Goal: Task Accomplishment & Management: Use online tool/utility

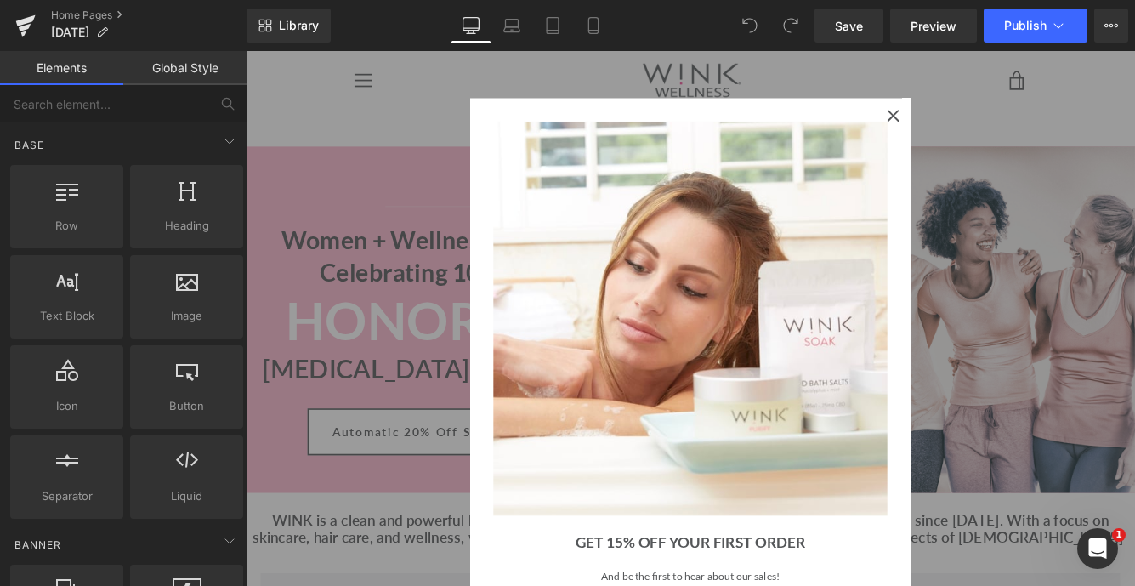
scroll to position [6148, 1029]
click at [1001, 126] on icon "close icon" at bounding box center [995, 126] width 14 height 14
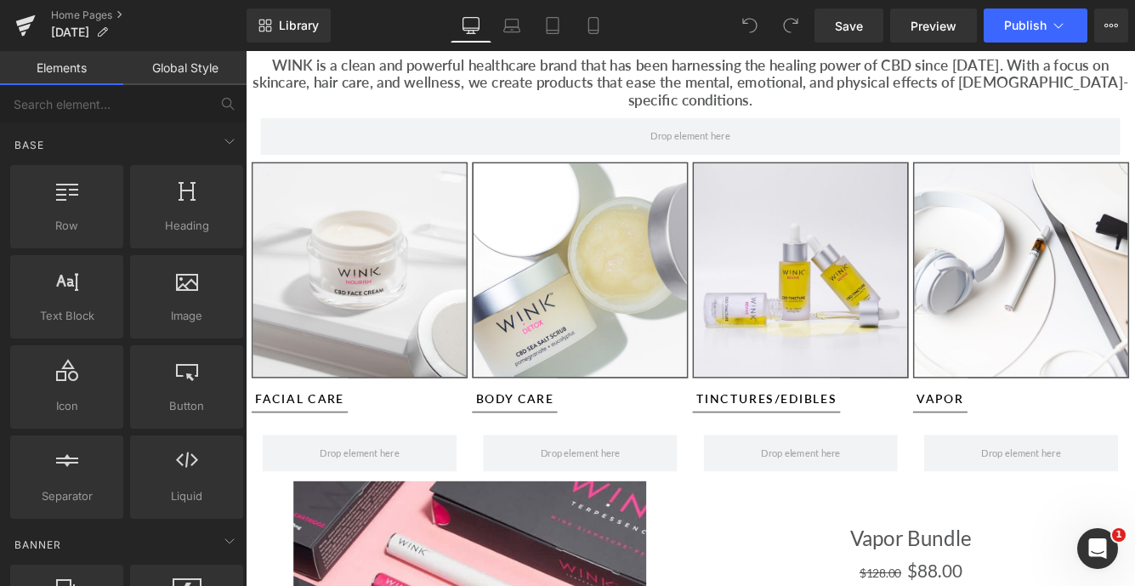
scroll to position [573, 0]
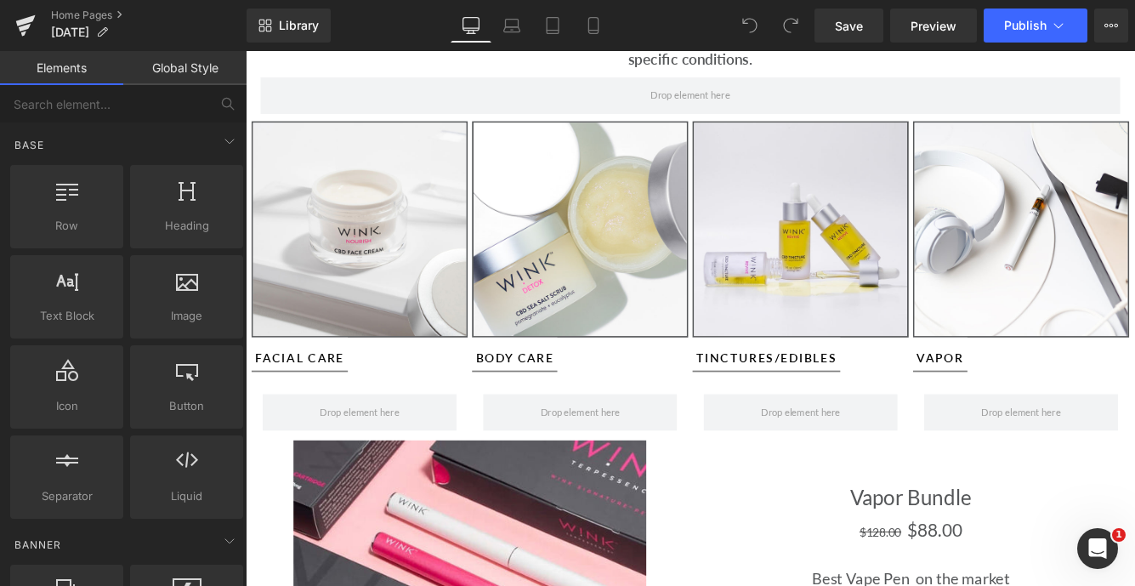
click at [562, 384] on div "Body Care Button" at bounding box center [633, 403] width 250 height 40
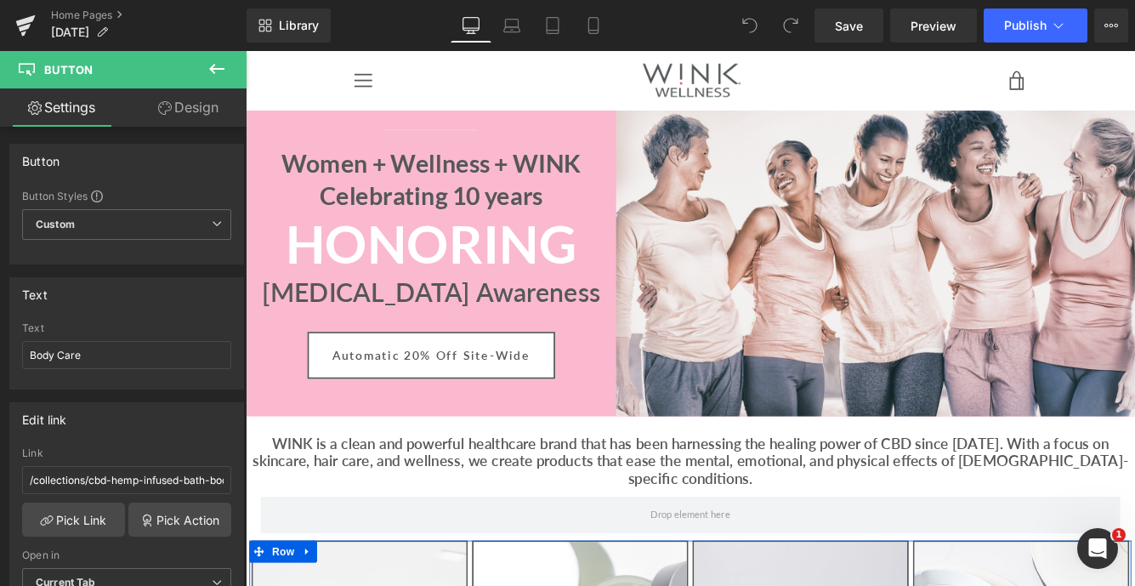
scroll to position [0, 0]
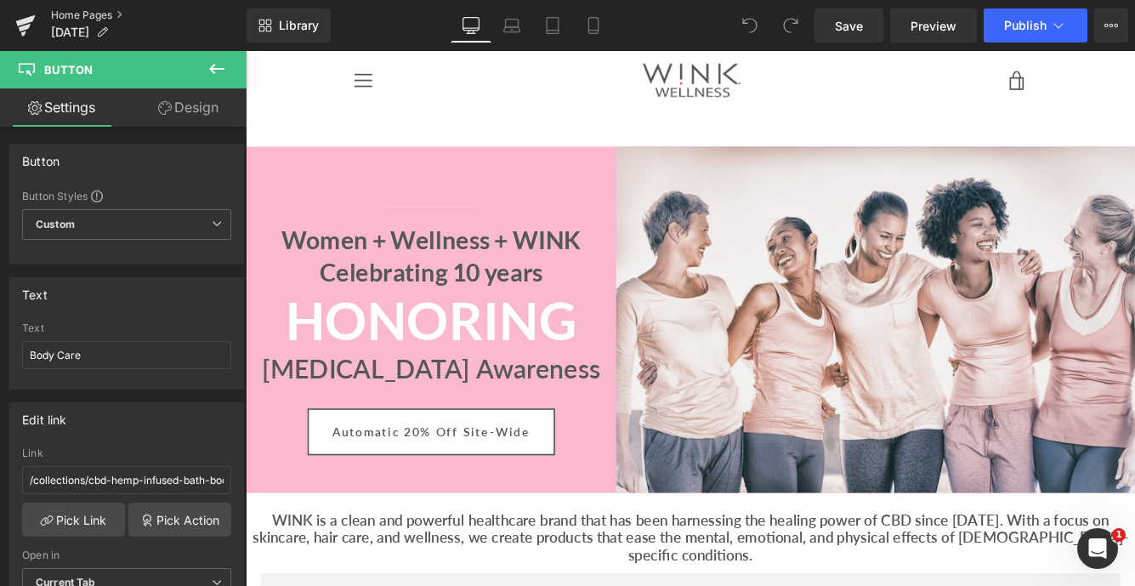
click at [100, 13] on link "Home Pages" at bounding box center [149, 16] width 196 height 14
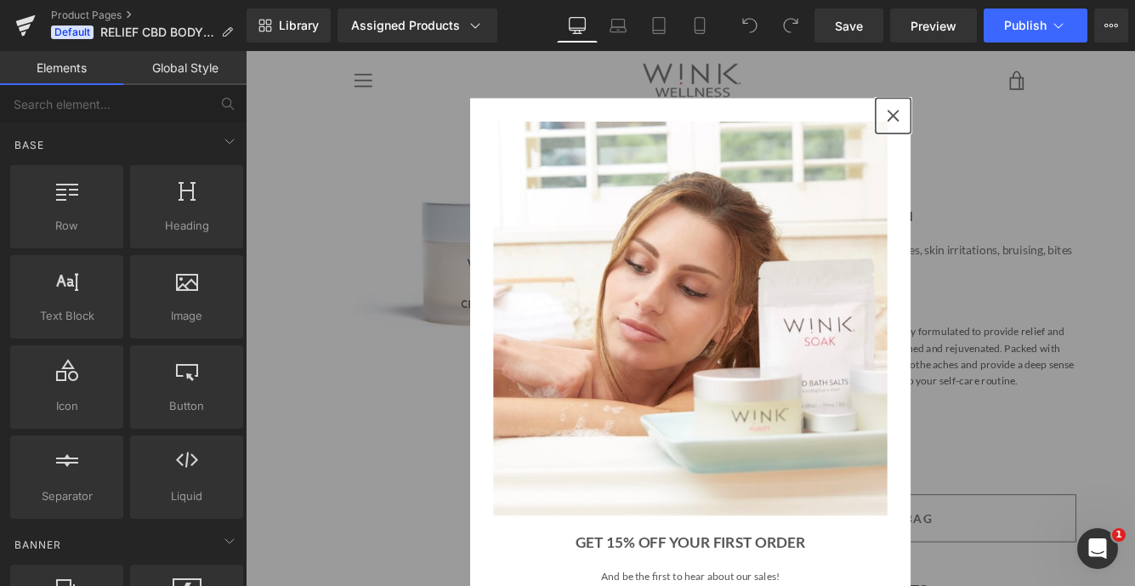
click at [993, 123] on icon "close icon" at bounding box center [995, 126] width 14 height 14
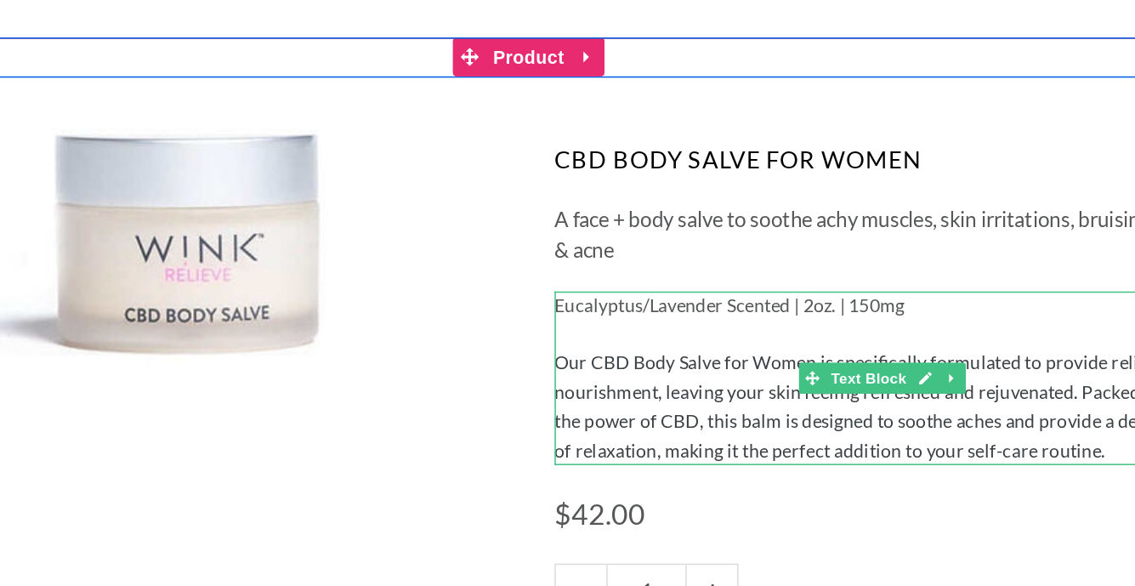
click at [485, 156] on span "Eucalyptus/Lavender Scented | 2oz. | 150mg" at bounding box center [392, 155] width 230 height 14
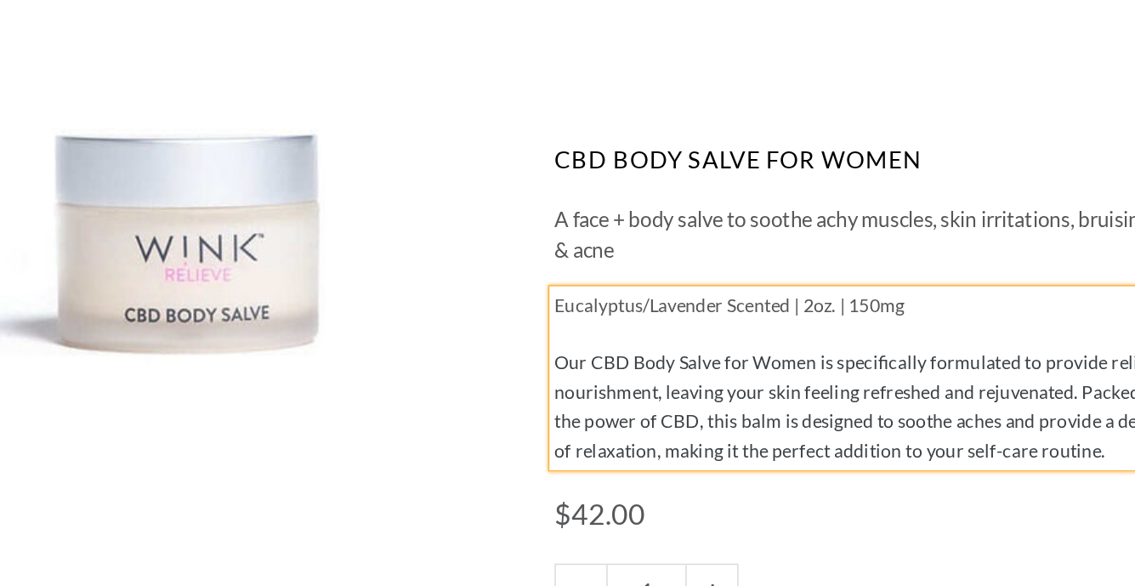
click at [485, 156] on span "Eucalyptus/Lavender Scented | 2oz. | 150mg" at bounding box center [392, 155] width 230 height 14
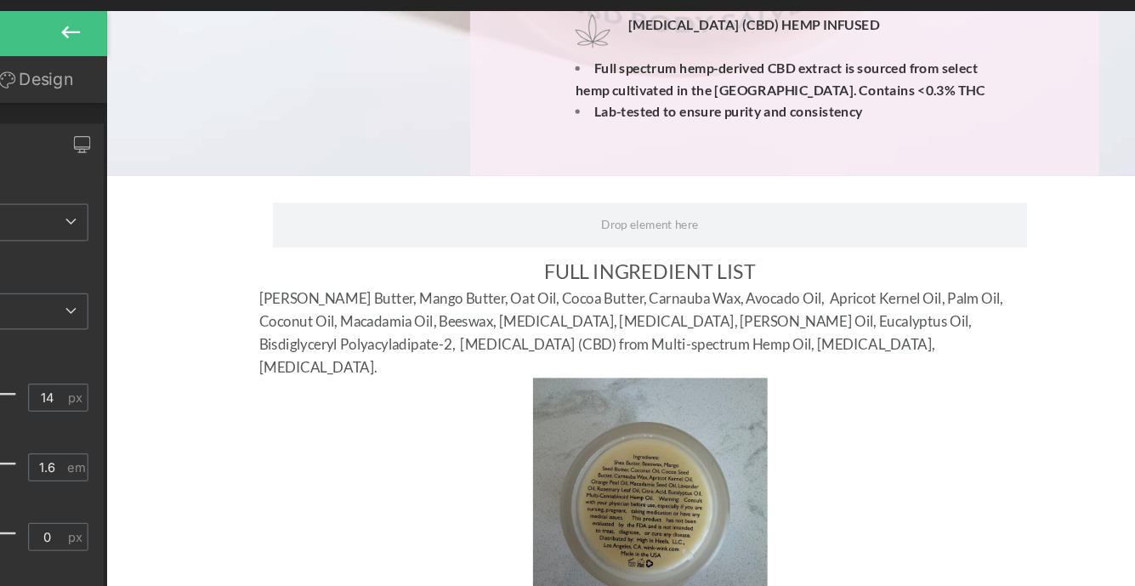
scroll to position [2078, 0]
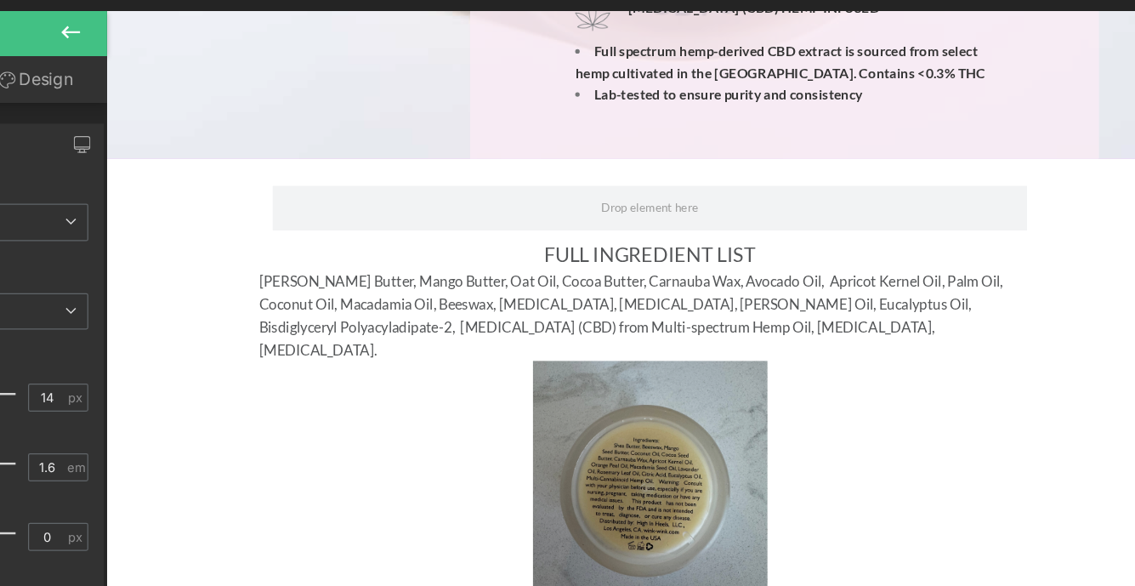
click at [708, 342] on img at bounding box center [620, 453] width 222 height 222
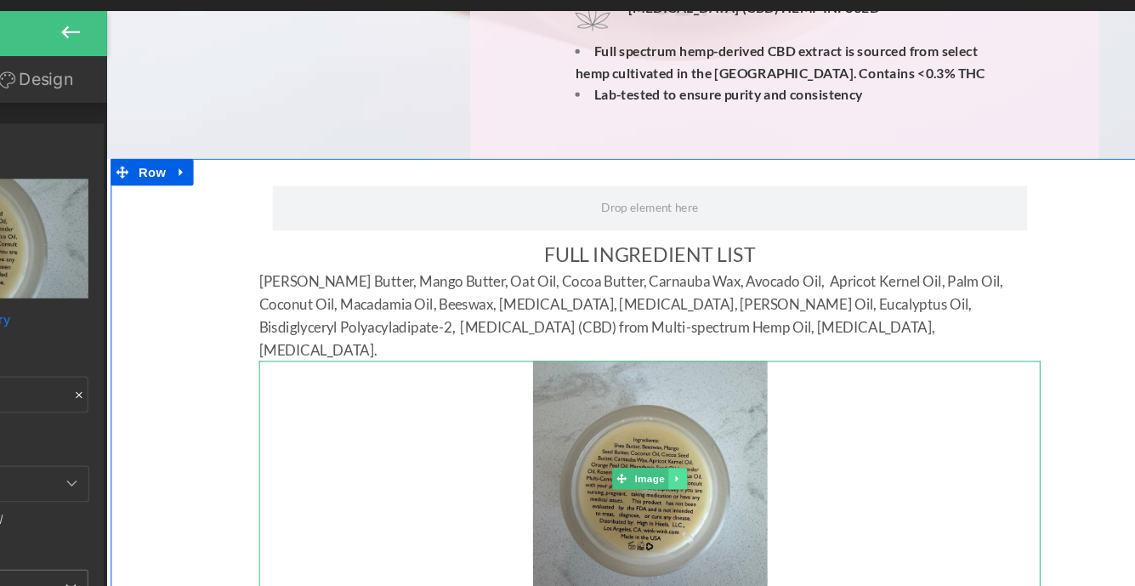
click at [647, 448] on icon at bounding box center [646, 453] width 9 height 10
click at [659, 448] on icon at bounding box center [655, 452] width 9 height 9
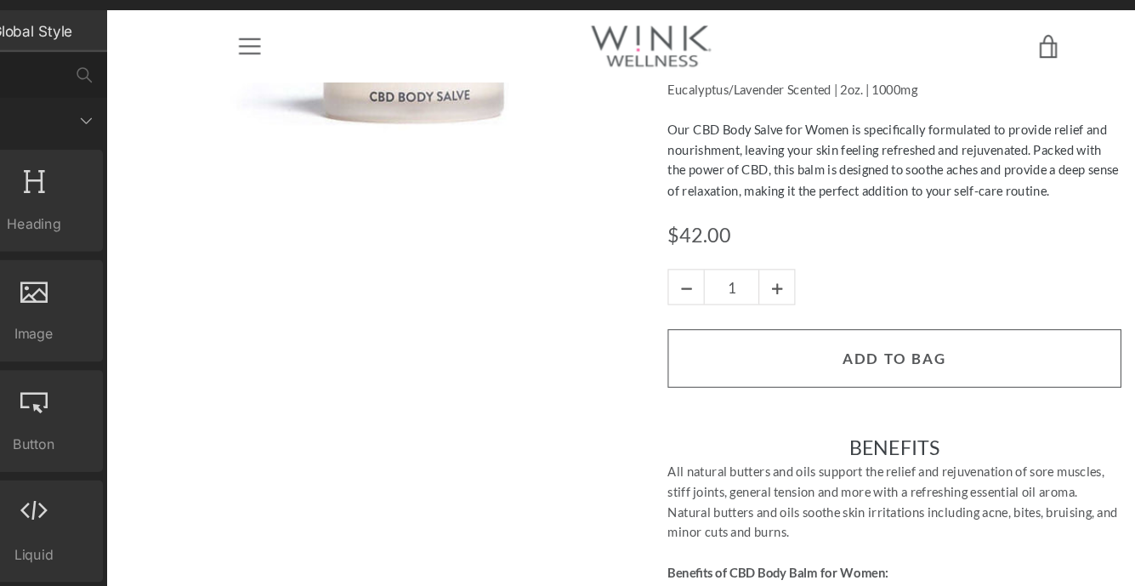
scroll to position [0, 0]
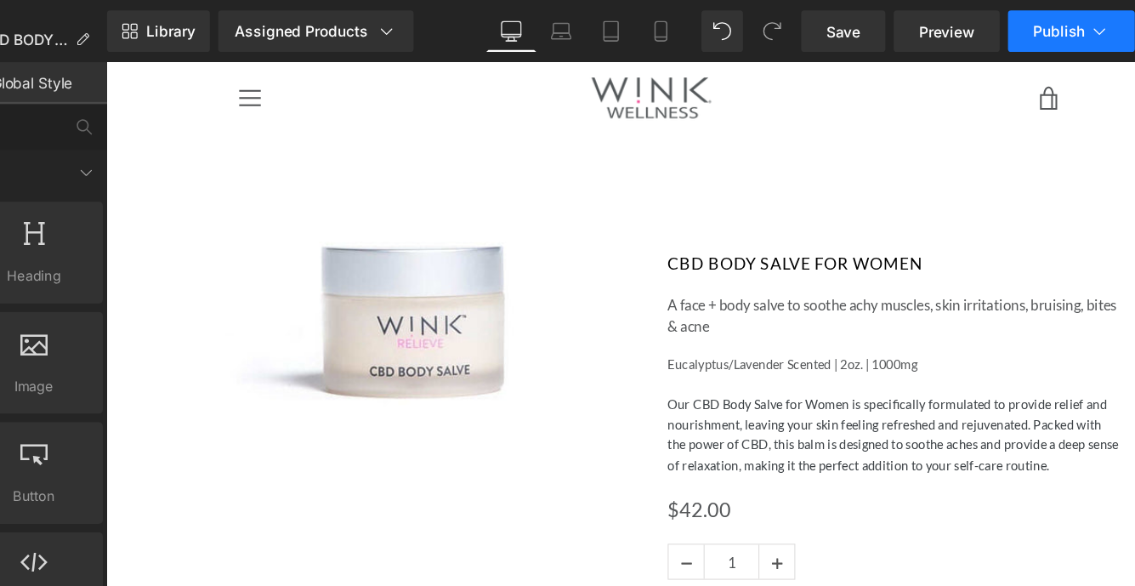
click at [1020, 26] on span "Publish" at bounding box center [1025, 26] width 43 height 14
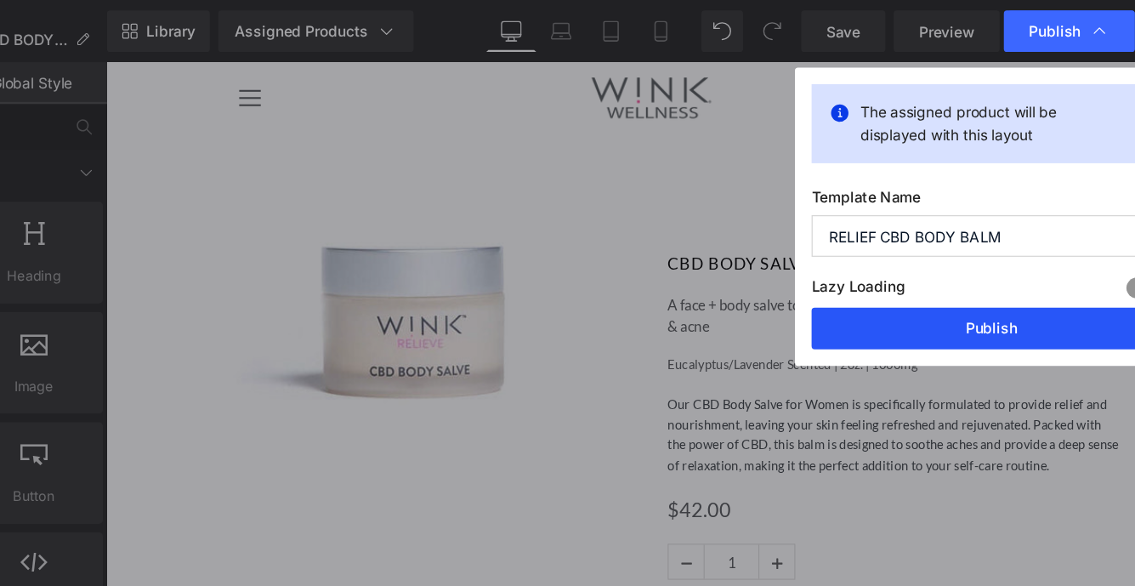
click at [955, 271] on button "Publish" at bounding box center [970, 269] width 294 height 34
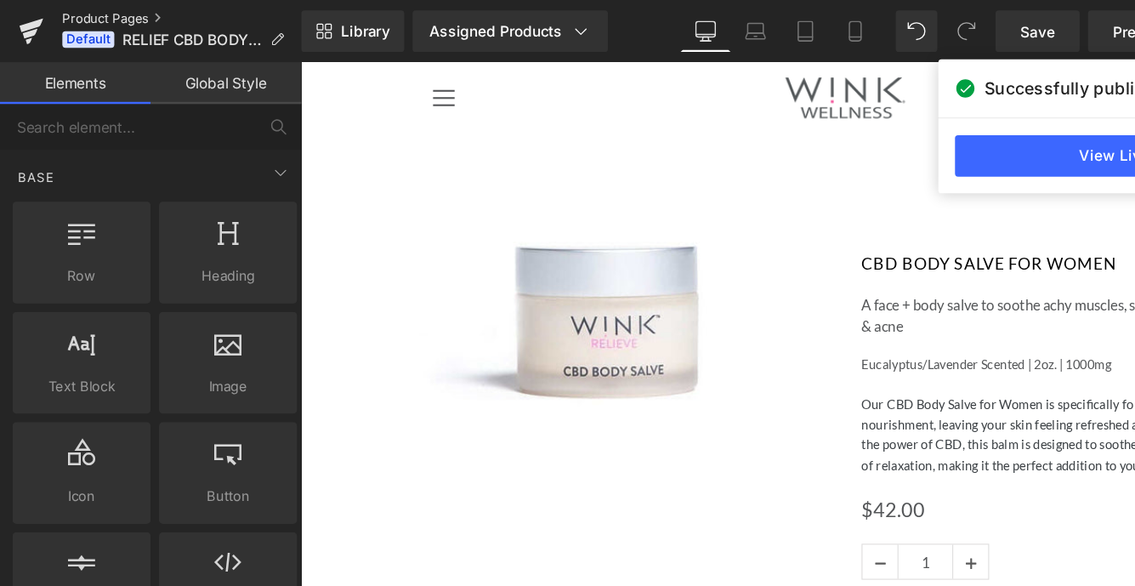
click at [105, 14] on link "Product Pages" at bounding box center [149, 16] width 196 height 14
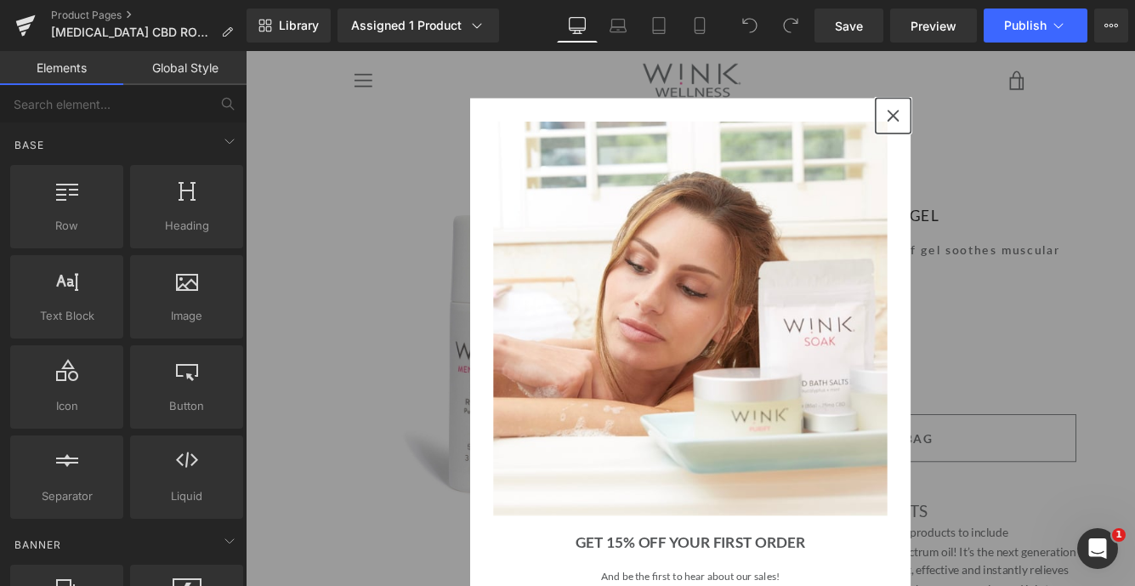
click at [999, 125] on icon "close icon" at bounding box center [995, 126] width 14 height 14
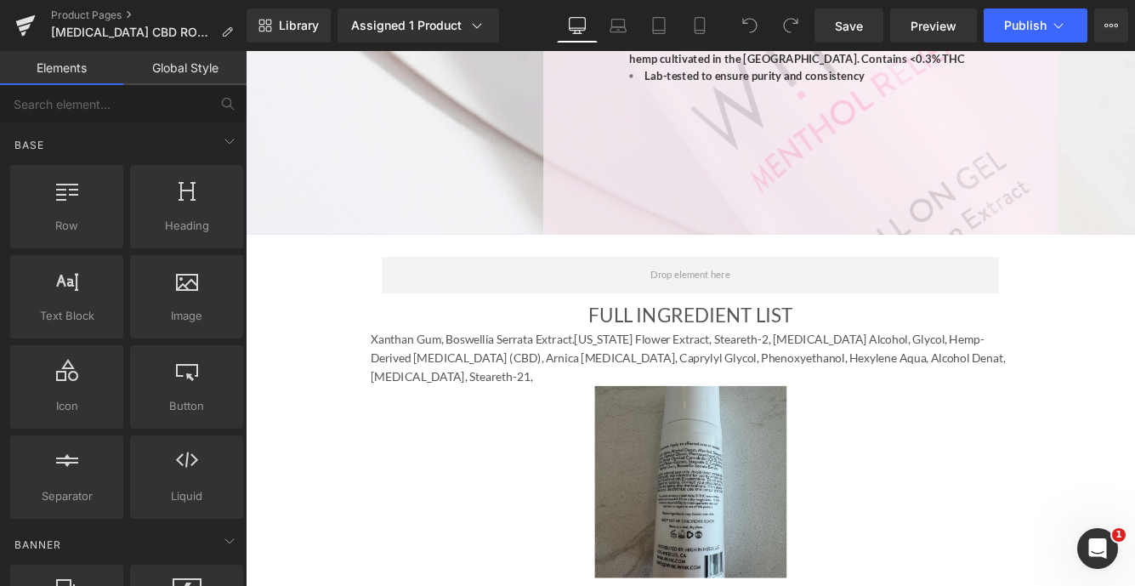
scroll to position [1741, 0]
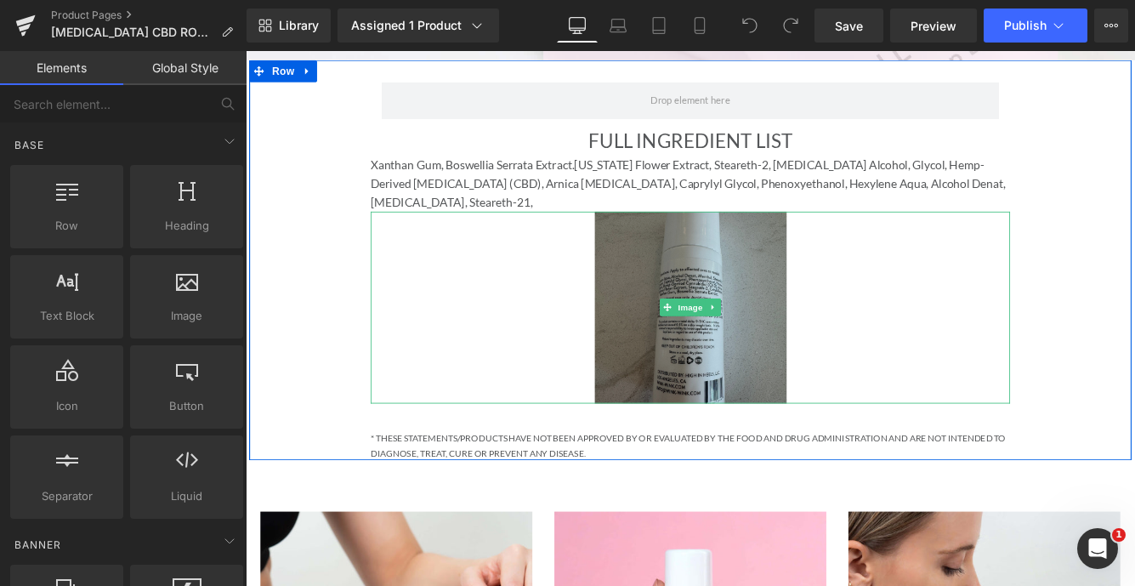
click at [822, 341] on img at bounding box center [761, 348] width 222 height 222
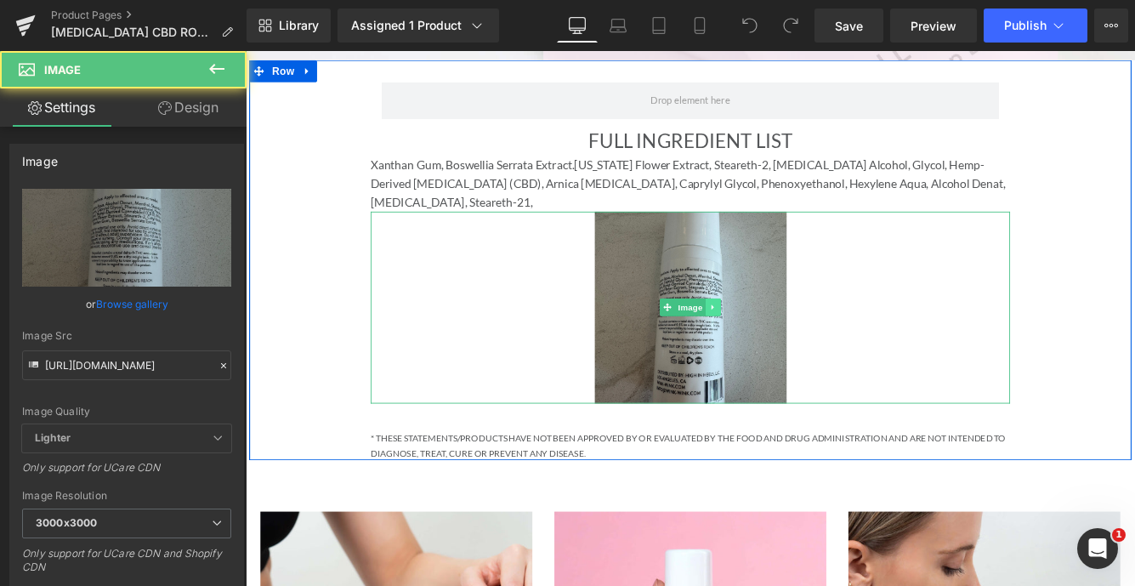
click at [789, 338] on link at bounding box center [787, 348] width 18 height 20
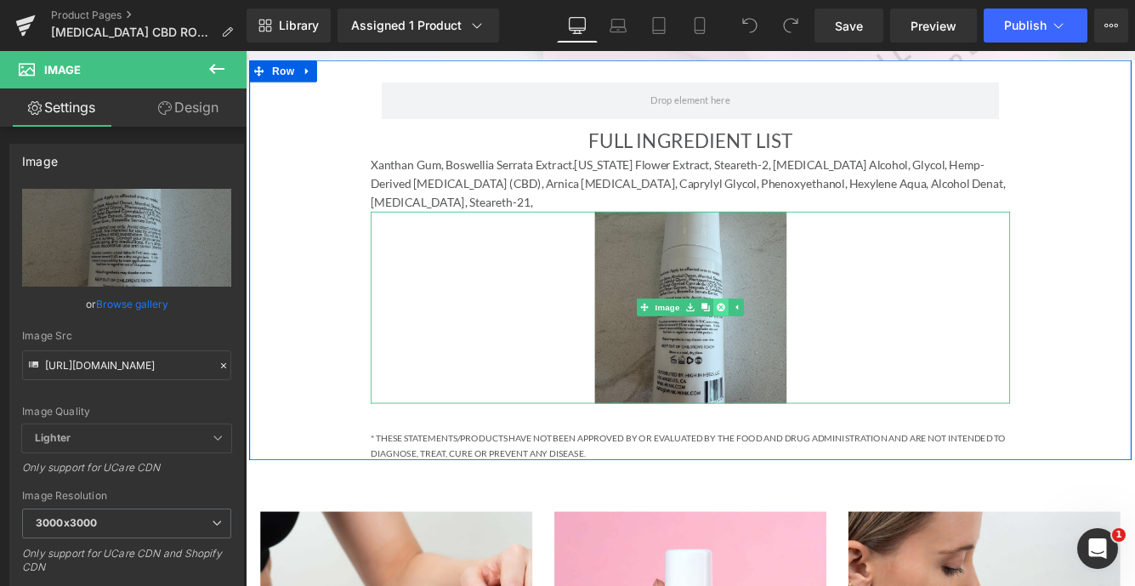
click at [799, 344] on icon at bounding box center [795, 348] width 9 height 9
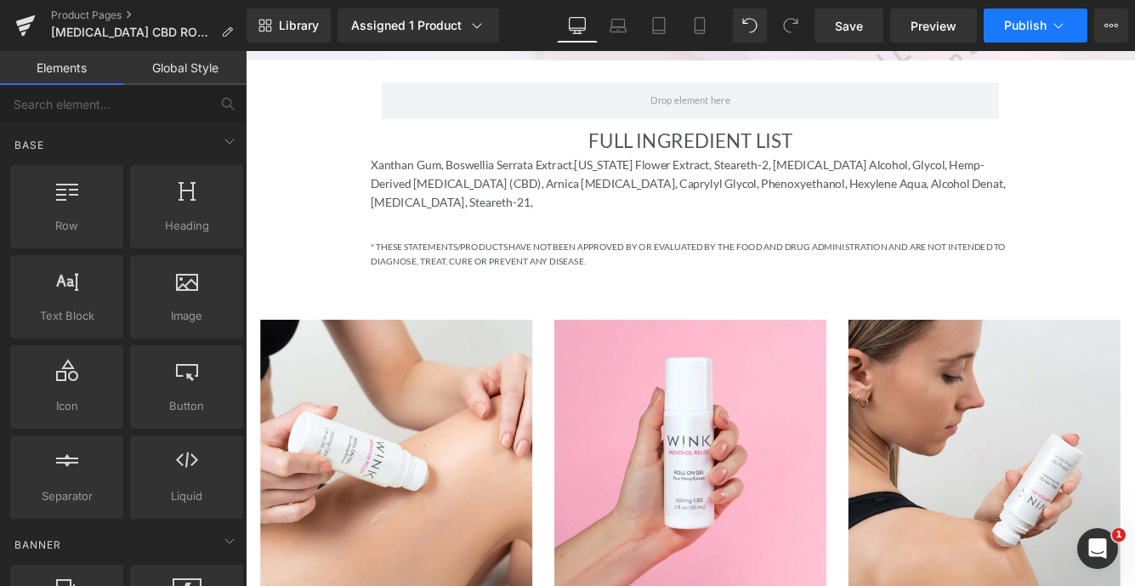
click at [1039, 30] on span "Publish" at bounding box center [1025, 26] width 43 height 14
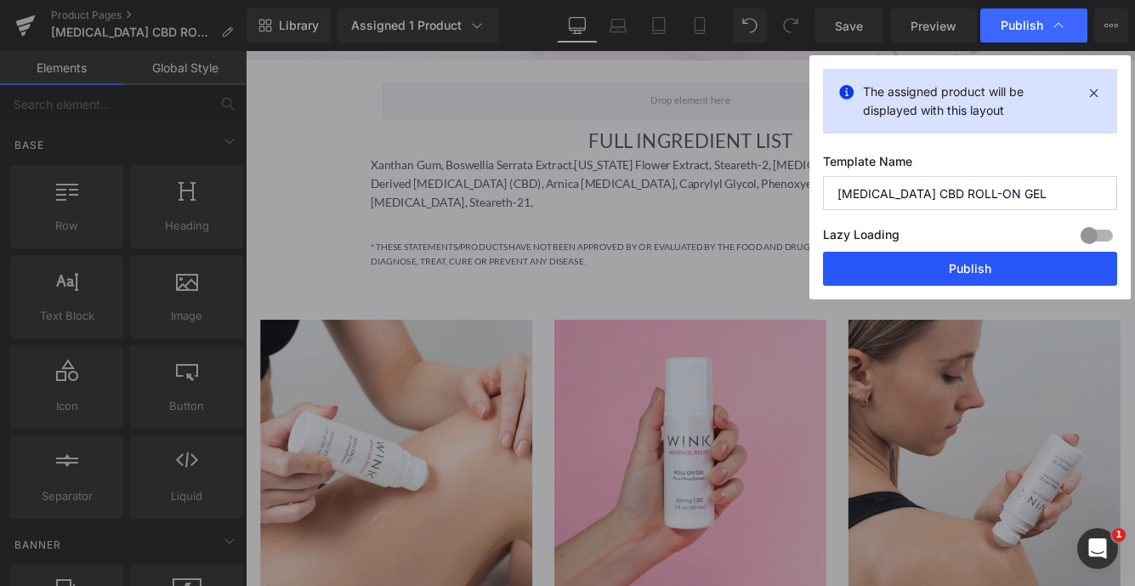
click at [983, 259] on button "Publish" at bounding box center [970, 269] width 294 height 34
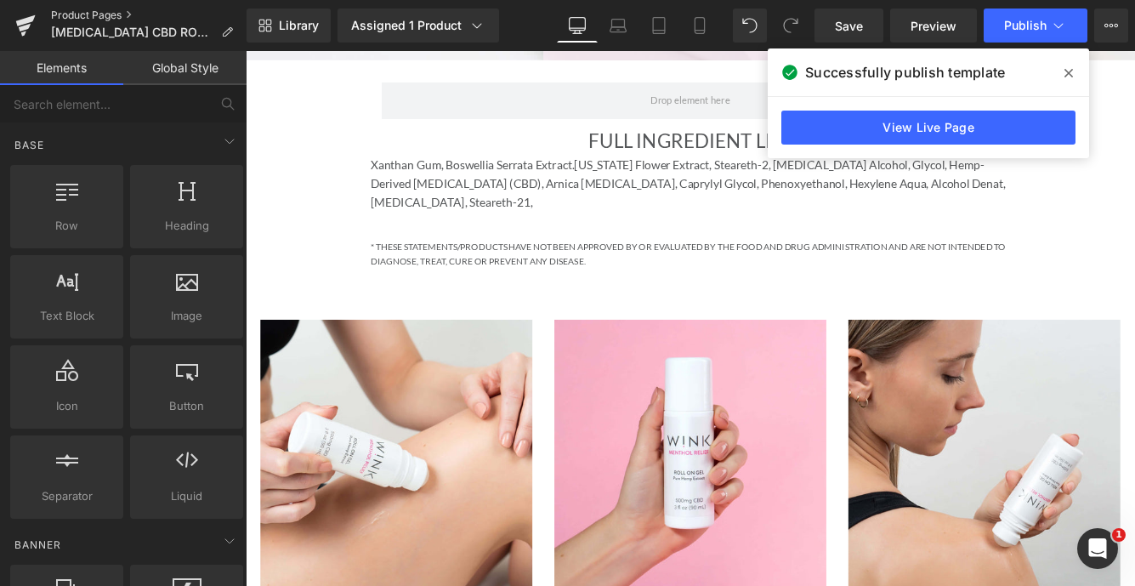
click at [111, 14] on link "Product Pages" at bounding box center [149, 16] width 196 height 14
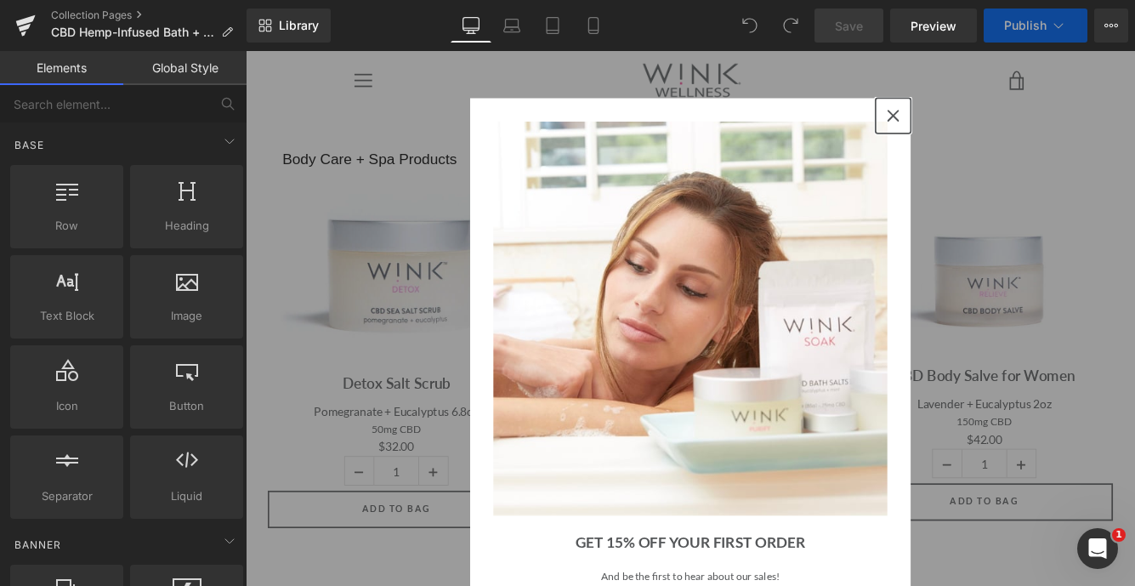
click at [993, 119] on icon "close icon" at bounding box center [995, 126] width 14 height 14
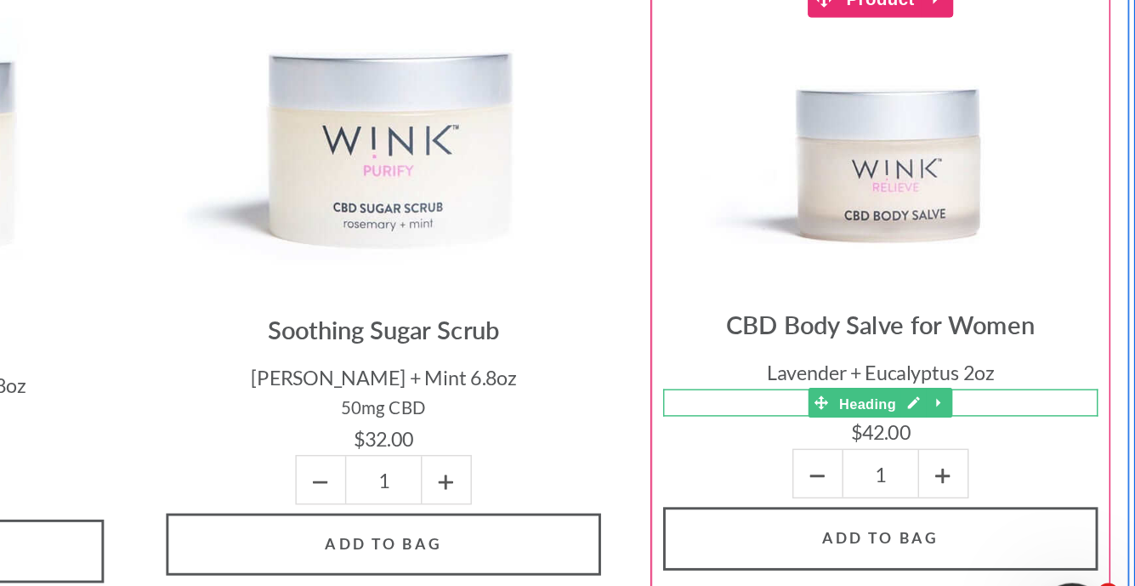
click at [475, 208] on span "Heading" at bounding box center [479, 206] width 46 height 20
click at [438, 208] on span at bounding box center [447, 206] width 18 height 20
click at [425, 205] on h6 "150mg CBD" at bounding box center [488, 206] width 298 height 20
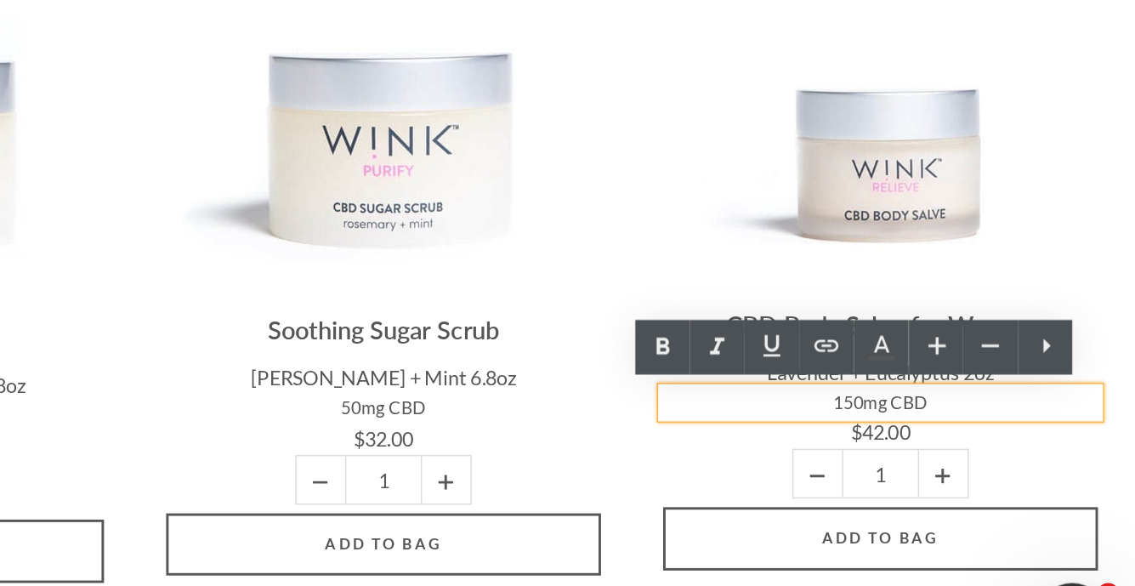
click at [476, 206] on h6 "150mg CBD" at bounding box center [488, 206] width 298 height 20
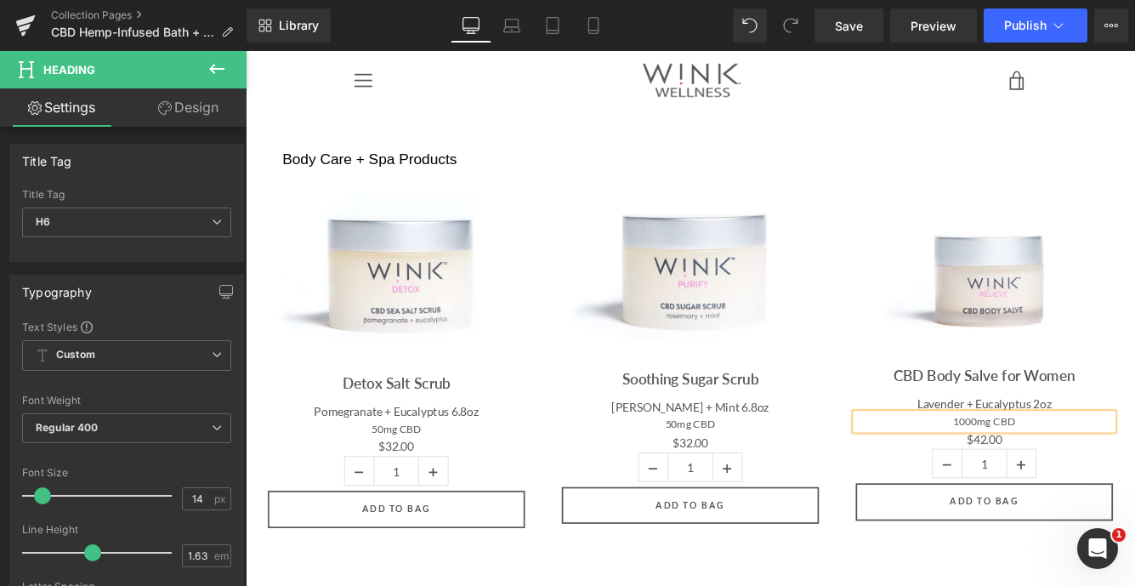
click at [1073, 204] on div "Sale Off (P) Image CBD Body Salve for Women (P) Title Lavender + Eucalyptus 2oz…" at bounding box center [1100, 406] width 315 height 430
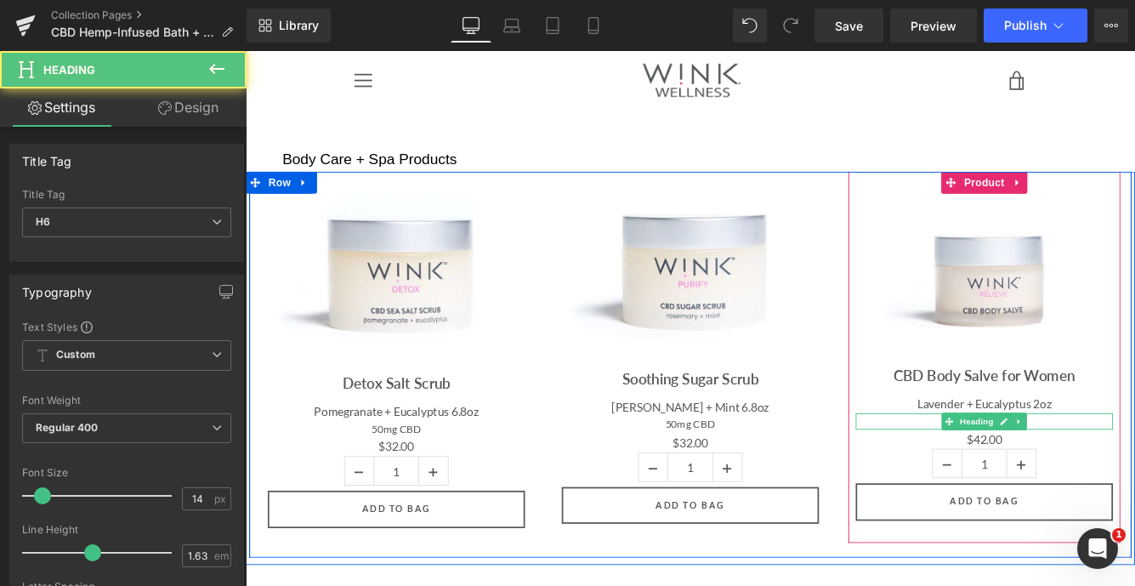
click at [1035, 478] on h6 "1000mg CBD" at bounding box center [1101, 480] width 298 height 20
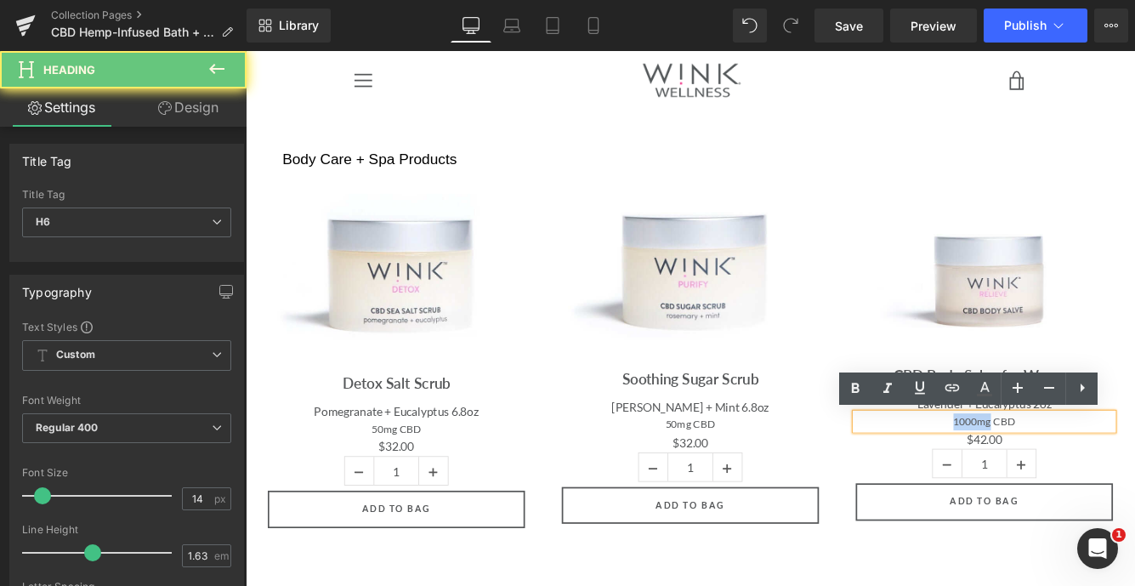
click at [1035, 478] on h6 "1000mg CBD" at bounding box center [1101, 480] width 298 height 20
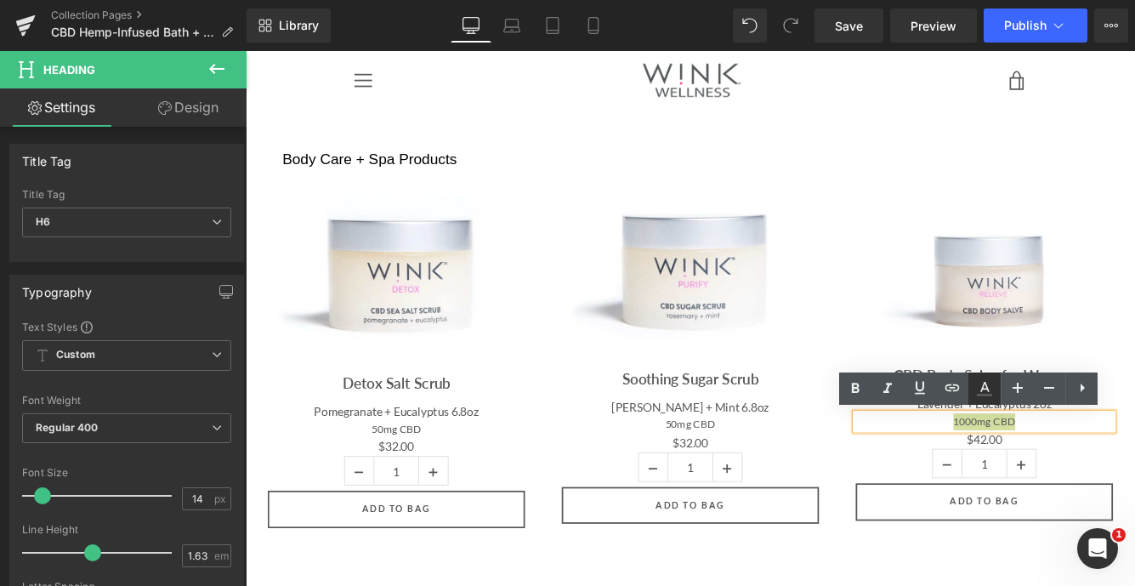
click at [988, 392] on icon at bounding box center [985, 388] width 20 height 20
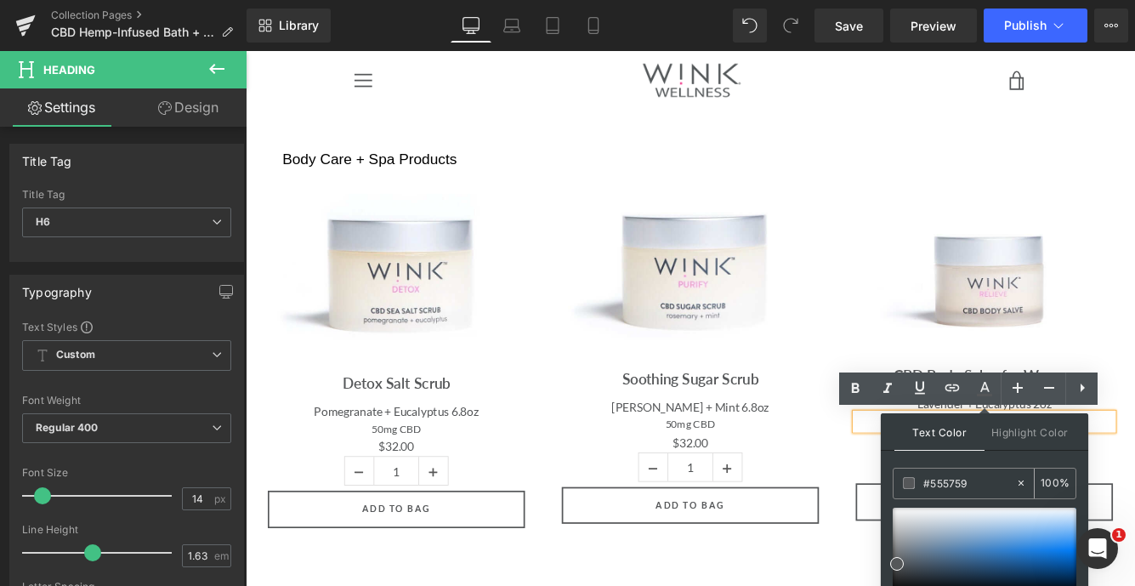
click at [947, 485] on input "#555759" at bounding box center [970, 483] width 92 height 19
click at [989, 542] on div at bounding box center [985, 550] width 184 height 85
drag, startPoint x: 976, startPoint y: 484, endPoint x: 910, endPoint y: 487, distance: 66.4
click at [910, 487] on div "#555759" at bounding box center [955, 484] width 122 height 30
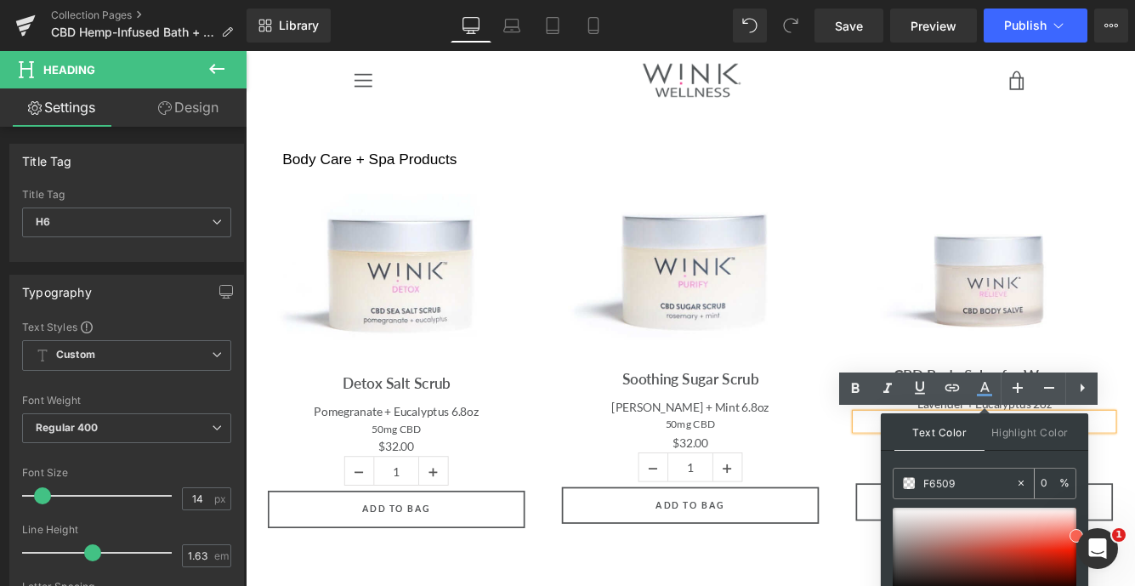
type input "F65097"
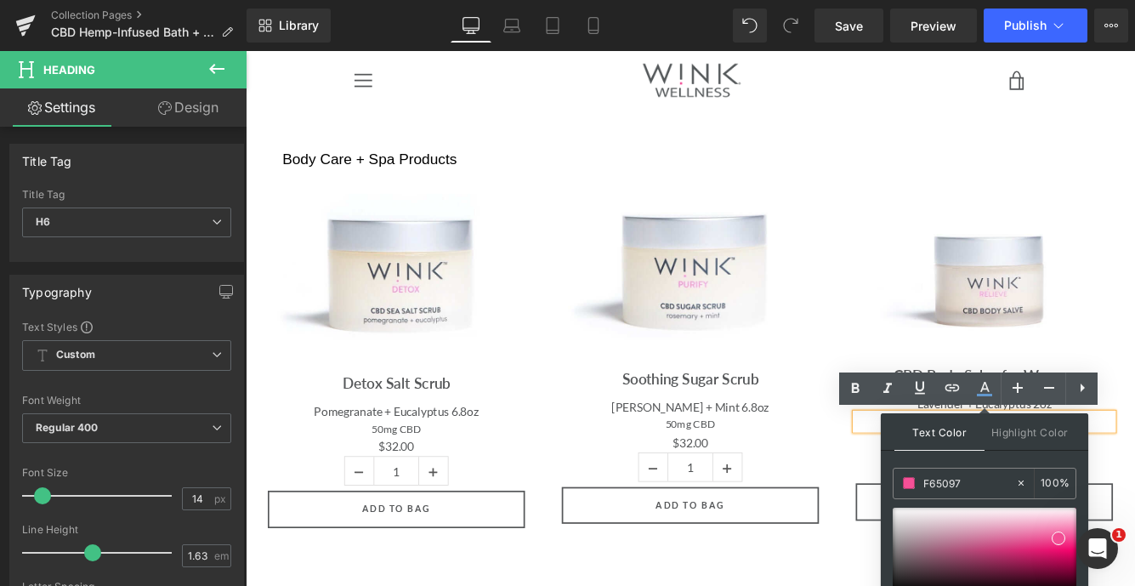
click at [1135, 360] on img at bounding box center [1101, 315] width 298 height 156
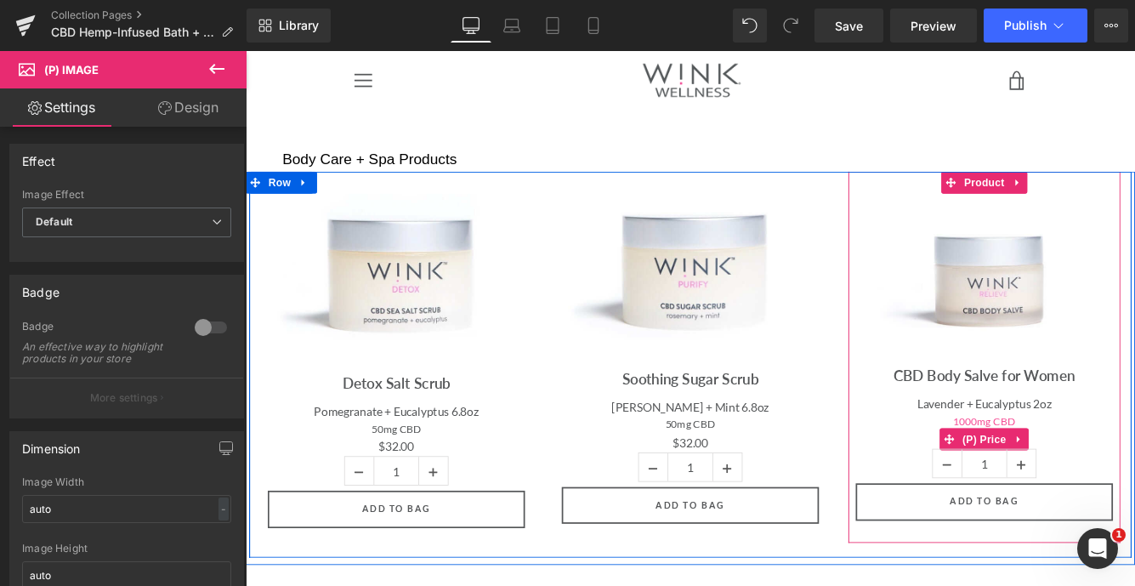
click at [1135, 492] on div "$0 $42.00" at bounding box center [1101, 500] width 298 height 22
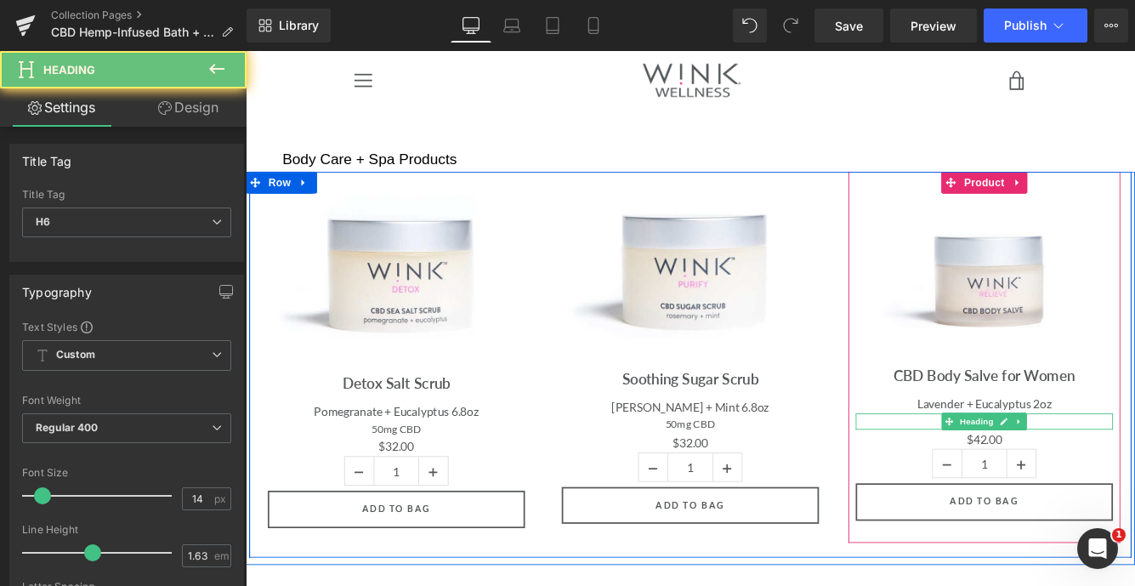
click at [1135, 474] on h6 "1000mg CBD" at bounding box center [1101, 480] width 298 height 20
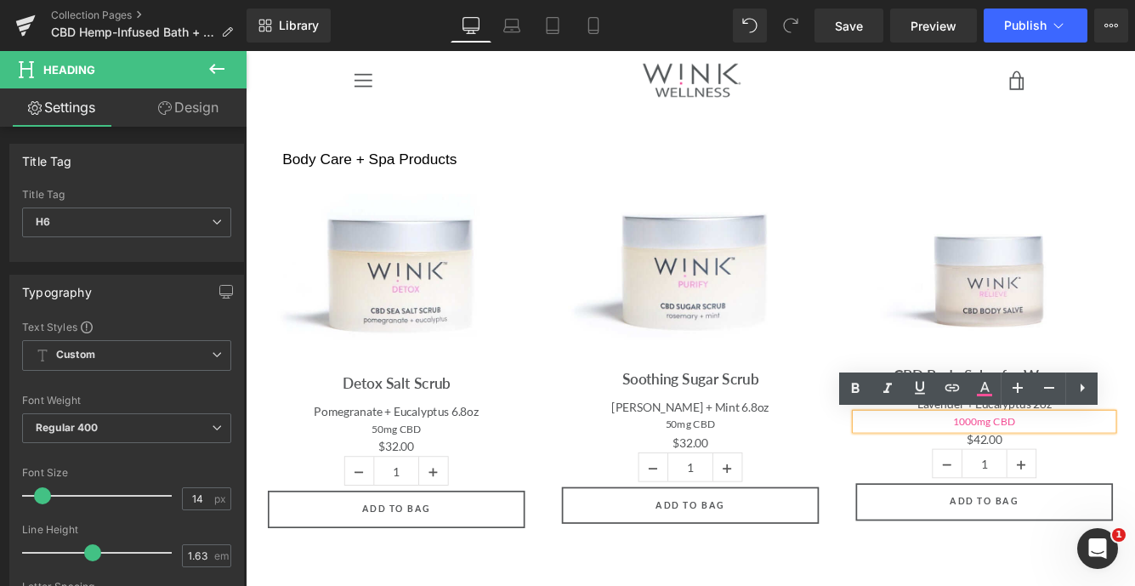
click at [1135, 475] on h6 "1000mg CBD" at bounding box center [1101, 480] width 298 height 20
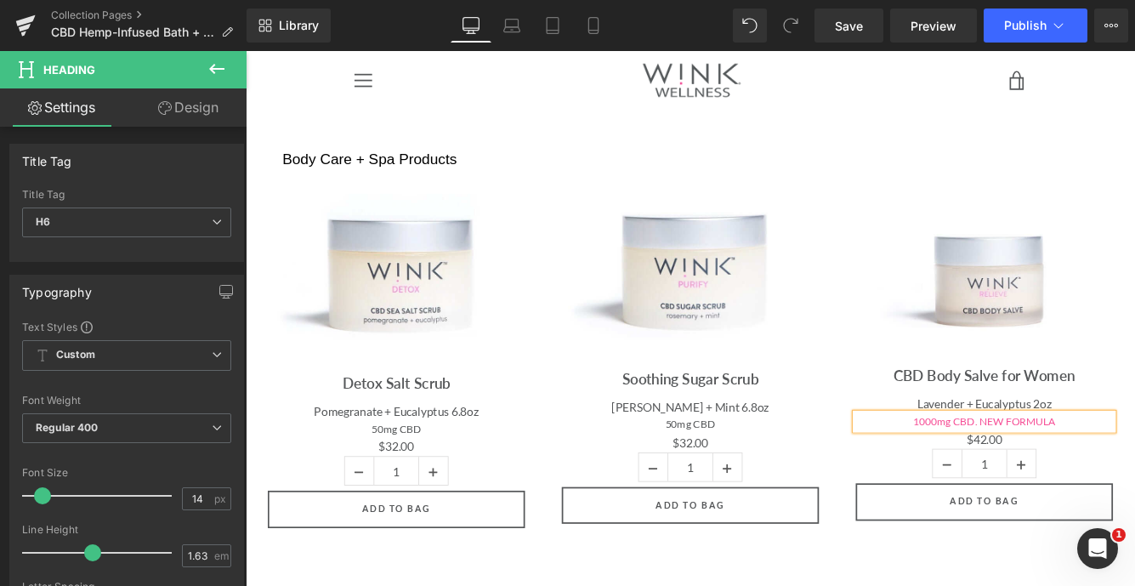
click at [1096, 481] on span "1000mg CBD. NEW FORMULA" at bounding box center [1100, 479] width 165 height 14
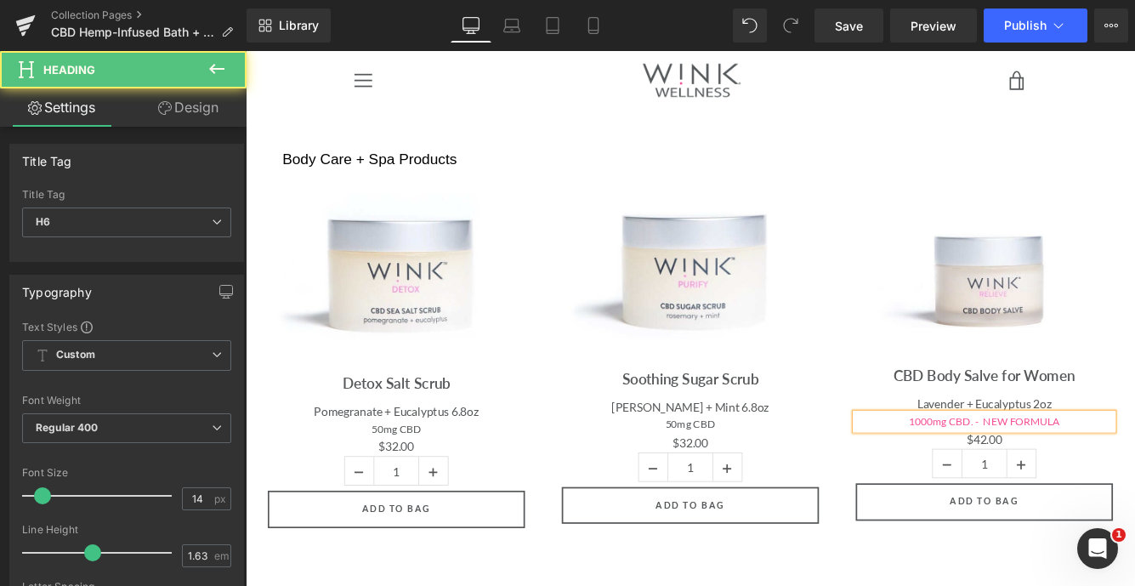
click at [1135, 484] on h6 "1000mg CBD. - NEW FORMULA" at bounding box center [1101, 480] width 298 height 20
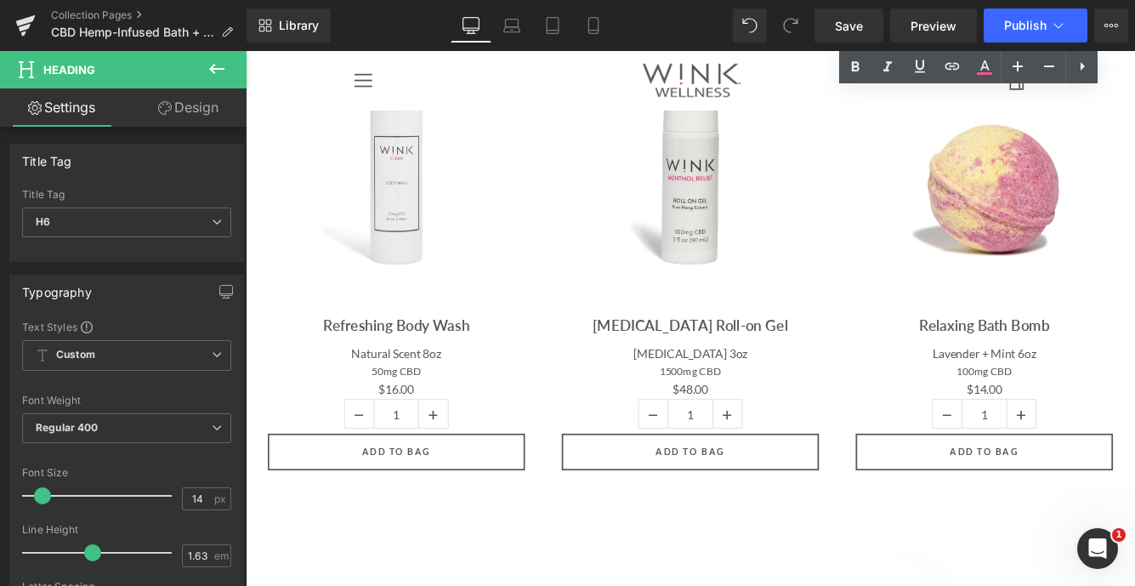
scroll to position [616, 0]
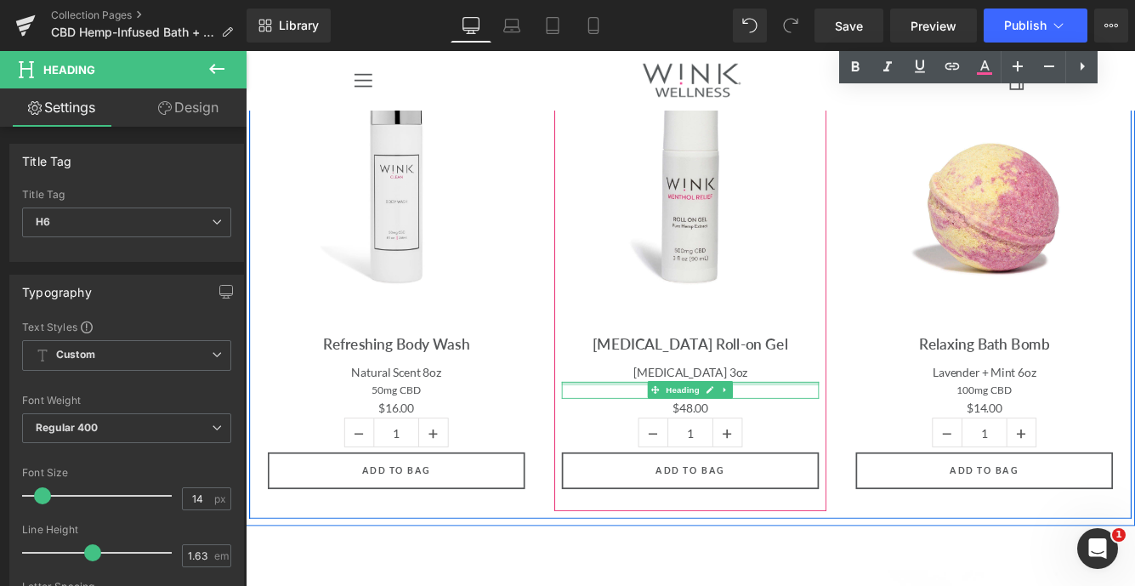
click at [824, 438] on h6 "1500mg CBD" at bounding box center [761, 444] width 298 height 20
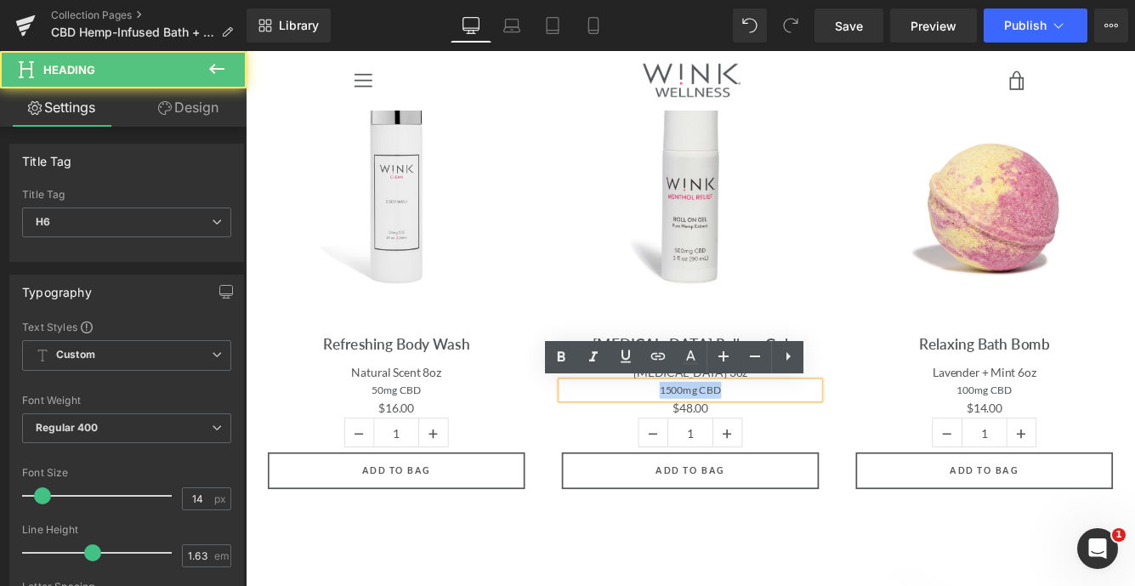
drag, startPoint x: 801, startPoint y: 441, endPoint x: 711, endPoint y: 441, distance: 90.2
click at [711, 441] on h6 "1500mg CBD" at bounding box center [761, 444] width 298 height 20
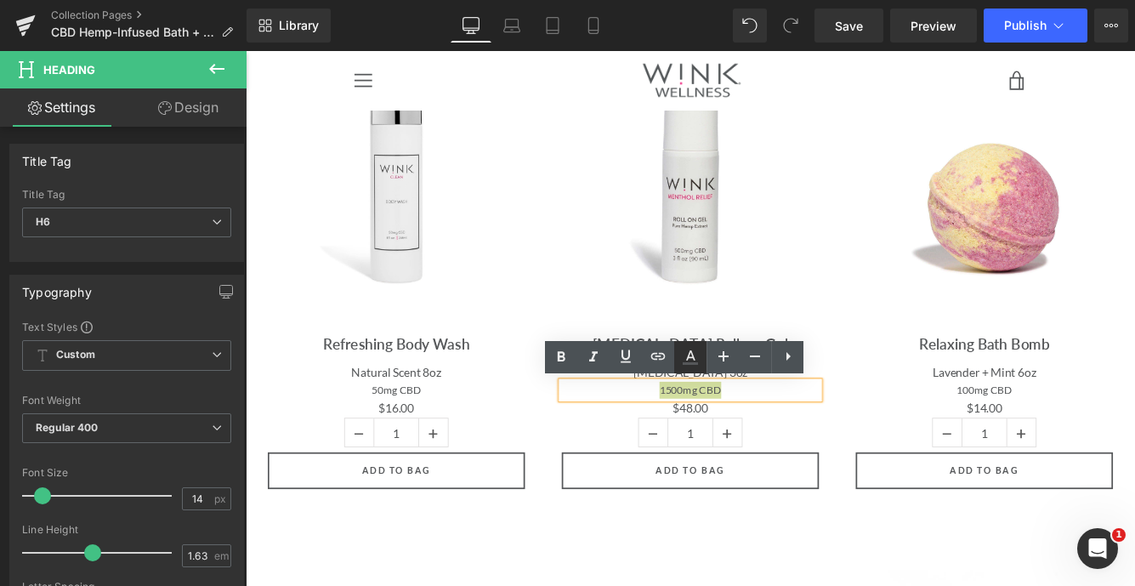
click at [693, 354] on icon at bounding box center [690, 357] width 20 height 20
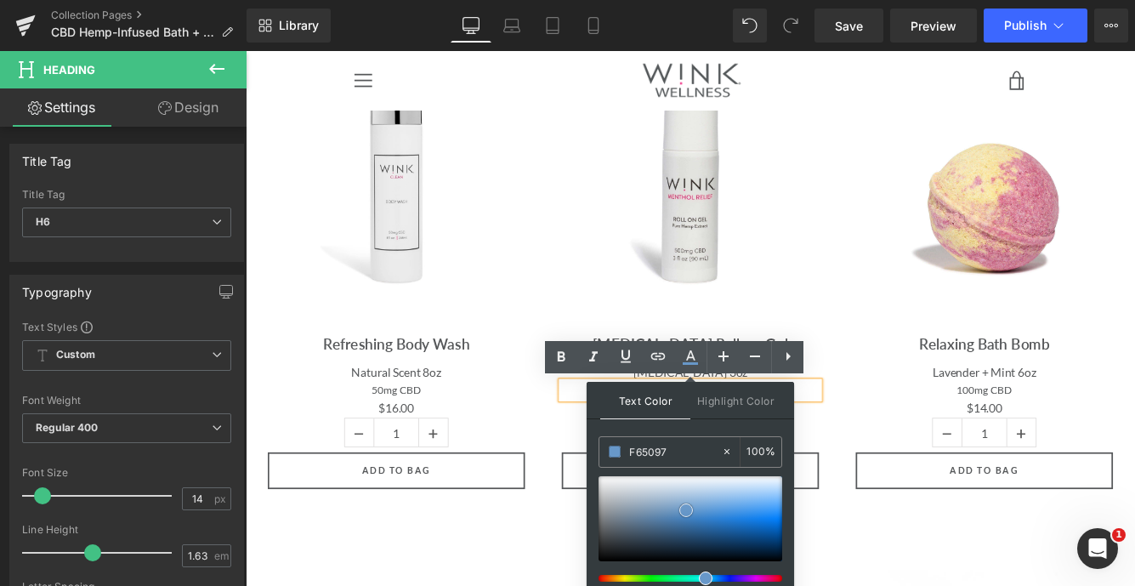
click at [686, 510] on div at bounding box center [691, 518] width 184 height 85
click at [678, 455] on input "F65097" at bounding box center [675, 451] width 92 height 19
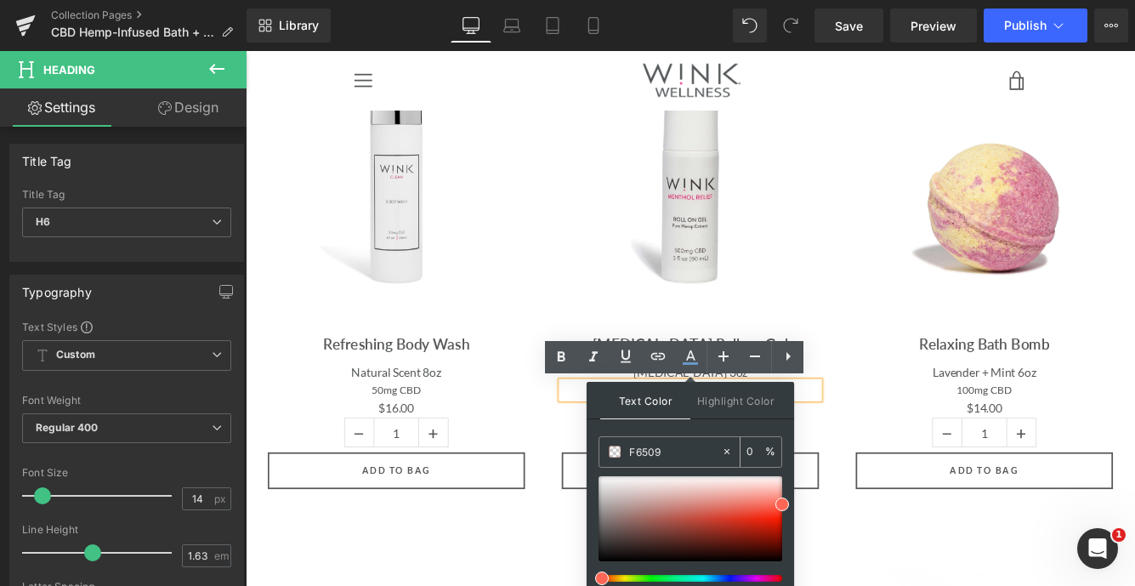
type input "F65097"
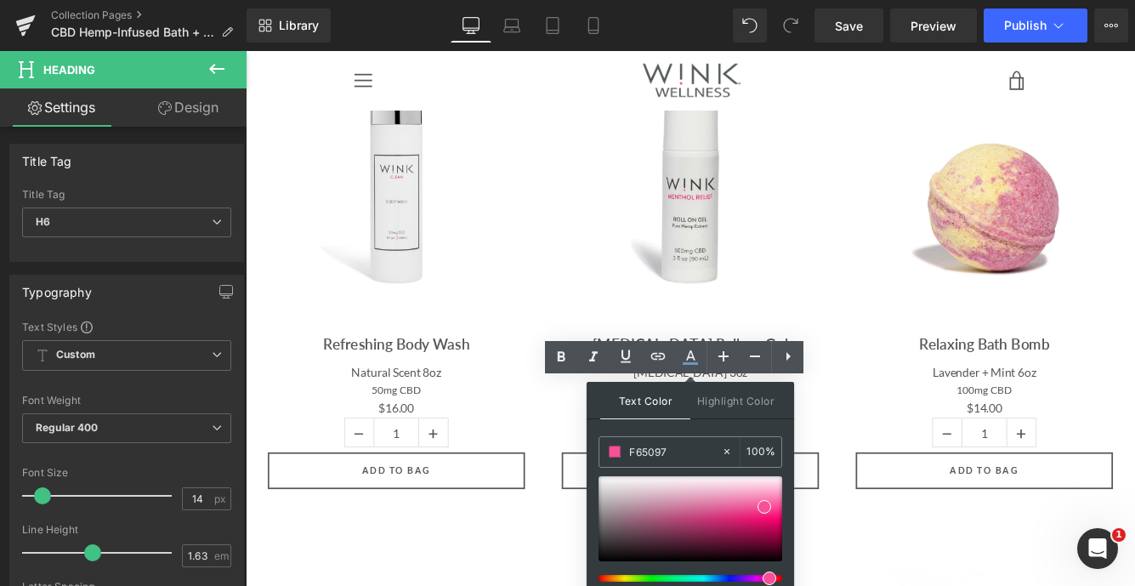
click at [575, 513] on div "Rendering Content" at bounding box center [567, 518] width 105 height 19
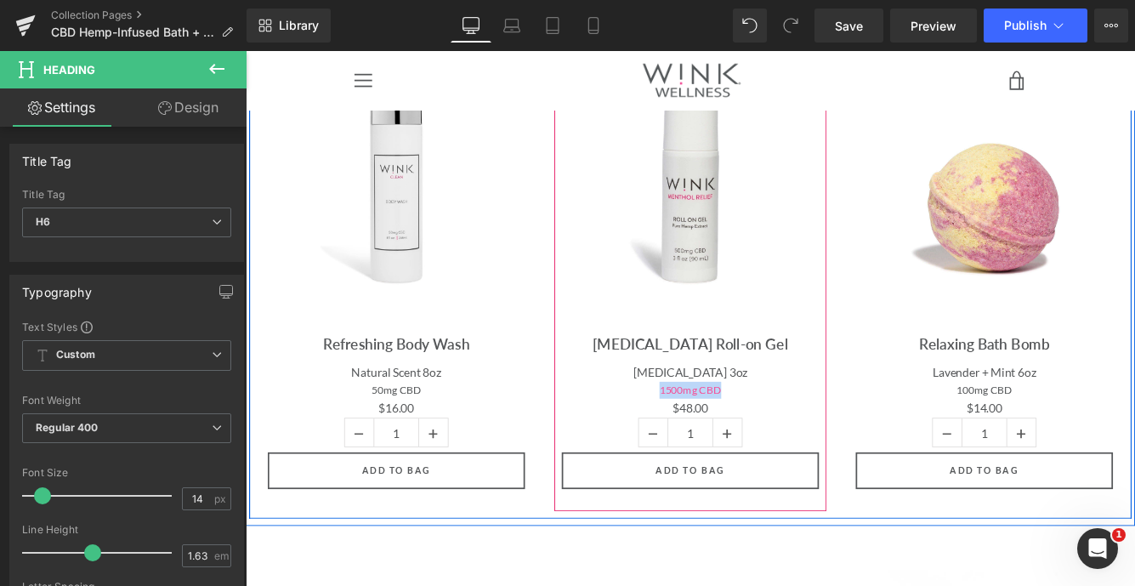
click at [804, 441] on icon at bounding box center [800, 443] width 9 height 10
click at [804, 441] on link at bounding box center [810, 443] width 18 height 20
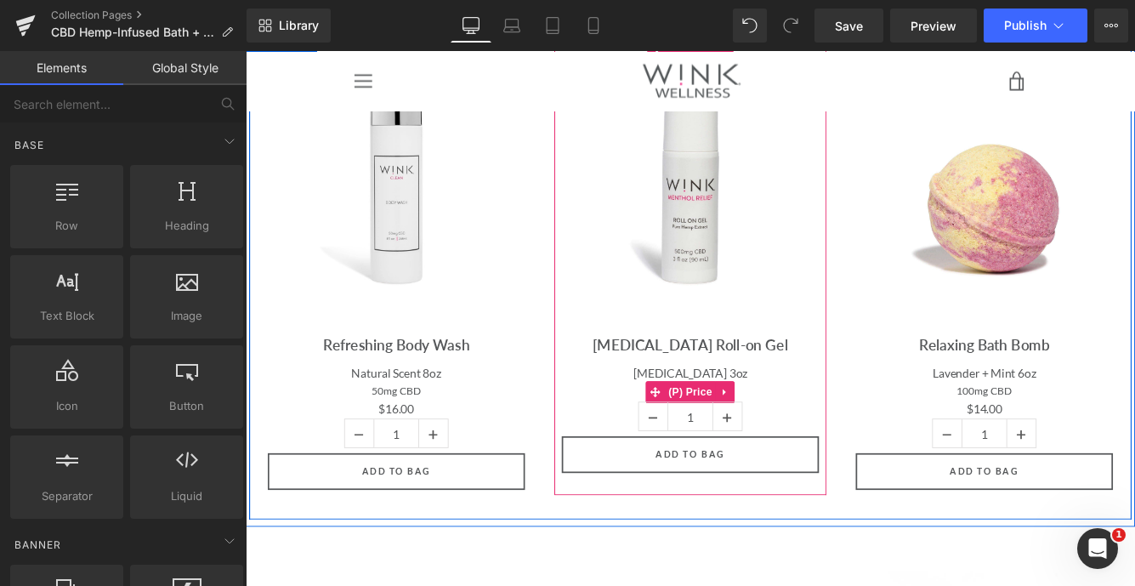
click at [836, 444] on div "$0 $48.00" at bounding box center [761, 445] width 298 height 22
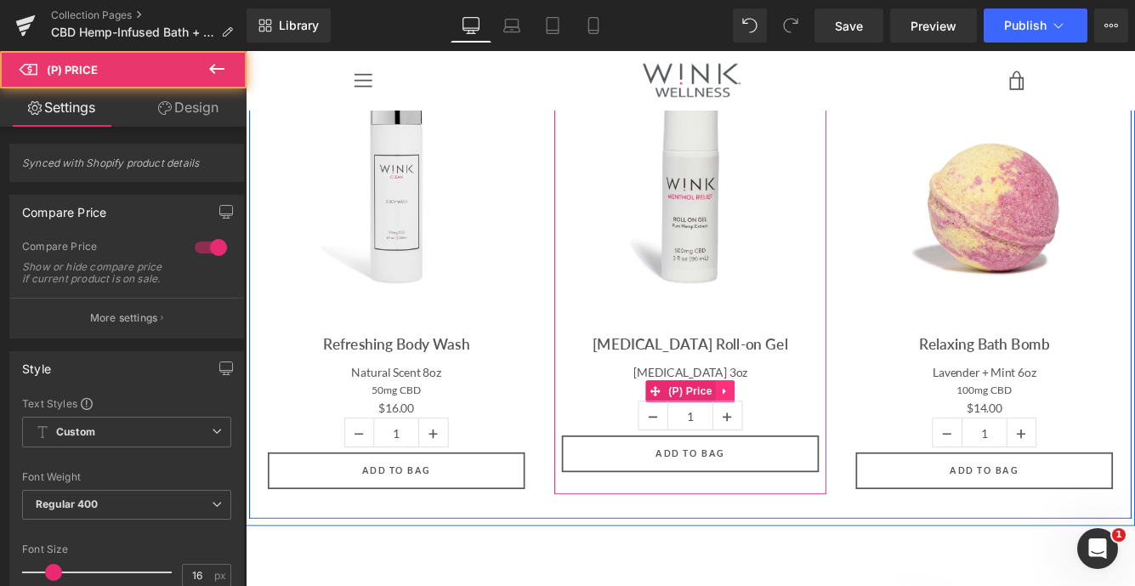
click at [807, 447] on link at bounding box center [801, 445] width 22 height 26
click at [657, 434] on div "$0 $48.00" at bounding box center [761, 445] width 298 height 22
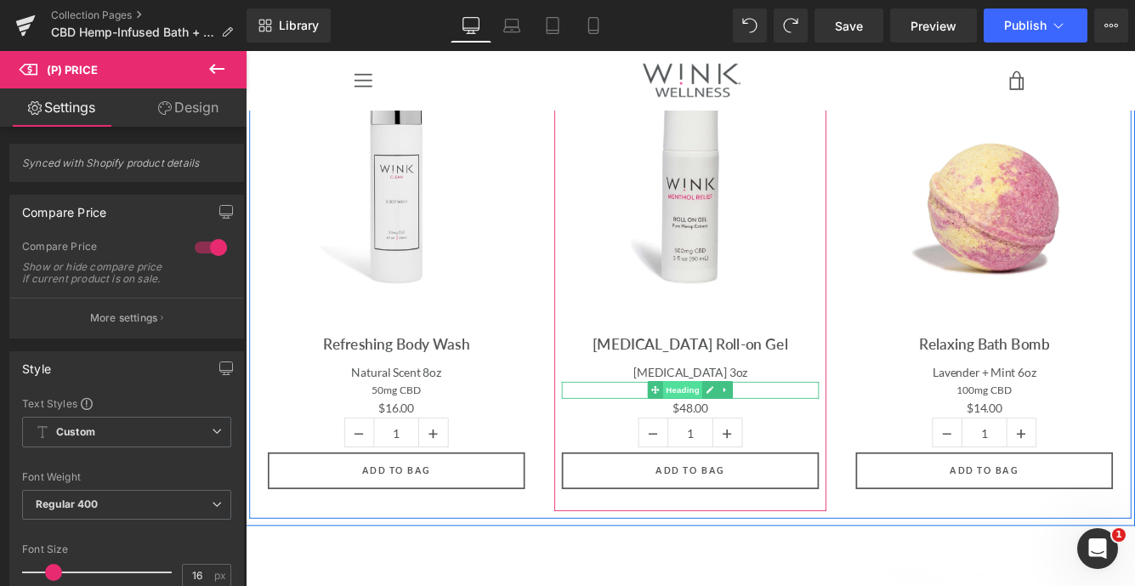
click at [771, 442] on span "Heading" at bounding box center [752, 443] width 46 height 20
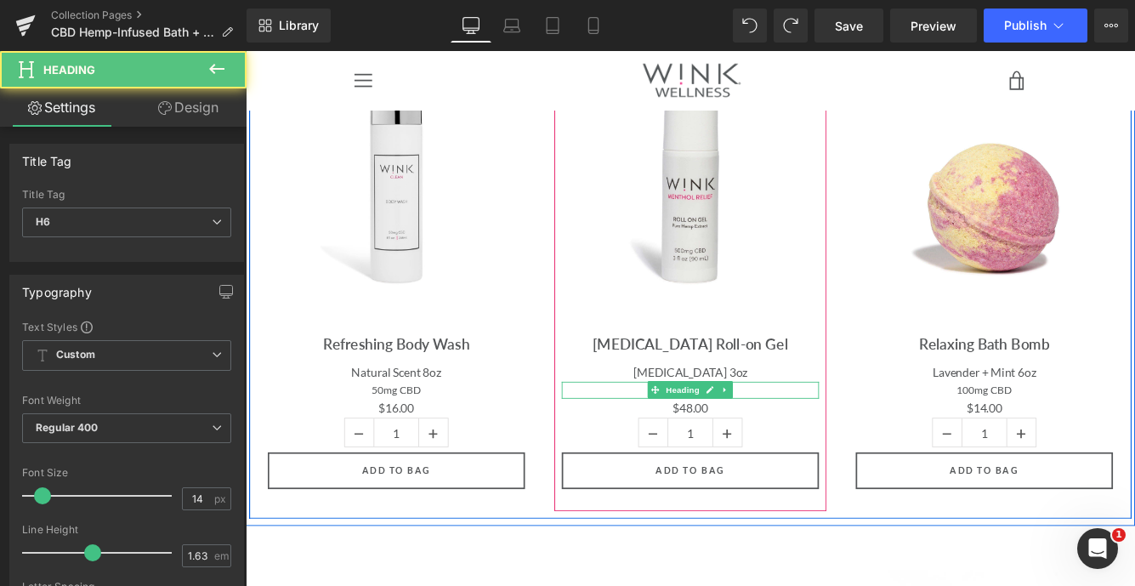
click at [828, 441] on h6 "1500mg CBD" at bounding box center [761, 444] width 298 height 20
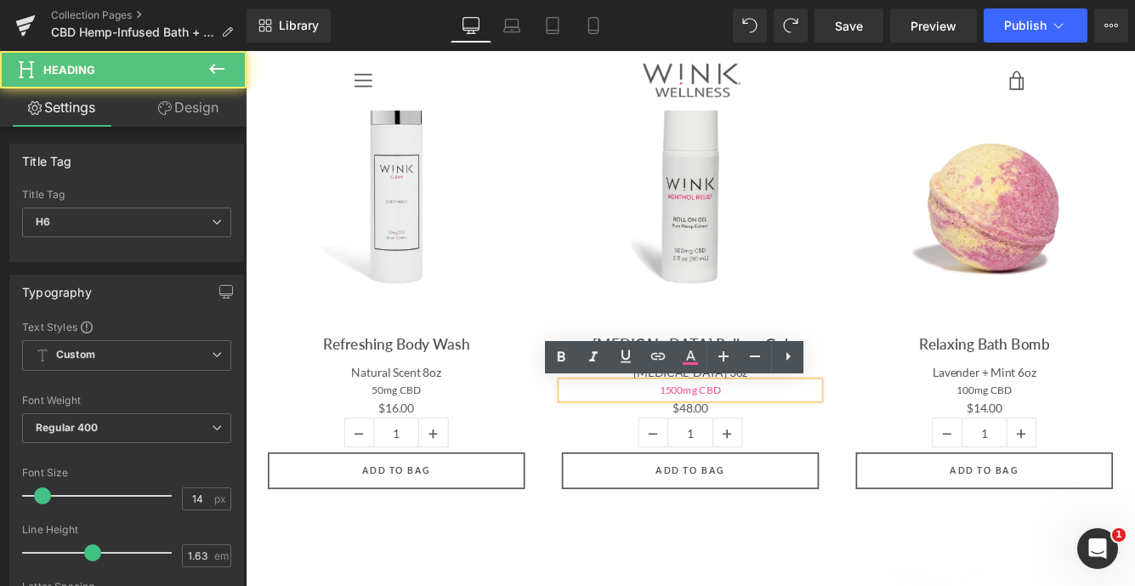
click at [828, 441] on h6 "1500mg CBD" at bounding box center [761, 444] width 298 height 20
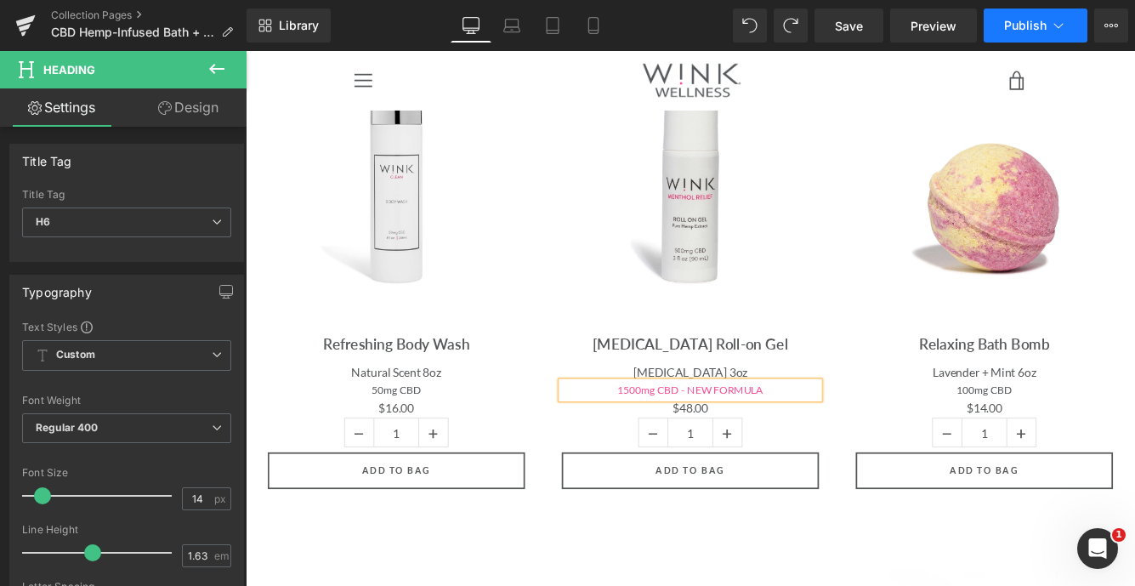
click at [1020, 26] on span "Publish" at bounding box center [1025, 26] width 43 height 14
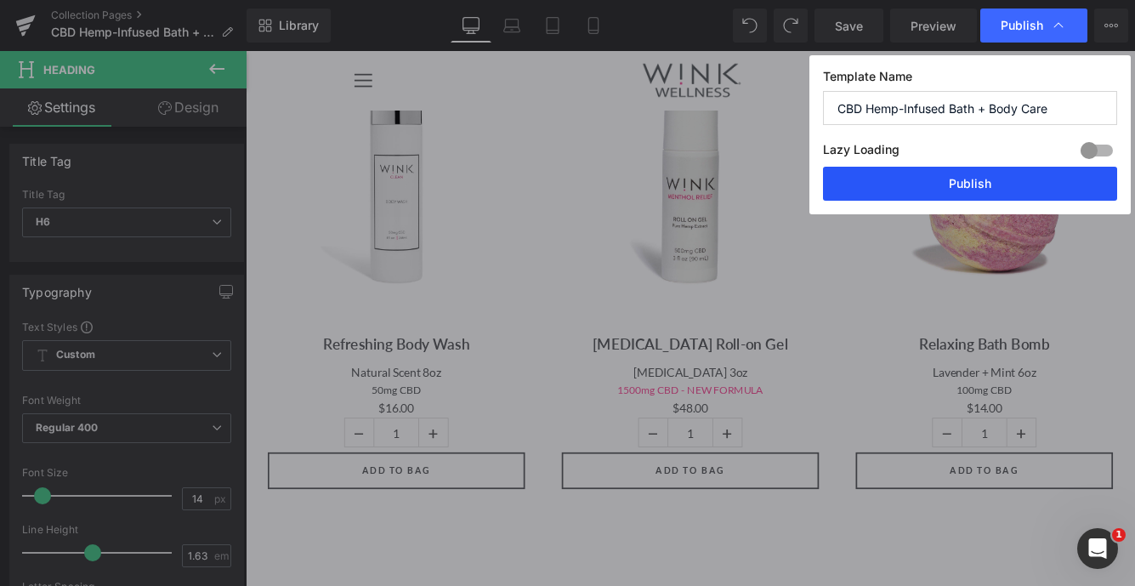
click at [969, 185] on button "Publish" at bounding box center [970, 184] width 294 height 34
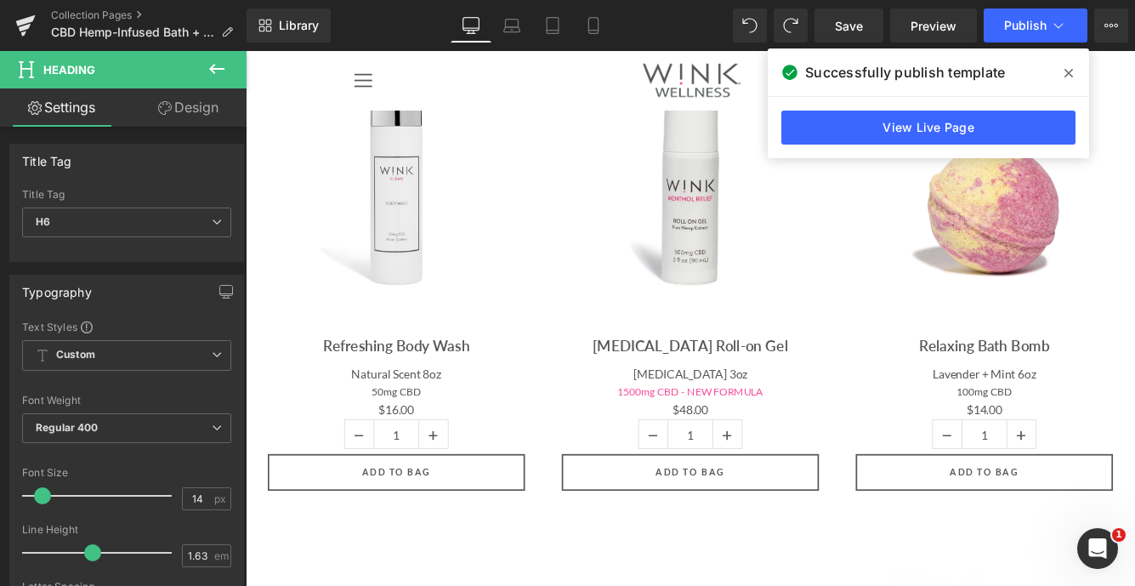
scroll to position [612, 0]
click at [1071, 71] on icon at bounding box center [1069, 73] width 9 height 9
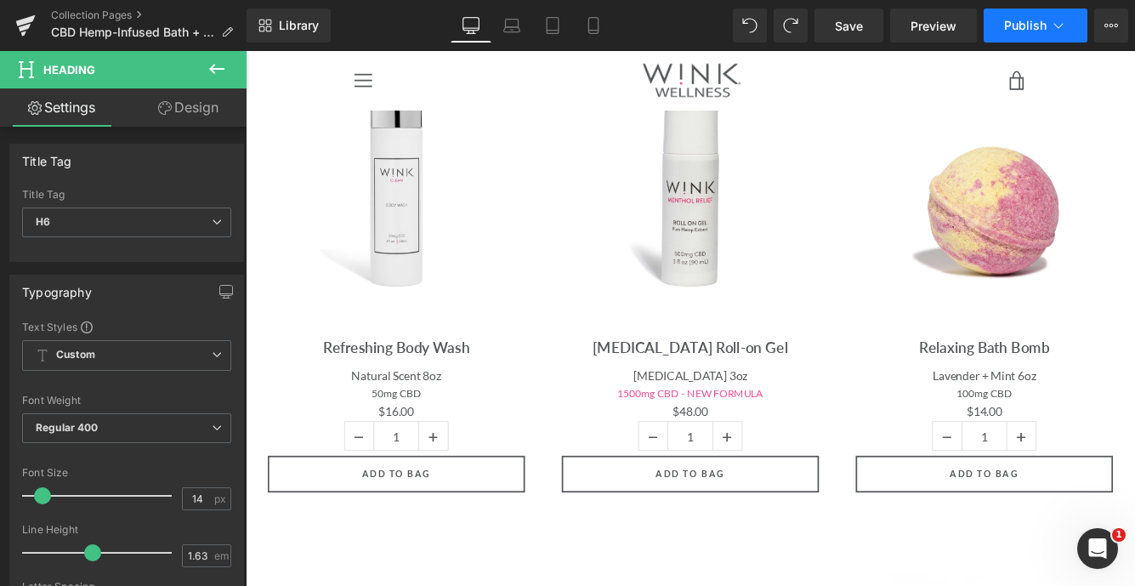
click at [1034, 26] on span "Publish" at bounding box center [1025, 26] width 43 height 14
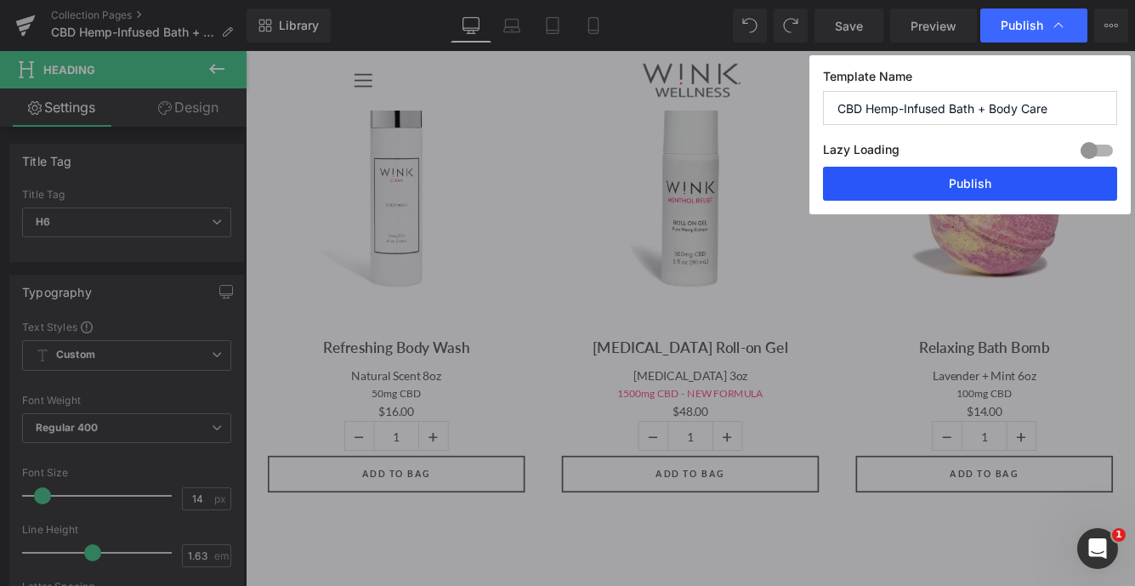
click at [964, 189] on button "Publish" at bounding box center [970, 184] width 294 height 34
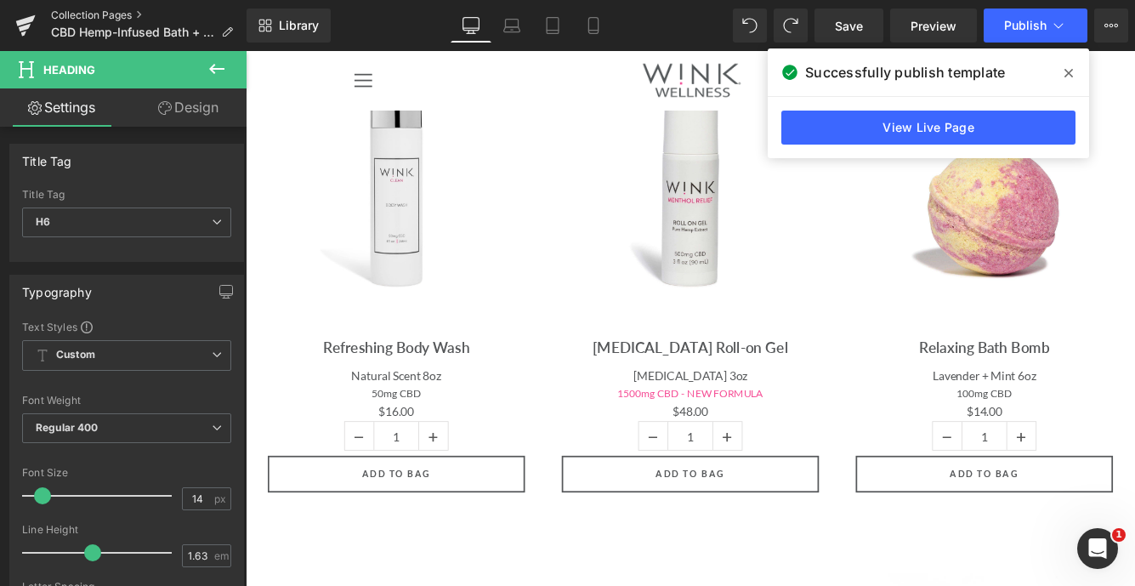
click at [112, 14] on link "Collection Pages" at bounding box center [149, 16] width 196 height 14
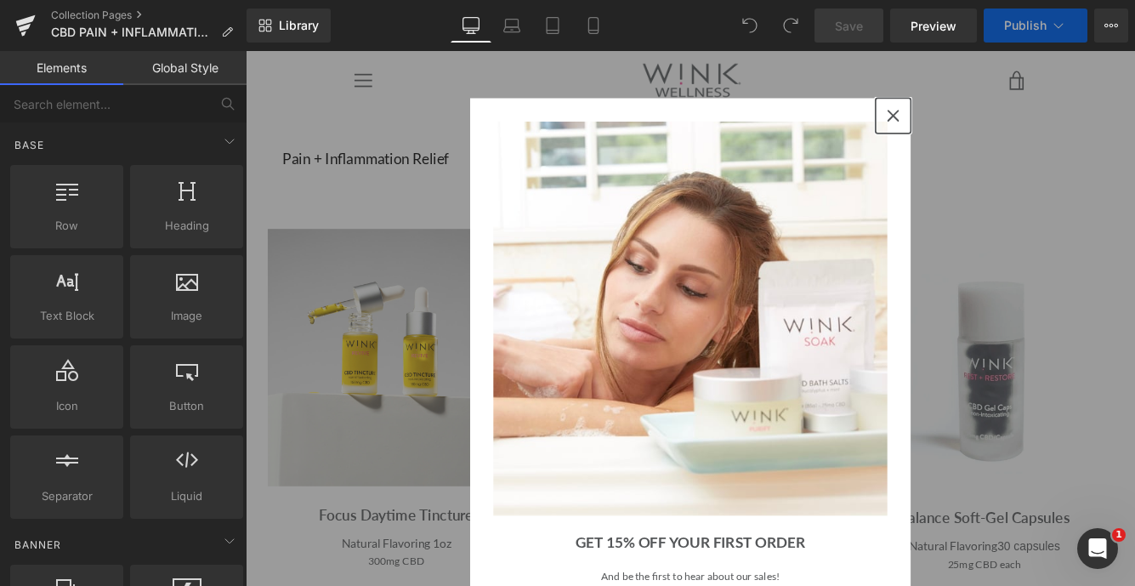
click at [996, 124] on icon "close icon" at bounding box center [995, 126] width 14 height 14
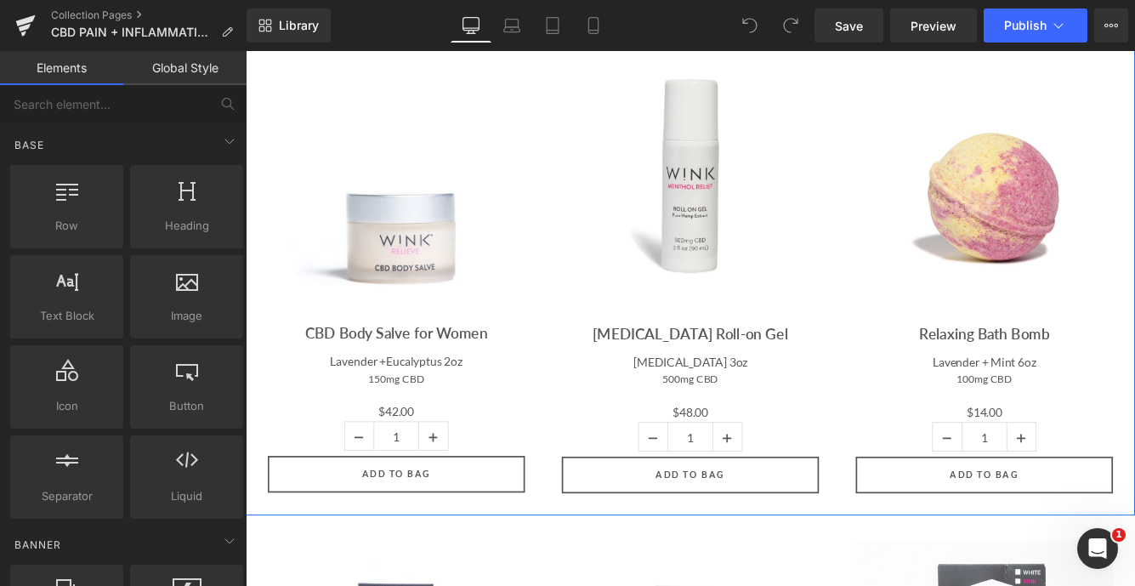
scroll to position [795, 0]
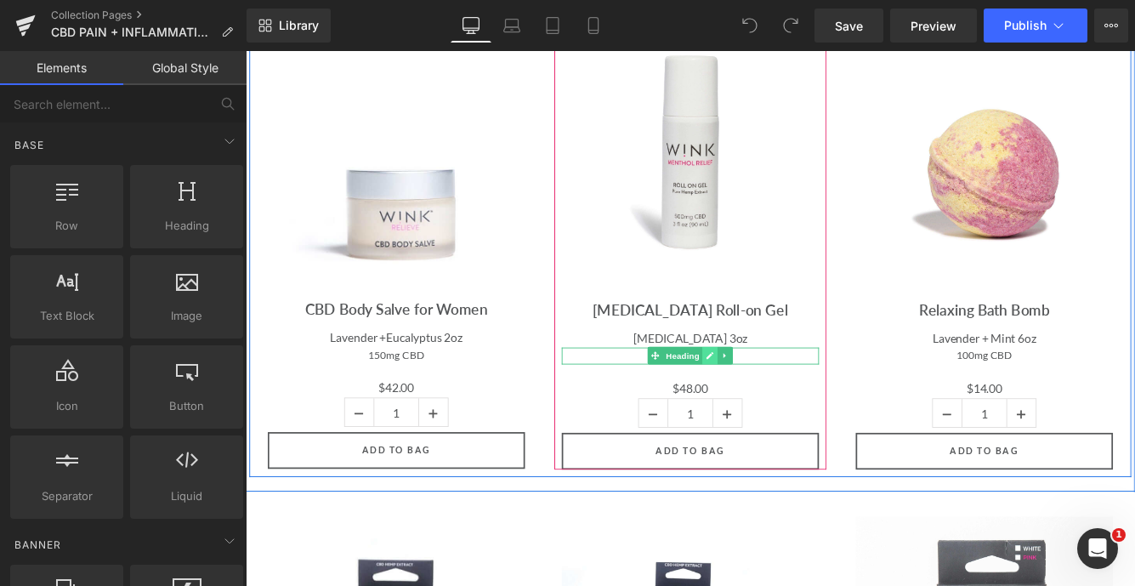
click at [788, 399] on link at bounding box center [784, 403] width 18 height 20
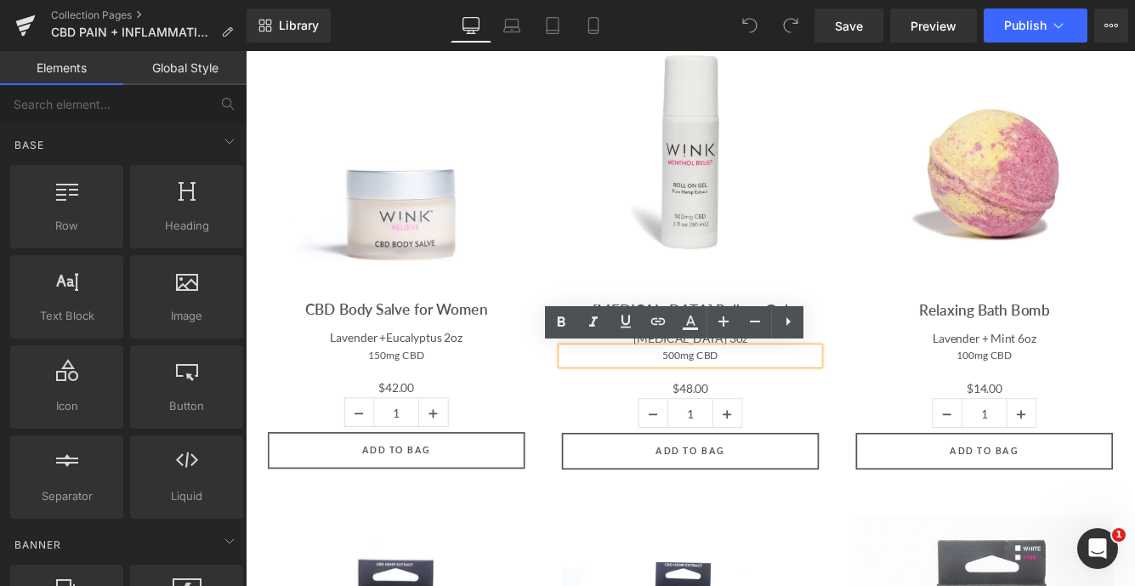
click at [729, 399] on h6 "500mg CBD" at bounding box center [761, 404] width 298 height 20
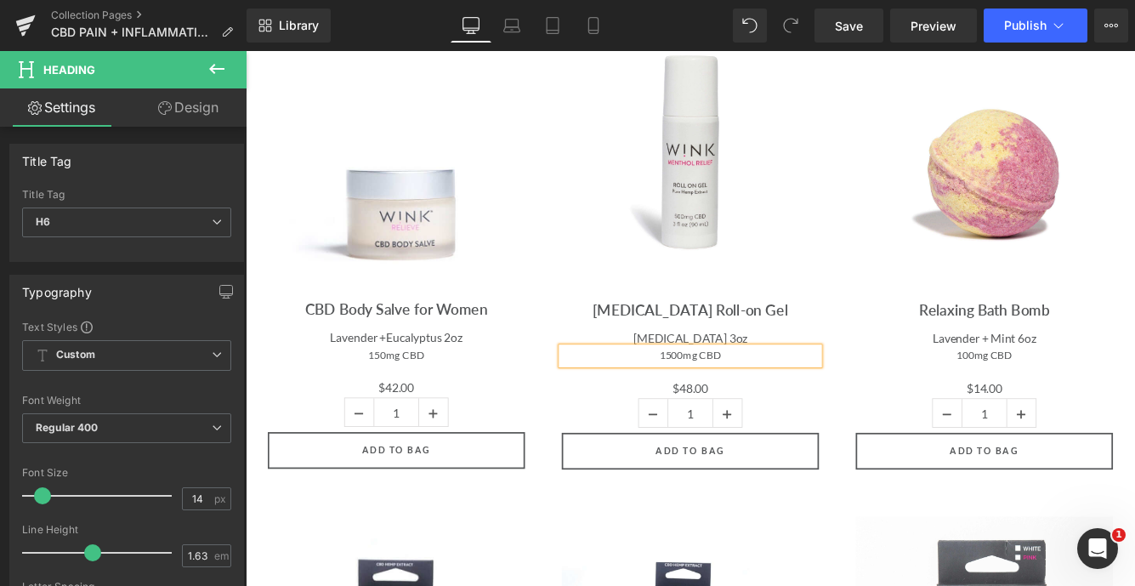
click at [840, 402] on h6 "1500mg CBD" at bounding box center [761, 404] width 298 height 20
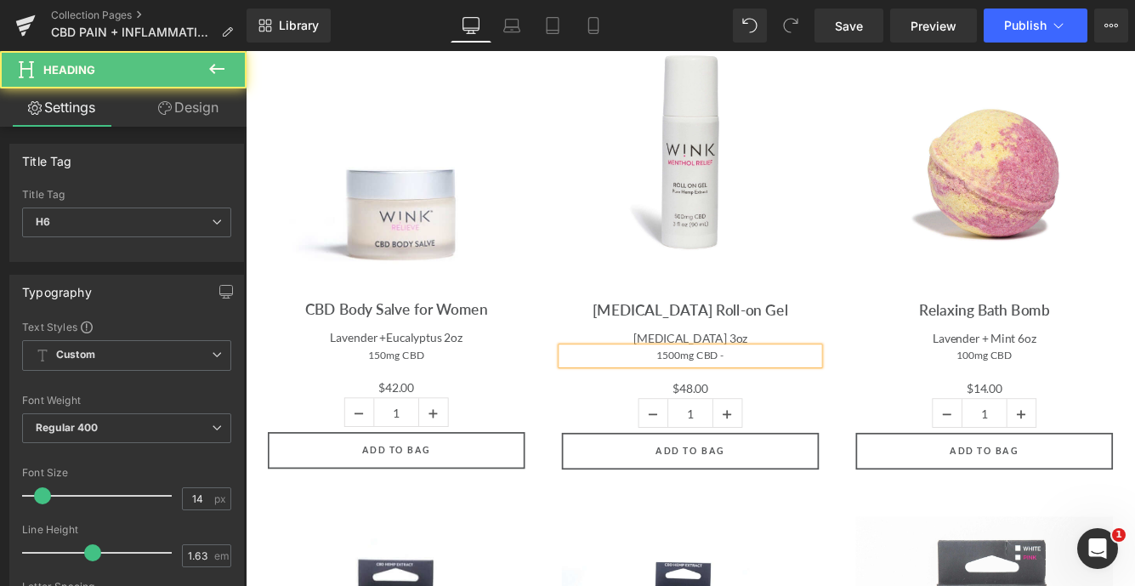
click at [829, 408] on h6 "1500mg CBD -" at bounding box center [761, 404] width 298 height 20
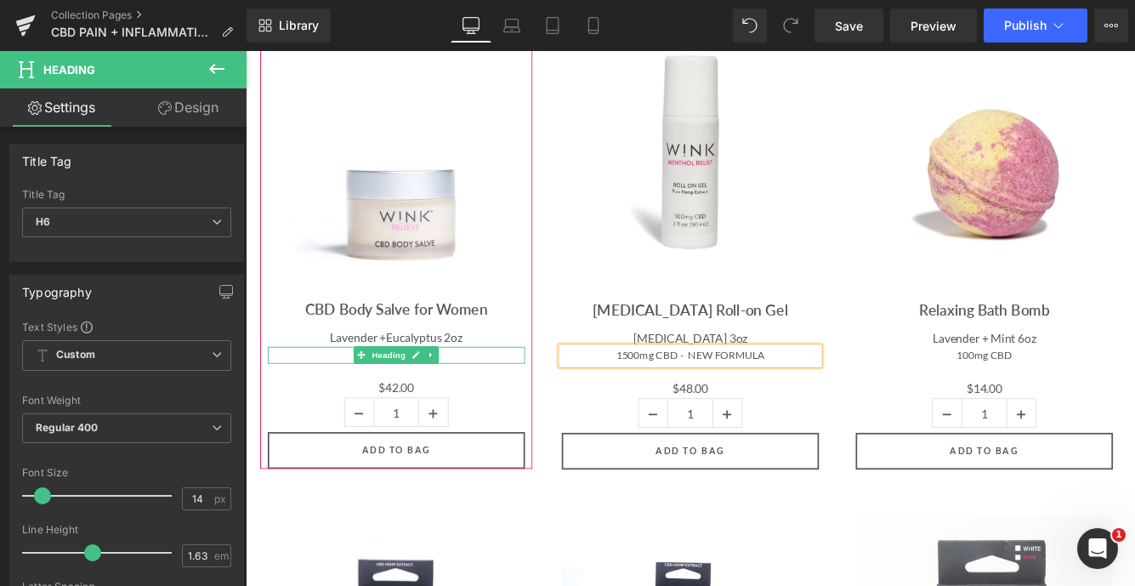
click at [481, 401] on h6 "150mg CBD" at bounding box center [420, 403] width 298 height 20
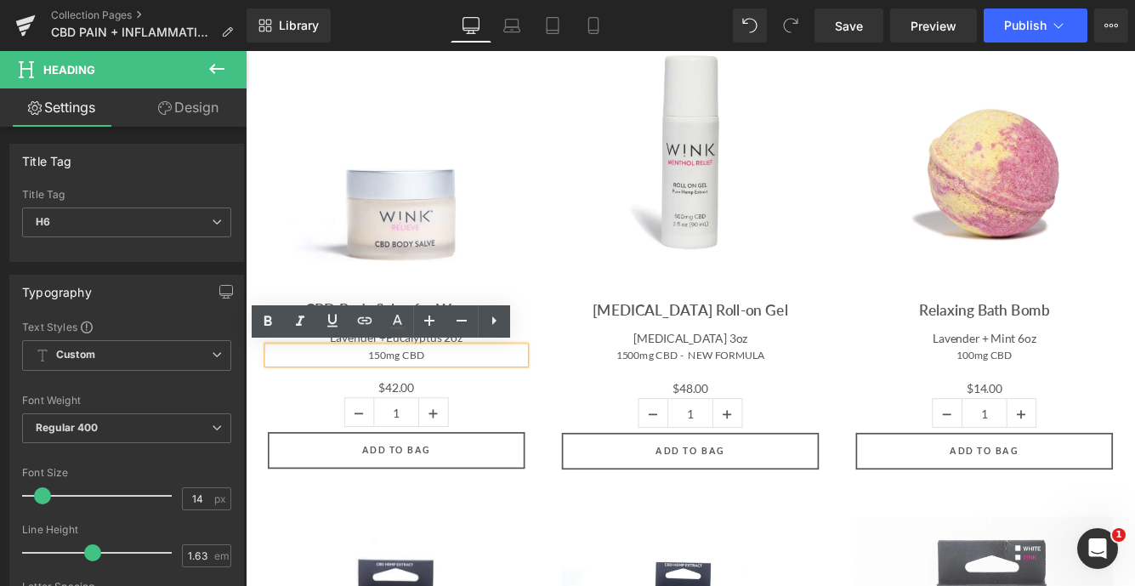
click at [407, 404] on h6 "150mg CBD" at bounding box center [420, 403] width 298 height 20
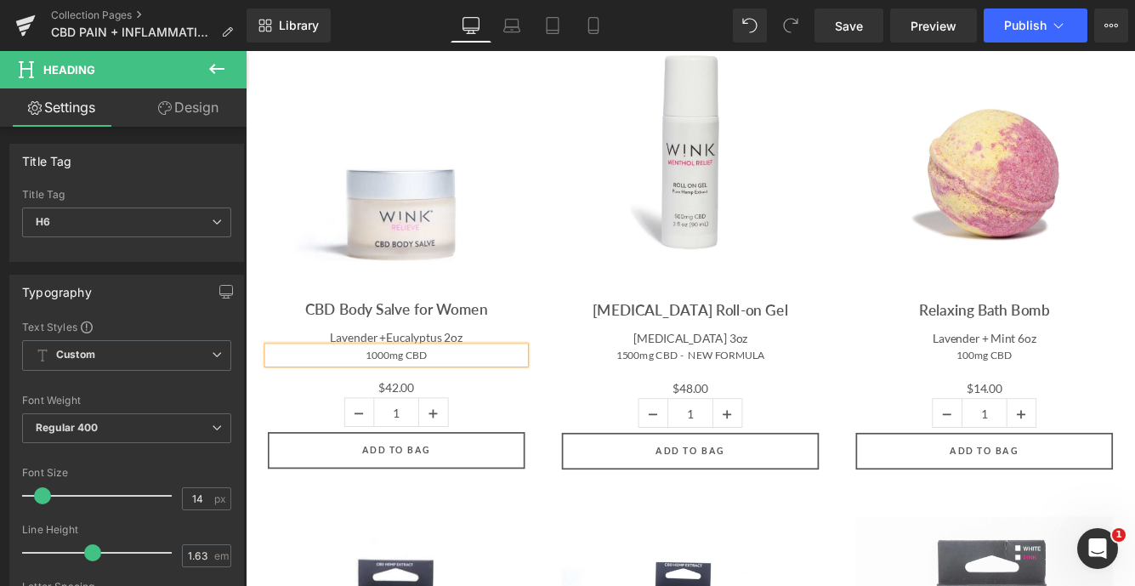
click at [468, 404] on h6 "1000mg CBD" at bounding box center [420, 403] width 298 height 20
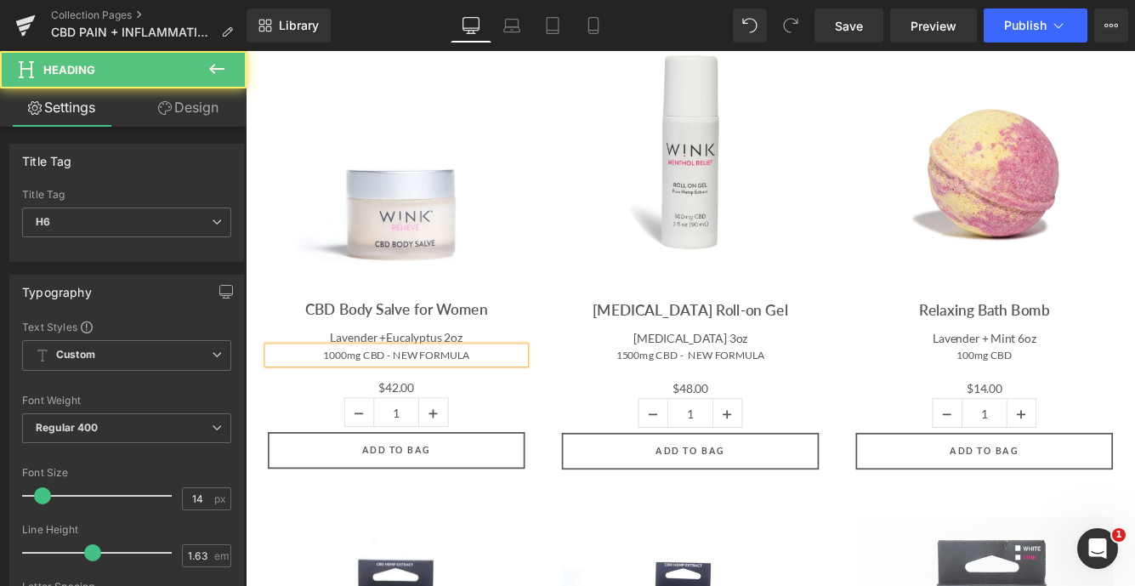
click at [521, 407] on h6 "1000mg CBD - NEW FORMULA" at bounding box center [420, 403] width 298 height 20
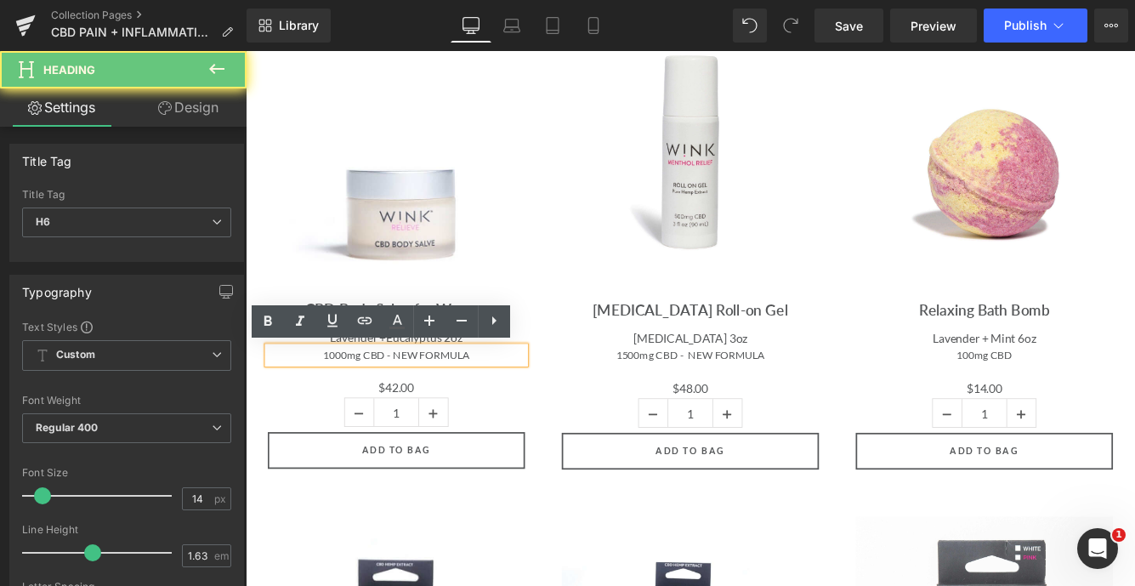
click at [521, 407] on h6 "1000mg CBD - NEW FORMULA" at bounding box center [420, 403] width 298 height 20
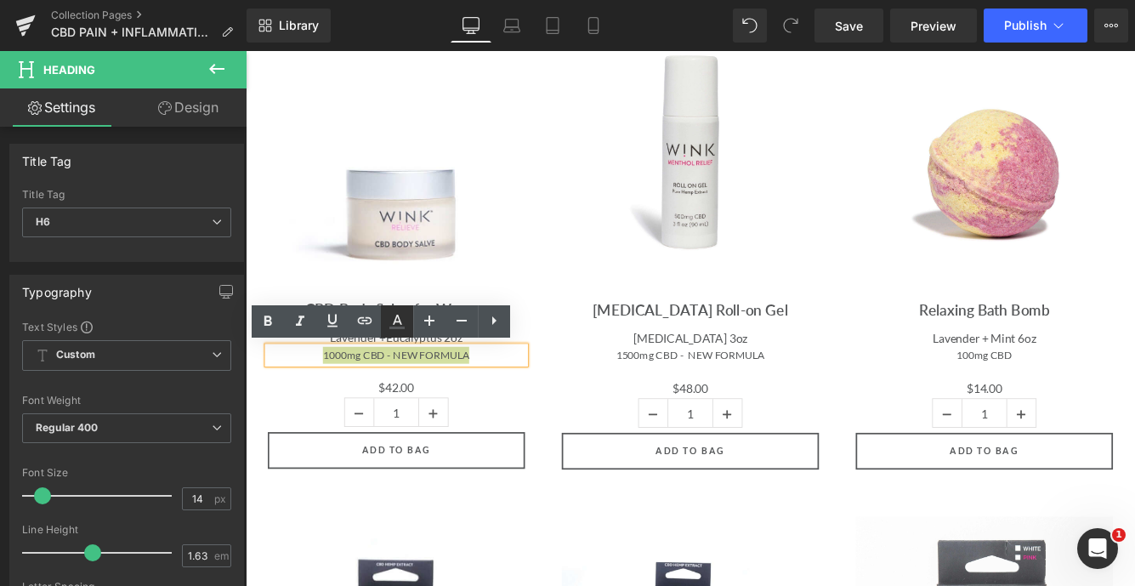
click at [400, 320] on icon at bounding box center [397, 320] width 9 height 10
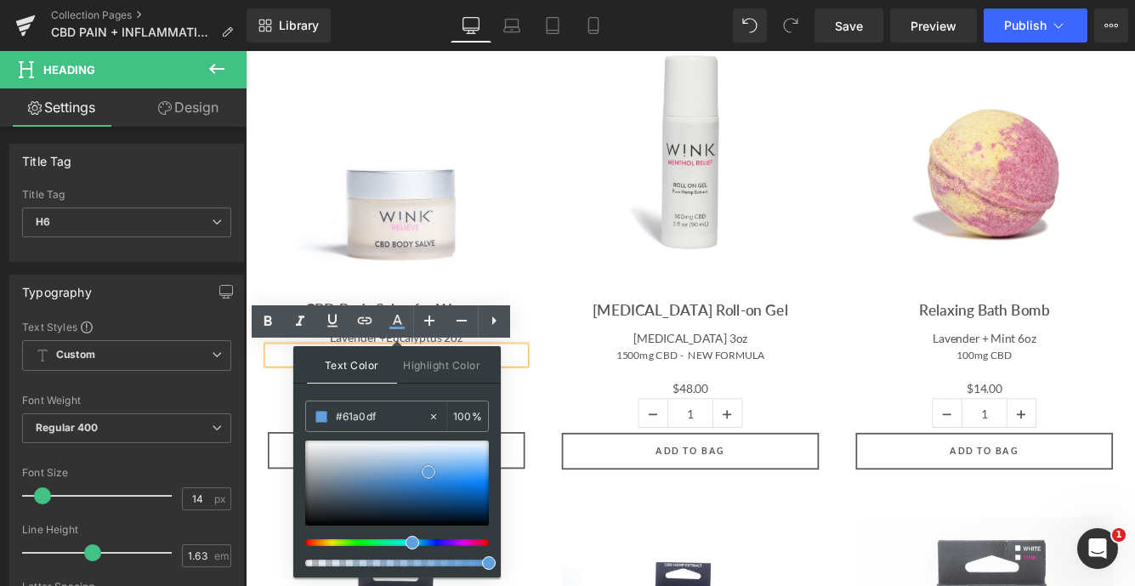
click at [429, 472] on div at bounding box center [397, 483] width 184 height 85
drag, startPoint x: 388, startPoint y: 418, endPoint x: 304, endPoint y: 410, distance: 84.6
click at [306, 411] on div "#555759" at bounding box center [367, 416] width 122 height 30
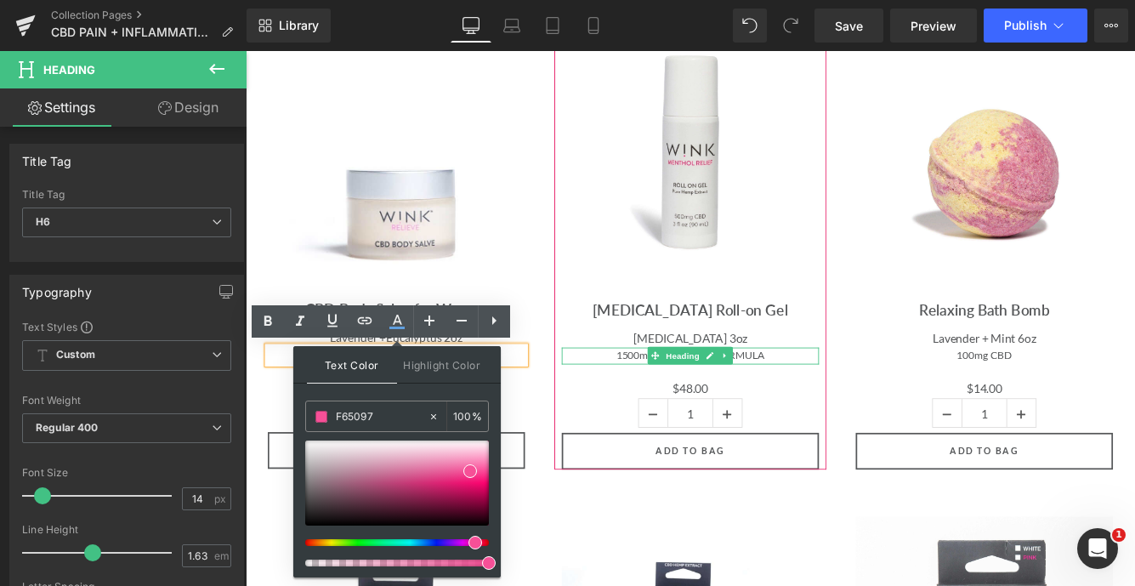
click at [818, 400] on h6 "1500mg CBD - NEW FORMULA" at bounding box center [761, 404] width 298 height 20
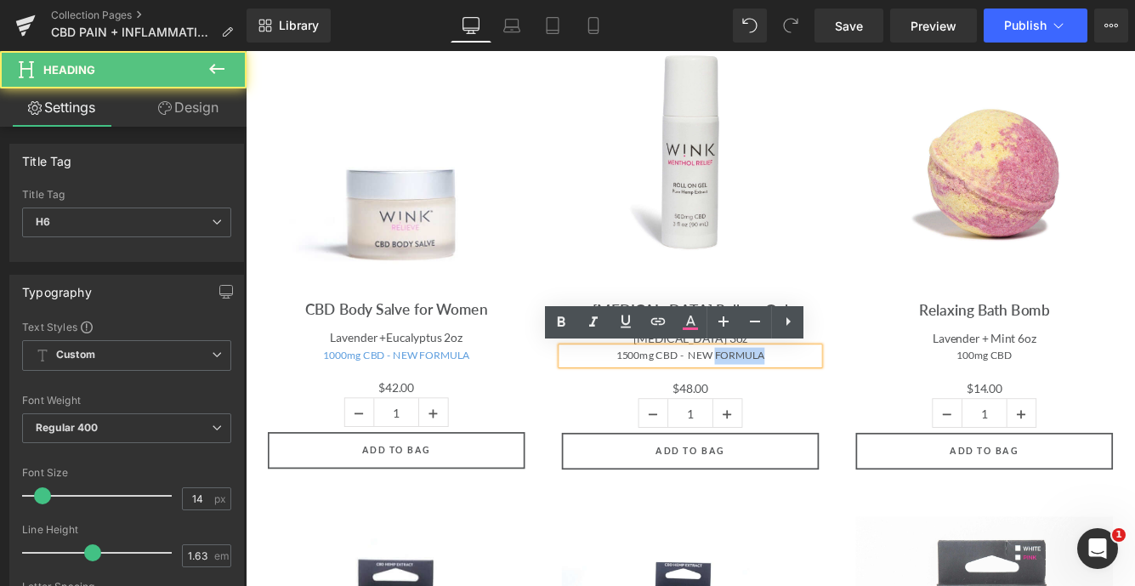
click at [818, 400] on h6 "1500mg CBD - NEW FORMULA" at bounding box center [761, 404] width 298 height 20
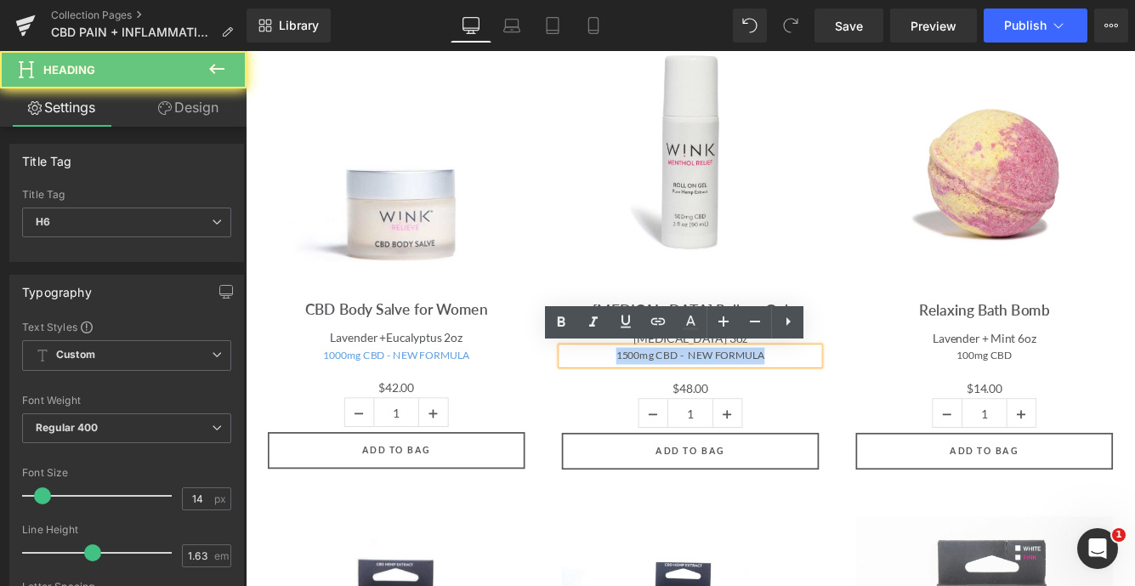
click at [818, 400] on h6 "1500mg CBD - NEW FORMULA" at bounding box center [761, 404] width 298 height 20
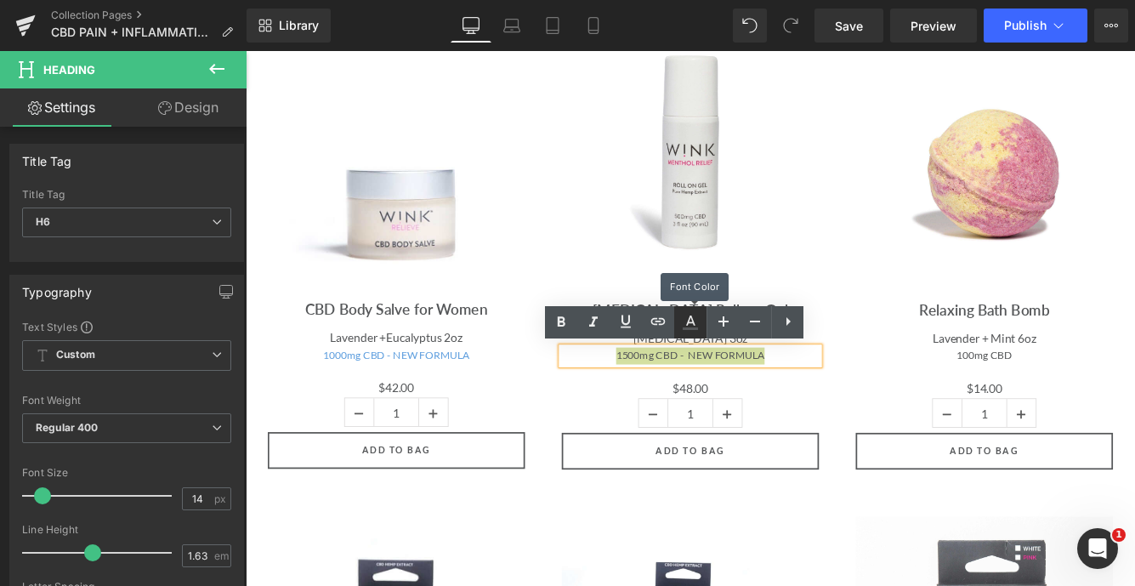
click at [691, 323] on icon at bounding box center [690, 322] width 20 height 20
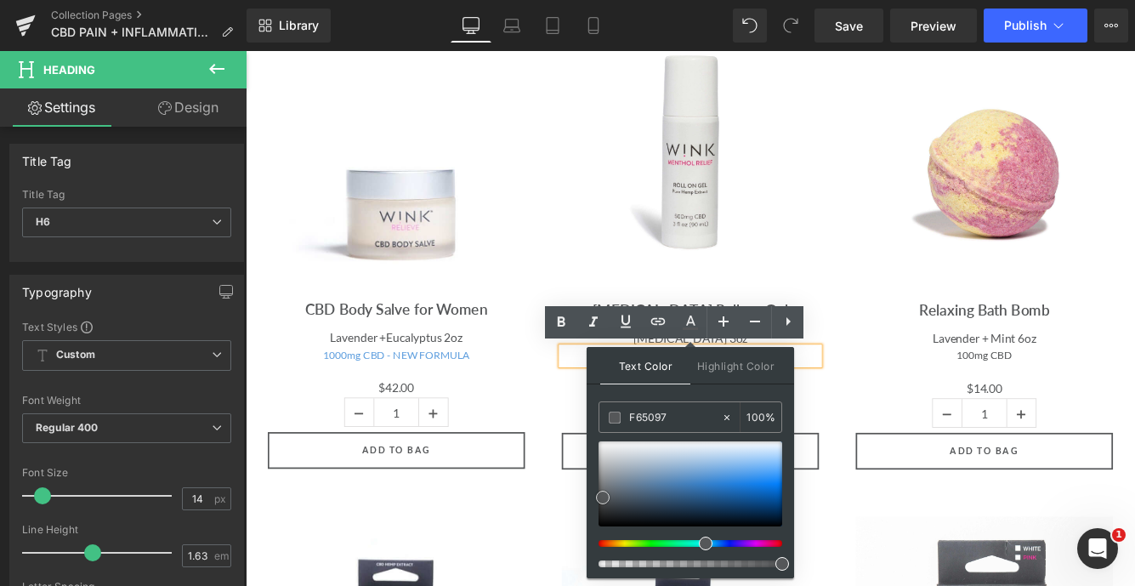
click at [697, 482] on div at bounding box center [691, 483] width 184 height 85
click at [682, 417] on input "F65097" at bounding box center [675, 417] width 92 height 19
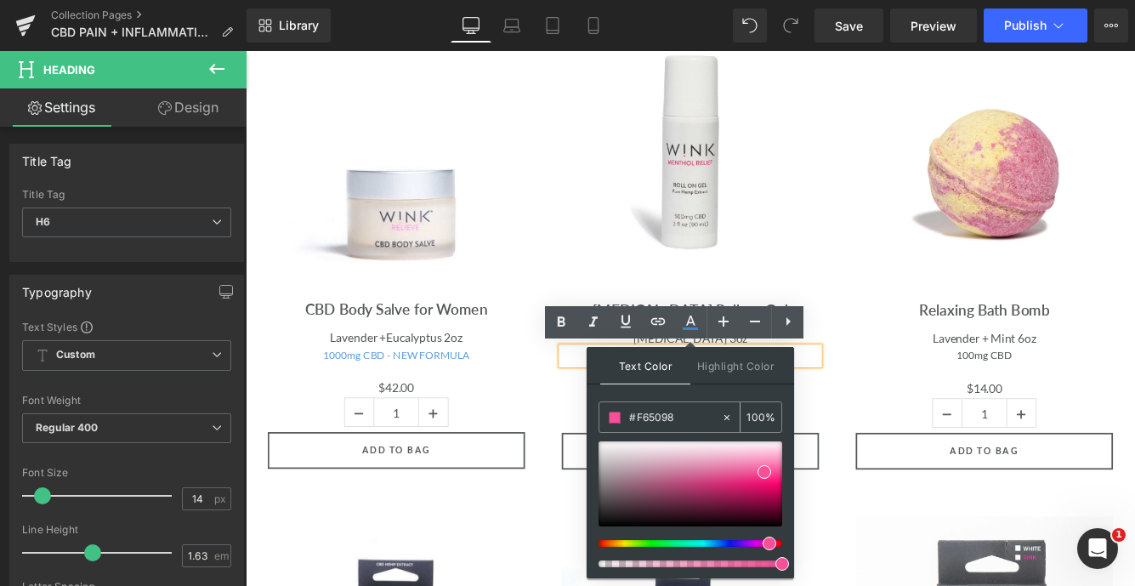
click at [681, 421] on input "#F65098" at bounding box center [675, 417] width 92 height 19
click at [766, 475] on span at bounding box center [765, 472] width 14 height 14
click at [595, 443] on div "Sale Off (P) Image Menthol Roll-on Gel (P) Title Menthol 3oz Heading 1500mg CBD…" at bounding box center [760, 277] width 340 height 516
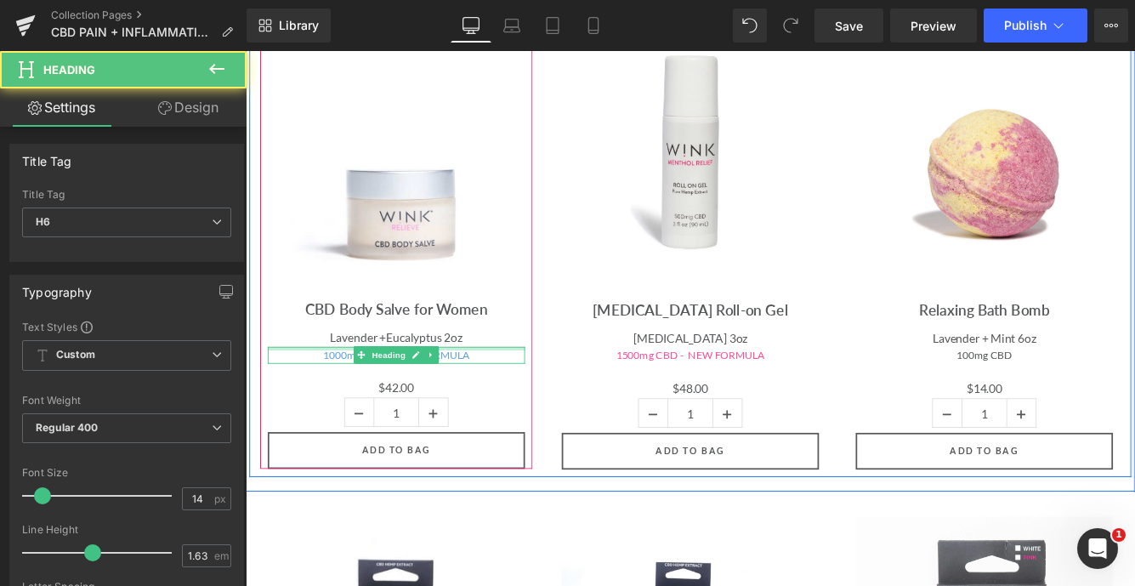
click at [483, 395] on div at bounding box center [420, 395] width 298 height 4
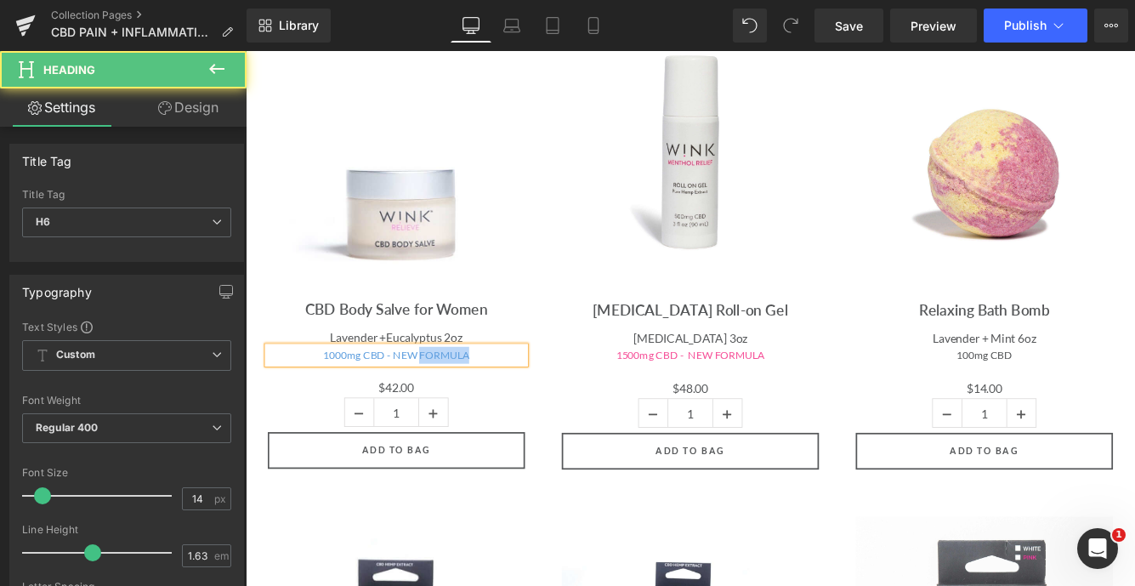
click at [483, 395] on span "1000mg CBD - NEW FORMULA" at bounding box center [419, 402] width 169 height 14
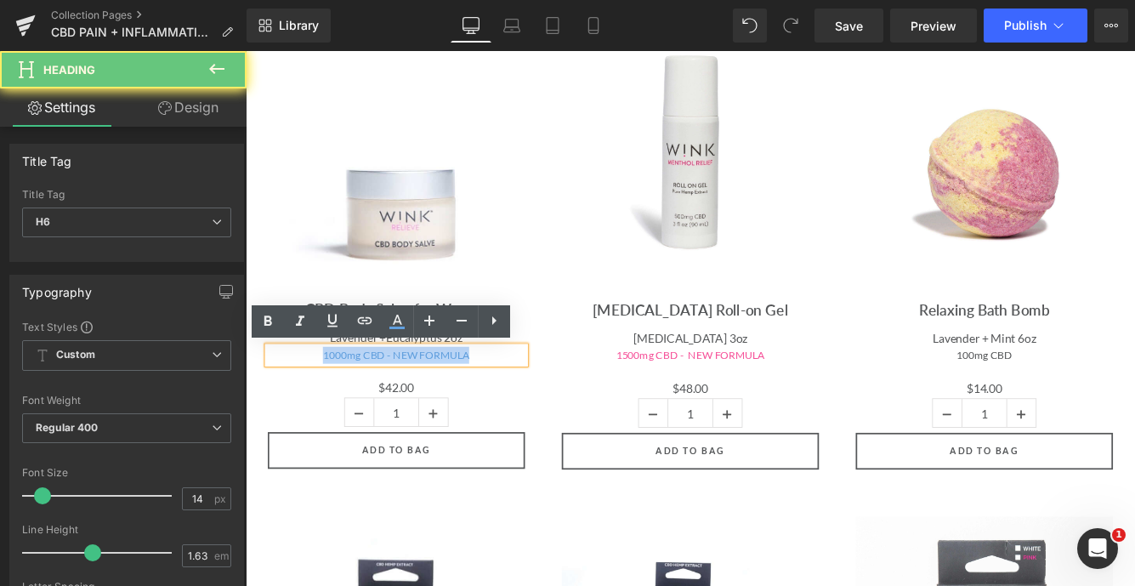
click at [483, 395] on span "1000mg CBD - NEW FORMULA" at bounding box center [419, 402] width 169 height 14
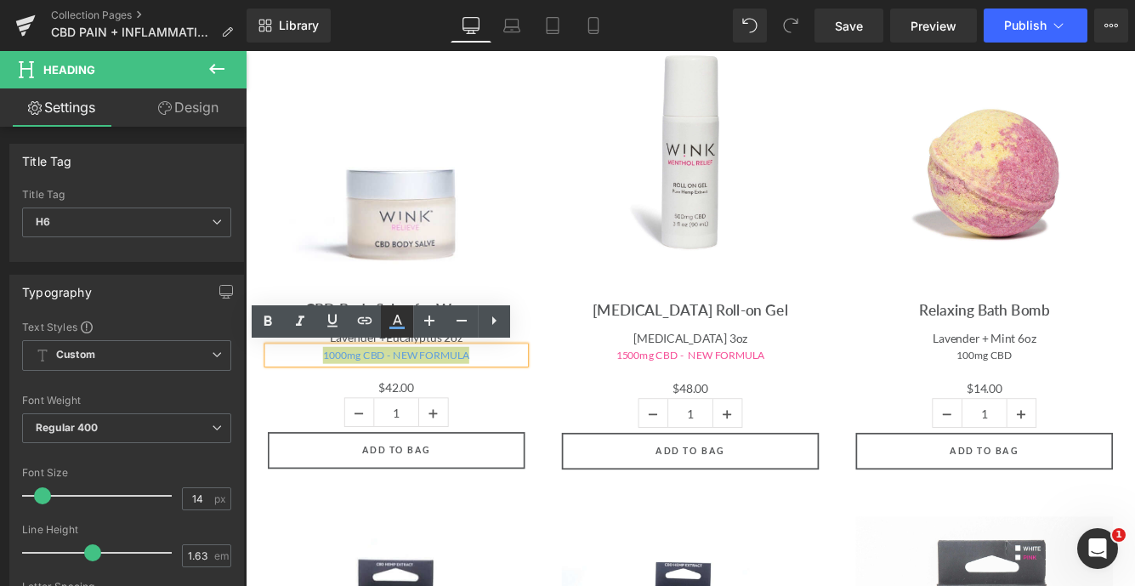
click at [397, 318] on icon at bounding box center [397, 321] width 20 height 20
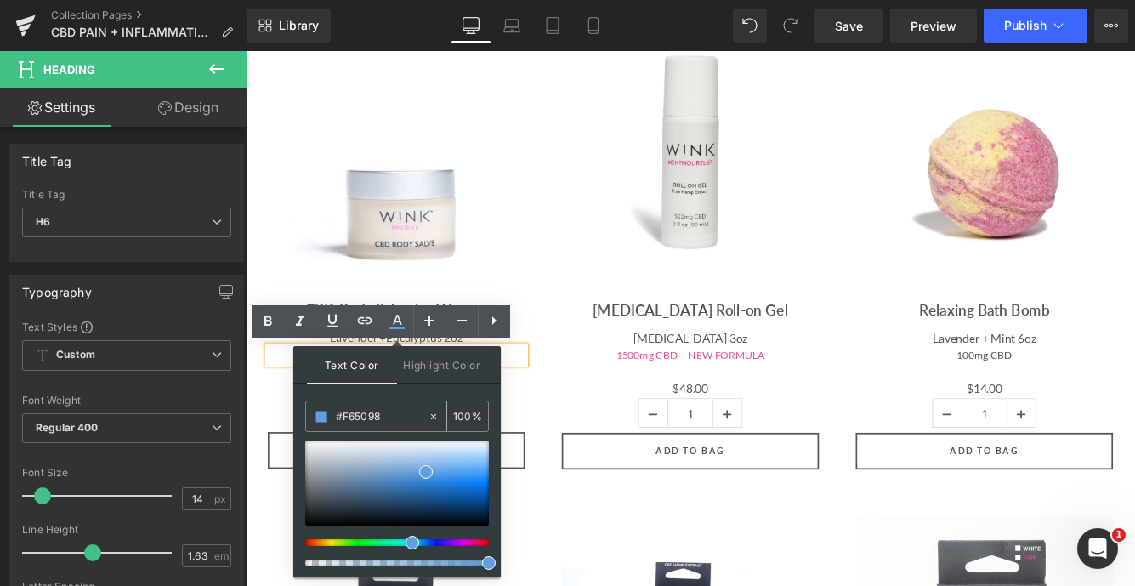
drag, startPoint x: 395, startPoint y: 420, endPoint x: 321, endPoint y: 412, distance: 73.6
click at [321, 412] on div "#F65098" at bounding box center [367, 416] width 122 height 30
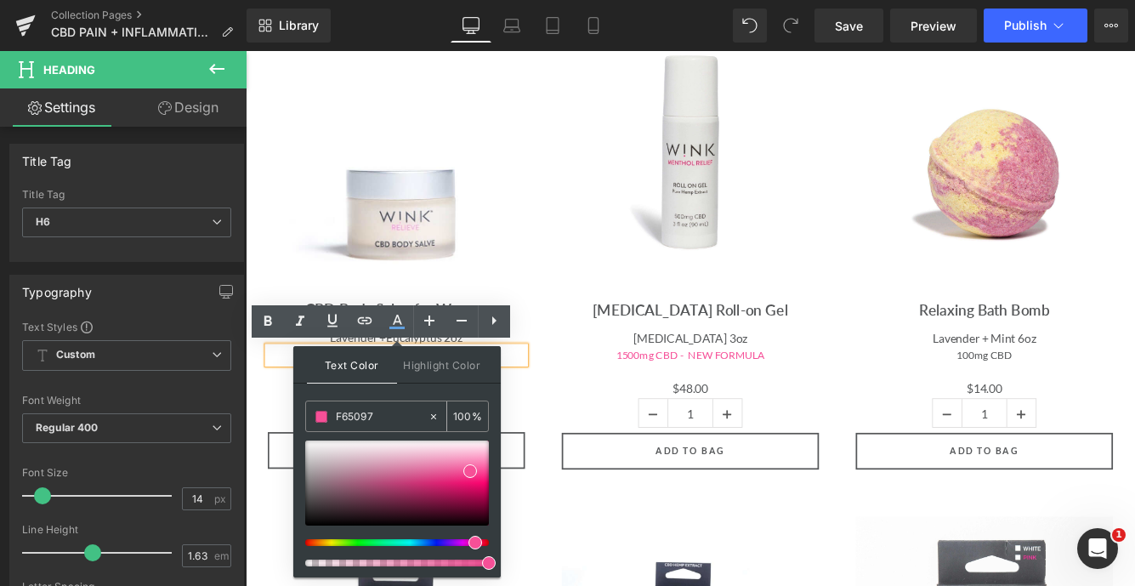
type input "F65097"
click at [472, 470] on span at bounding box center [471, 471] width 14 height 14
click at [595, 372] on div "Sale Off (P) Image Menthol Roll-on Gel (P) Title Menthol 3oz Heading 1500mg CBD…" at bounding box center [760, 277] width 340 height 516
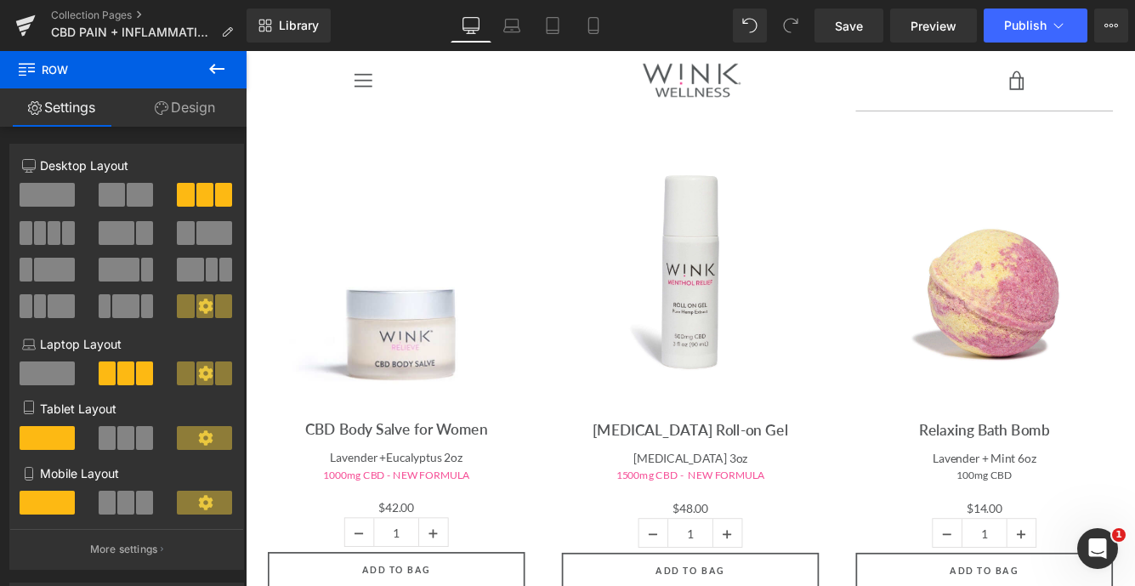
scroll to position [507, 0]
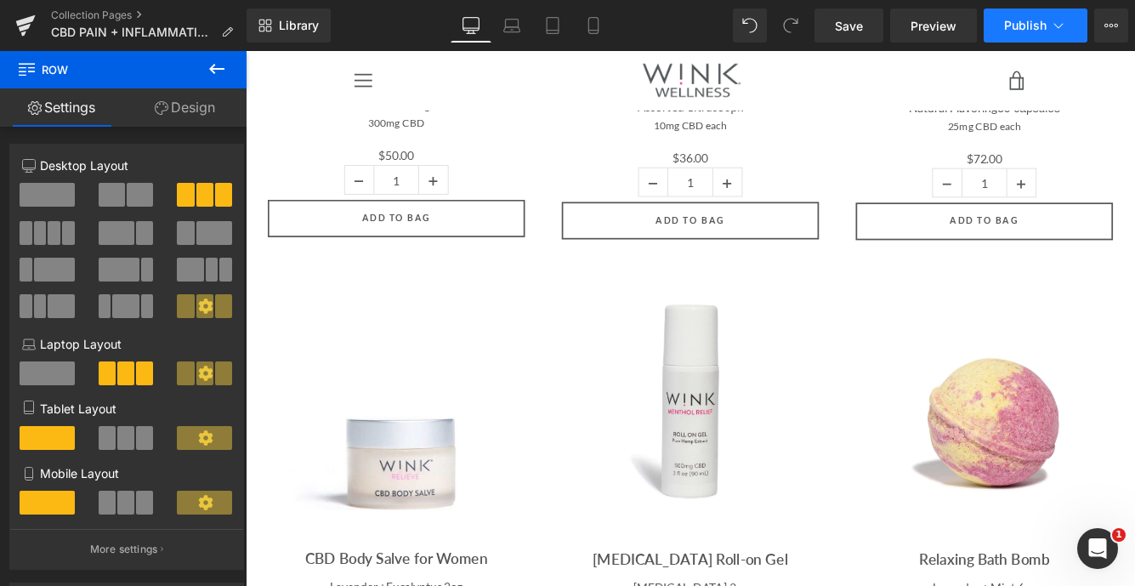
click at [1021, 26] on span "Publish" at bounding box center [1025, 26] width 43 height 14
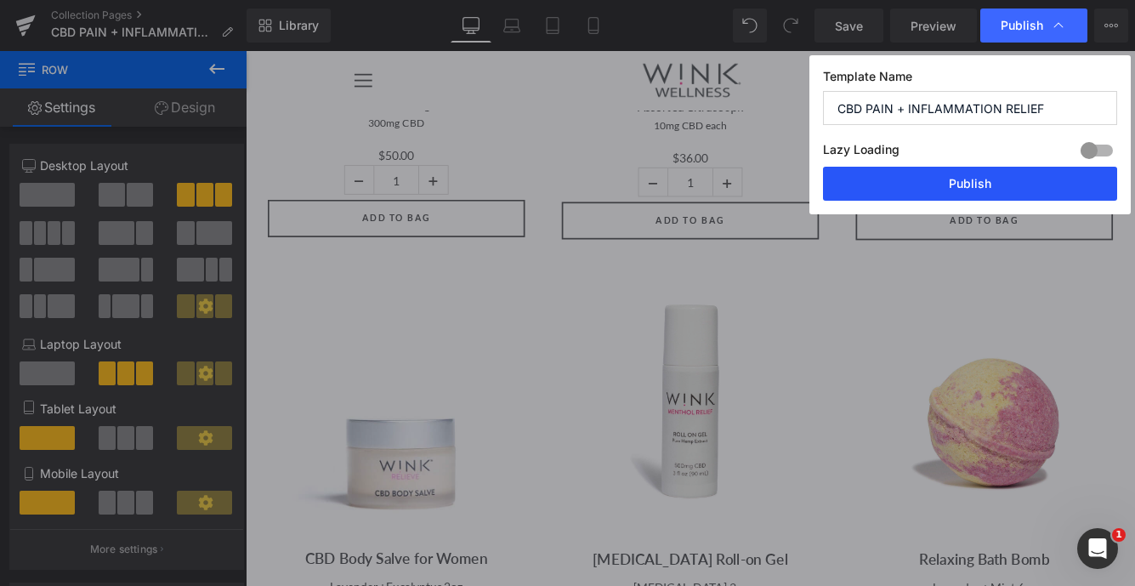
click at [967, 179] on button "Publish" at bounding box center [970, 184] width 294 height 34
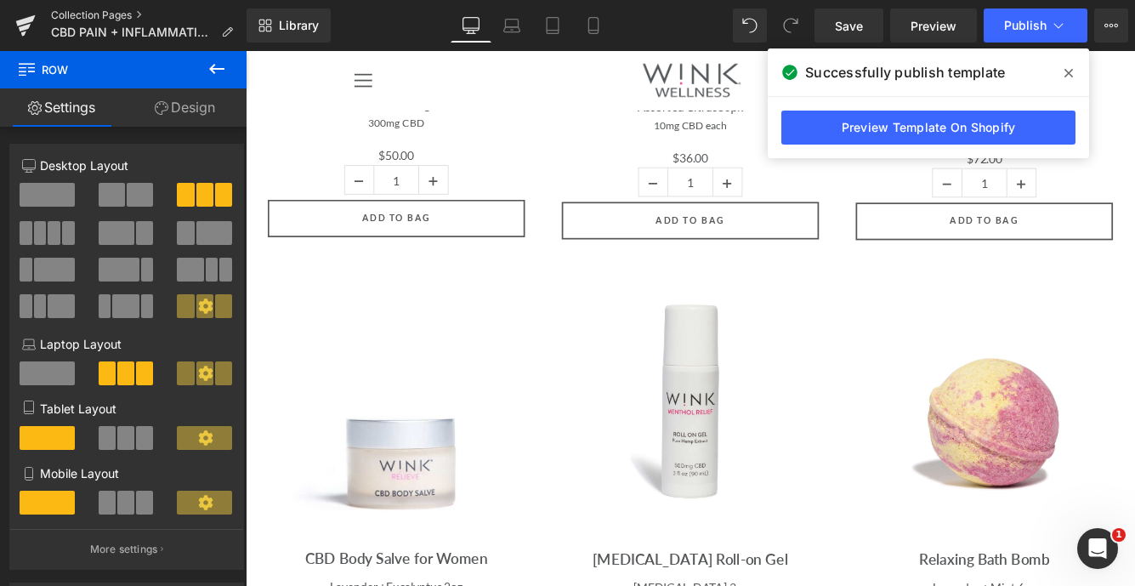
click at [123, 14] on link "Collection Pages" at bounding box center [149, 16] width 196 height 14
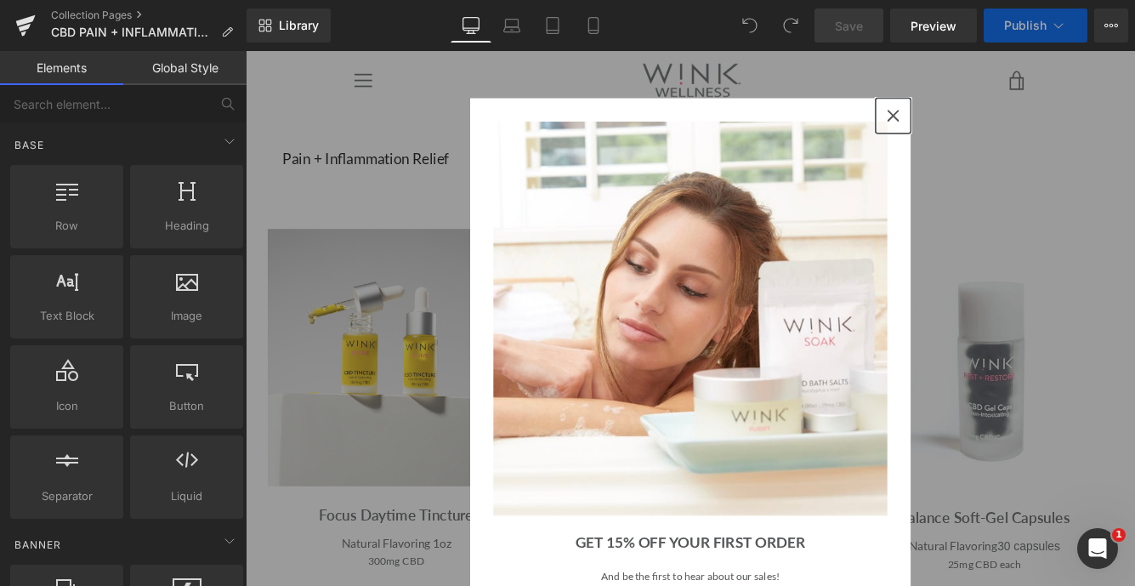
click at [998, 123] on icon "close icon" at bounding box center [995, 126] width 14 height 14
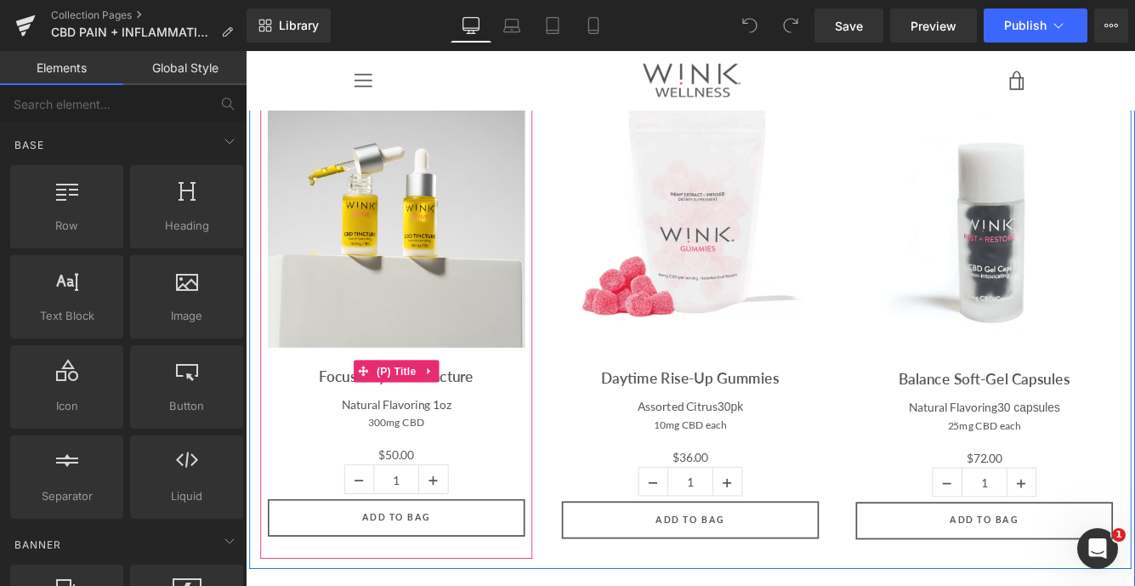
scroll to position [147, 0]
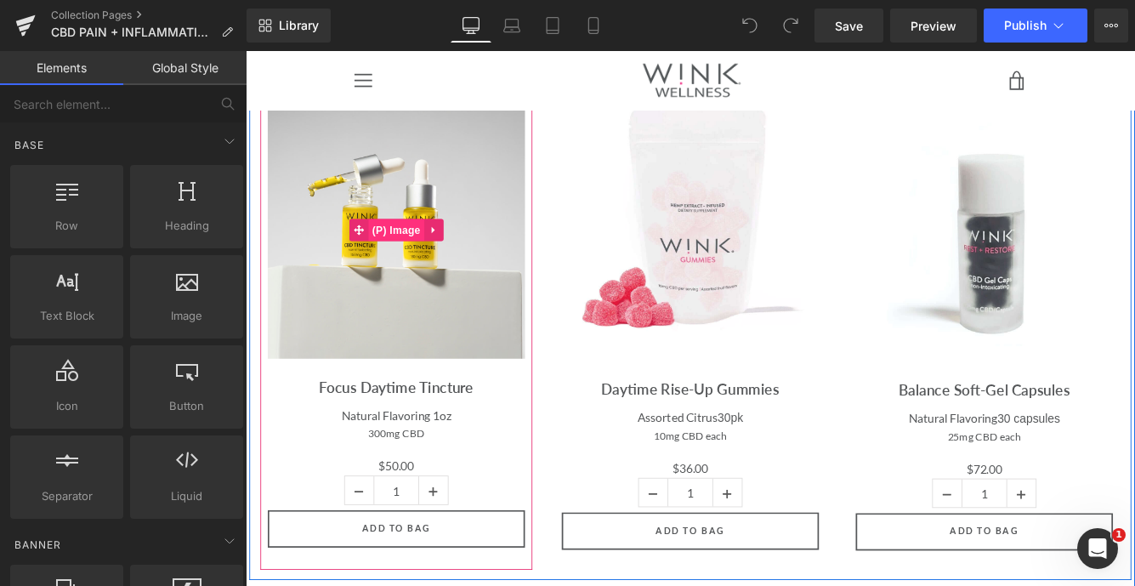
click at [430, 255] on span "(P) Image" at bounding box center [420, 259] width 65 height 26
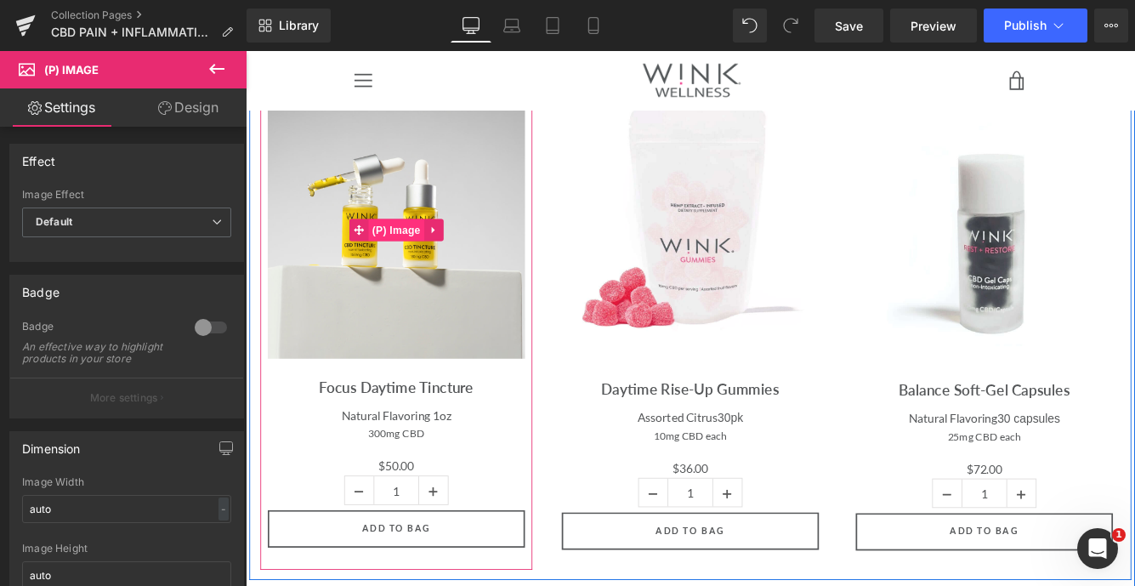
click at [425, 256] on span "(P) Image" at bounding box center [420, 259] width 65 height 26
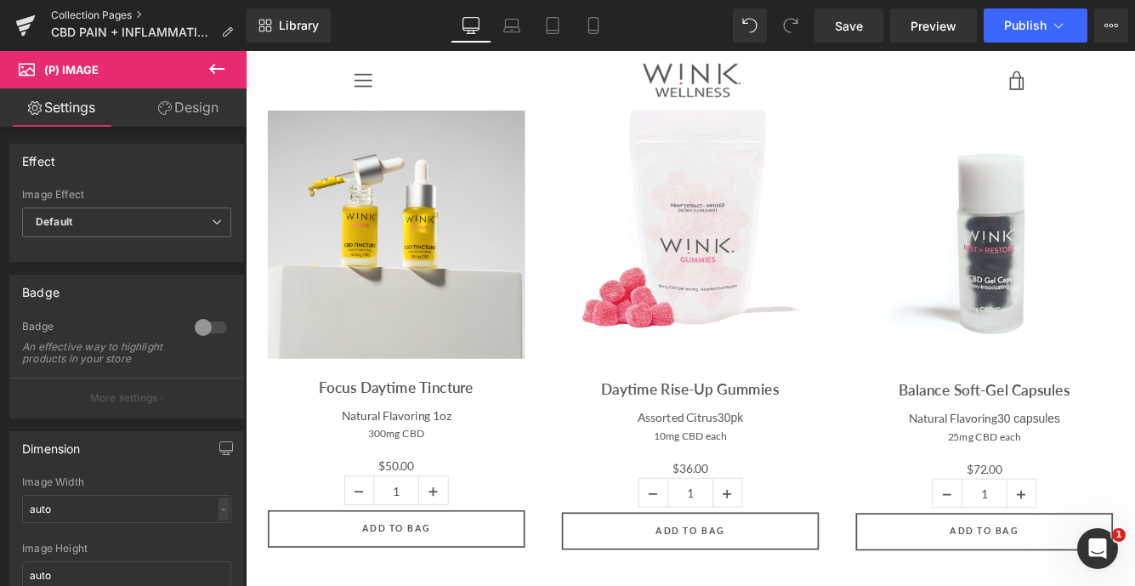
click at [130, 18] on link "Collection Pages" at bounding box center [149, 16] width 196 height 14
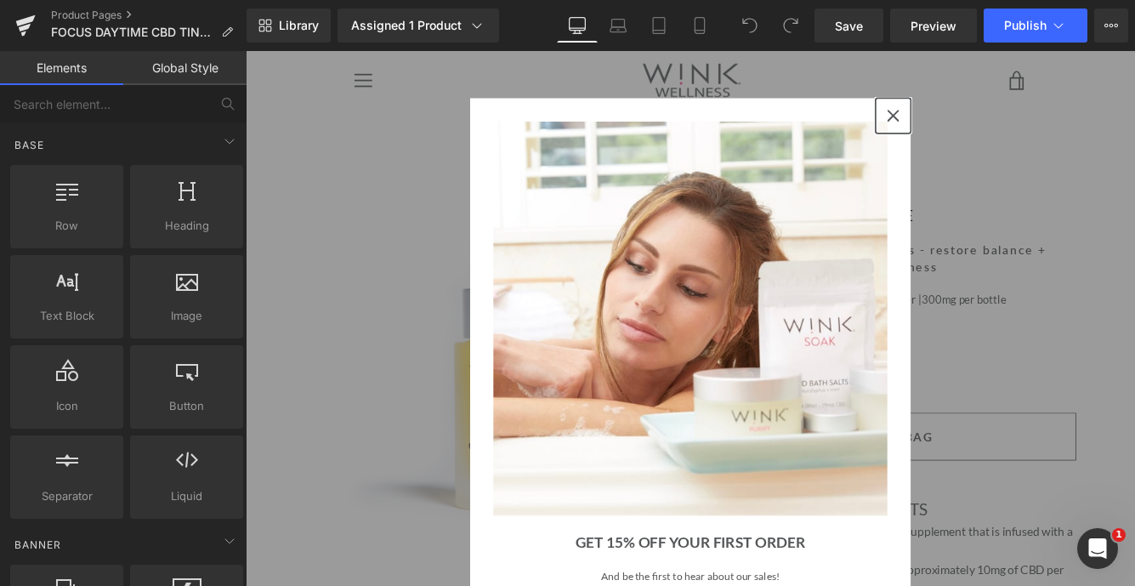
click at [1003, 127] on div "Close" at bounding box center [995, 125] width 27 height 27
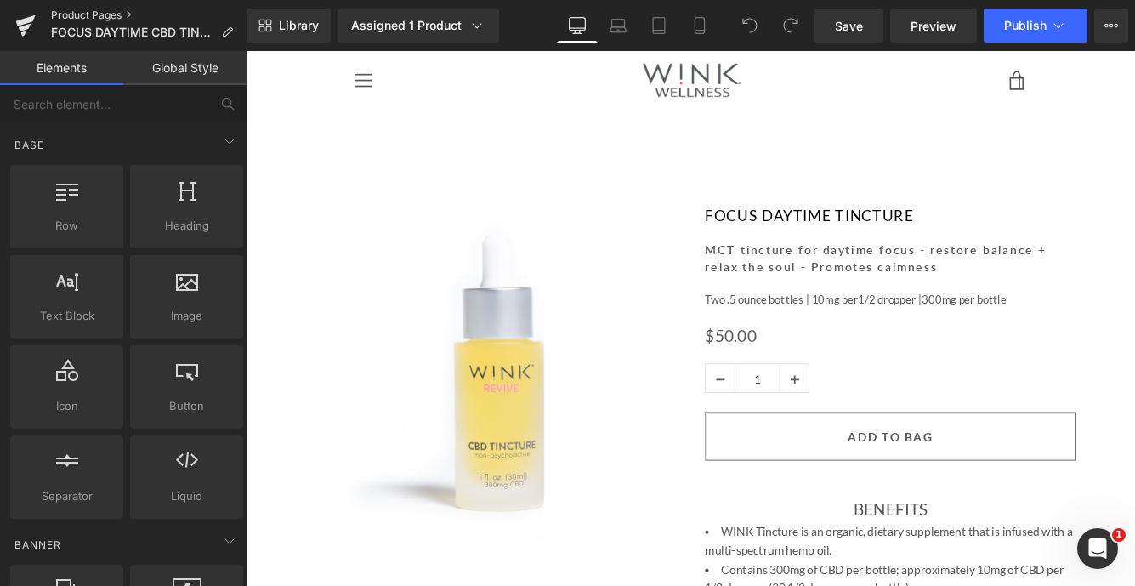
click at [105, 16] on link "Product Pages" at bounding box center [149, 16] width 196 height 14
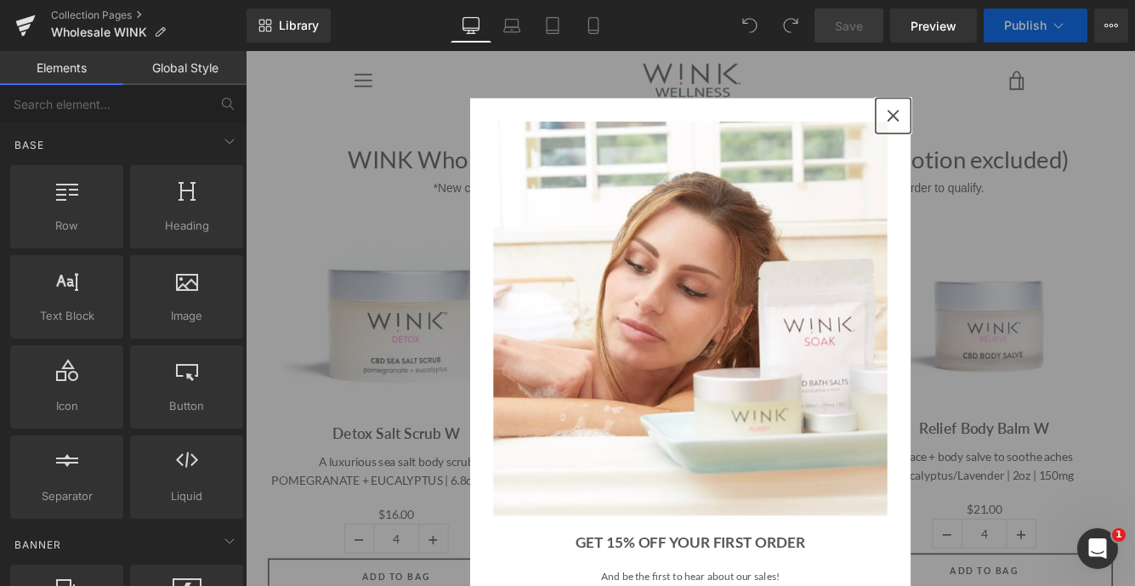
click at [993, 125] on icon "close icon" at bounding box center [995, 126] width 14 height 14
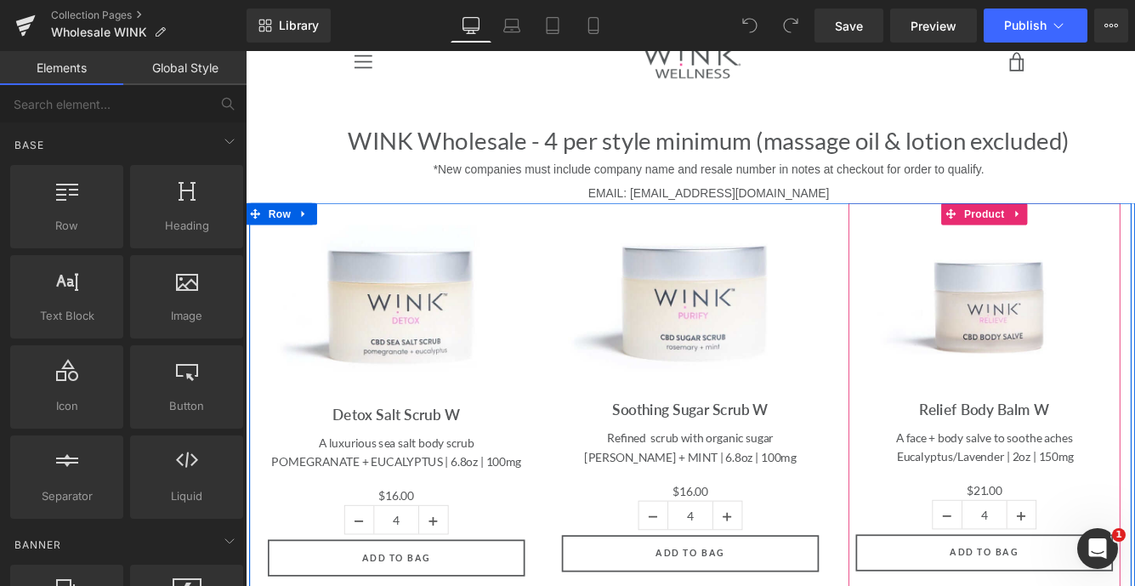
scroll to position [28, 0]
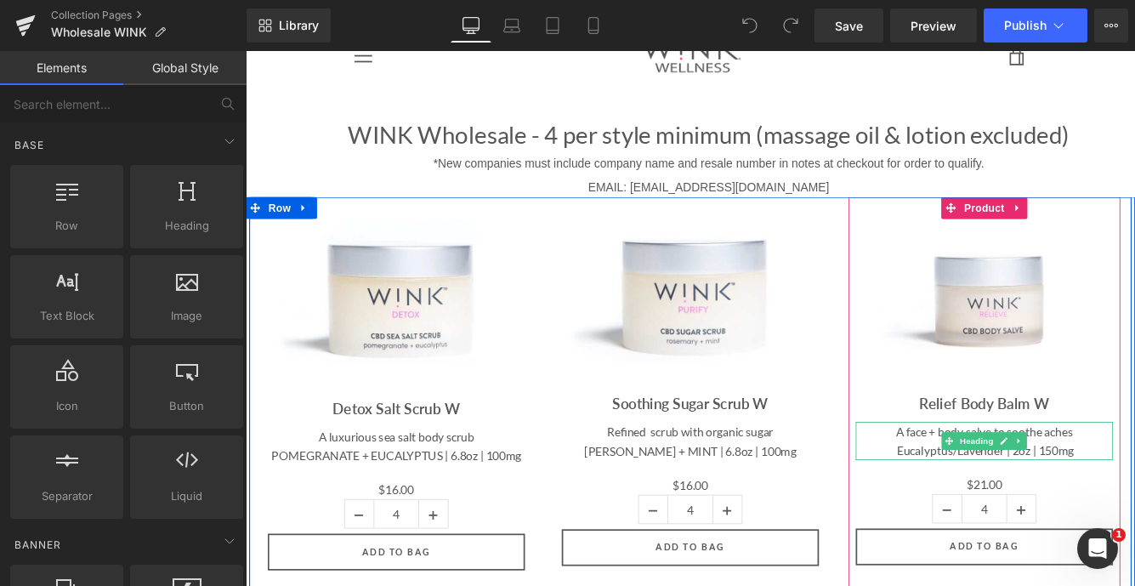
click at [1135, 511] on span "Eucalyptus/Lavender | 2oz | 150mg" at bounding box center [1101, 513] width 205 height 16
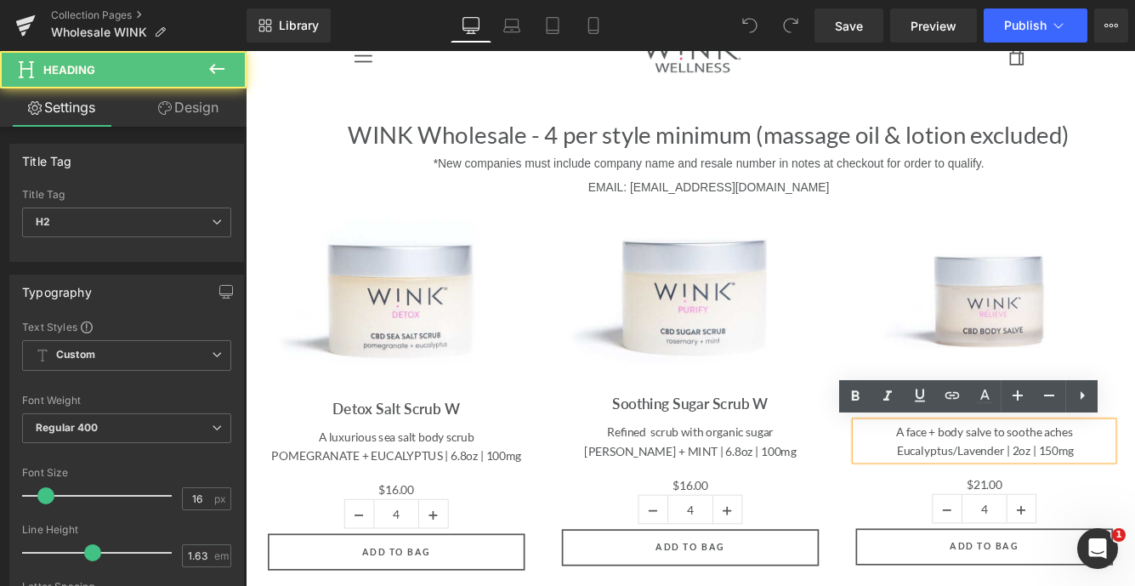
click at [1135, 513] on span "Eucalyptus/Lavender | 2oz | 150mg" at bounding box center [1101, 513] width 205 height 16
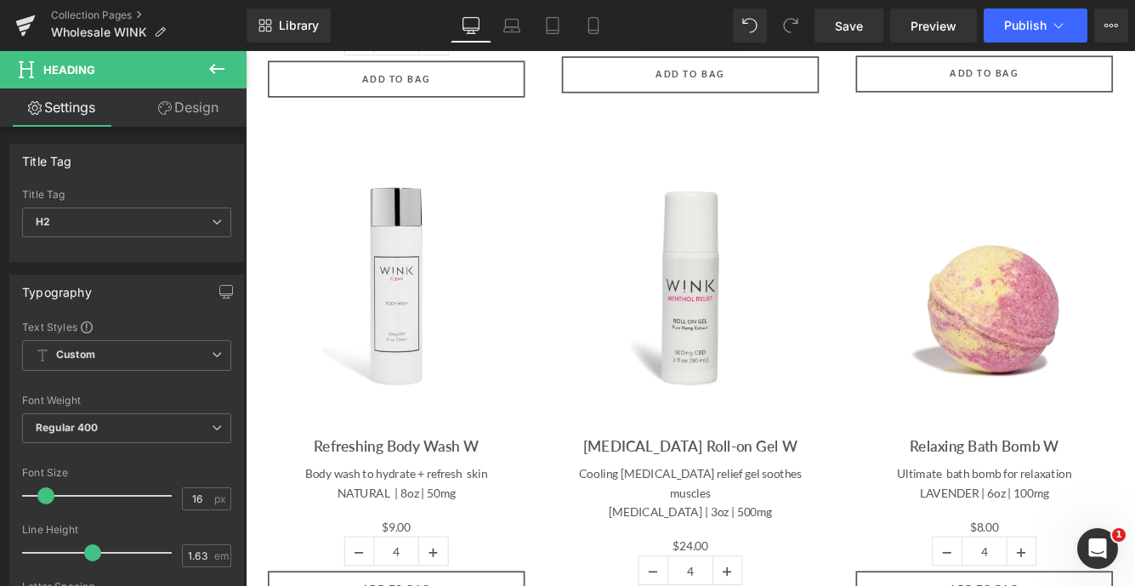
scroll to position [724, 0]
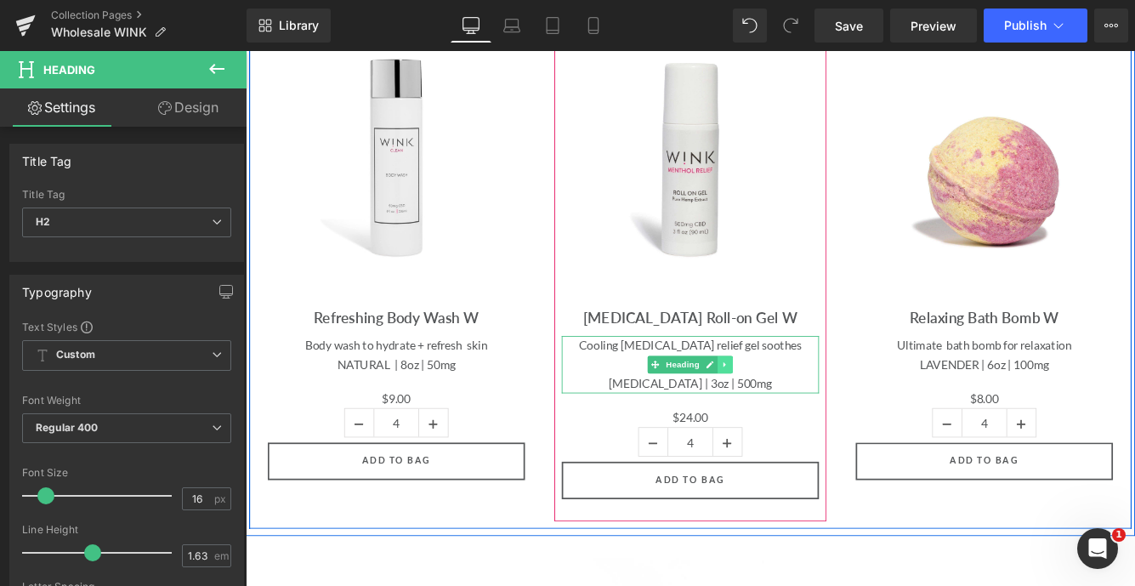
click at [809, 412] on link at bounding box center [801, 414] width 18 height 20
click at [794, 425] on div "MENTHOL | 3oz | 500mg" at bounding box center [761, 436] width 298 height 22
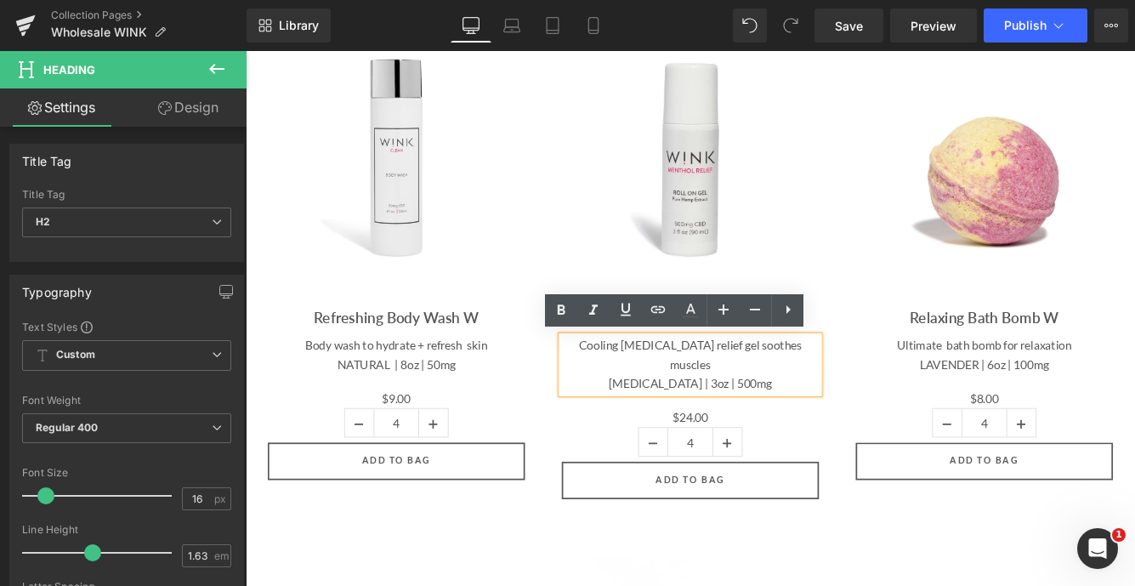
click at [827, 425] on div "MENTHOL | 3oz | 500mg" at bounding box center [761, 436] width 298 height 22
click at [794, 425] on div "MENTHOL | 3oz | 500mg" at bounding box center [761, 436] width 298 height 22
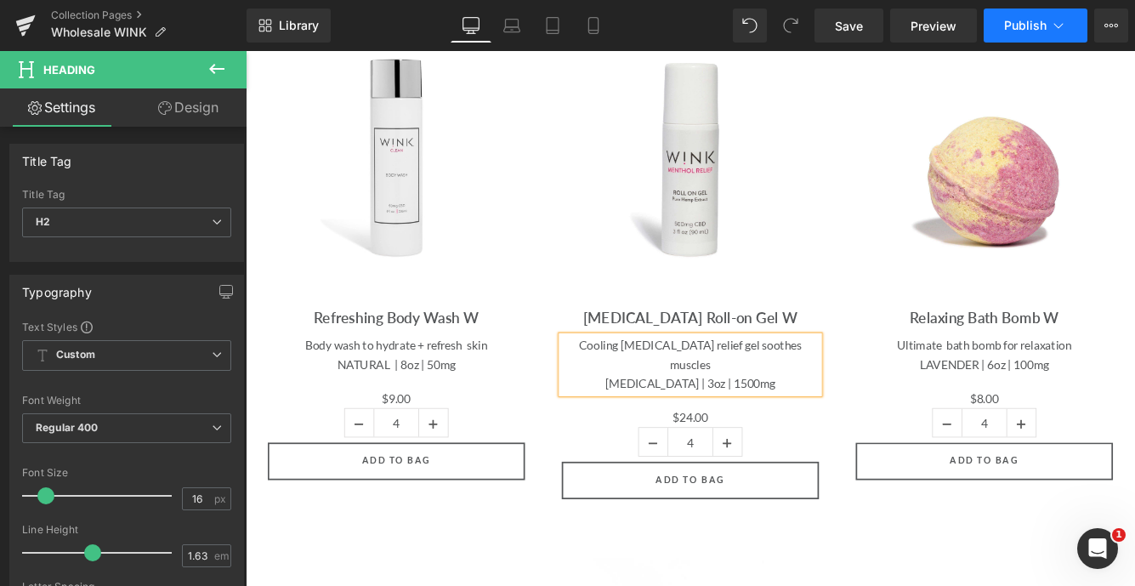
click at [1055, 28] on icon at bounding box center [1058, 25] width 17 height 17
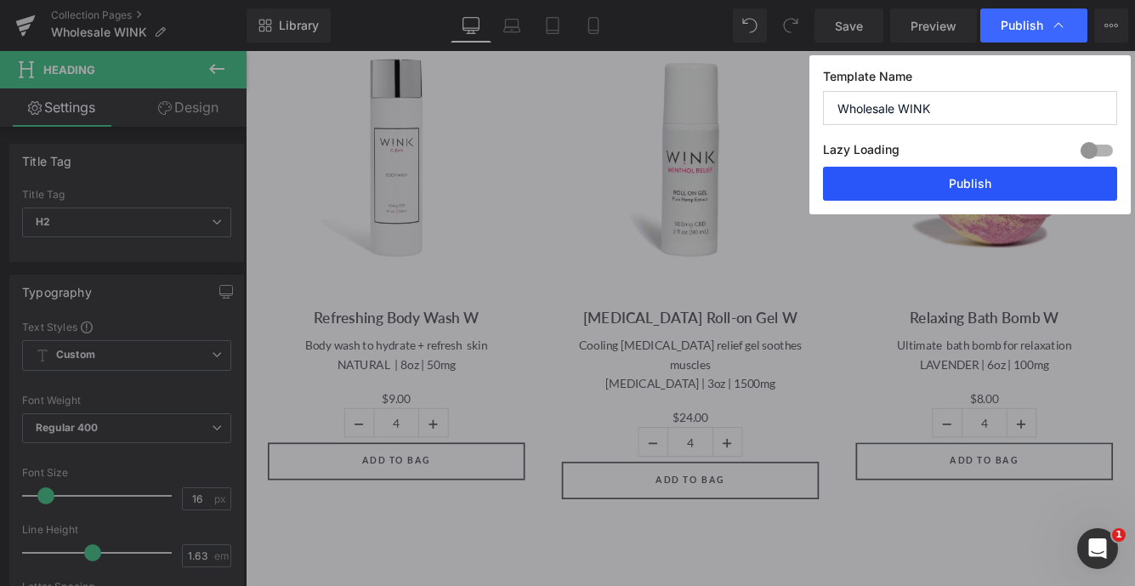
click at [974, 179] on button "Publish" at bounding box center [970, 184] width 294 height 34
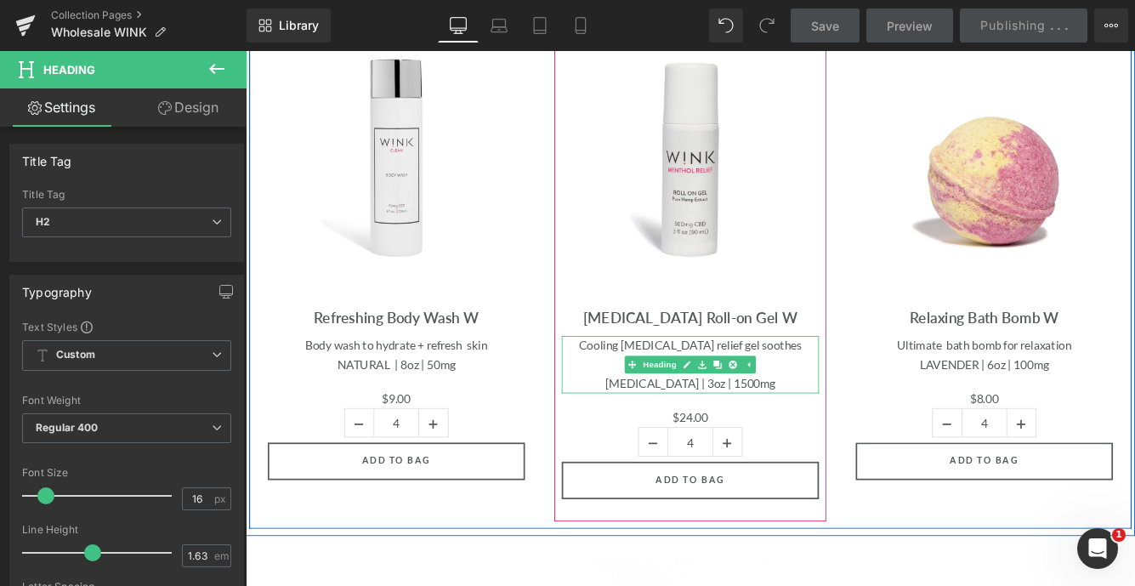
click at [853, 425] on div "MENTHOL | 3oz | 1500mg" at bounding box center [761, 436] width 298 height 22
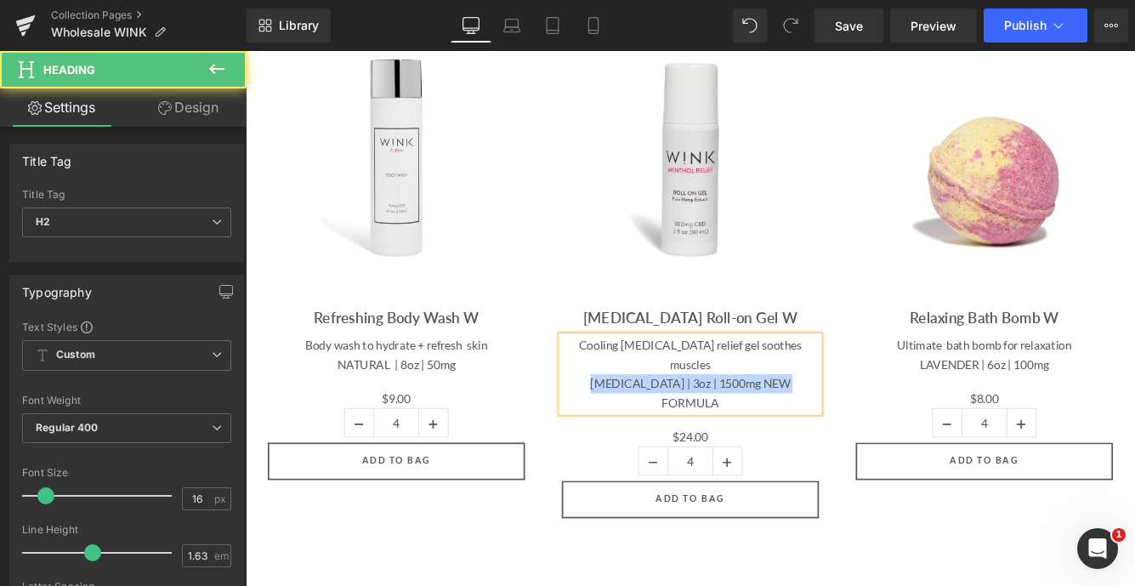
drag, startPoint x: 894, startPoint y: 413, endPoint x: 623, endPoint y: 407, distance: 271.4
click at [623, 425] on div "MENTHOL | 3oz | 1500mg NEW FORMULA" at bounding box center [761, 447] width 298 height 44
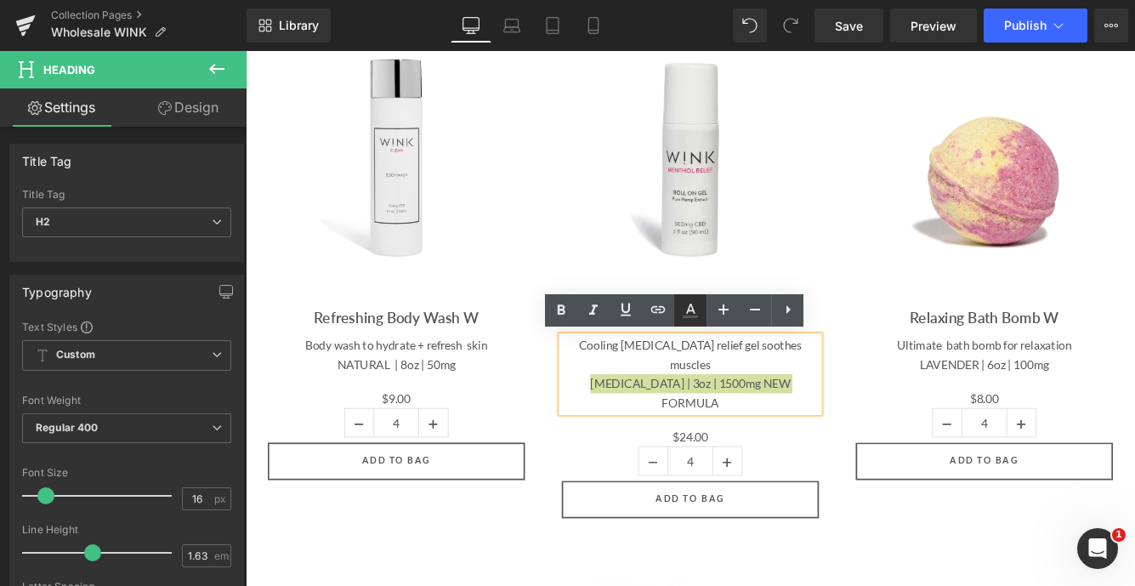
click at [693, 310] on icon at bounding box center [690, 309] width 9 height 10
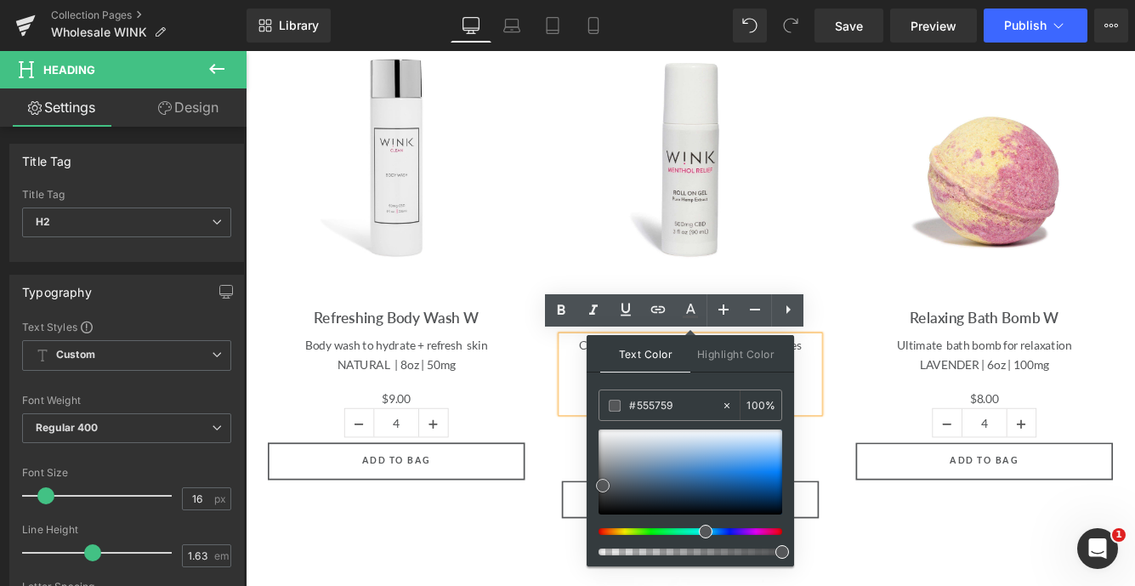
click at [754, 492] on div at bounding box center [691, 472] width 184 height 85
drag, startPoint x: 923, startPoint y: 457, endPoint x: 630, endPoint y: 458, distance: 292.6
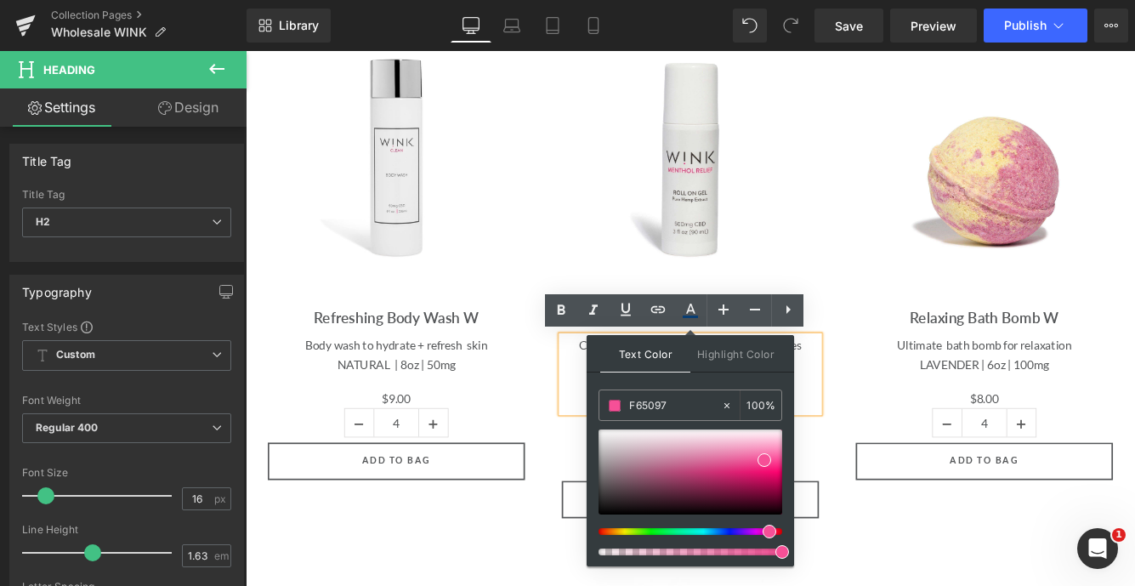
click at [610, 464] on div "Sale Off (P) Image Menthol Roll-on Gel W (P) Title Cooling menthol relief gel s…" at bounding box center [760, 310] width 315 height 615
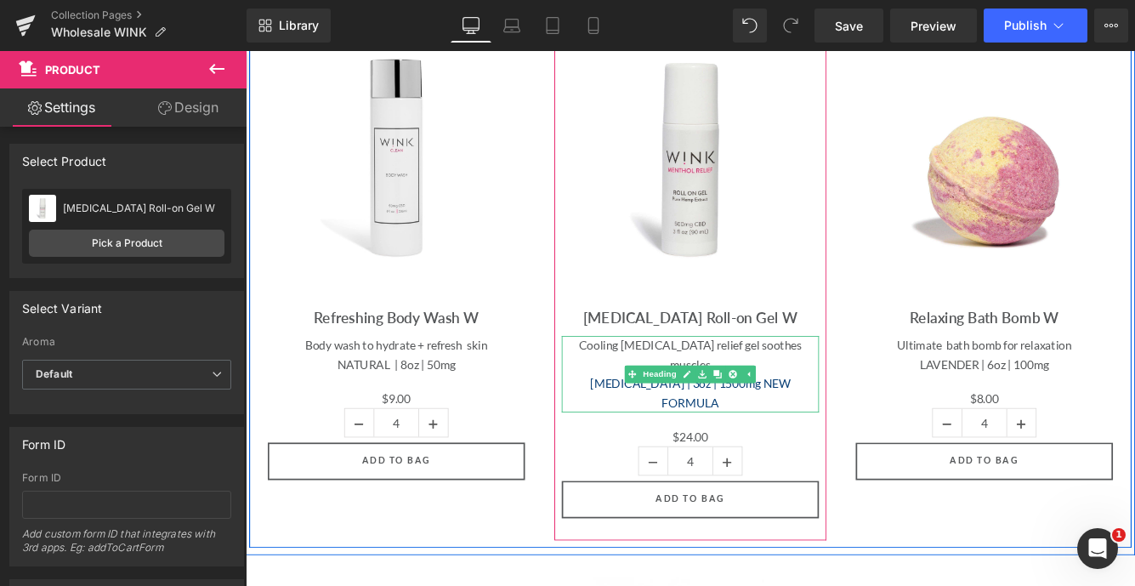
click at [676, 428] on span "MENTHOL | 3oz | 1500mg NEW FORMULA" at bounding box center [760, 447] width 231 height 38
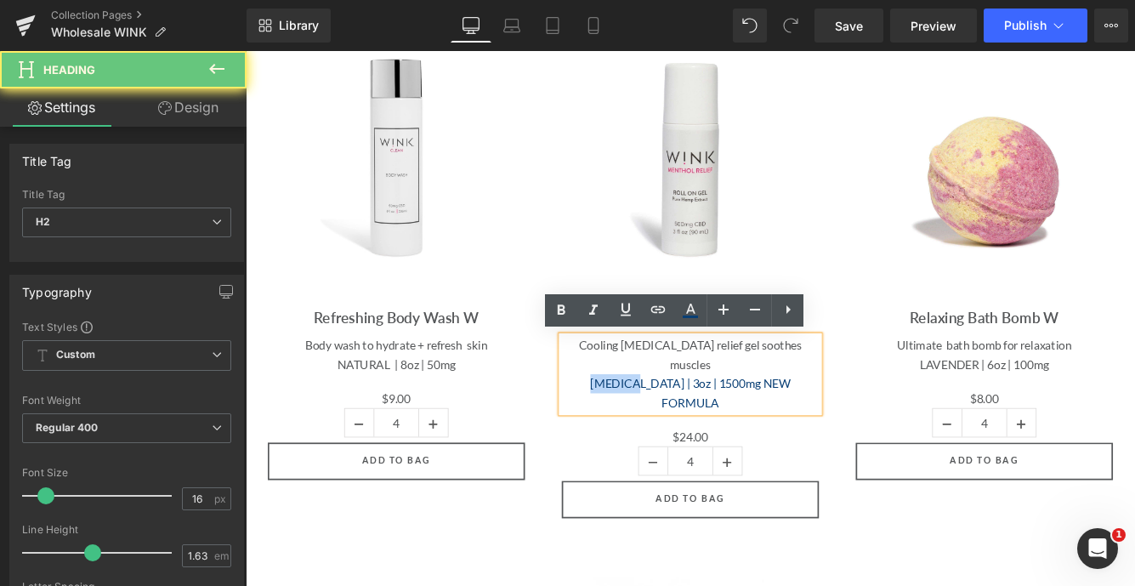
click at [676, 428] on span "MENTHOL | 3oz | 1500mg NEW FORMULA" at bounding box center [760, 447] width 231 height 38
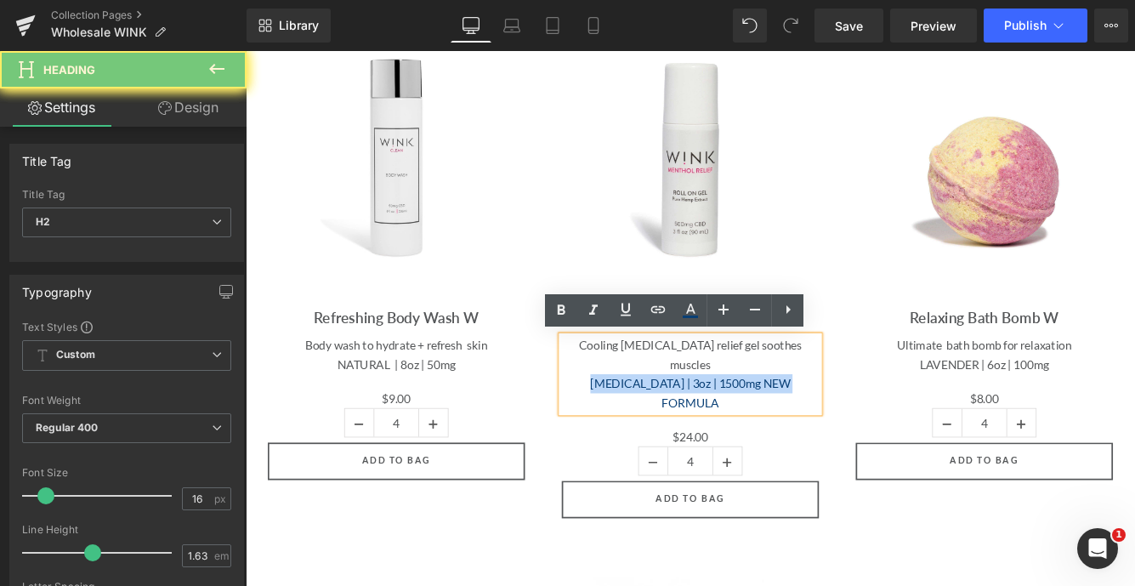
click at [676, 428] on span "MENTHOL | 3oz | 1500mg NEW FORMULA" at bounding box center [760, 447] width 231 height 38
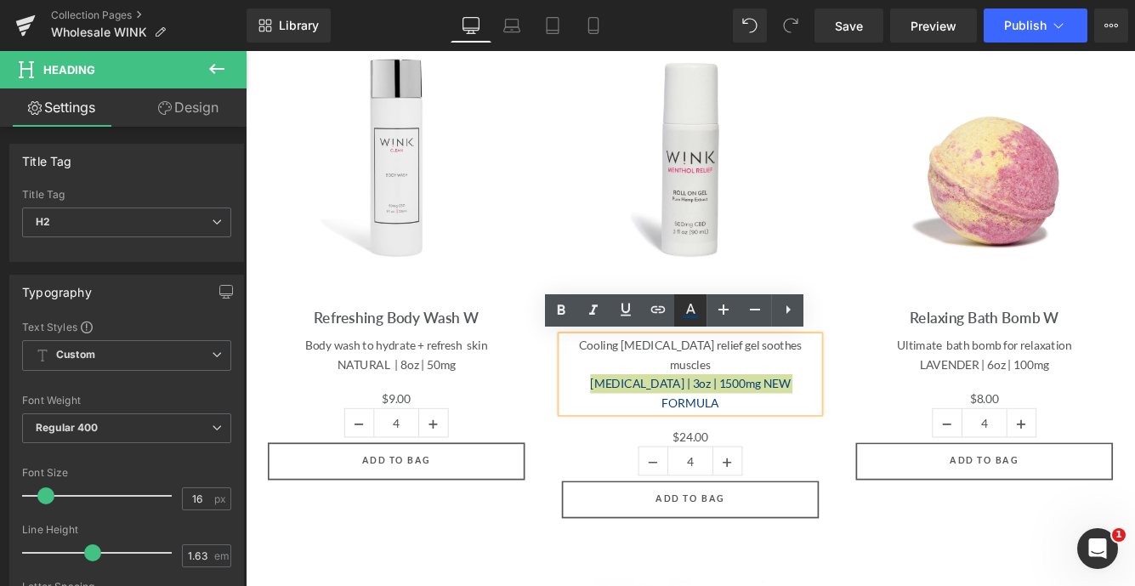
click at [691, 312] on icon at bounding box center [690, 310] width 20 height 20
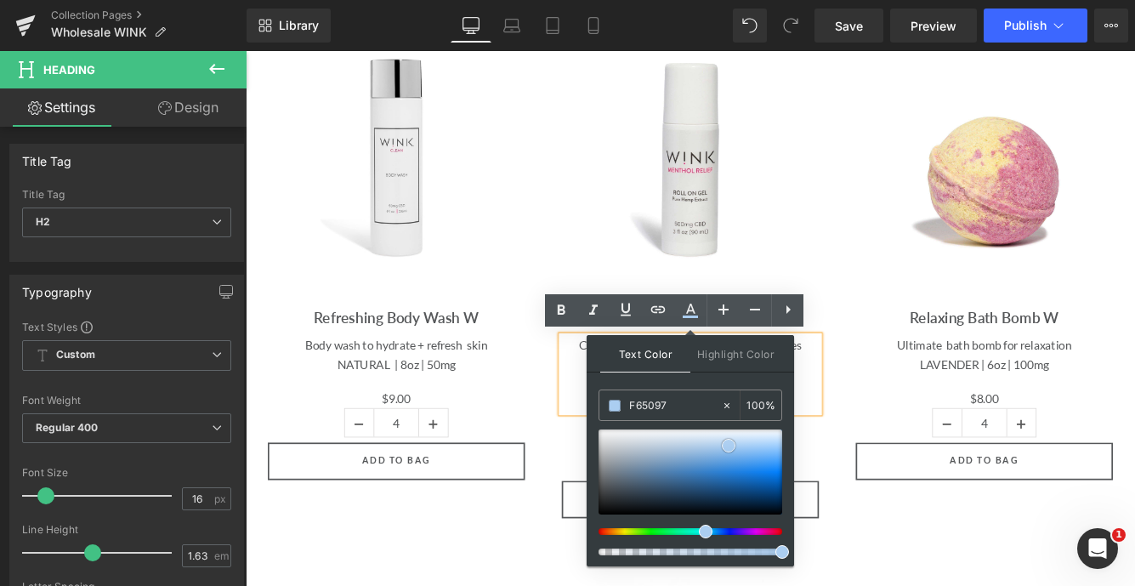
click at [729, 446] on div at bounding box center [691, 472] width 184 height 85
drag, startPoint x: 682, startPoint y: 399, endPoint x: 597, endPoint y: 401, distance: 85.1
click at [597, 401] on div "Text Color Highlight Color #333333 F65097 100 % transparent 0 %" at bounding box center [691, 450] width 208 height 231
drag, startPoint x: 926, startPoint y: 458, endPoint x: 619, endPoint y: 444, distance: 307.3
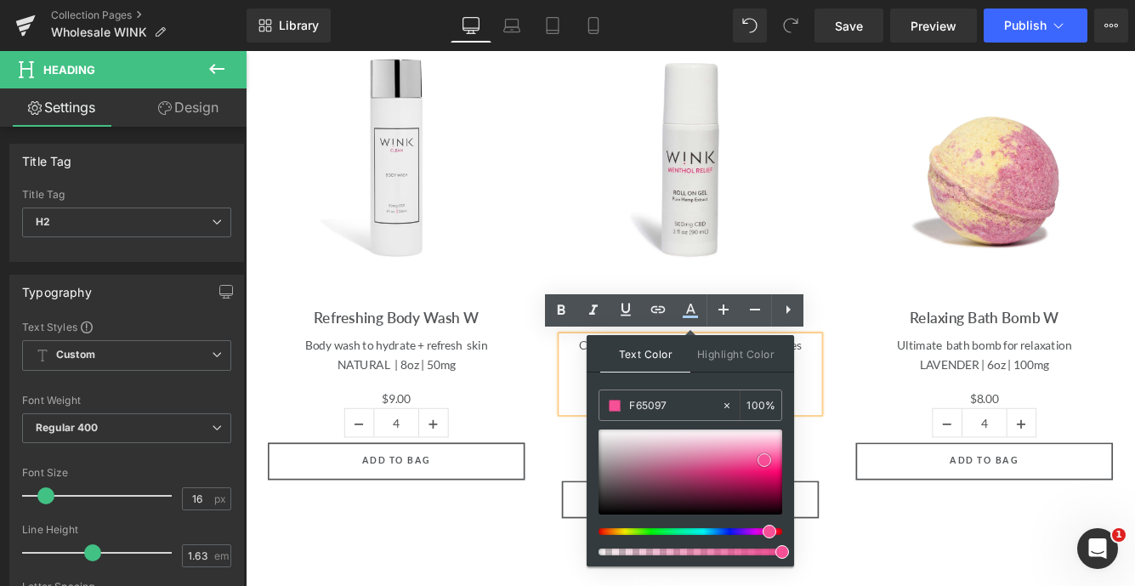
click at [765, 460] on span at bounding box center [765, 460] width 14 height 14
click at [926, 261] on div "Sale Off (P) Image Menthol Roll-on Gel W (P) Title Cooling menthol relief gel s…" at bounding box center [760, 310] width 340 height 615
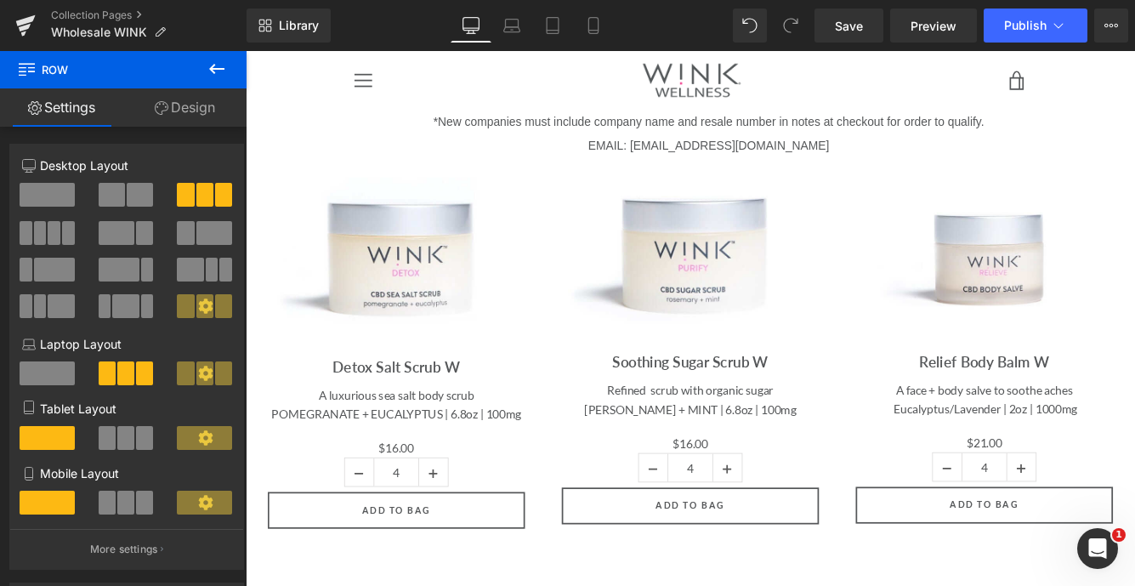
scroll to position [48, 0]
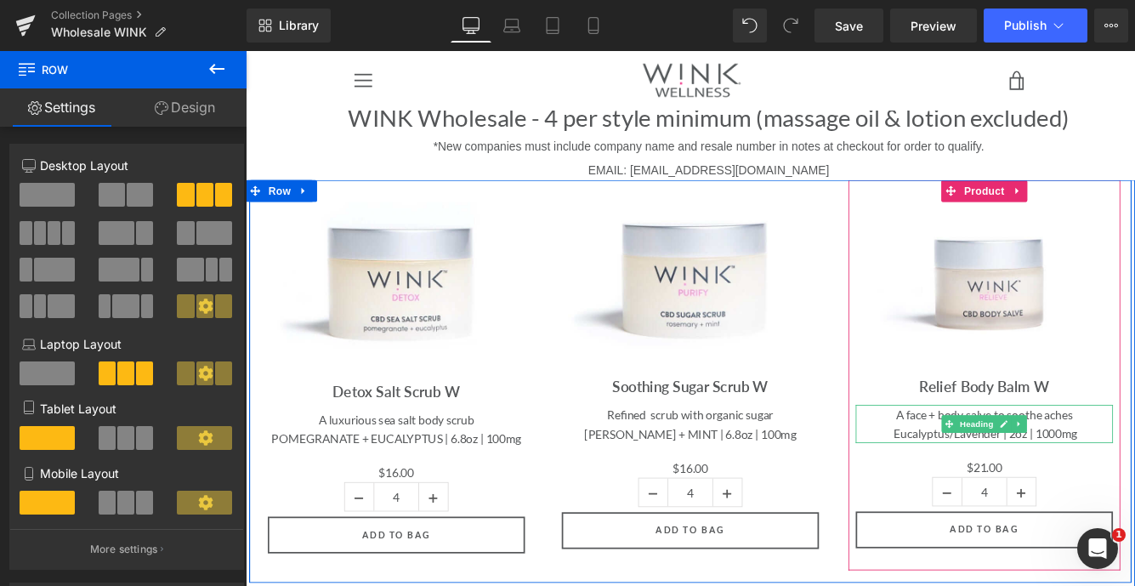
click at [1135, 492] on div "Eucalyptus/Lavender | 2oz | 1000mg" at bounding box center [1101, 493] width 298 height 22
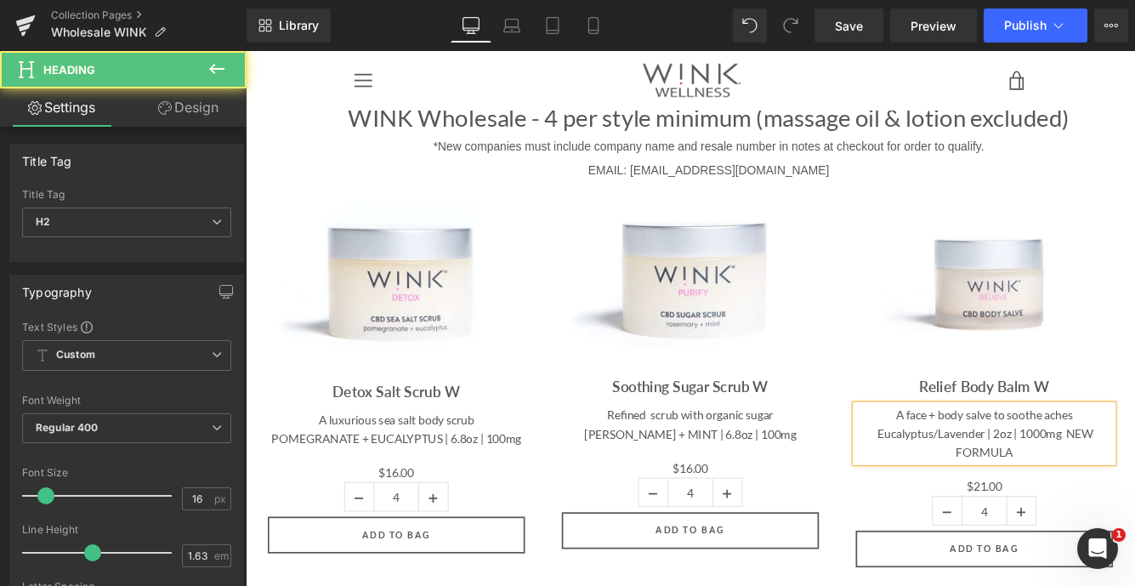
click at [1101, 492] on span "Eucalyptus/Lavender | 2oz | 1000mg NEW FORMULA" at bounding box center [1101, 504] width 249 height 38
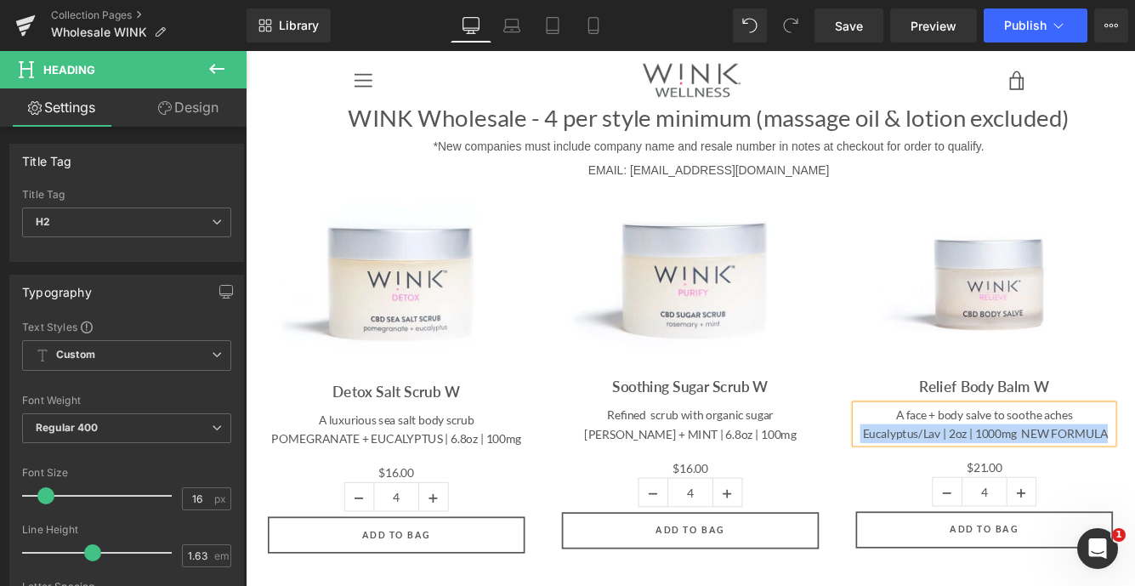
drag, startPoint x: 1246, startPoint y: 491, endPoint x: 953, endPoint y: 492, distance: 293.4
click at [953, 492] on div "Eucalyptus/Lav | 2oz | 1000mg NEW FORMULA" at bounding box center [1101, 493] width 298 height 22
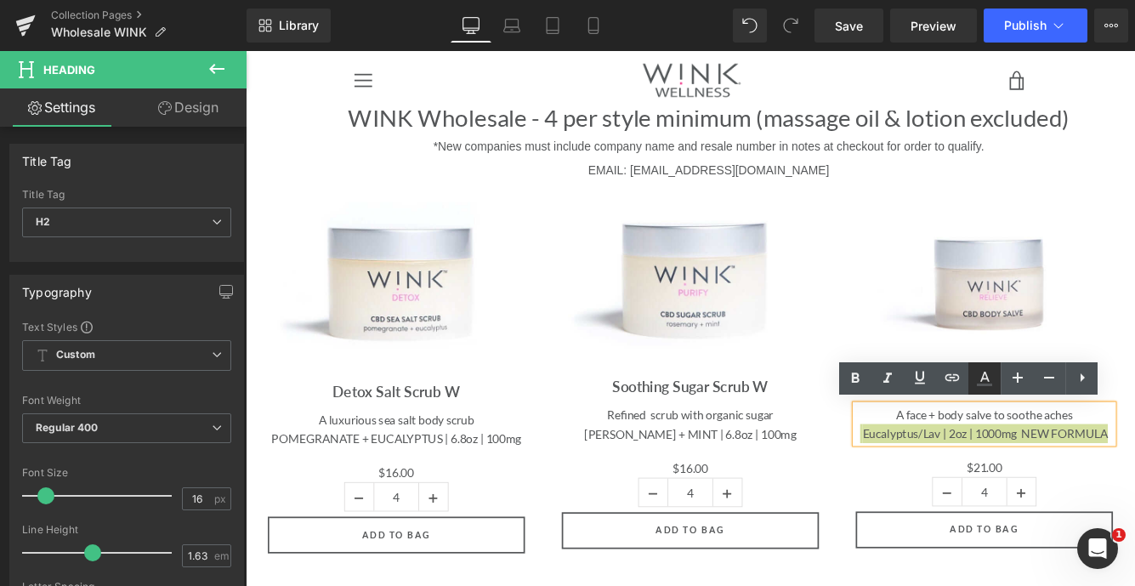
click at [987, 378] on icon at bounding box center [985, 378] width 20 height 20
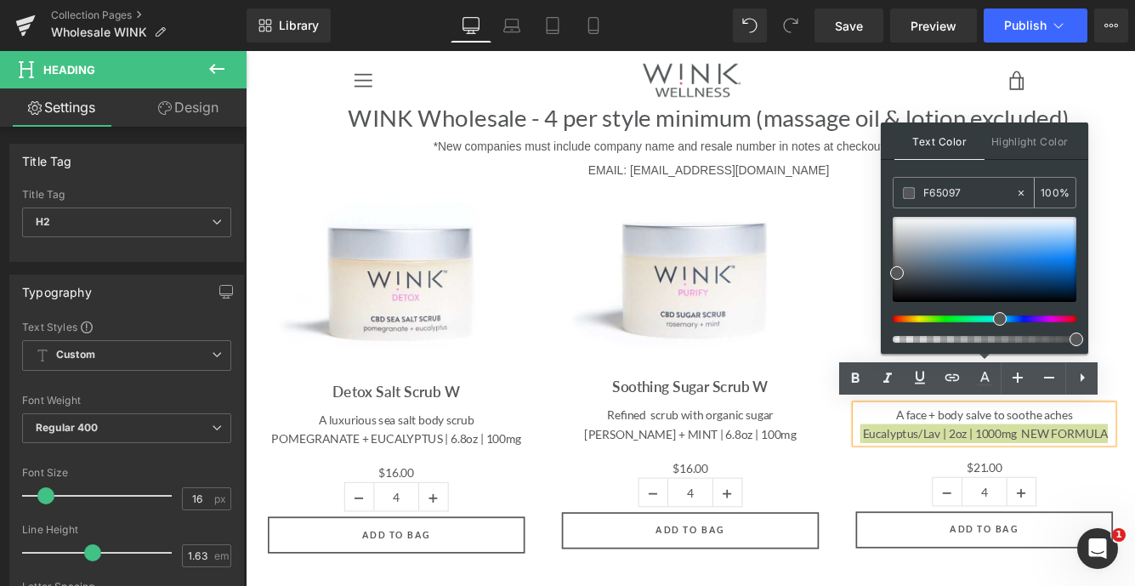
click at [949, 191] on input "F65097" at bounding box center [970, 193] width 92 height 19
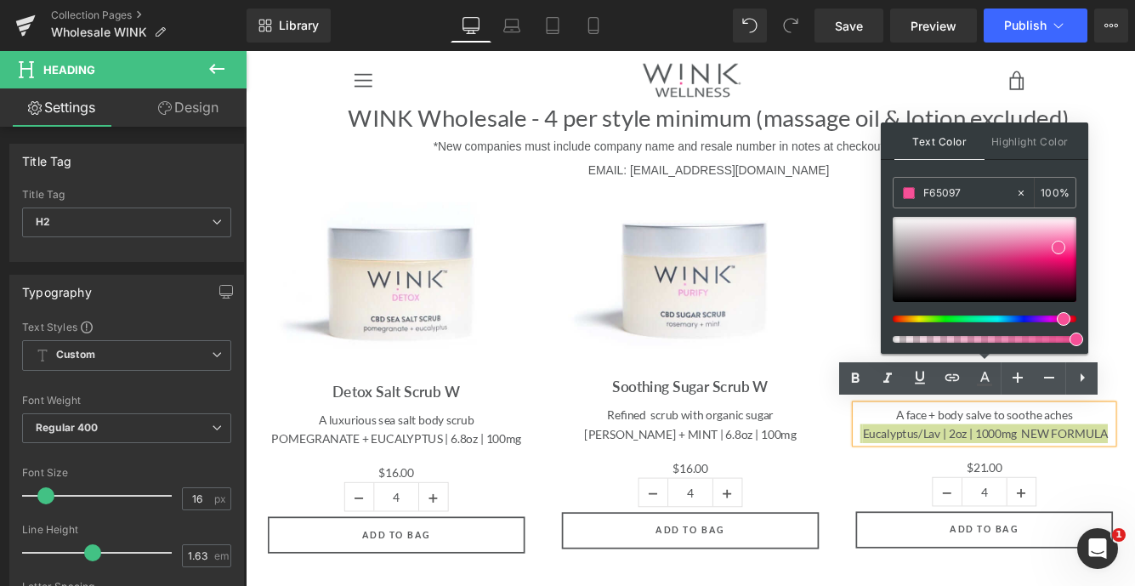
type input "F65097"
click at [1061, 248] on span at bounding box center [1059, 248] width 14 height 14
click at [1135, 87] on header "Menu BATH + BODY CARE FACIAL CARE TINCTURES + EDIBLES HAIR CARE VAPOR SHOP BY B…" at bounding box center [760, 85] width 1029 height 68
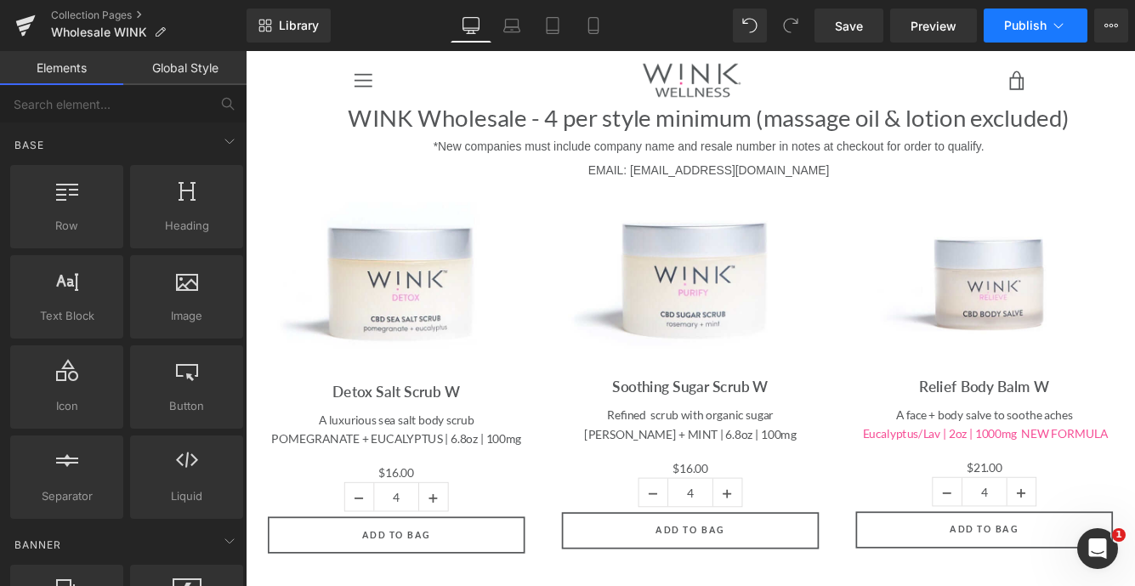
click at [1035, 26] on span "Publish" at bounding box center [1025, 26] width 43 height 14
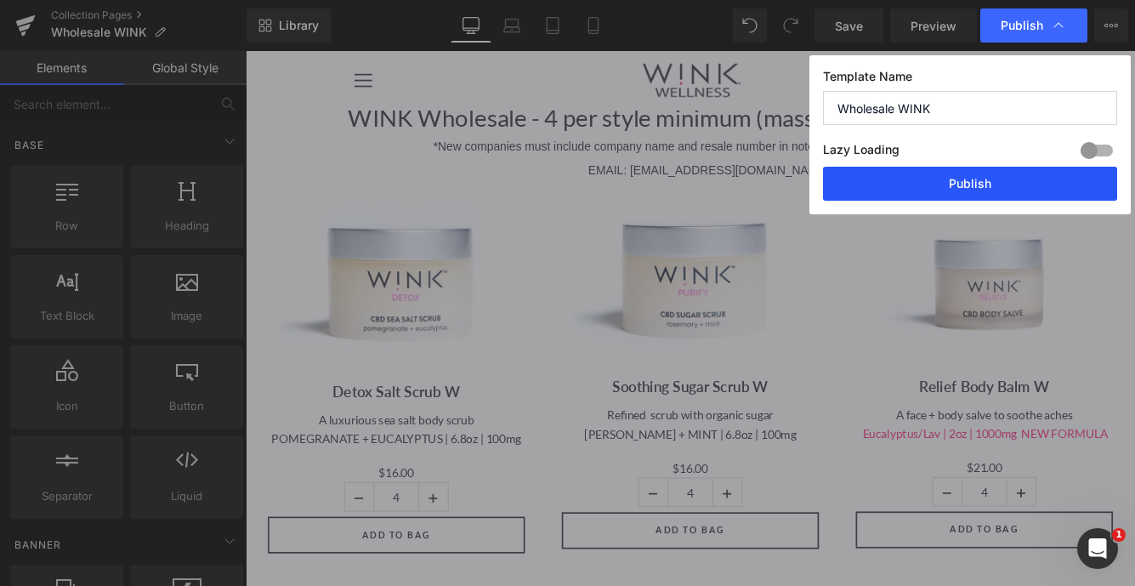
click at [974, 191] on button "Publish" at bounding box center [970, 184] width 294 height 34
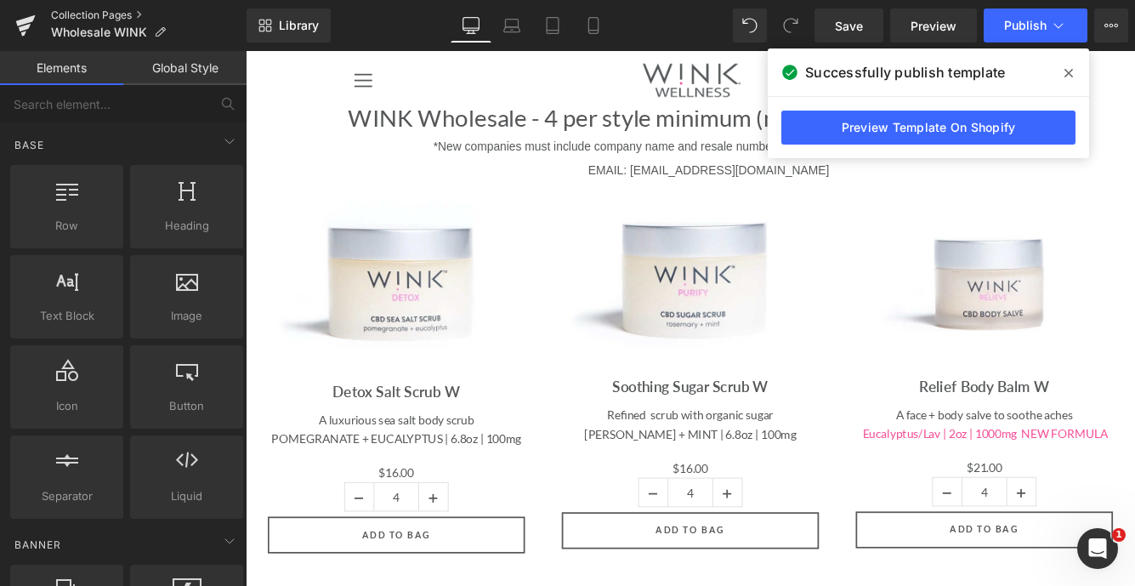
click at [100, 15] on link "Collection Pages" at bounding box center [149, 16] width 196 height 14
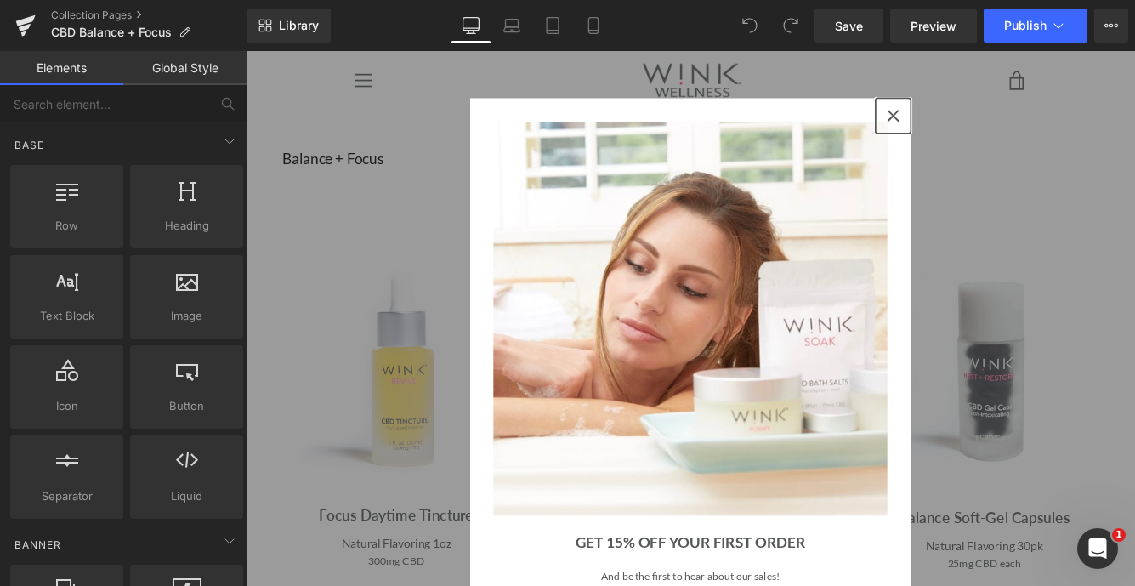
click at [992, 124] on icon "close icon" at bounding box center [995, 126] width 14 height 14
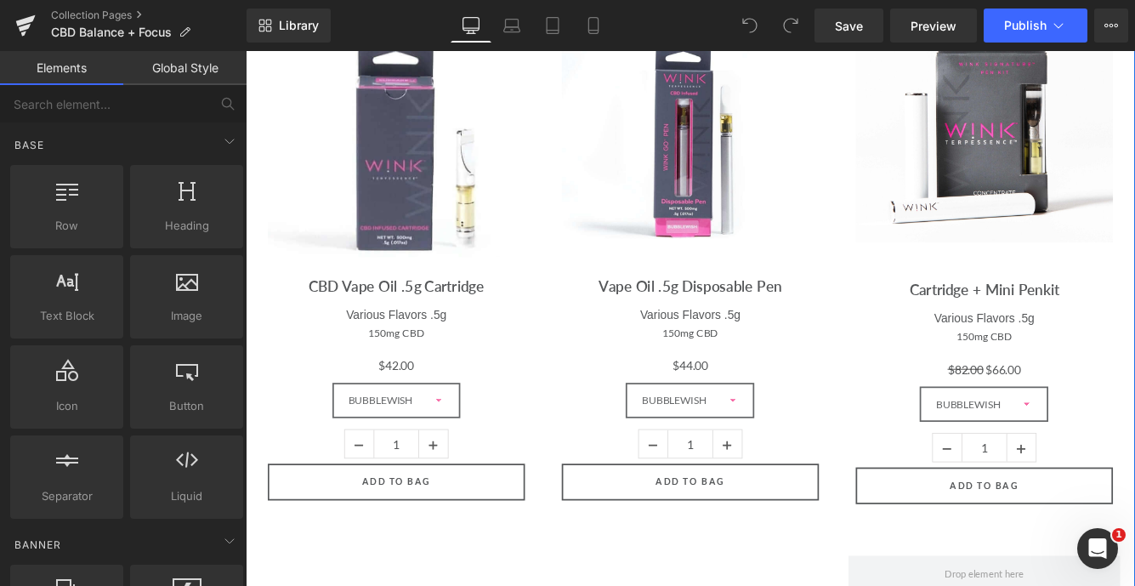
scroll to position [876, 0]
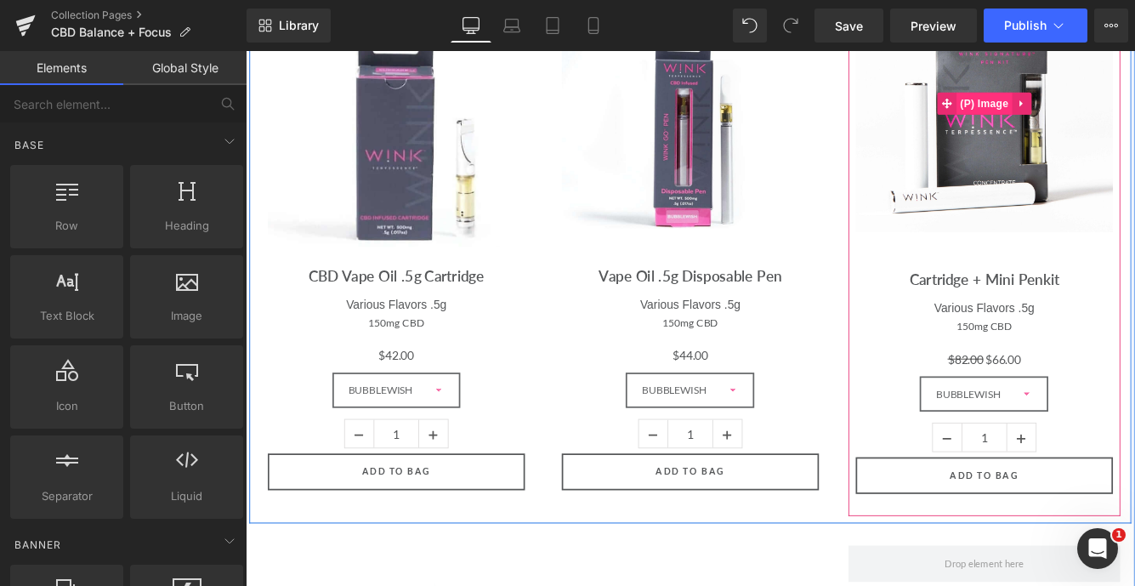
click at [1104, 111] on span "(P) Image" at bounding box center [1100, 112] width 65 height 26
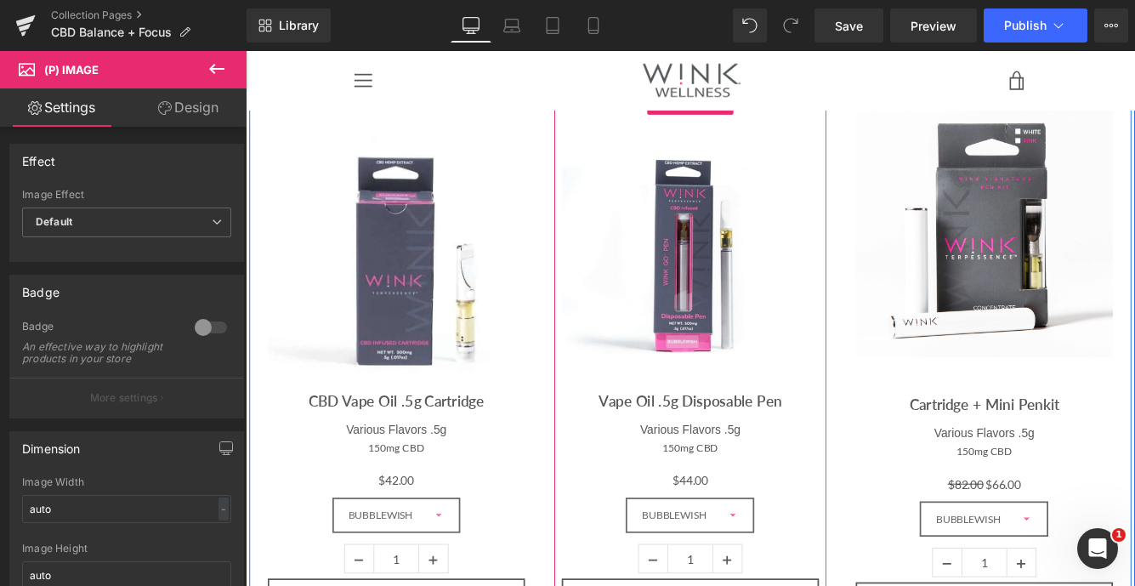
scroll to position [719, 0]
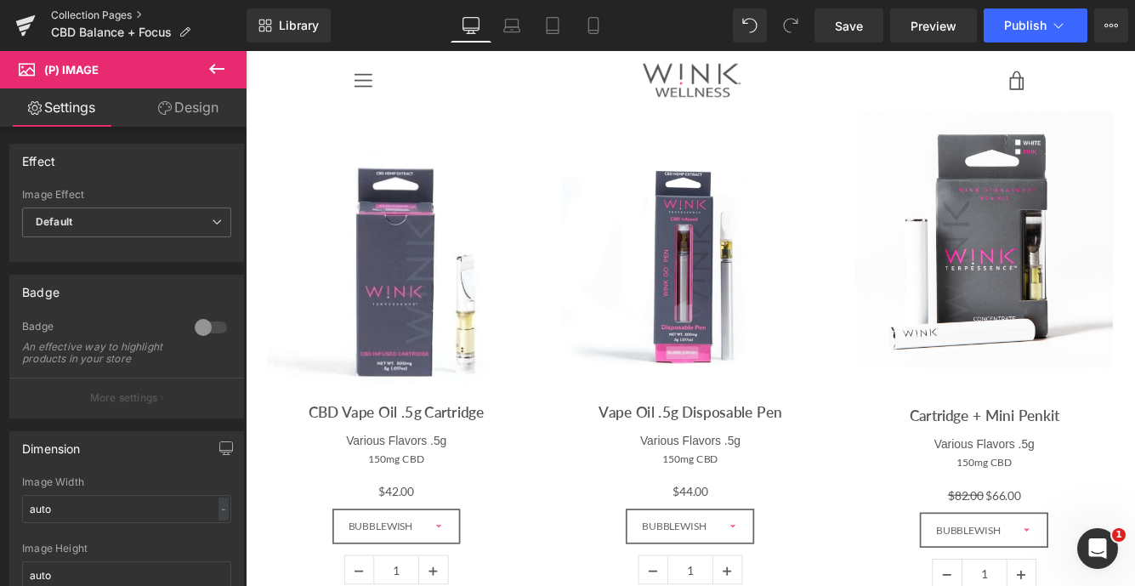
click at [109, 15] on link "Collection Pages" at bounding box center [149, 16] width 196 height 14
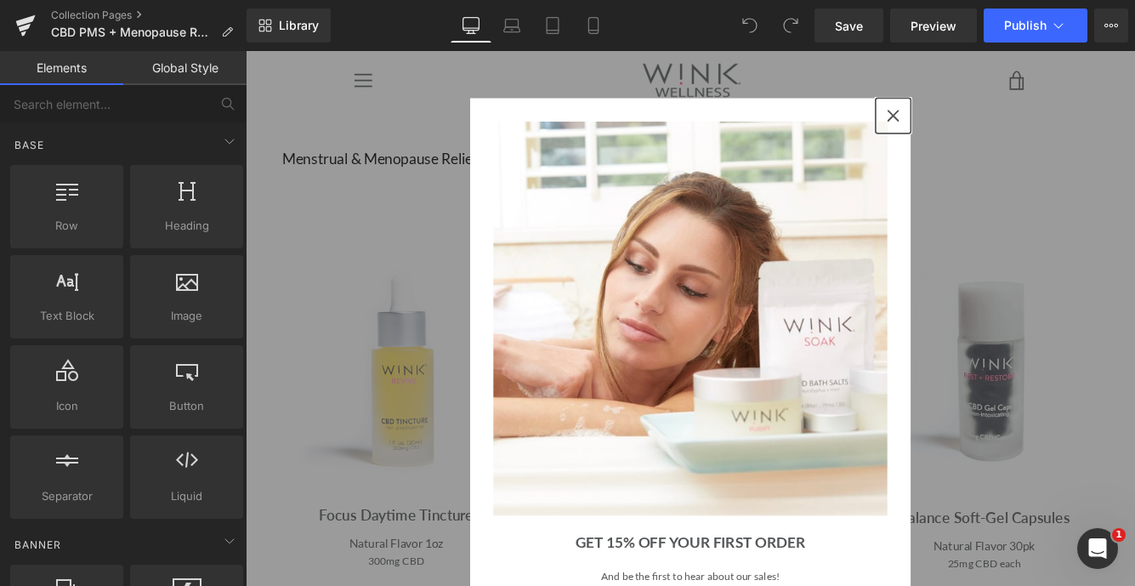
click at [997, 123] on icon "close icon" at bounding box center [995, 126] width 14 height 14
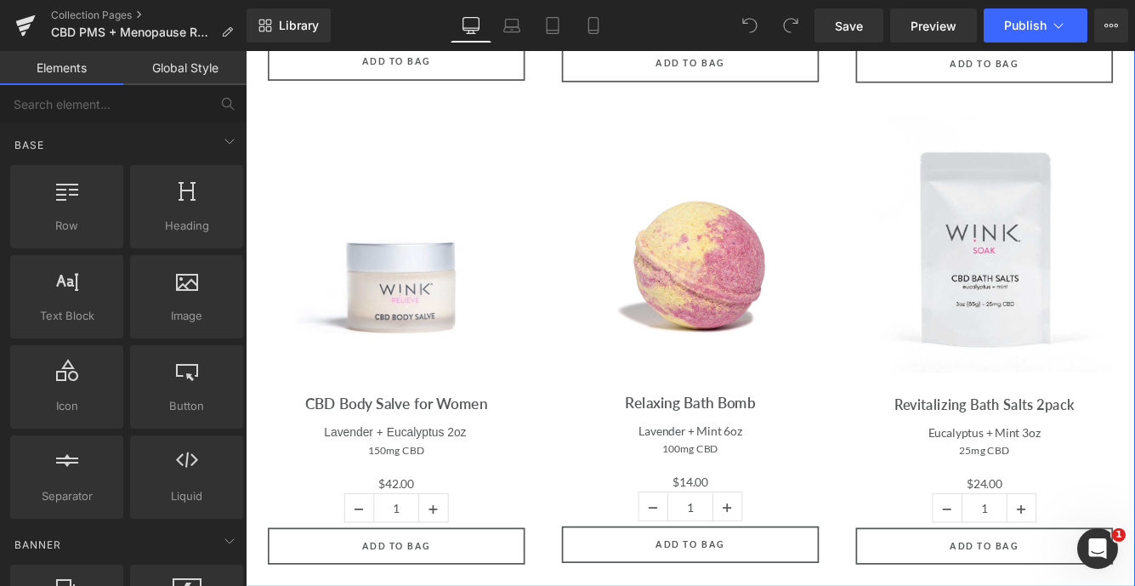
scroll to position [691, 0]
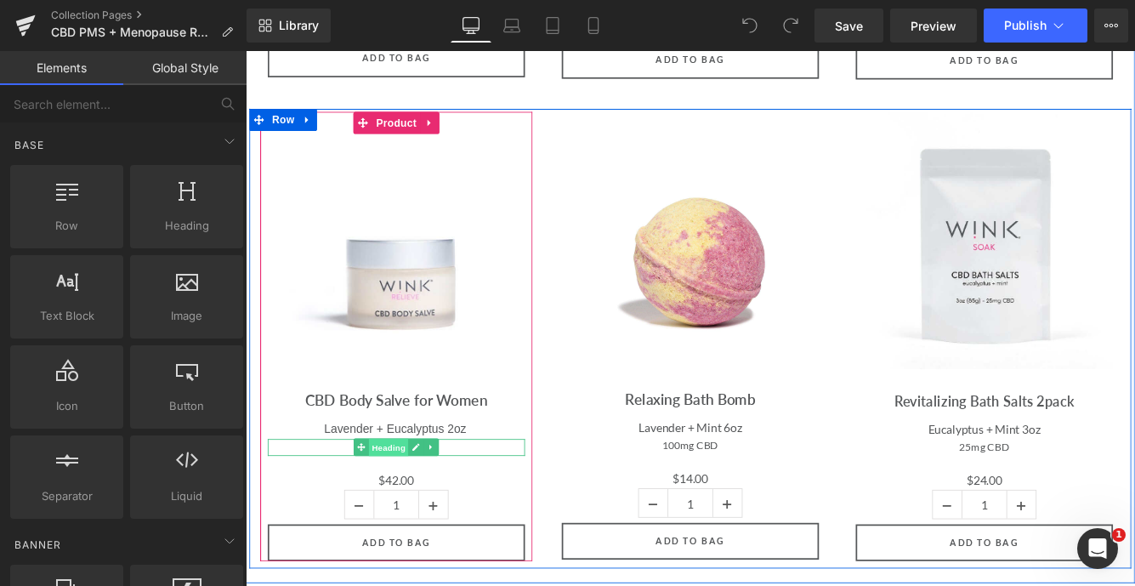
click at [412, 509] on span "Heading" at bounding box center [412, 510] width 46 height 20
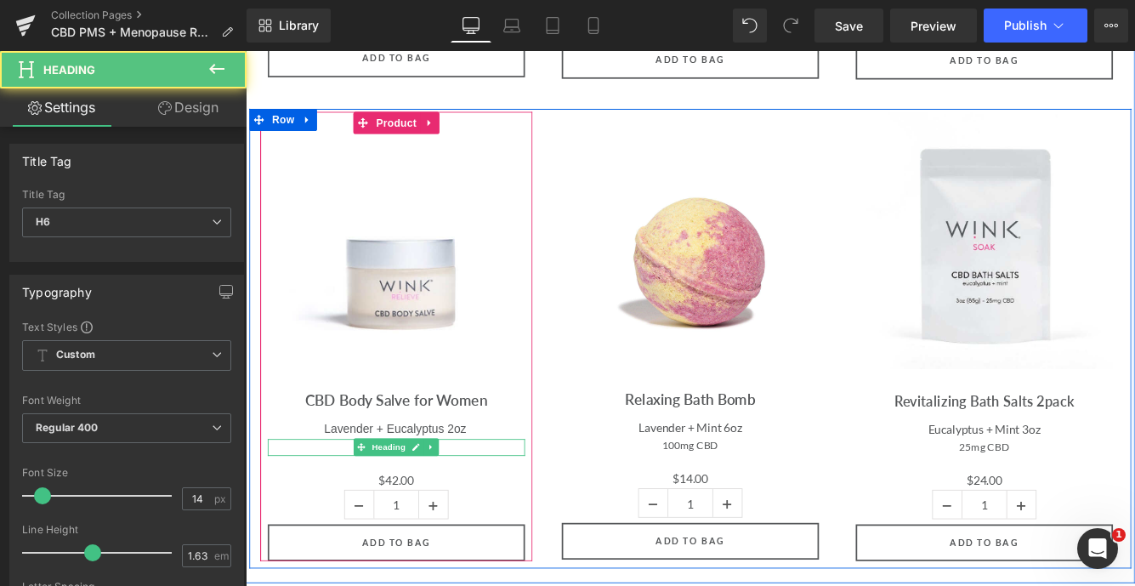
click at [490, 505] on h6 "150mg CBD" at bounding box center [420, 510] width 298 height 20
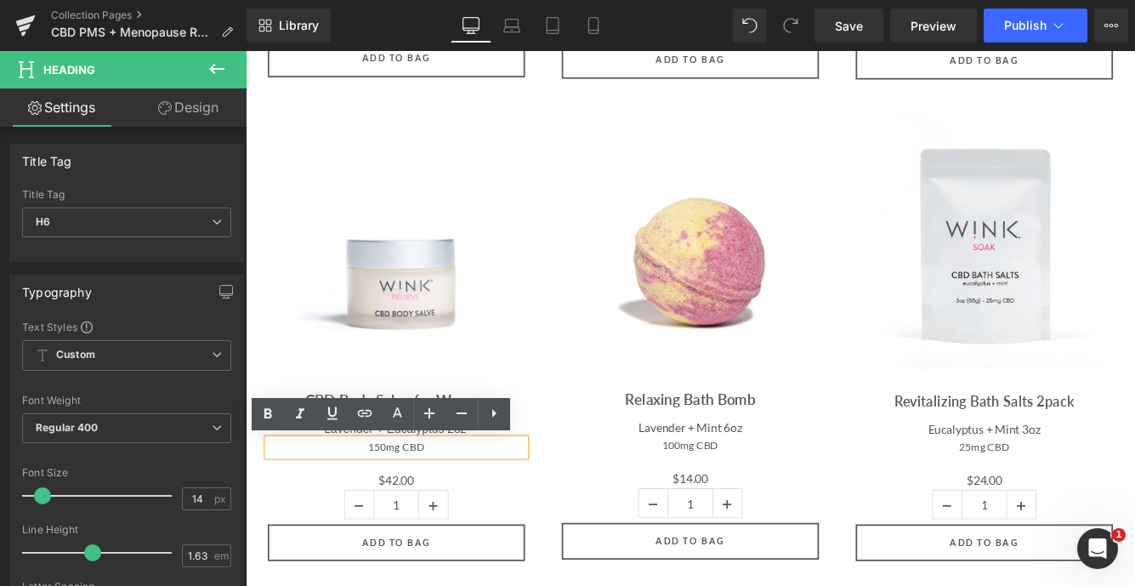
click at [404, 511] on h6 "150mg CBD" at bounding box center [420, 510] width 298 height 20
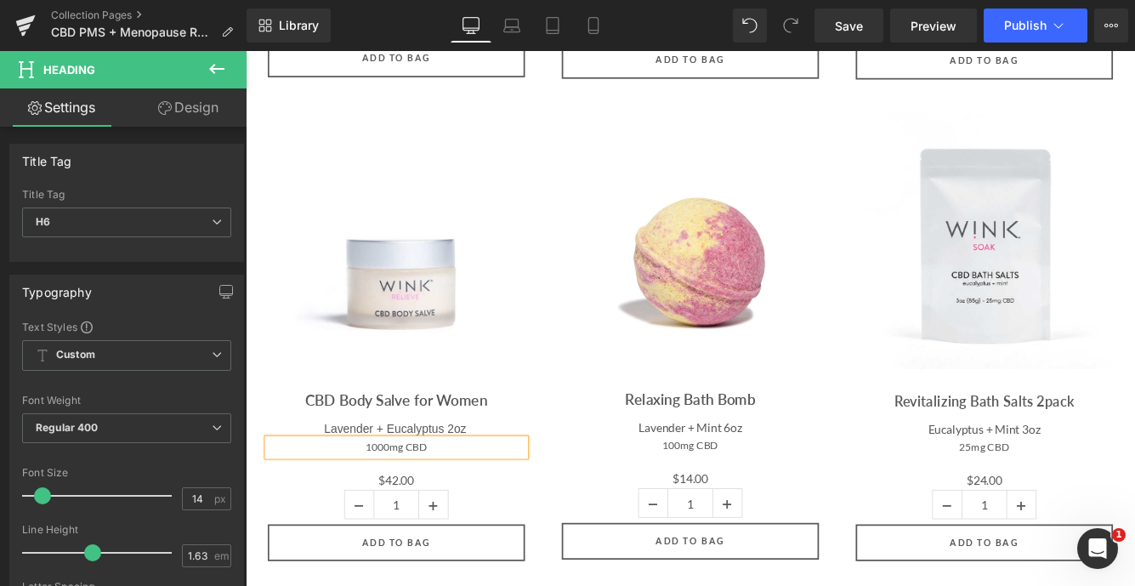
click at [464, 512] on h6 "1000mg CBD" at bounding box center [420, 510] width 298 height 20
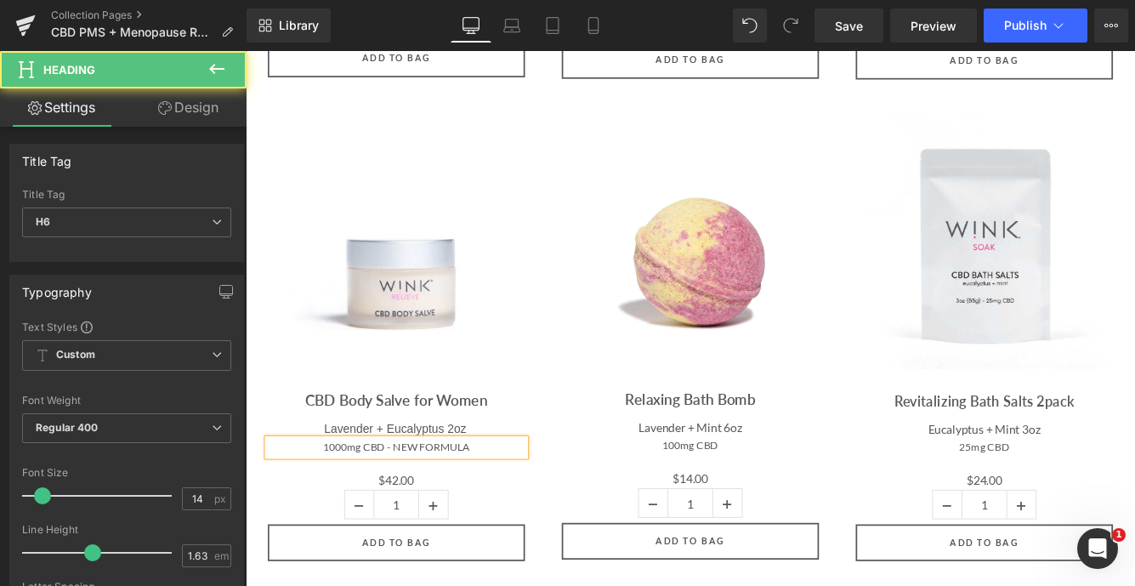
click at [526, 510] on h6 "1000mg CBD - NEW FORMULA" at bounding box center [420, 510] width 298 height 20
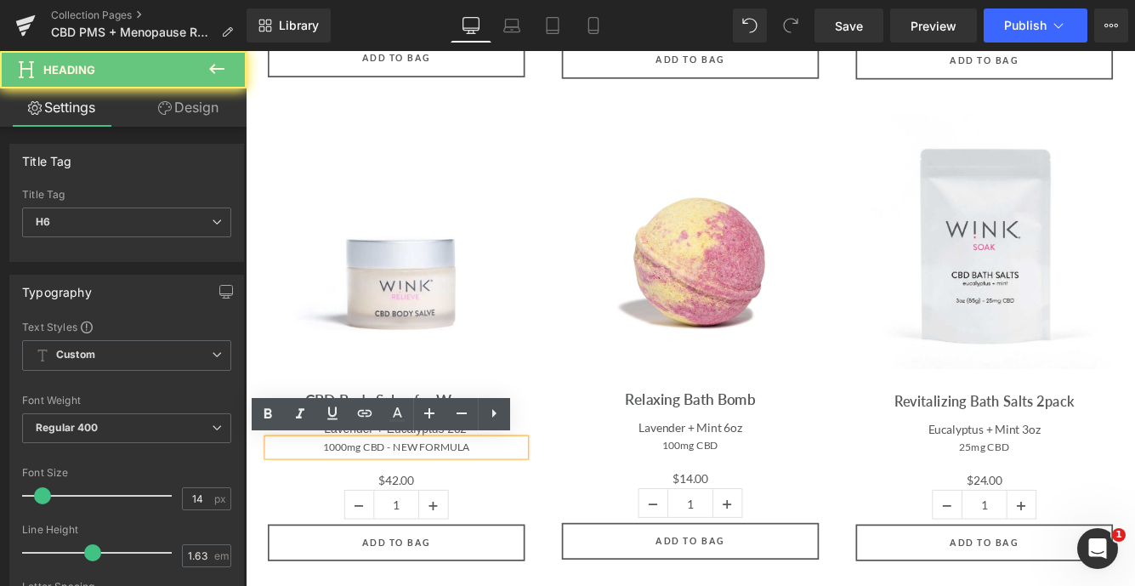
click at [526, 510] on h6 "1000mg CBD - NEW FORMULA" at bounding box center [420, 510] width 298 height 20
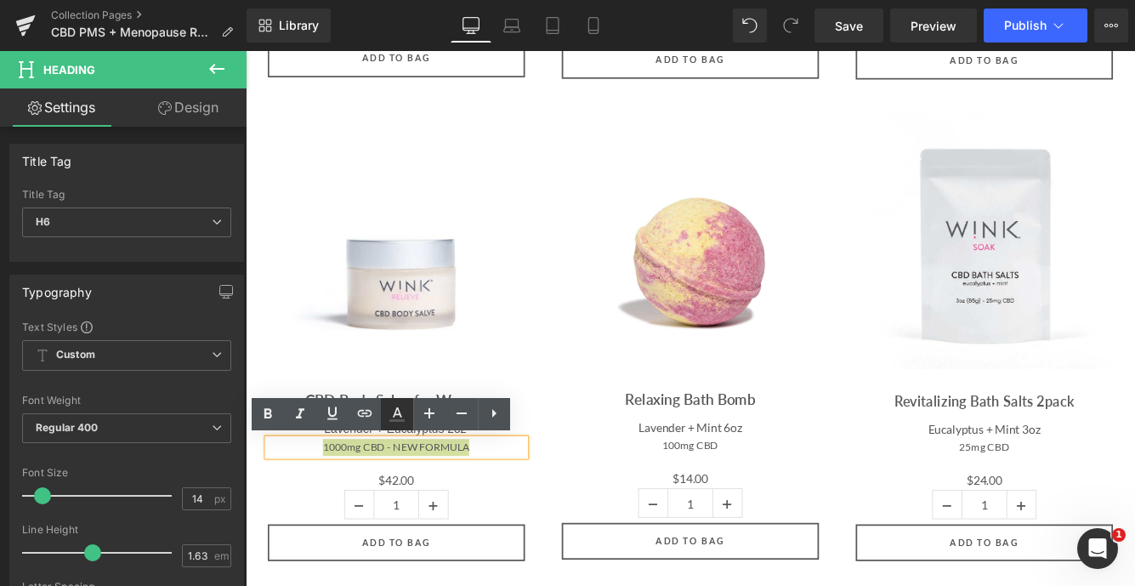
click at [397, 417] on icon at bounding box center [397, 414] width 20 height 20
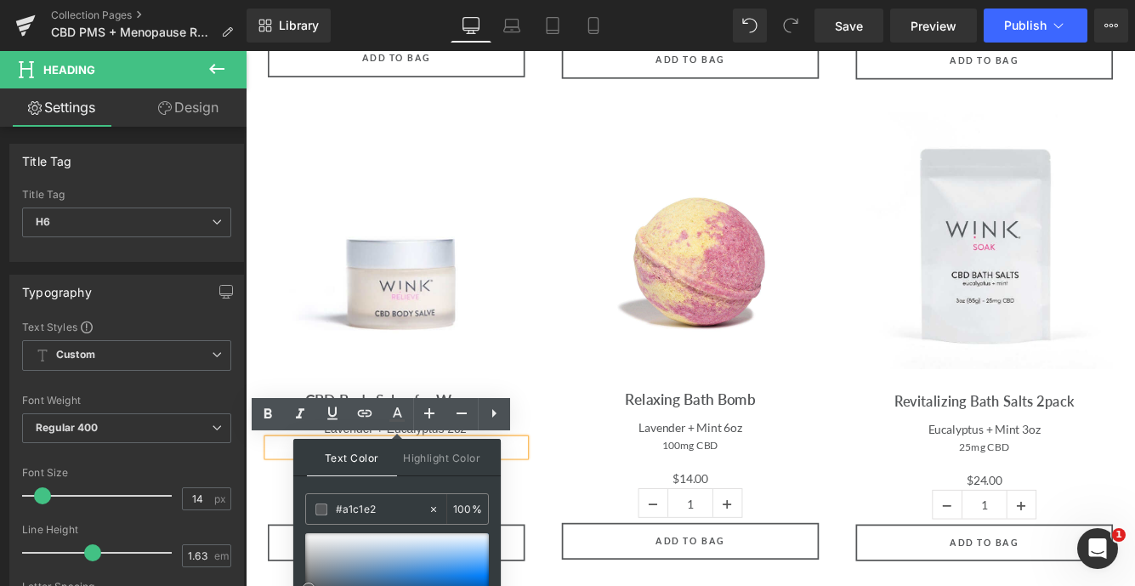
click at [403, 554] on div at bounding box center [397, 575] width 184 height 85
drag, startPoint x: 633, startPoint y: 563, endPoint x: 289, endPoint y: 567, distance: 343.6
type input "F"
type input "0"
type input "F65"
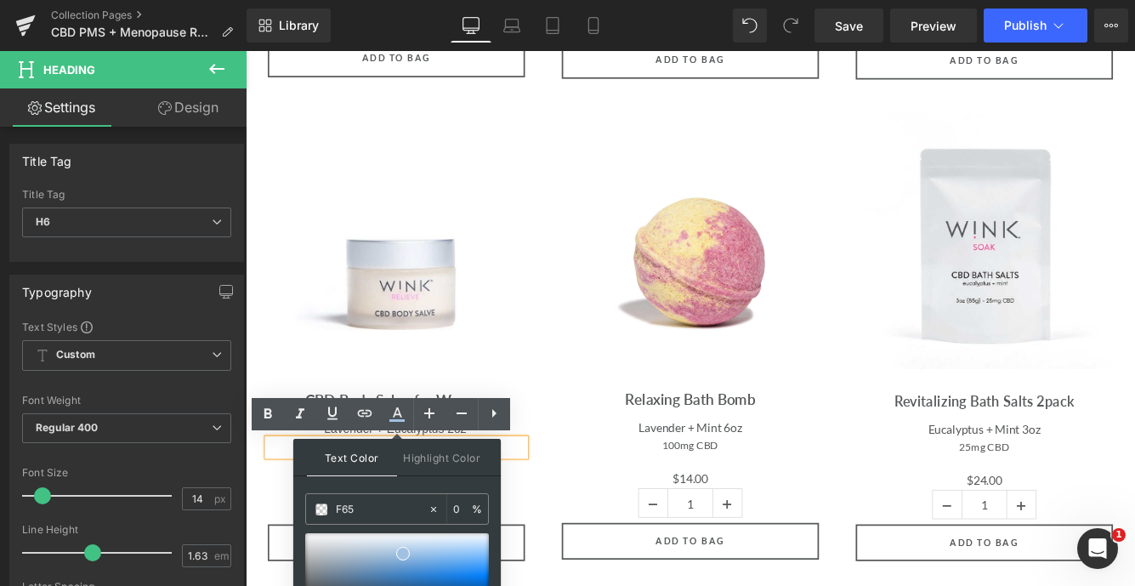
type input "100"
type input "F650"
type input "0"
type input "F65097"
type input "100"
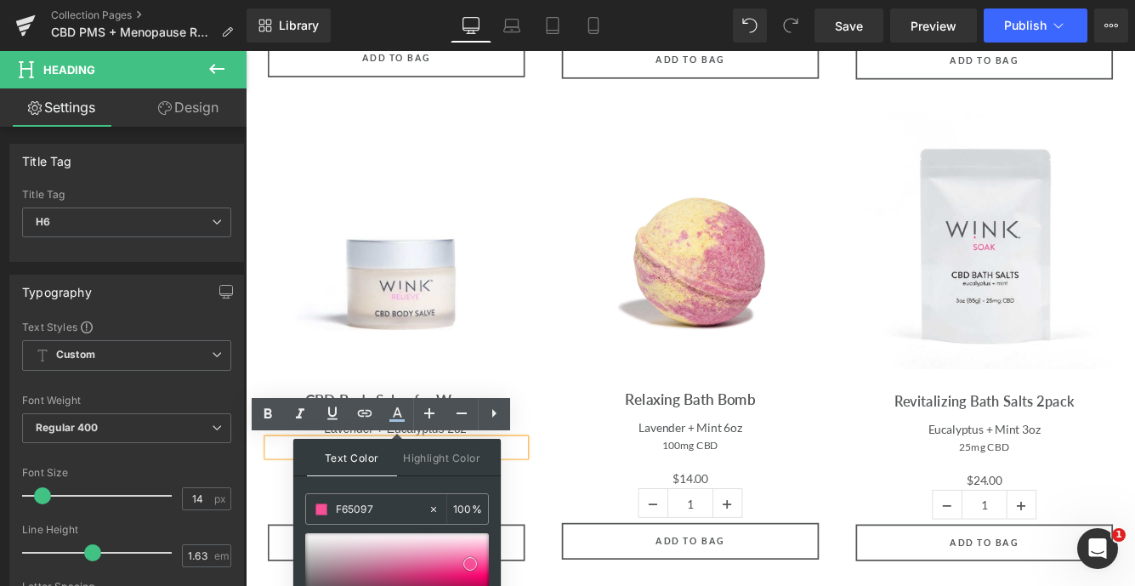
type input "#f65097"
click at [473, 560] on span at bounding box center [471, 564] width 14 height 14
click at [546, 401] on div "Sale Off (P) Image CBD Body Salve for Women (P) Title Lavender + Eucalyptus 2oz…" at bounding box center [420, 441] width 298 height 401
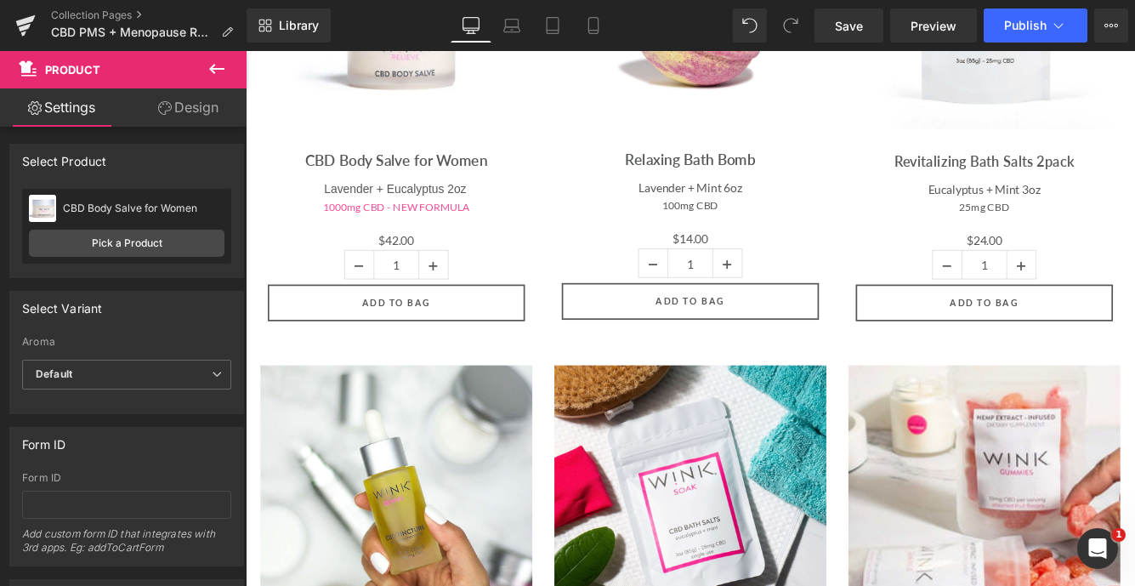
scroll to position [1010, 0]
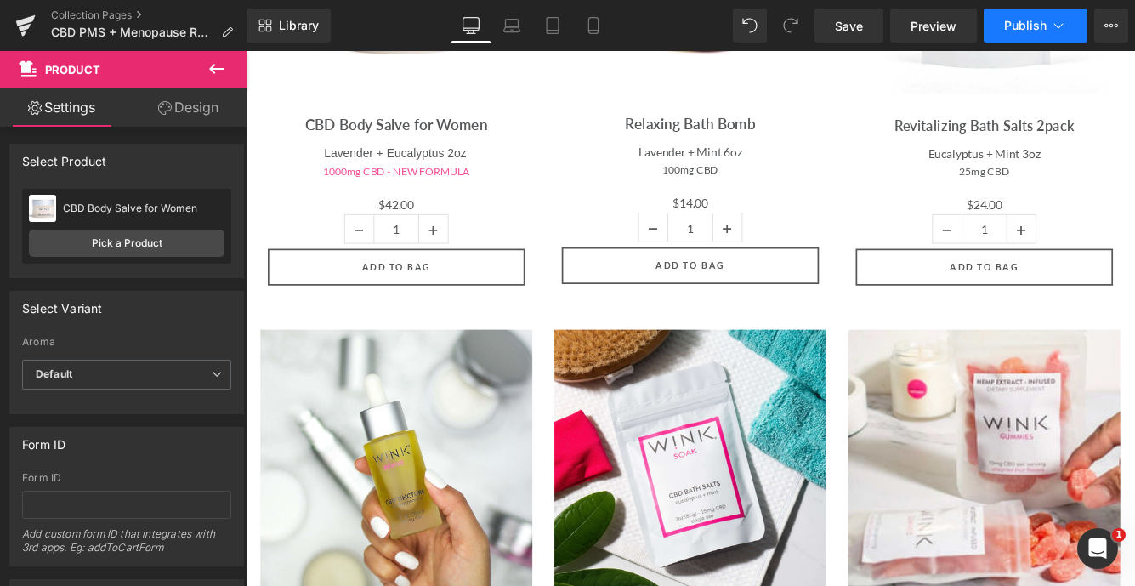
click at [1028, 17] on button "Publish" at bounding box center [1036, 26] width 104 height 34
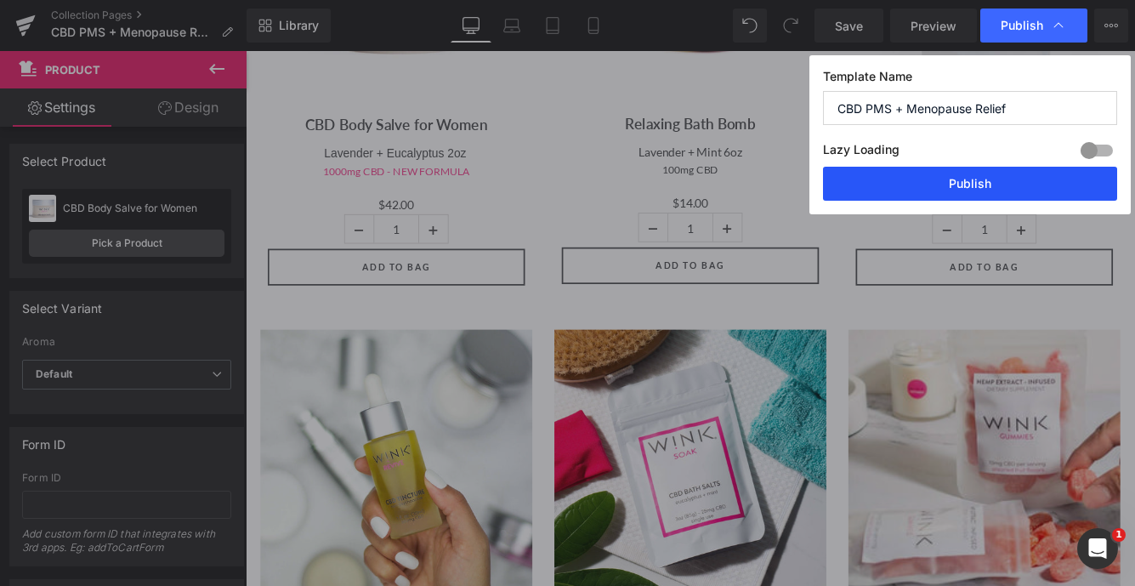
click at [965, 186] on button "Publish" at bounding box center [970, 184] width 294 height 34
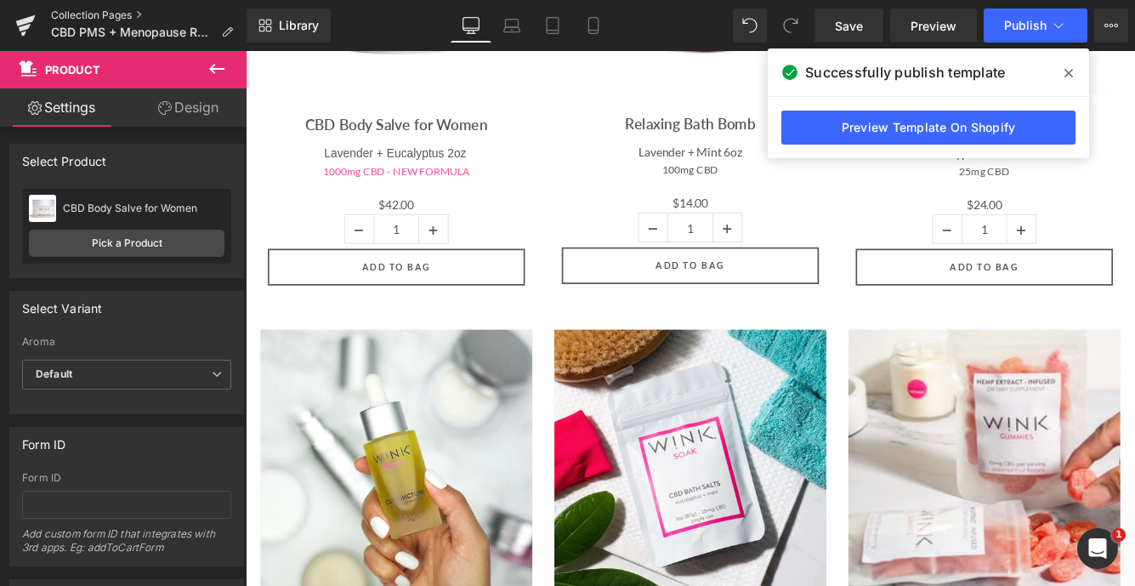
click at [122, 19] on link "Collection Pages" at bounding box center [149, 16] width 196 height 14
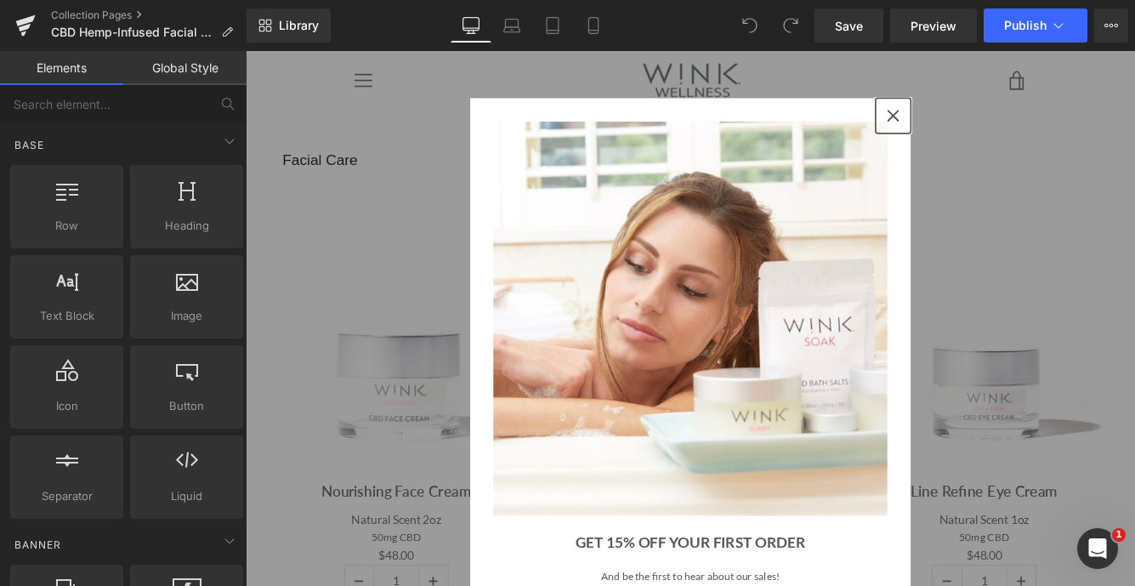
click at [999, 128] on icon "close icon" at bounding box center [995, 126] width 14 height 14
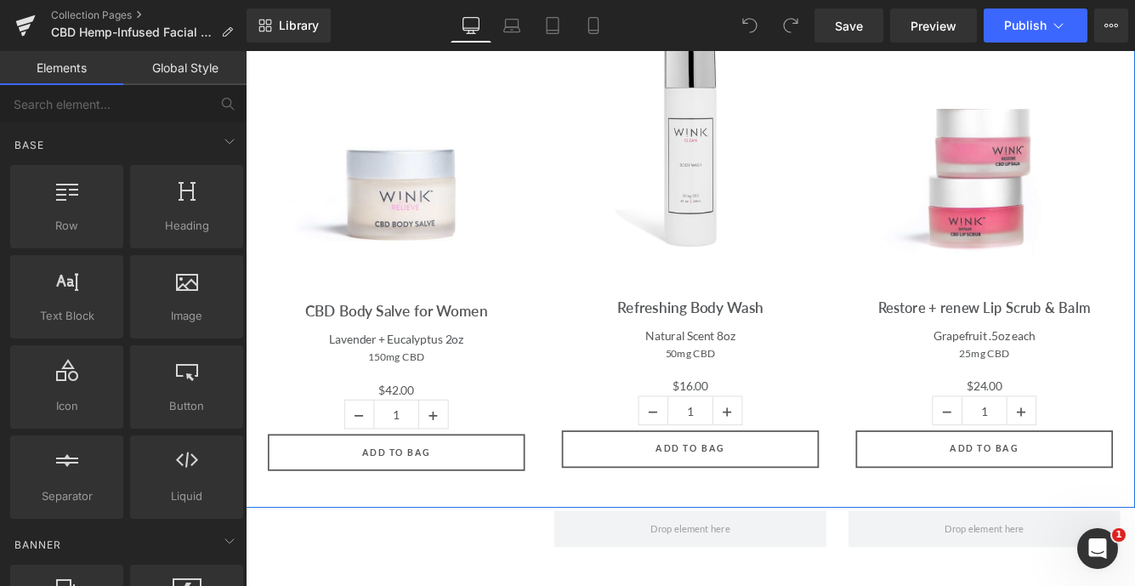
scroll to position [811, 0]
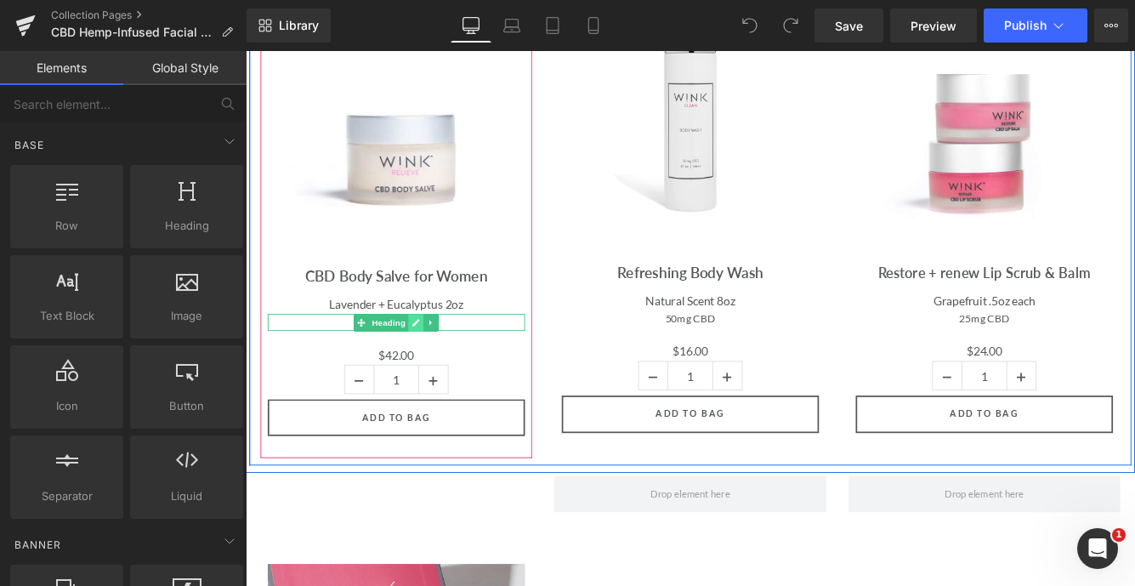
click at [447, 367] on link at bounding box center [444, 366] width 18 height 20
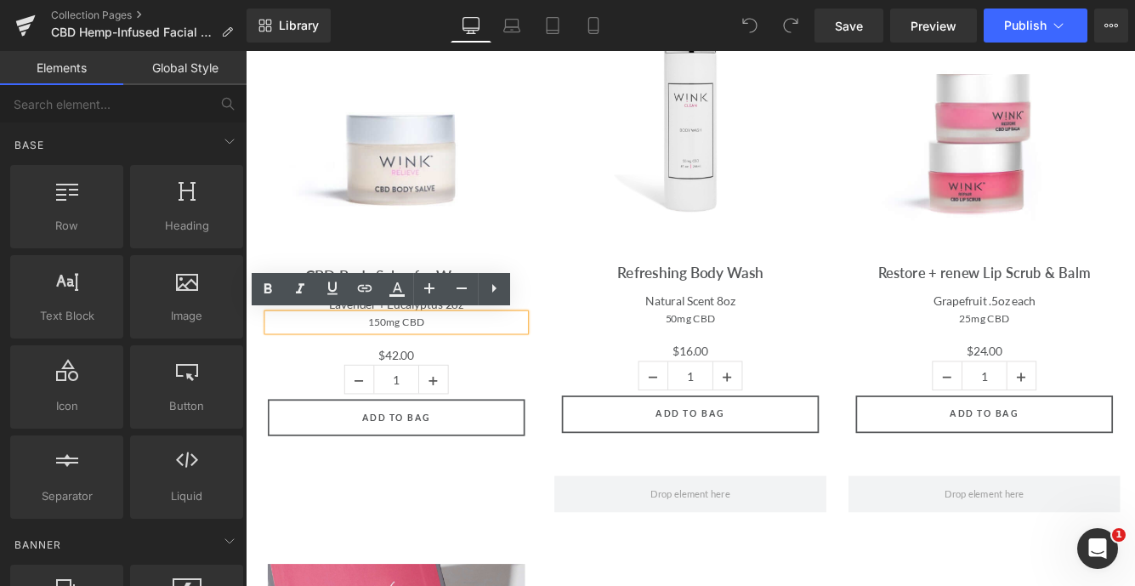
click at [469, 367] on h6 "150mg CBD" at bounding box center [420, 366] width 298 height 20
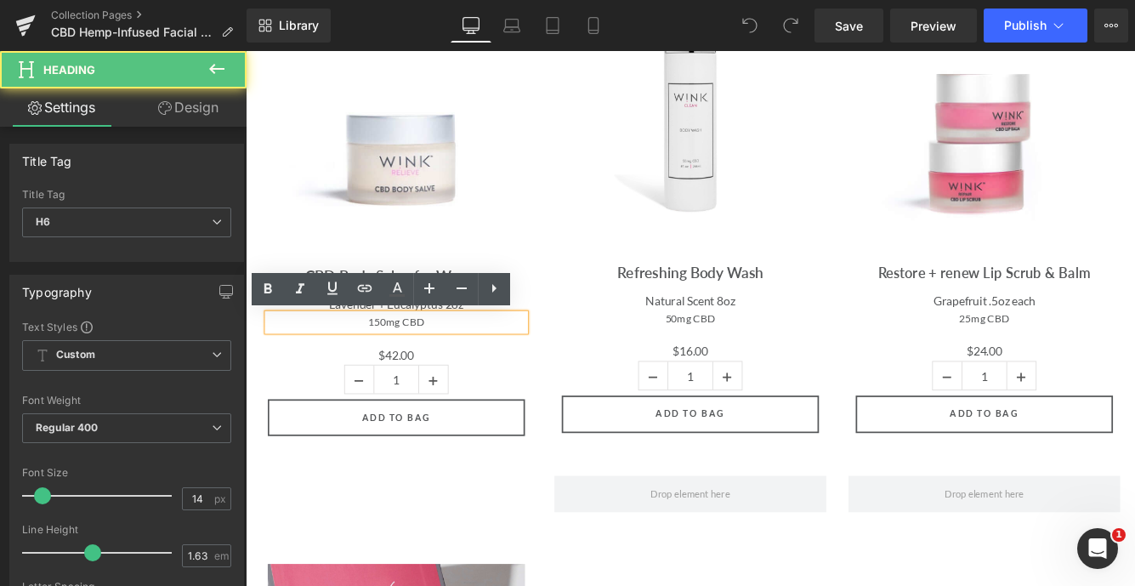
click at [407, 366] on h6 "150mg CBD" at bounding box center [420, 366] width 298 height 20
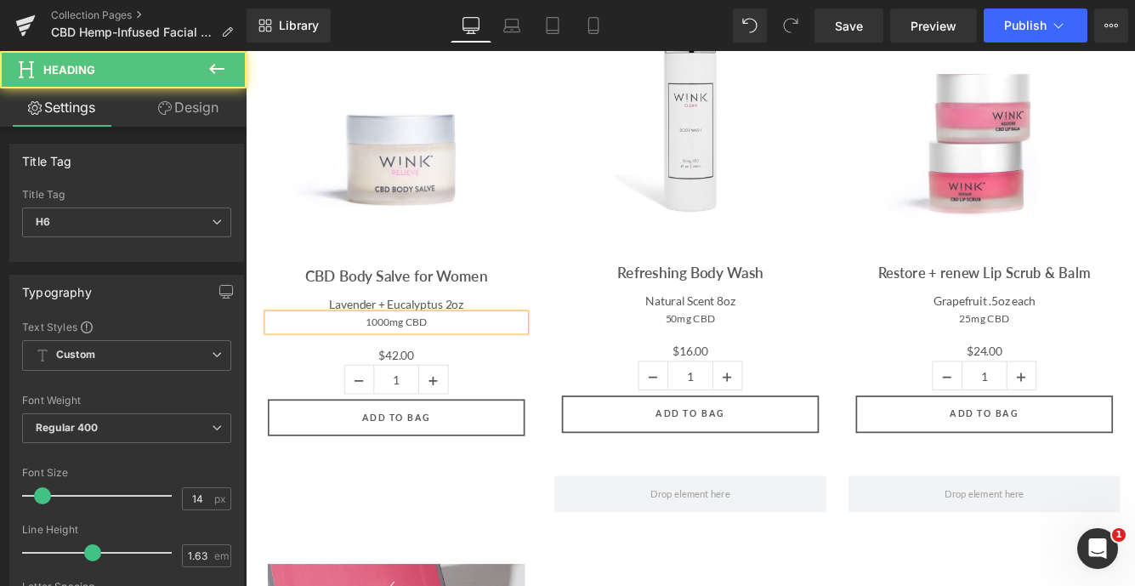
click at [526, 364] on h6 "1000mg CBD" at bounding box center [420, 366] width 298 height 20
click at [518, 368] on h6 "1000mg CBD - NEW FORMULA" at bounding box center [420, 366] width 298 height 20
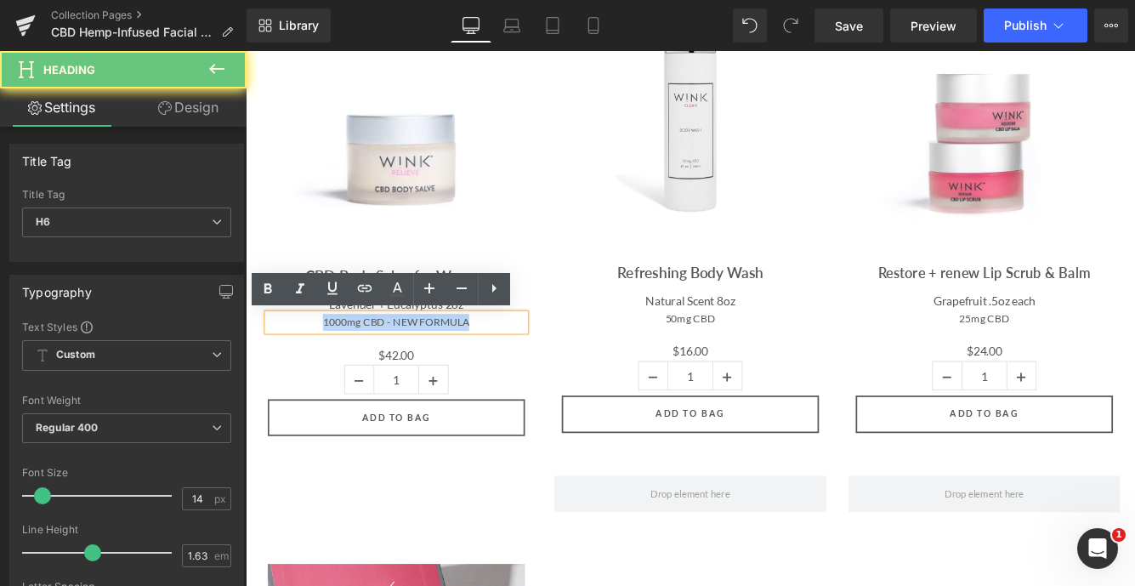
click at [518, 368] on h6 "1000mg CBD - NEW FORMULA" at bounding box center [420, 366] width 298 height 20
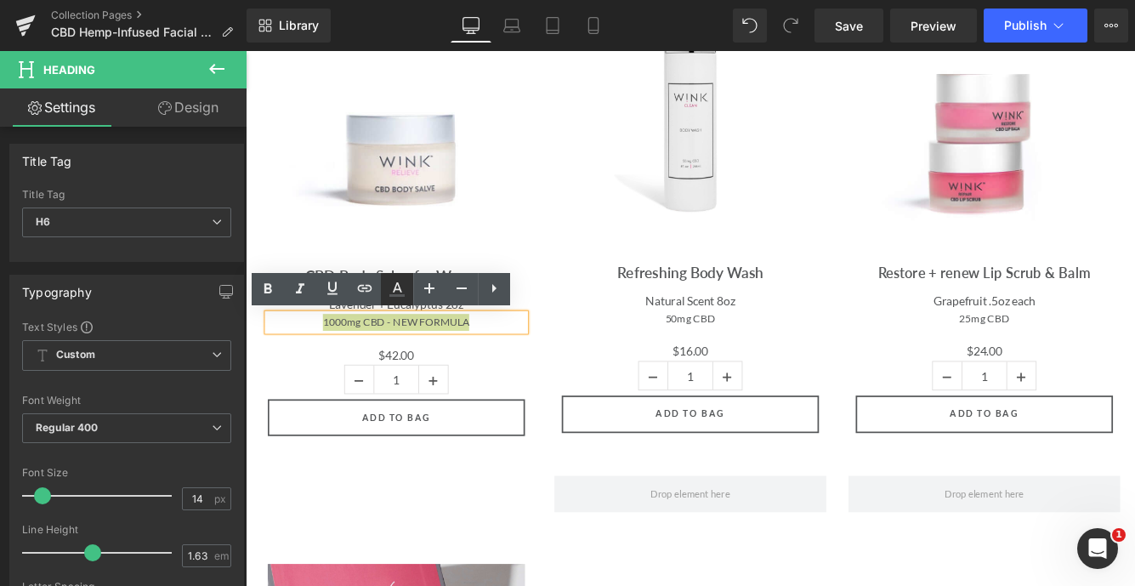
click at [398, 286] on icon at bounding box center [397, 287] width 9 height 10
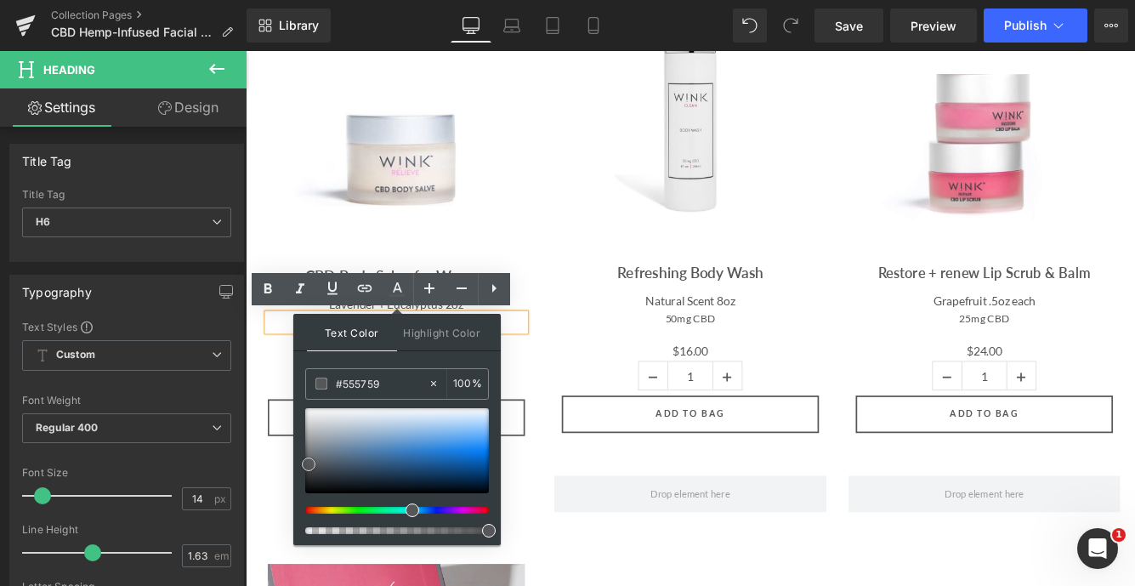
click at [387, 427] on div at bounding box center [397, 450] width 184 height 85
drag, startPoint x: 617, startPoint y: 436, endPoint x: 286, endPoint y: 429, distance: 331.8
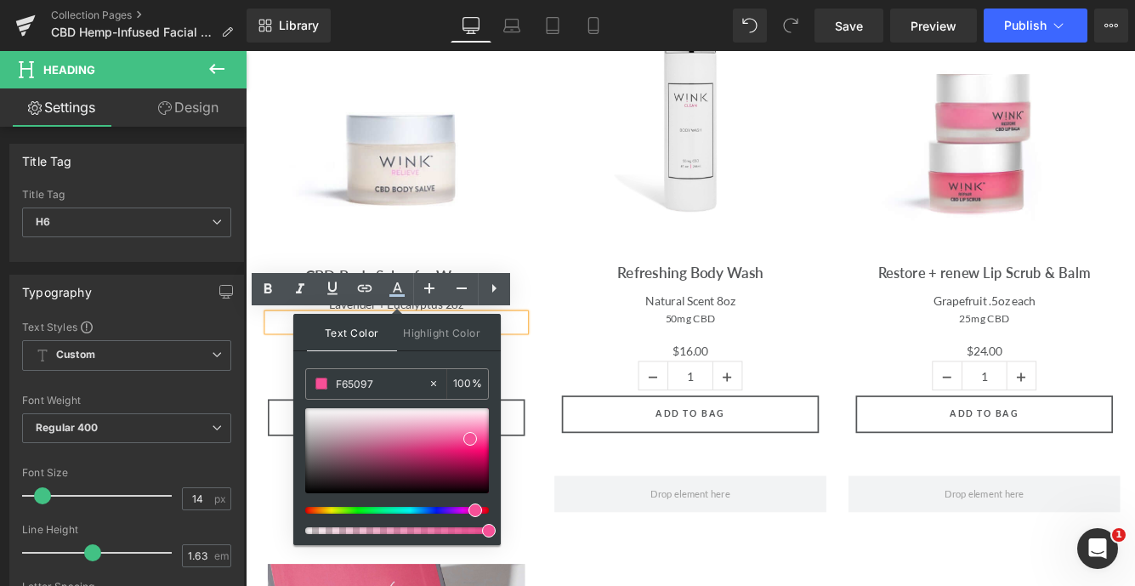
type input "F65097"
click at [472, 437] on span at bounding box center [471, 439] width 14 height 14
click at [609, 291] on div "Sale Off (P) Image Refreshing Body Wash (P) Title Natural Scent 8oz Heading 50m…" at bounding box center [760, 247] width 315 height 542
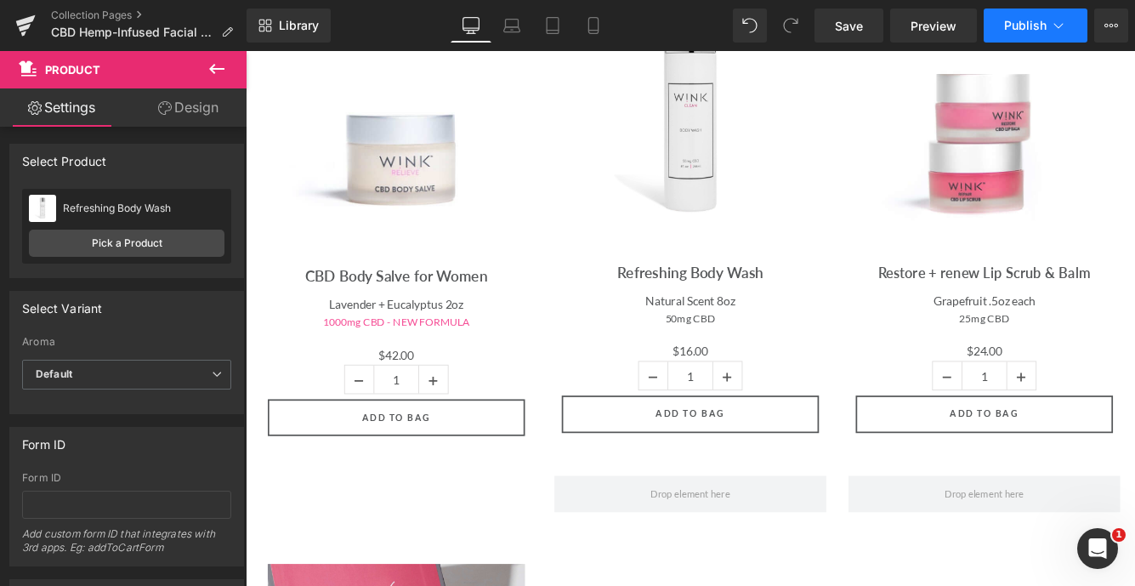
click at [1036, 26] on span "Publish" at bounding box center [1025, 26] width 43 height 14
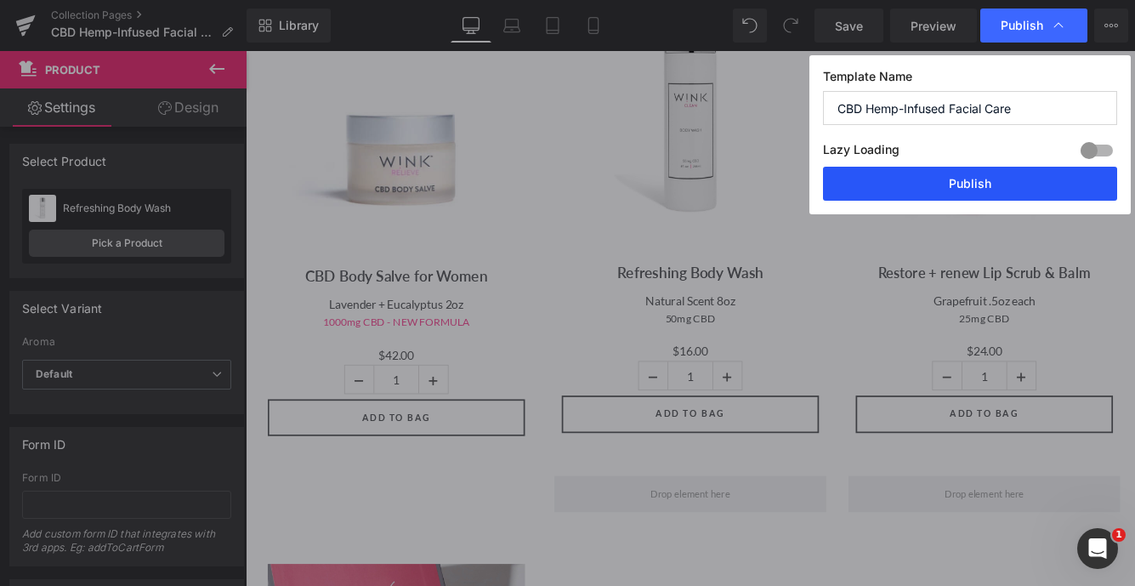
click at [969, 183] on button "Publish" at bounding box center [970, 184] width 294 height 34
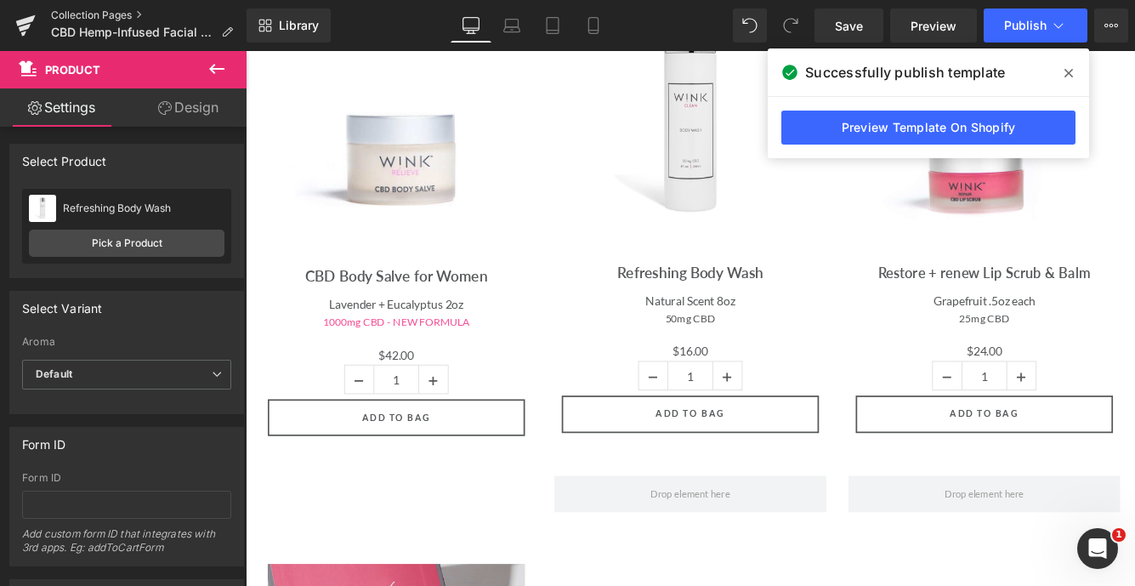
click at [115, 12] on link "Collection Pages" at bounding box center [149, 16] width 196 height 14
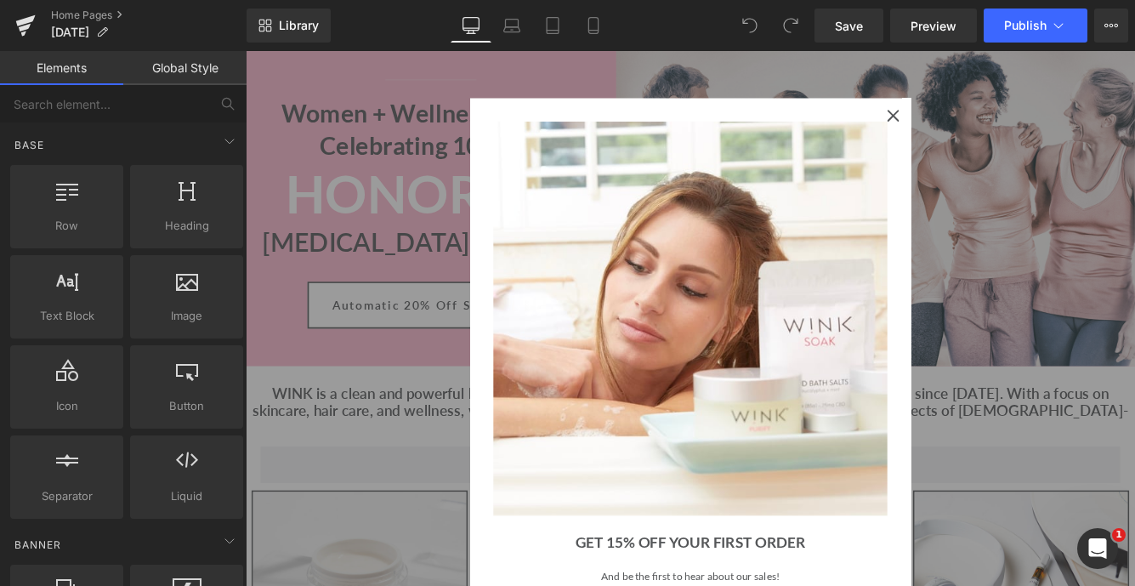
scroll to position [151, 0]
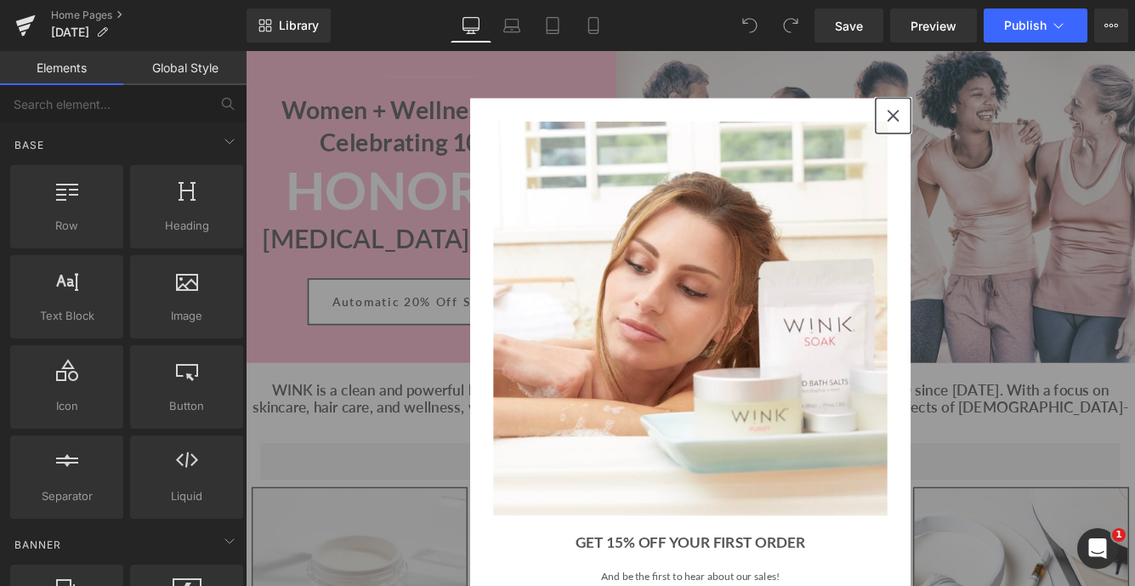
click at [998, 129] on icon "close icon" at bounding box center [995, 126] width 14 height 14
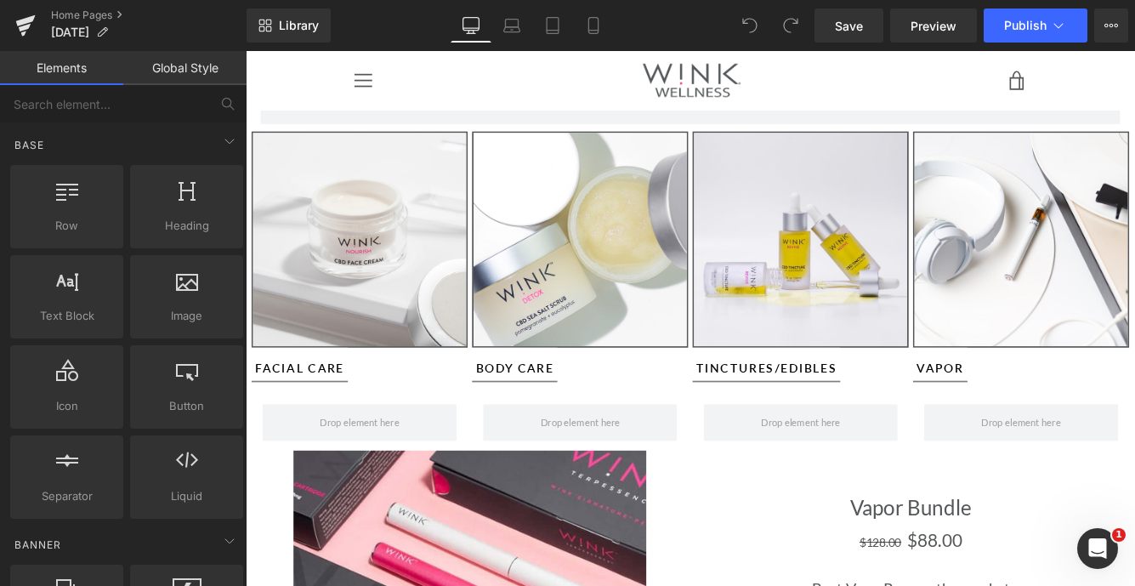
scroll to position [268, 0]
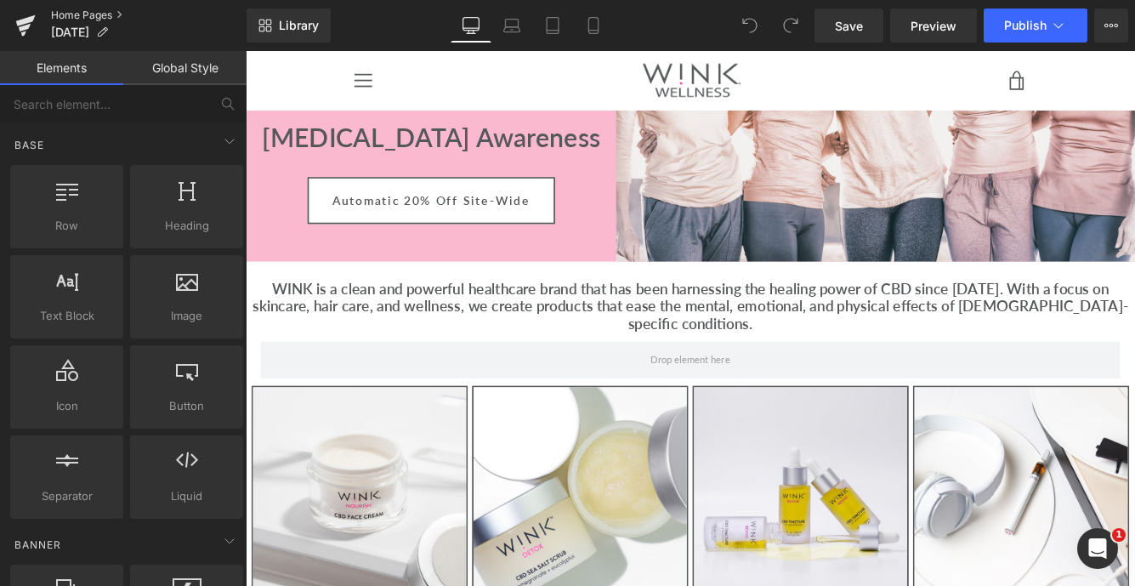
click at [96, 15] on link "Home Pages" at bounding box center [149, 16] width 196 height 14
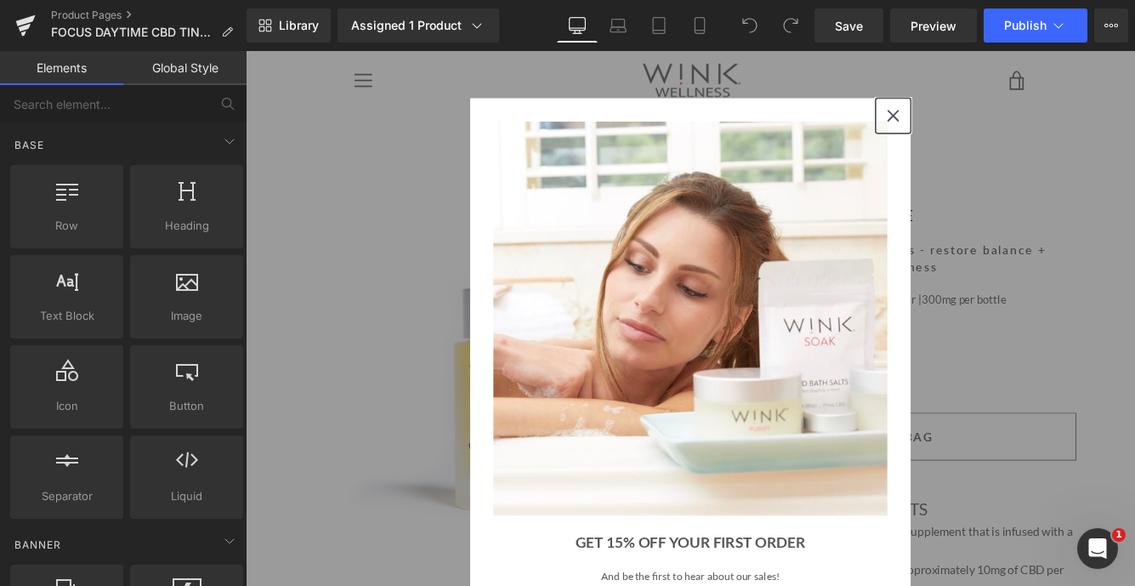
click at [998, 117] on div "Close" at bounding box center [995, 125] width 27 height 27
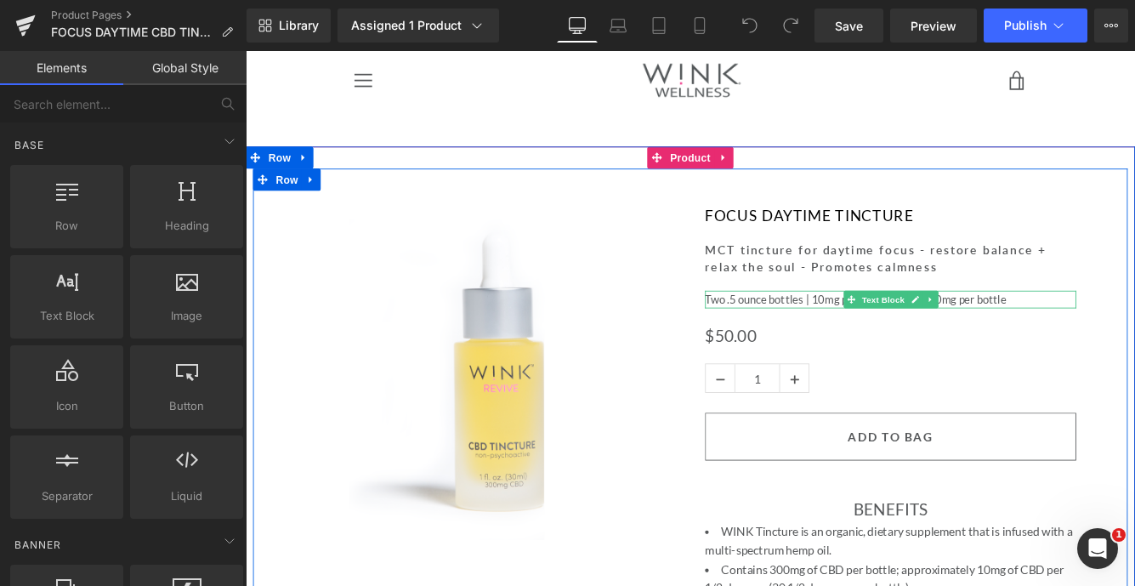
click at [814, 340] on span "Two .5 ounce bottles | 10mg per1/2 dropper |300mg per bottle" at bounding box center [951, 338] width 349 height 15
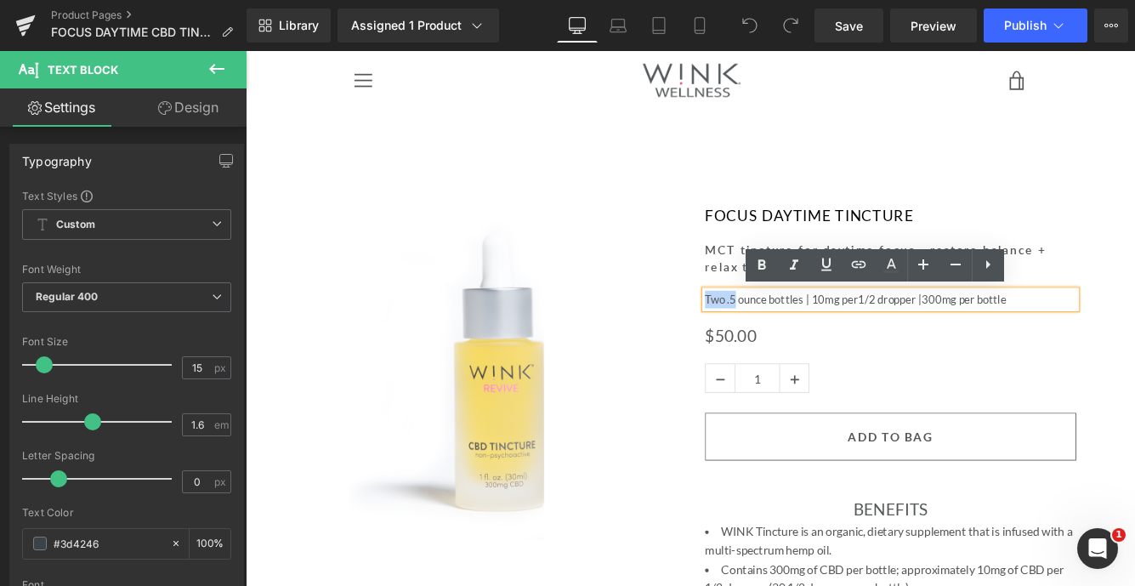
drag, startPoint x: 814, startPoint y: 340, endPoint x: 765, endPoint y: 342, distance: 48.5
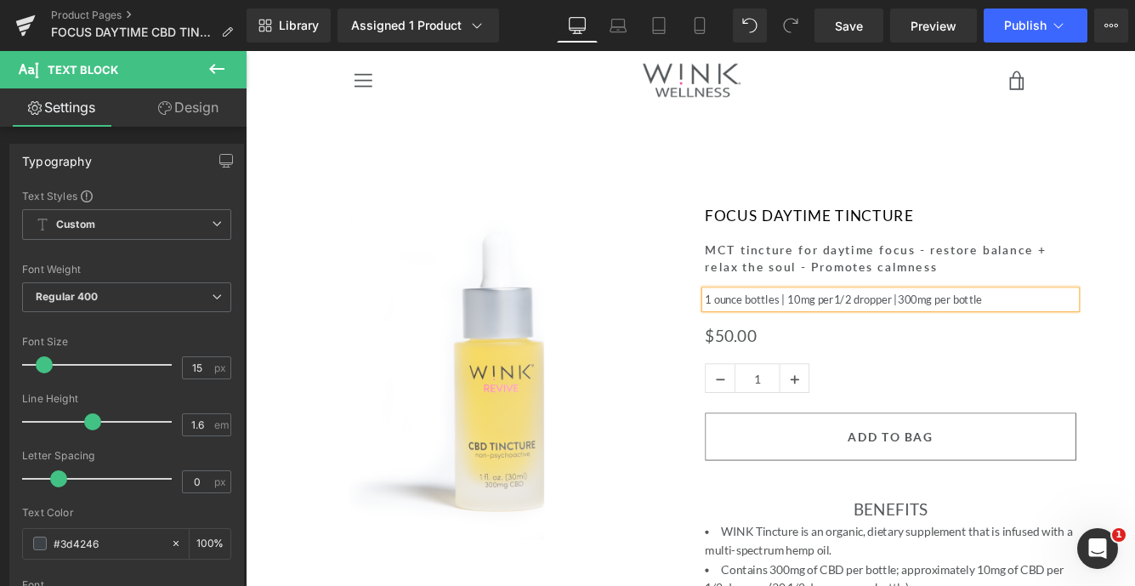
click at [863, 339] on span "1 ounce bottles | 10mg per1/2 dropper |300mg per bottle" at bounding box center [937, 338] width 321 height 15
drag, startPoint x: 989, startPoint y: 336, endPoint x: 919, endPoint y: 341, distance: 69.9
click at [919, 341] on span "1 ounce bottle | 10mg per1/2 dropper |300mg per bottle" at bounding box center [934, 338] width 315 height 15
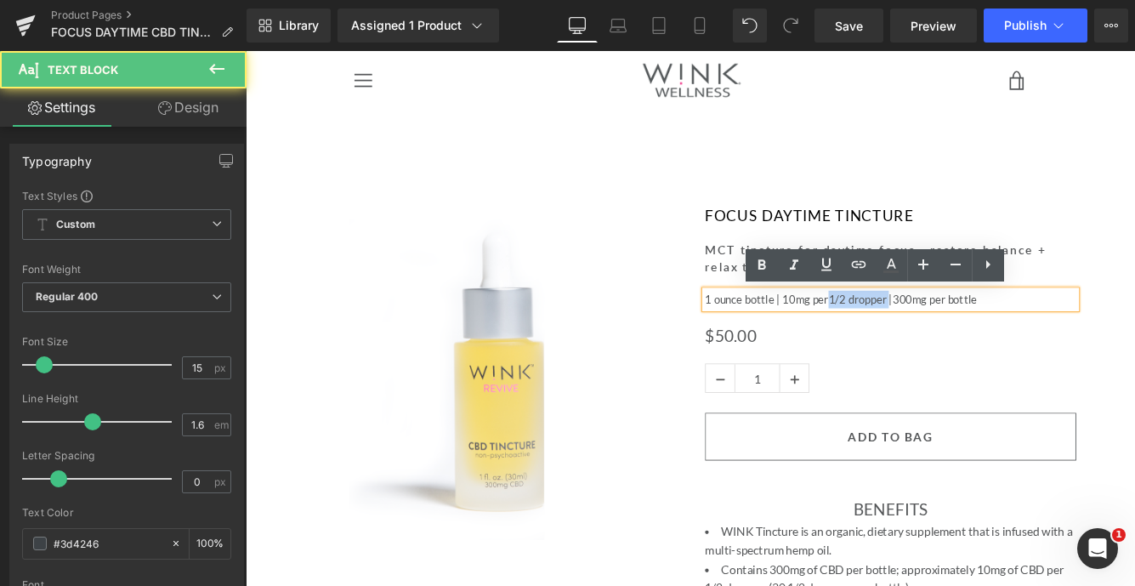
click at [942, 336] on span "1 ounce bottle | 10mg per1/2 dropper |300mg per bottle" at bounding box center [934, 338] width 315 height 15
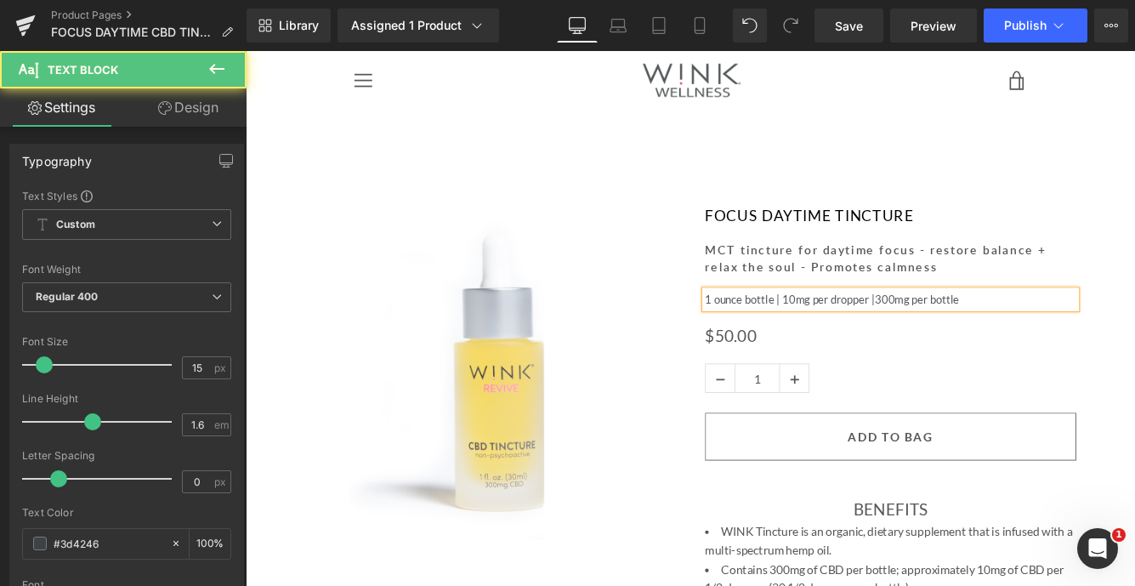
click at [976, 339] on span "1 ounce bottle | 10mg per dropper |300mg per bottle" at bounding box center [924, 338] width 294 height 15
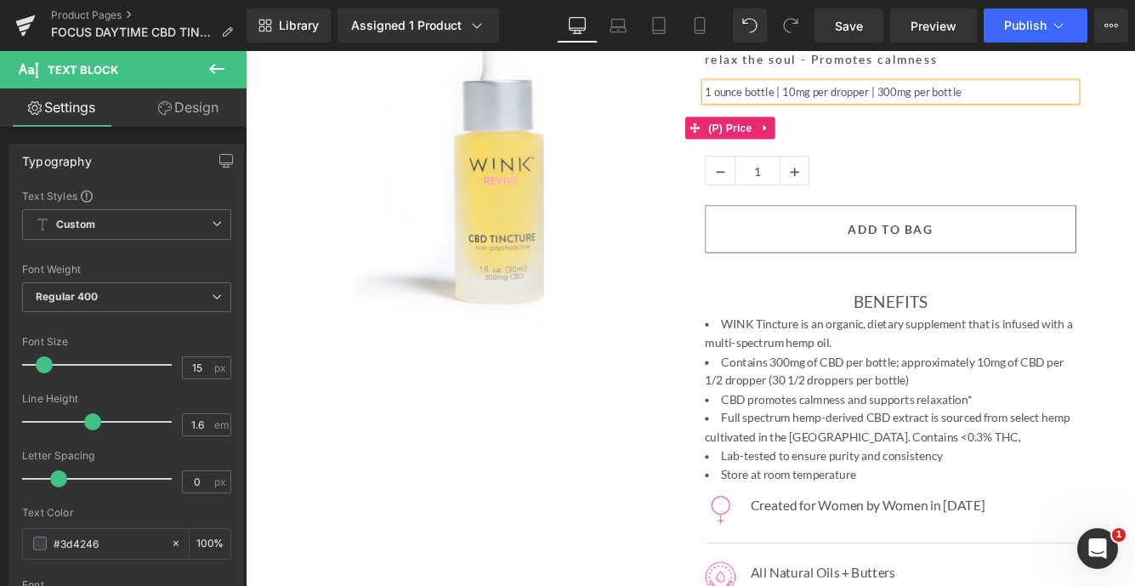
scroll to position [284, 0]
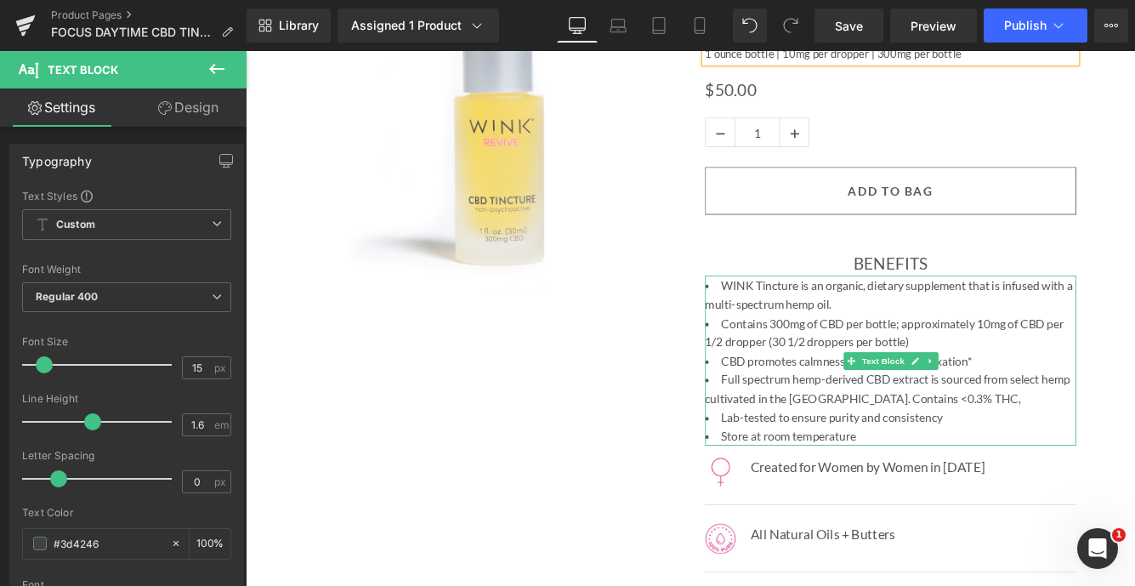
click at [799, 389] on span "Contains 300mg of CBD per bottle; approximately 10mg of CBD per 1/2 dropper (30…" at bounding box center [984, 377] width 415 height 38
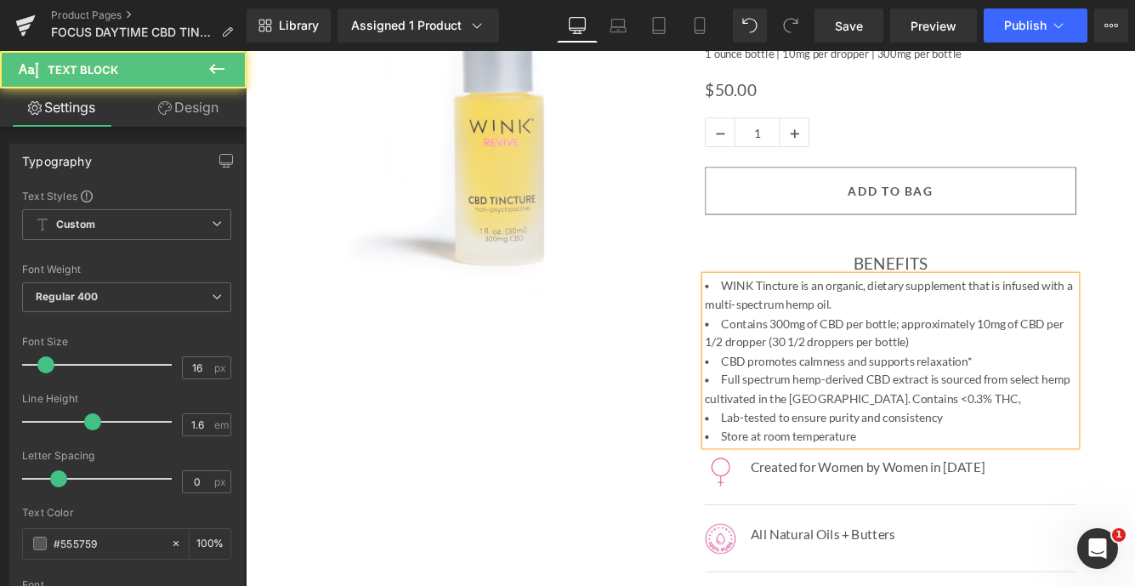
click at [799, 389] on span "Contains 300mg of CBD per bottle; approximately 10mg of CBD per 1/2 dropper (30…" at bounding box center [984, 377] width 415 height 38
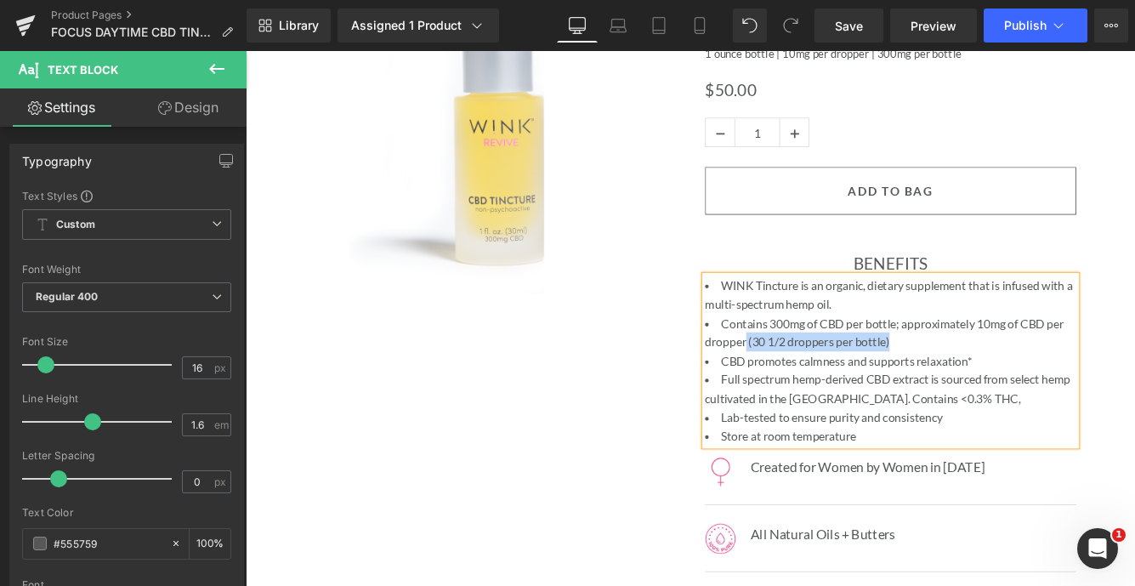
drag, startPoint x: 1003, startPoint y: 386, endPoint x: 826, endPoint y: 384, distance: 176.9
click at [826, 384] on li "Contains 300mg of CBD per bottle; approximately 10mg of CBD per dropper (30 1/2…" at bounding box center [992, 377] width 430 height 43
click at [1043, 28] on span "Publish" at bounding box center [1025, 26] width 43 height 14
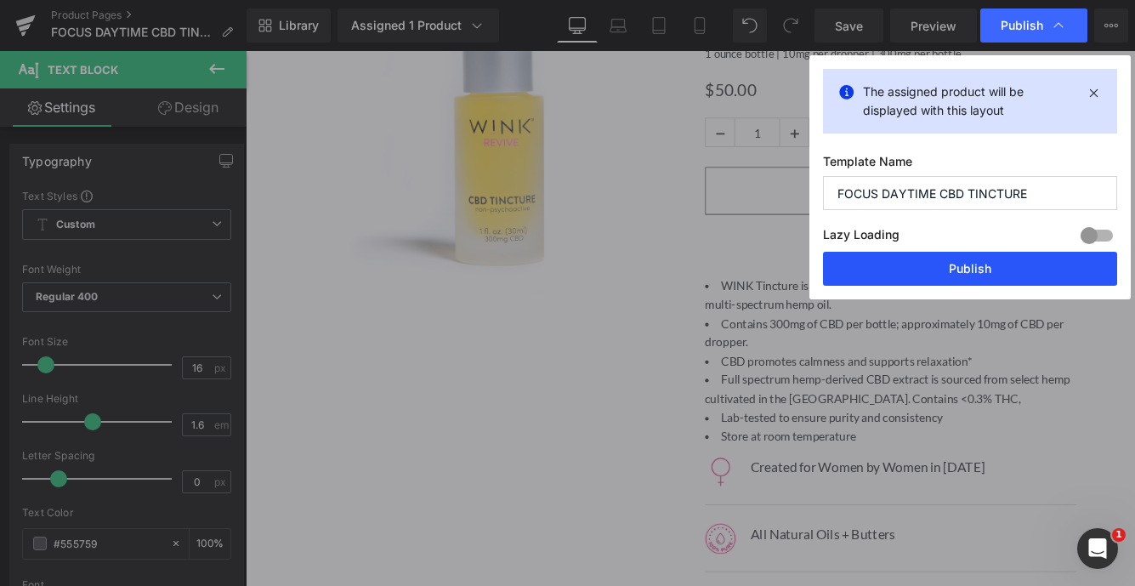
click at [962, 265] on button "Publish" at bounding box center [970, 269] width 294 height 34
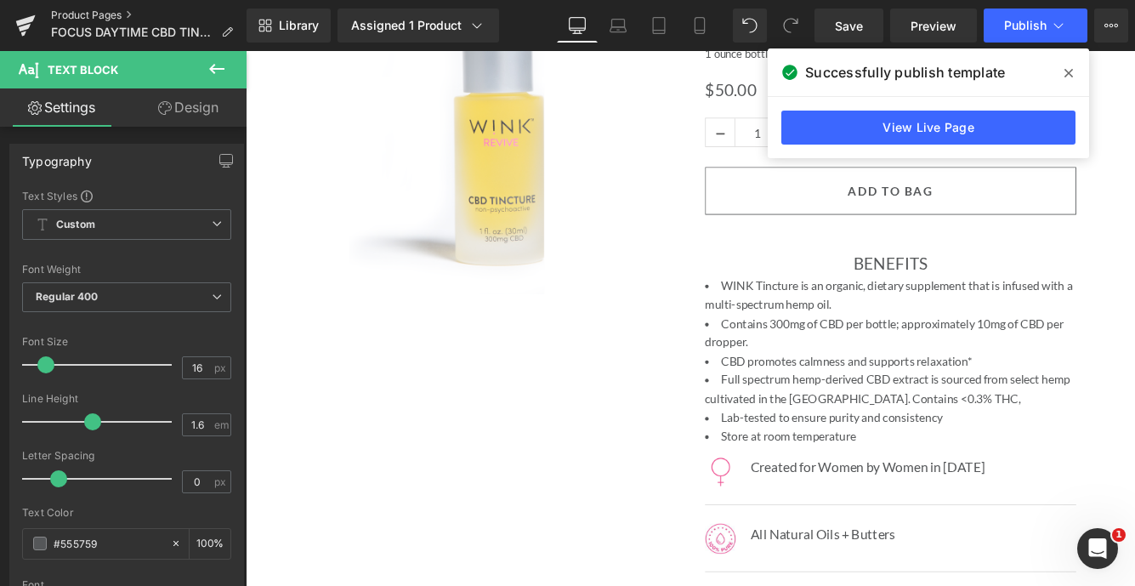
click at [103, 18] on link "Product Pages" at bounding box center [149, 16] width 196 height 14
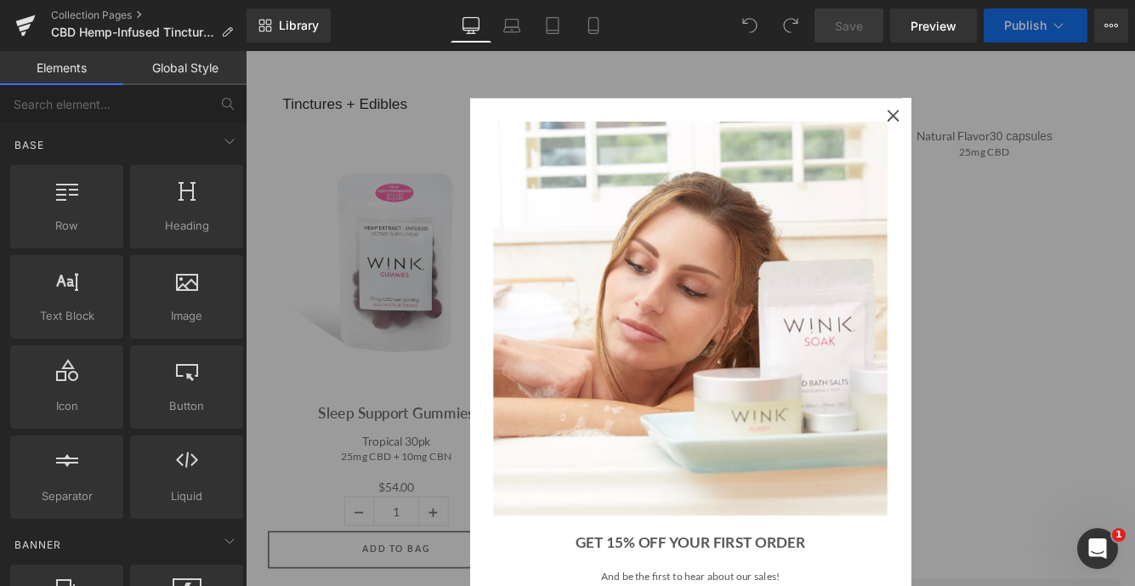
scroll to position [87, 0]
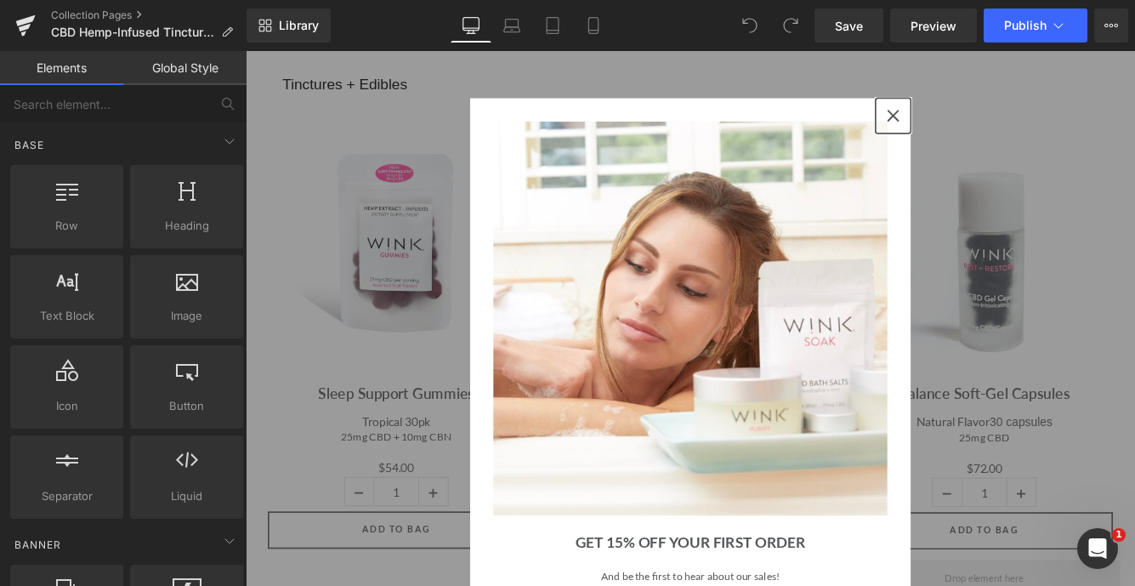
click at [990, 128] on icon "close icon" at bounding box center [995, 126] width 14 height 14
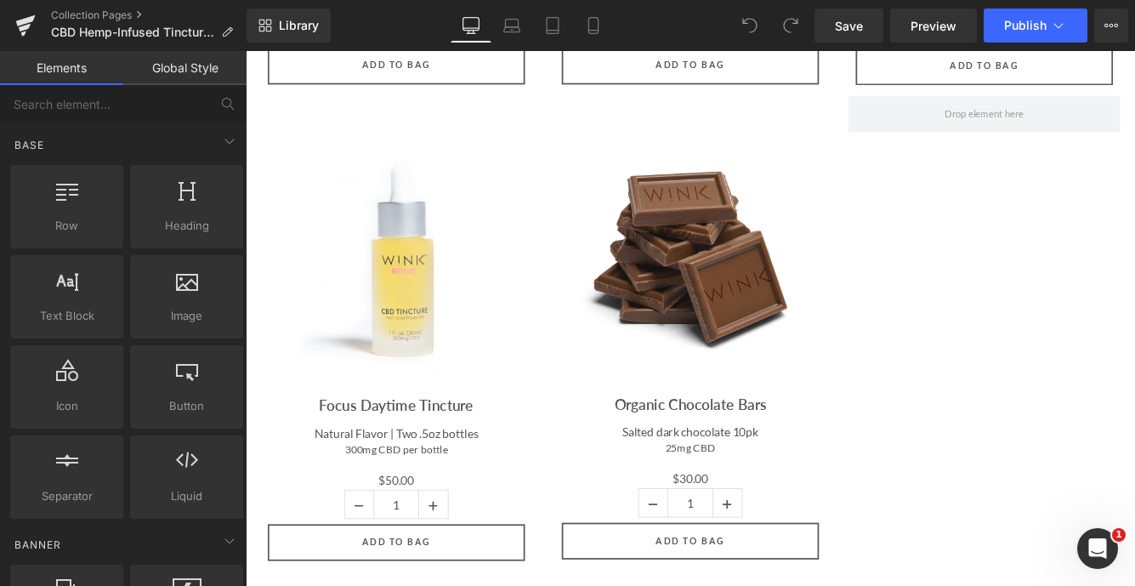
scroll to position [731, 0]
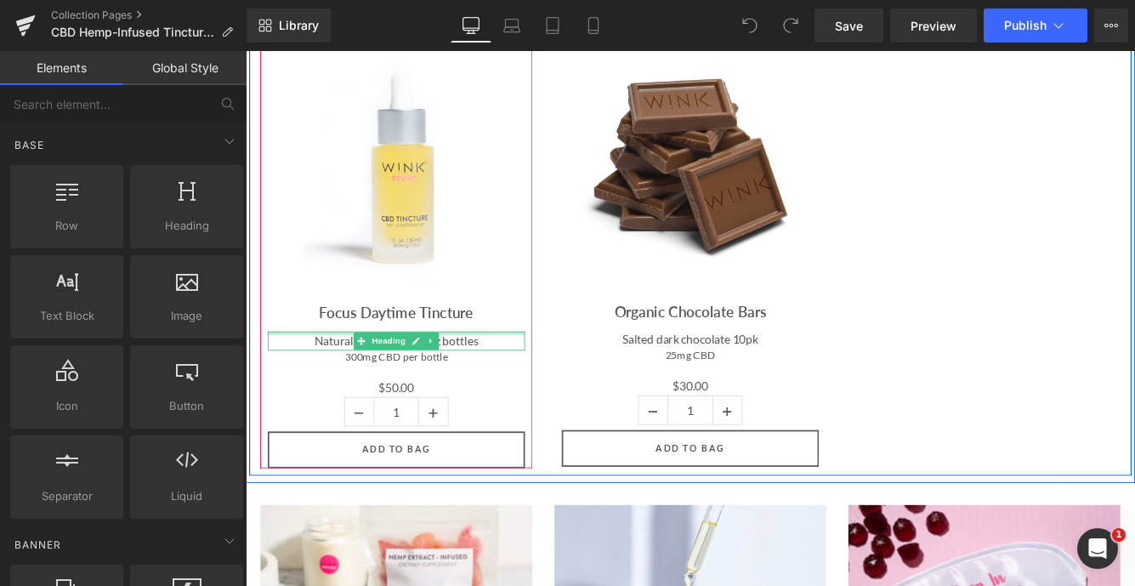
click at [515, 375] on div at bounding box center [420, 377] width 298 height 4
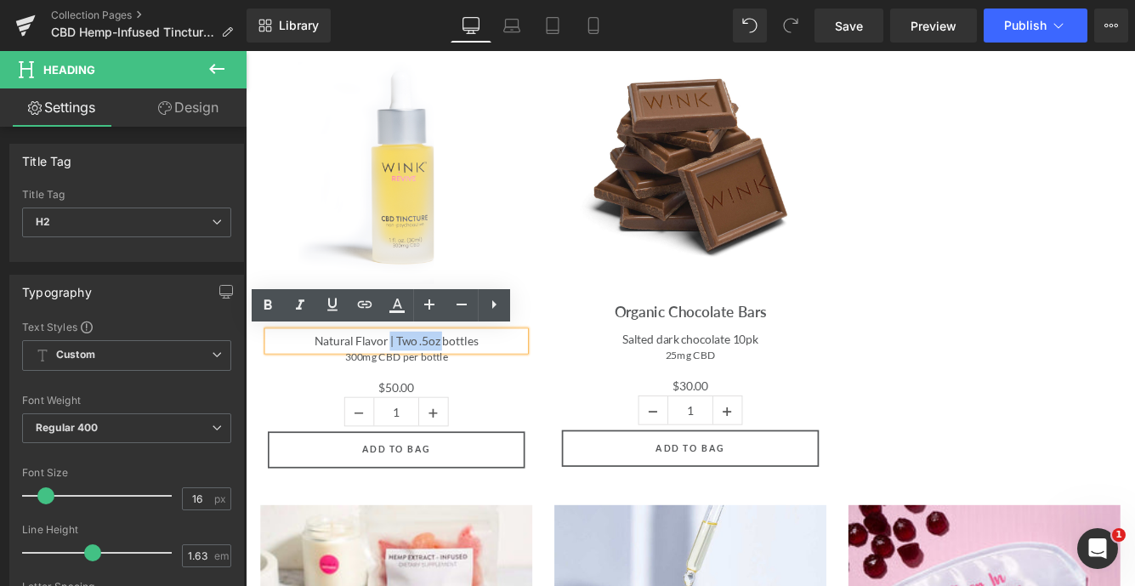
drag, startPoint x: 475, startPoint y: 387, endPoint x: 413, endPoint y: 387, distance: 62.1
click at [413, 387] on span "Natural Flavor | Two .5oz bottles" at bounding box center [420, 386] width 190 height 16
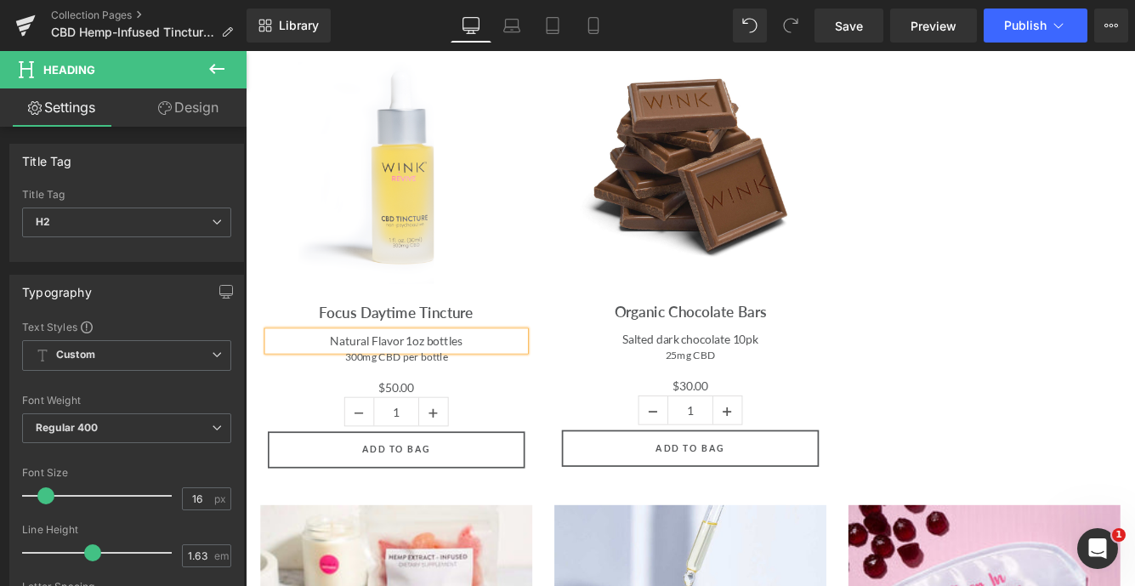
click at [514, 386] on h2 "Natural Flavor 1oz bottles" at bounding box center [420, 386] width 298 height 22
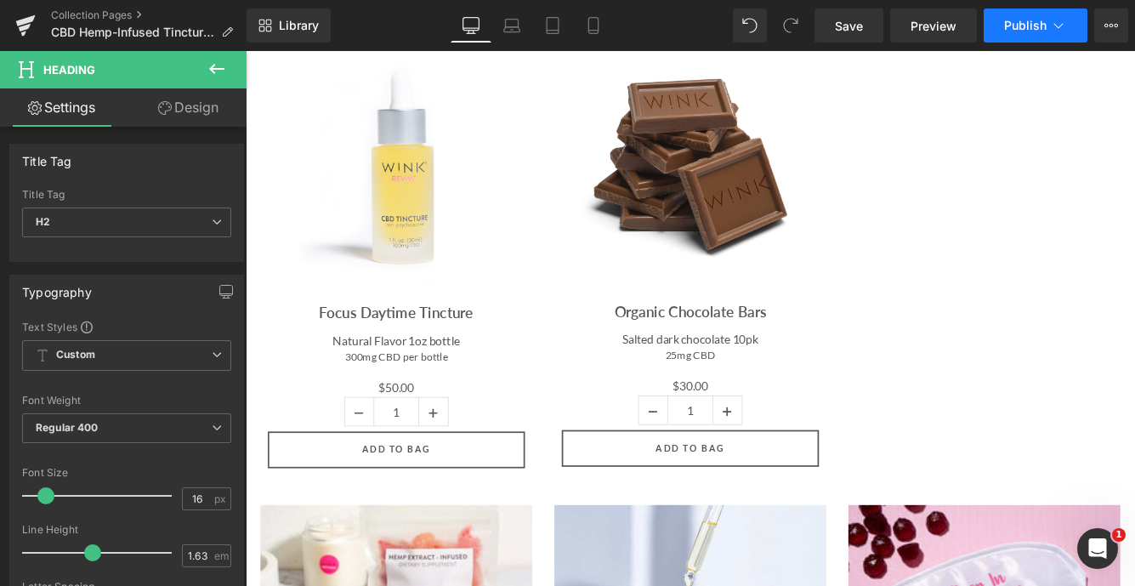
click at [1048, 31] on button "Publish" at bounding box center [1036, 26] width 104 height 34
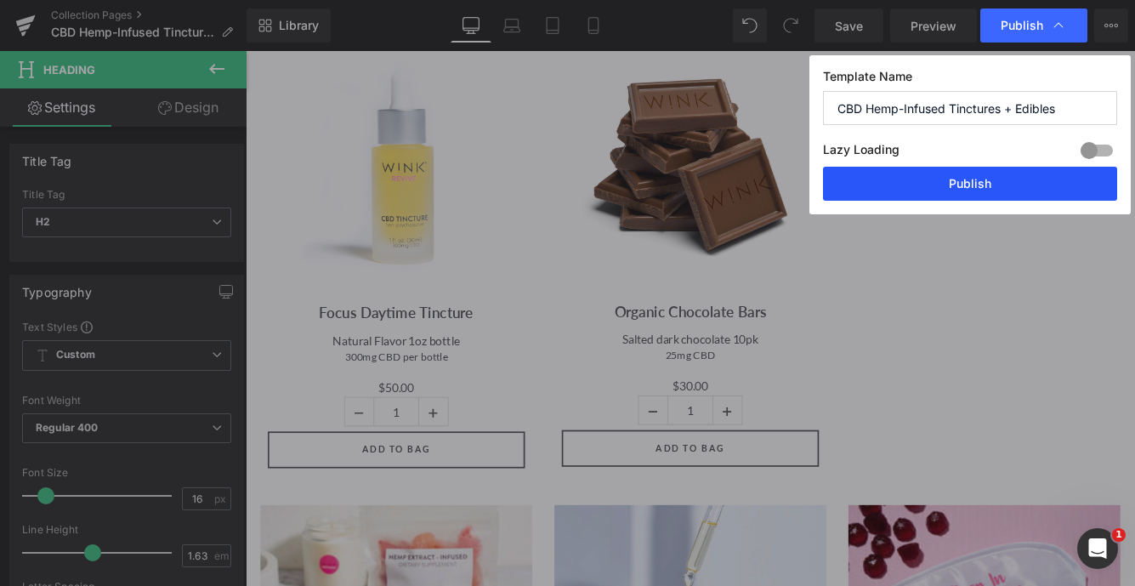
click at [973, 189] on button "Publish" at bounding box center [970, 184] width 294 height 34
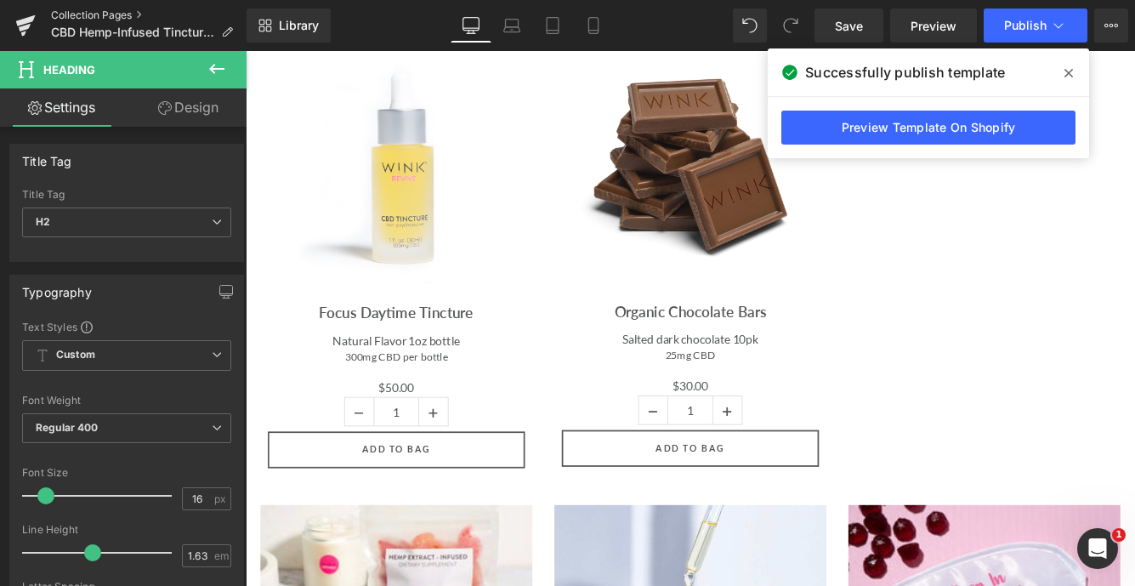
click at [117, 17] on link "Collection Pages" at bounding box center [149, 16] width 196 height 14
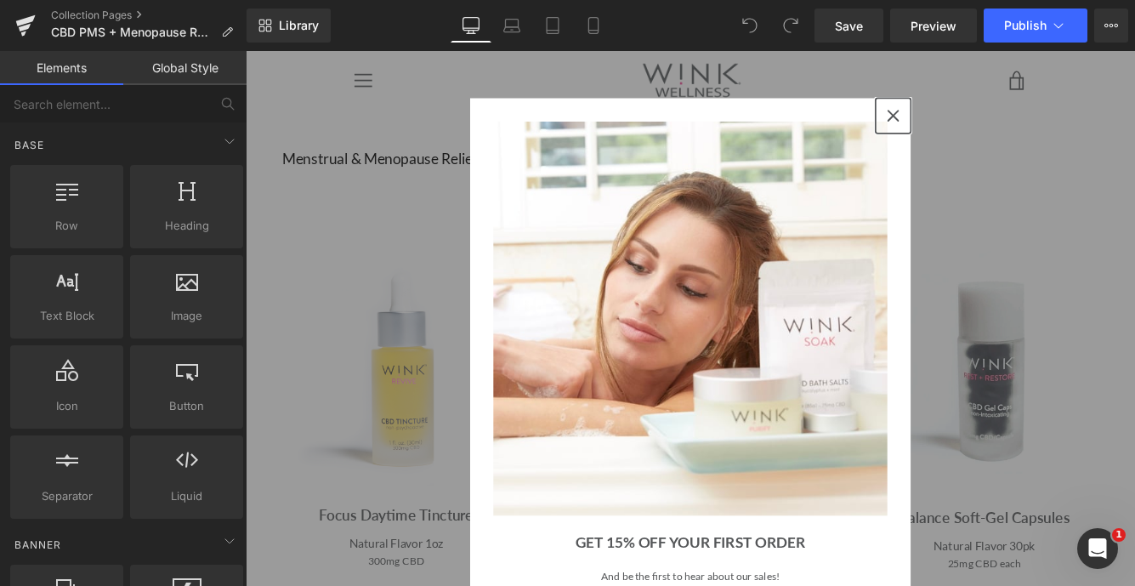
click at [1001, 121] on icon "close icon" at bounding box center [995, 126] width 14 height 14
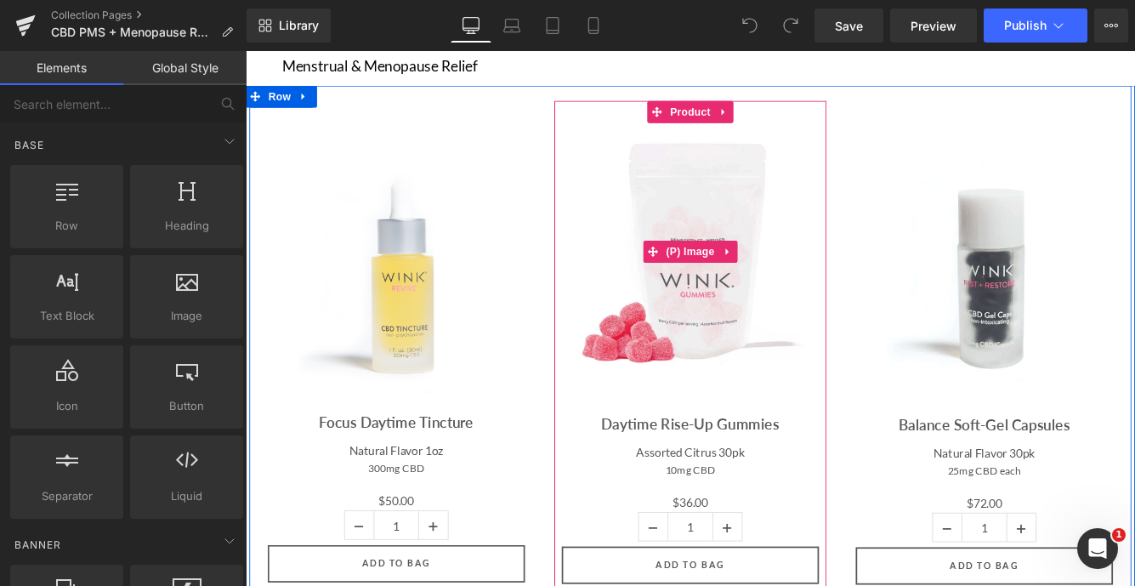
scroll to position [108, 0]
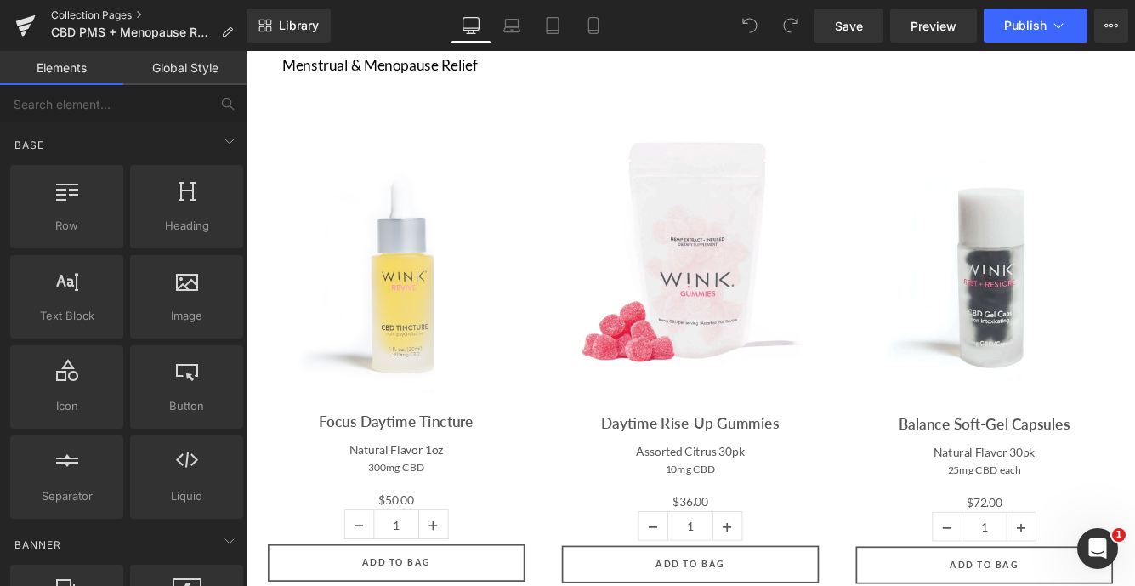
click at [109, 19] on link "Collection Pages" at bounding box center [149, 16] width 196 height 14
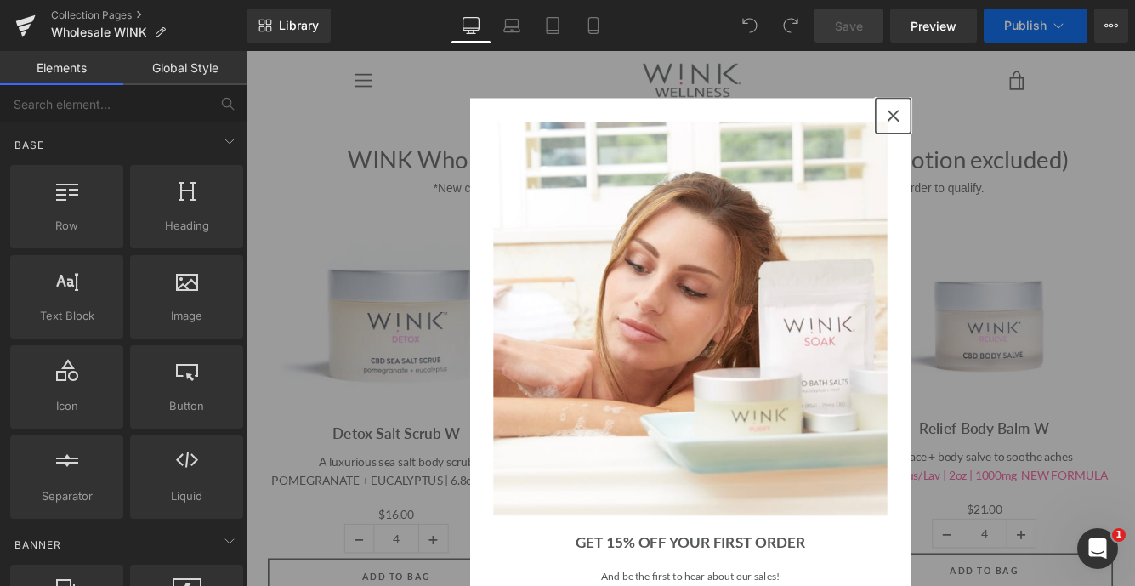
click at [994, 122] on icon "close icon" at bounding box center [995, 126] width 14 height 14
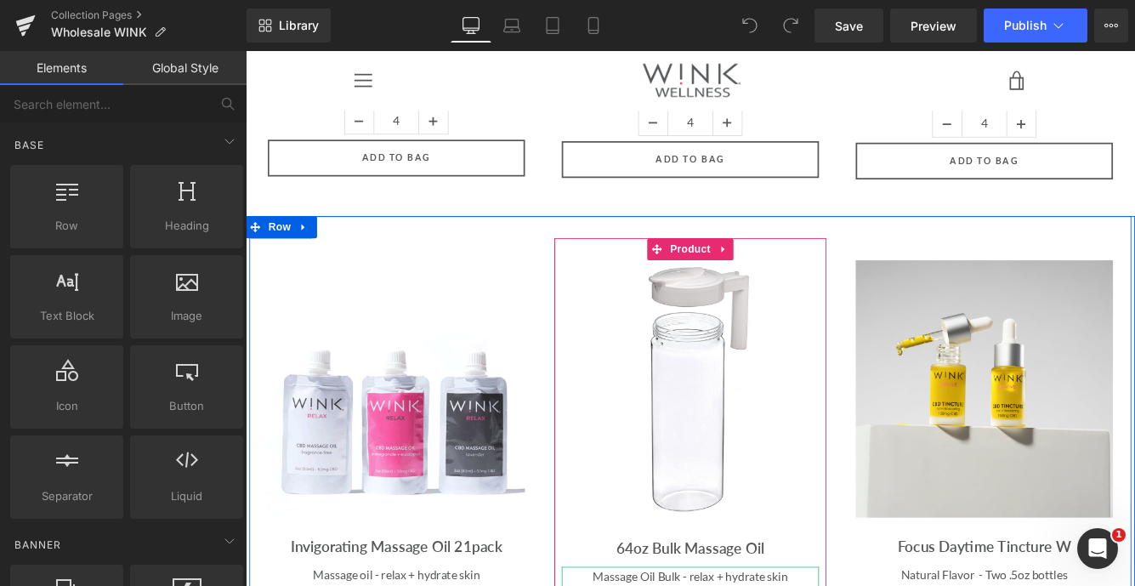
scroll to position [1767, 0]
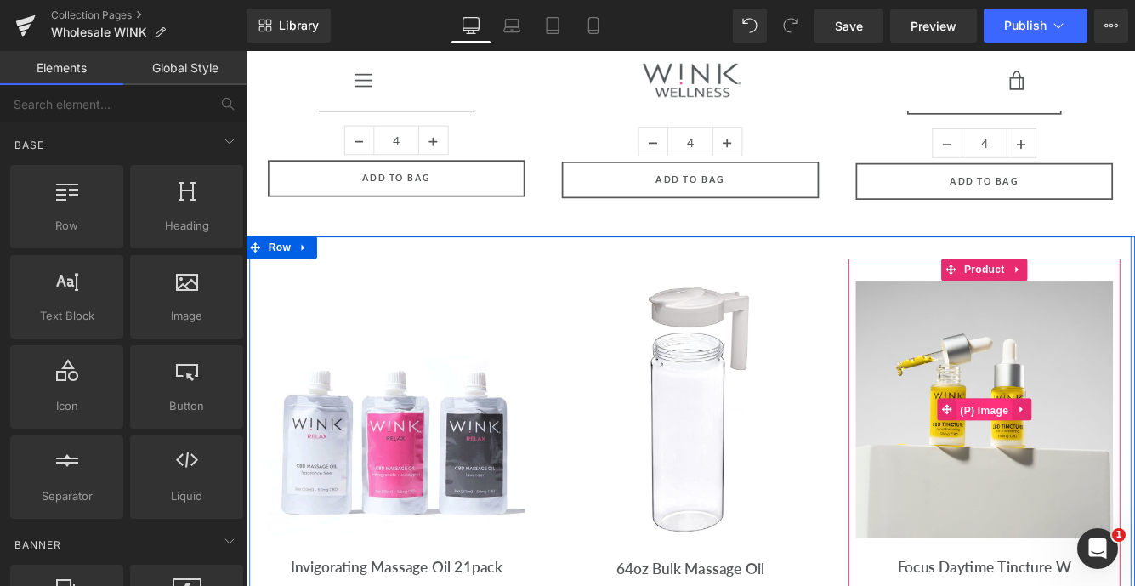
click at [1110, 453] on span "(P) Image" at bounding box center [1100, 466] width 65 height 26
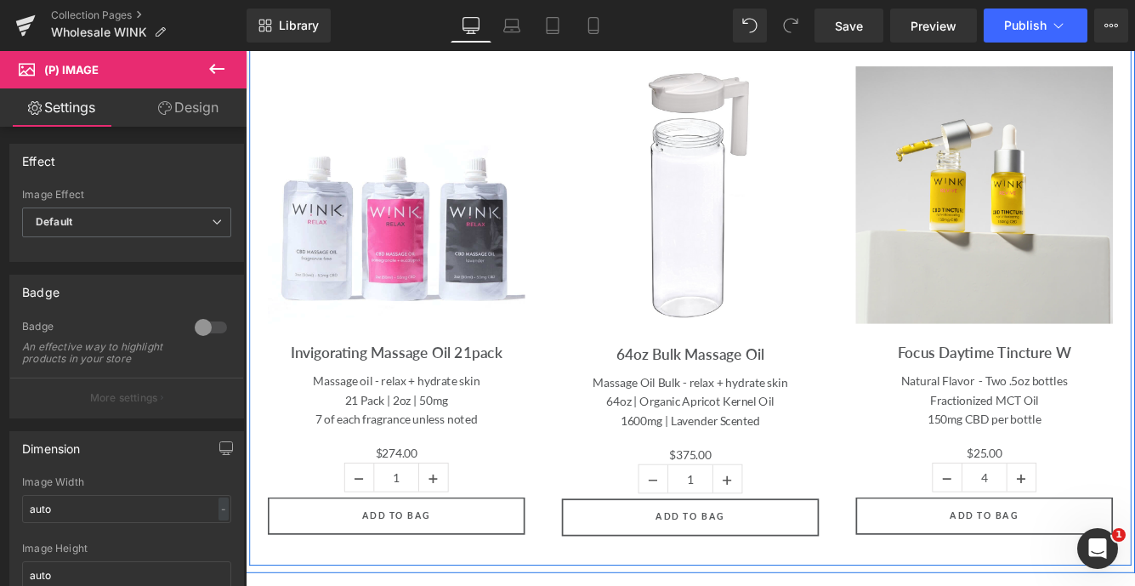
scroll to position [2020, 0]
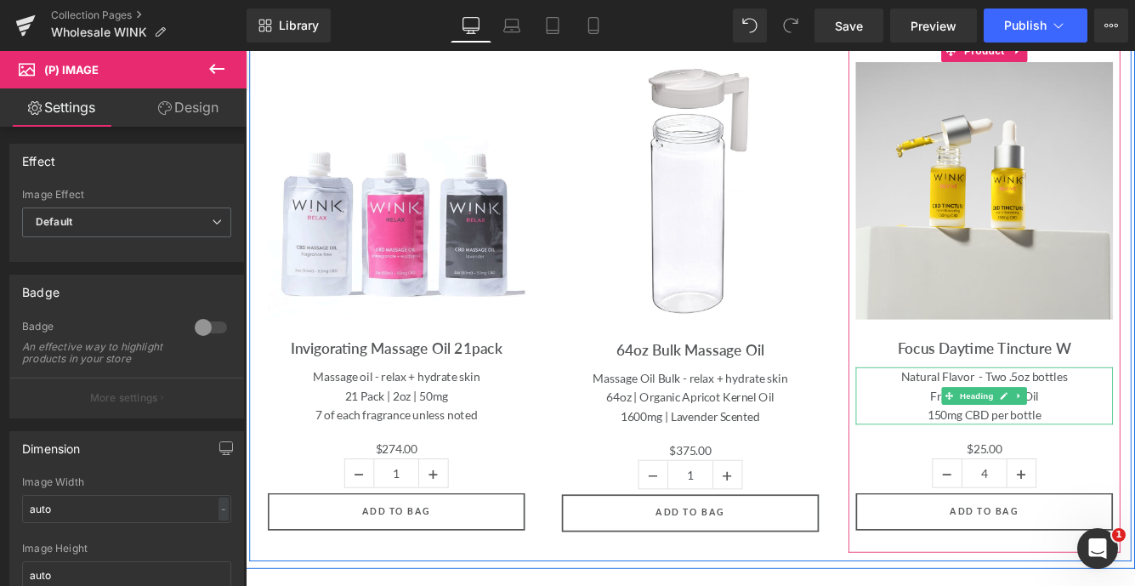
click at [1135, 439] on div "Fractionized MCT Oil" at bounding box center [1101, 450] width 298 height 22
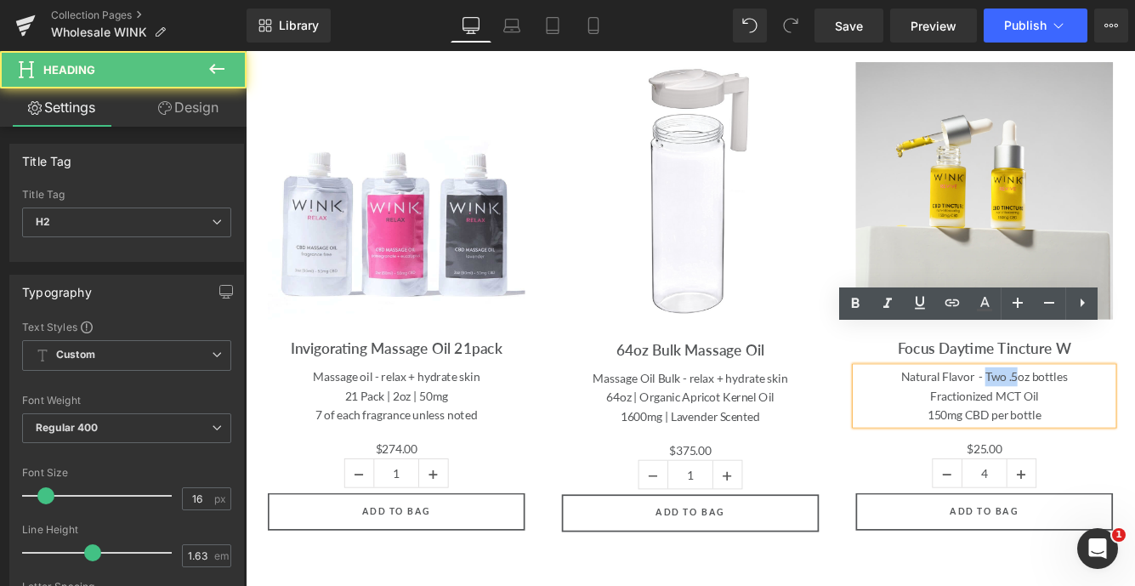
drag, startPoint x: 1141, startPoint y: 386, endPoint x: 1103, endPoint y: 385, distance: 38.3
click at [1103, 417] on h2 "Natural Flavor - Two .5oz bottles" at bounding box center [1101, 428] width 298 height 22
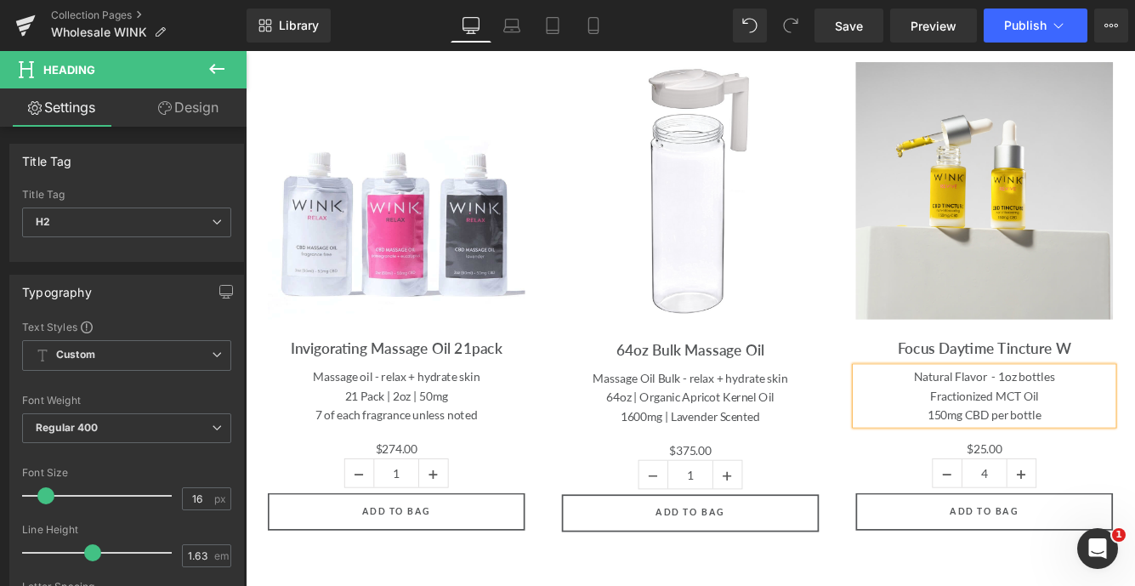
click at [1135, 417] on h2 "Natural Flavor - 1oz bottles" at bounding box center [1101, 428] width 298 height 22
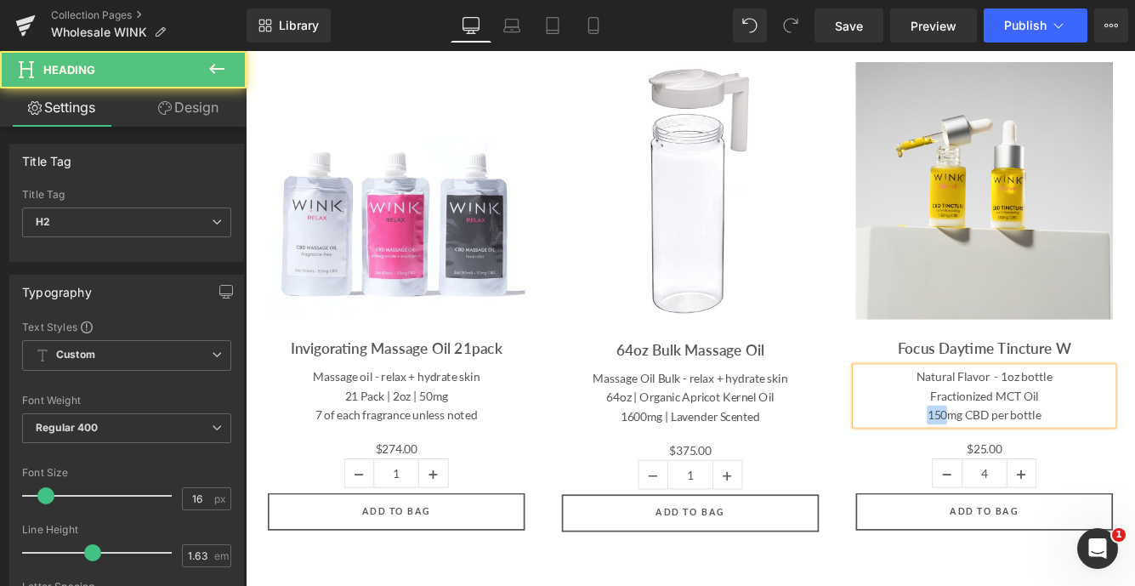
drag, startPoint x: 1056, startPoint y: 428, endPoint x: 1023, endPoint y: 425, distance: 33.3
click at [1023, 461] on div "150mg CBD per bottle" at bounding box center [1101, 472] width 298 height 22
drag, startPoint x: 1108, startPoint y: 423, endPoint x: 1173, endPoint y: 421, distance: 64.7
click at [1135, 461] on div "300mg CBD per bottle" at bounding box center [1101, 472] width 298 height 22
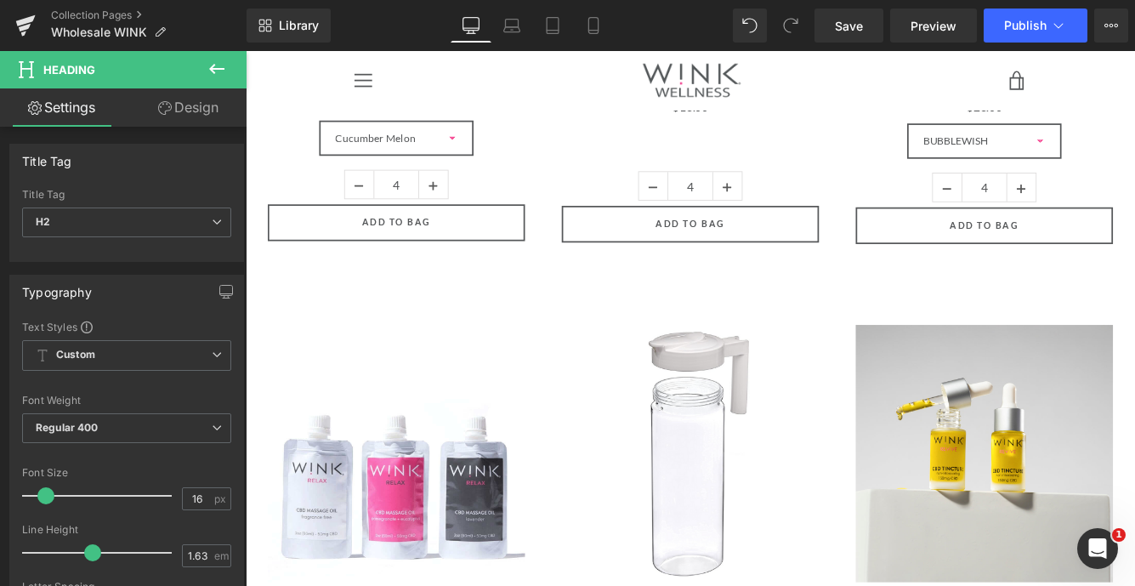
scroll to position [1642, 0]
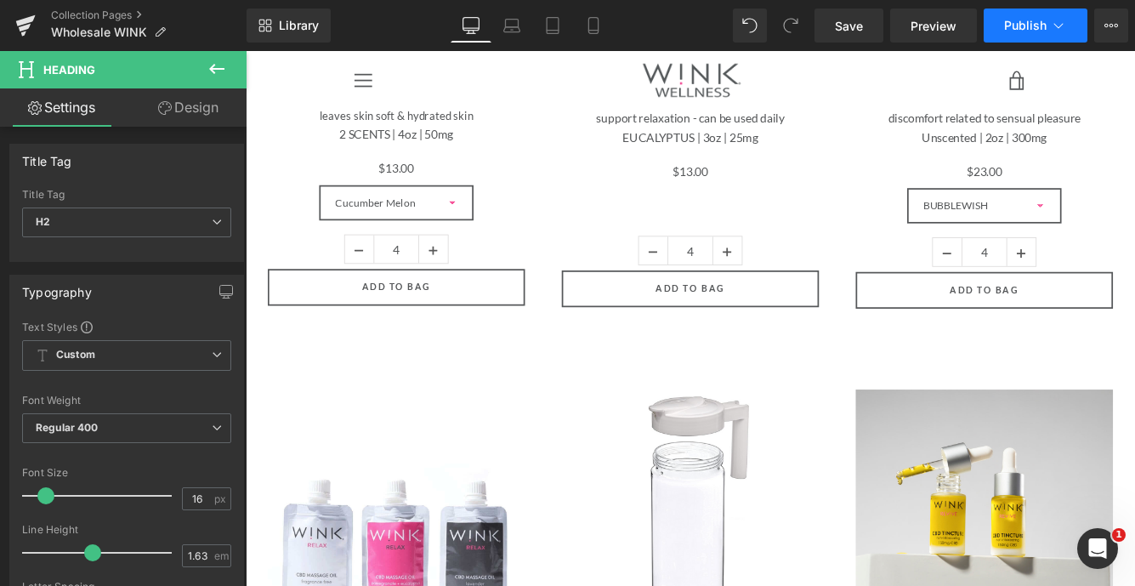
click at [1044, 23] on span "Publish" at bounding box center [1025, 26] width 43 height 14
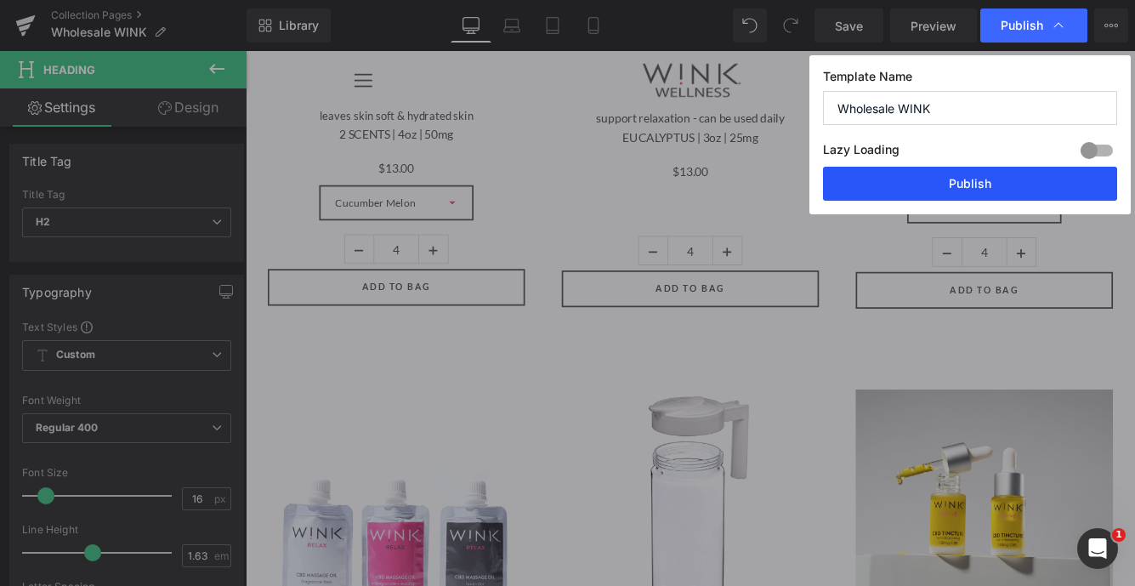
click at [967, 180] on button "Publish" at bounding box center [970, 184] width 294 height 34
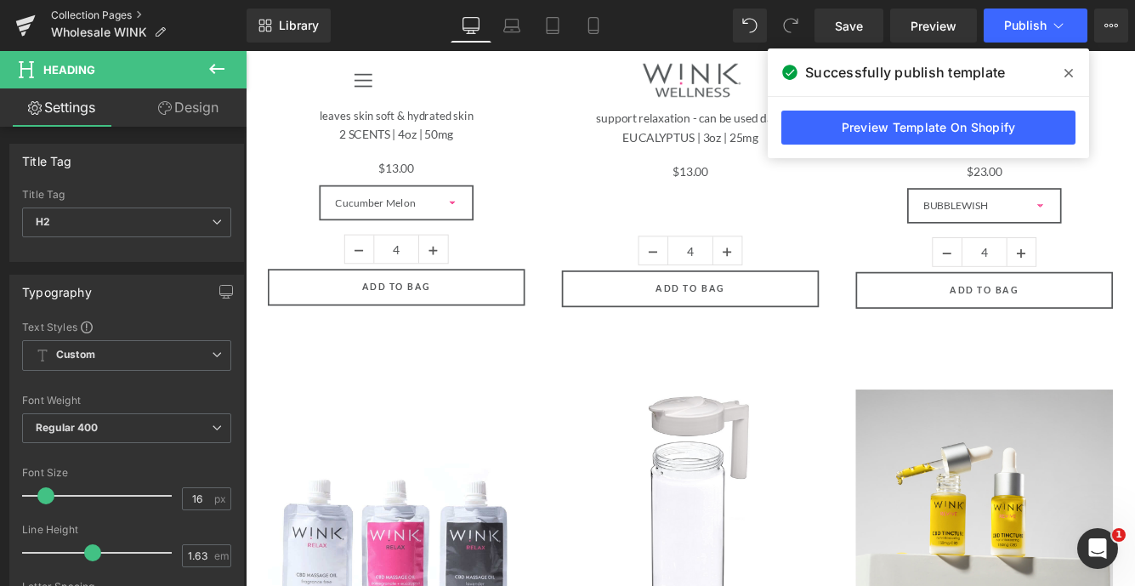
click at [80, 14] on link "Collection Pages" at bounding box center [149, 16] width 196 height 14
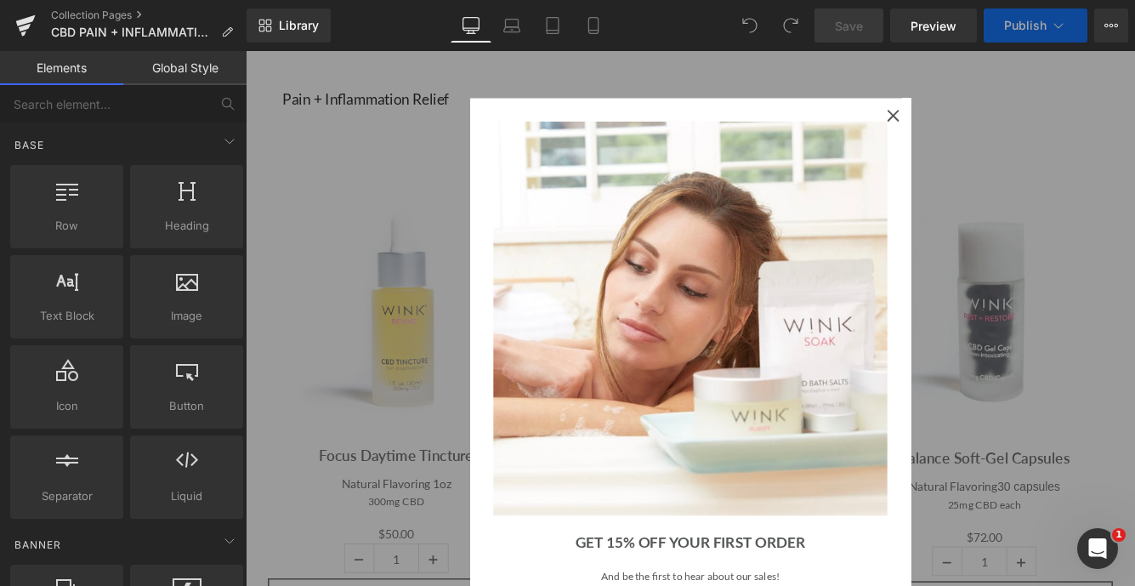
scroll to position [65, 0]
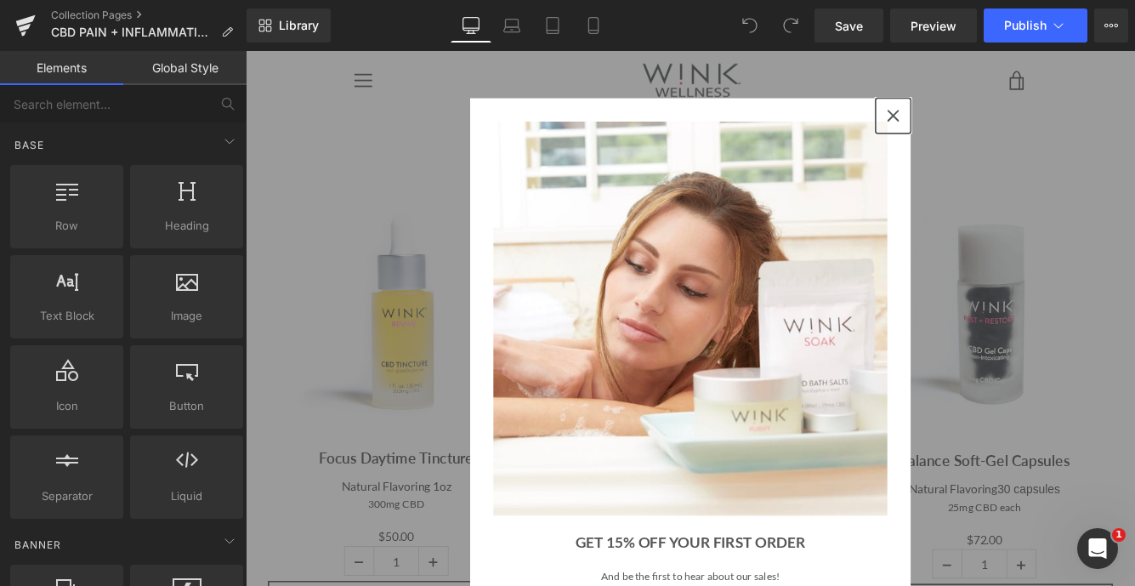
click at [994, 133] on div "Close" at bounding box center [995, 125] width 27 height 27
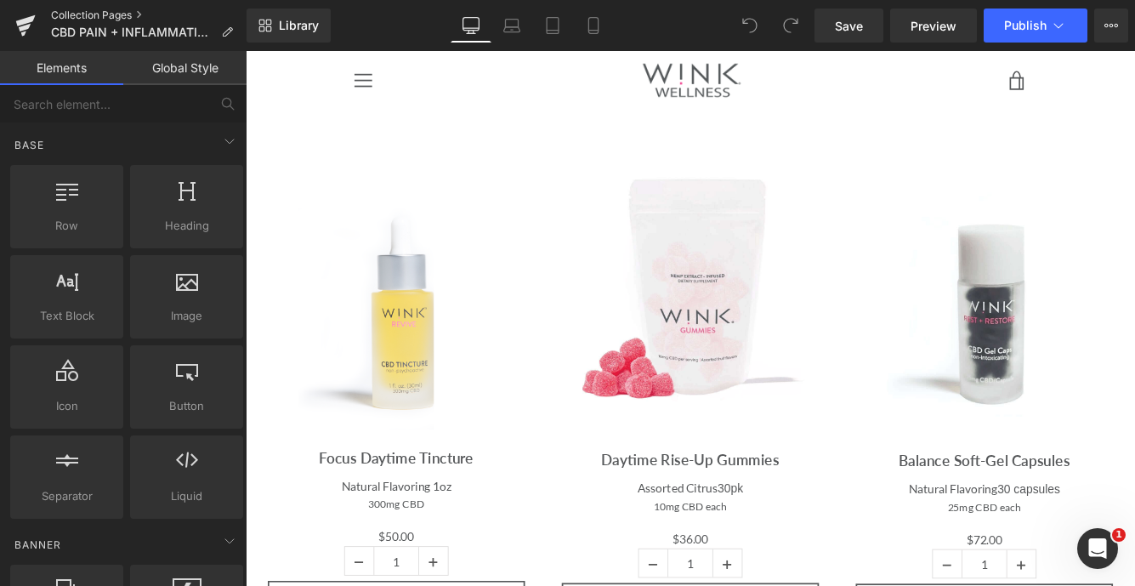
click at [84, 16] on link "Collection Pages" at bounding box center [149, 16] width 196 height 14
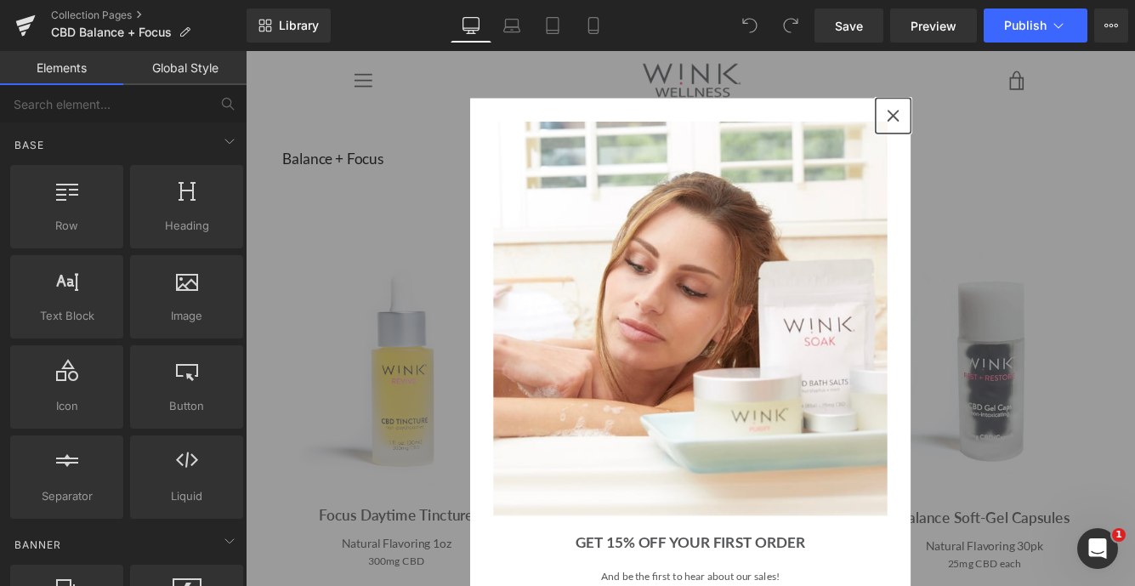
click at [997, 120] on icon "close icon" at bounding box center [995, 126] width 14 height 14
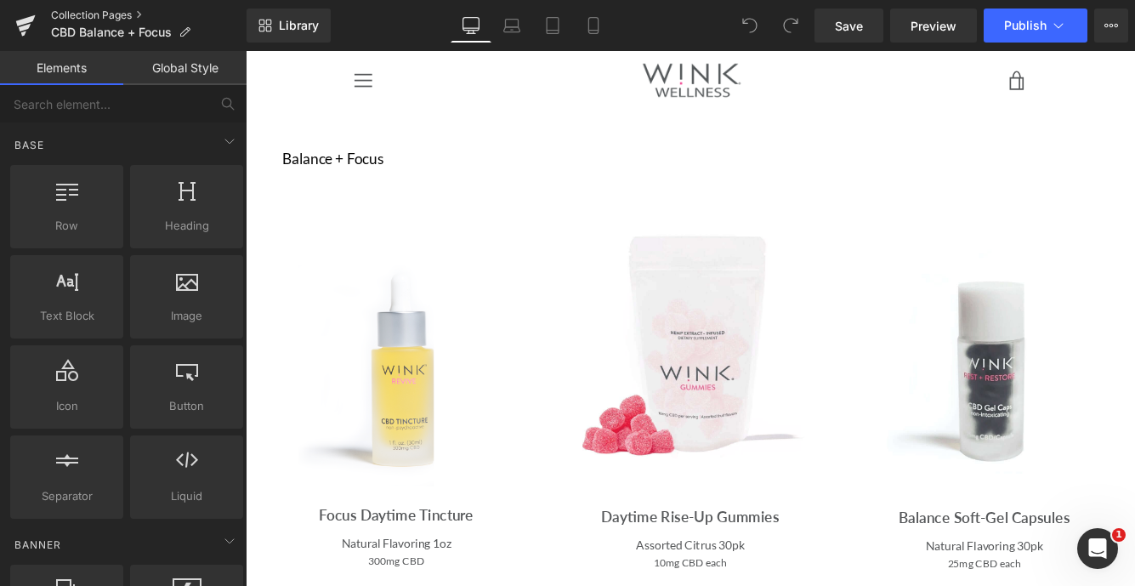
click at [121, 14] on link "Collection Pages" at bounding box center [149, 16] width 196 height 14
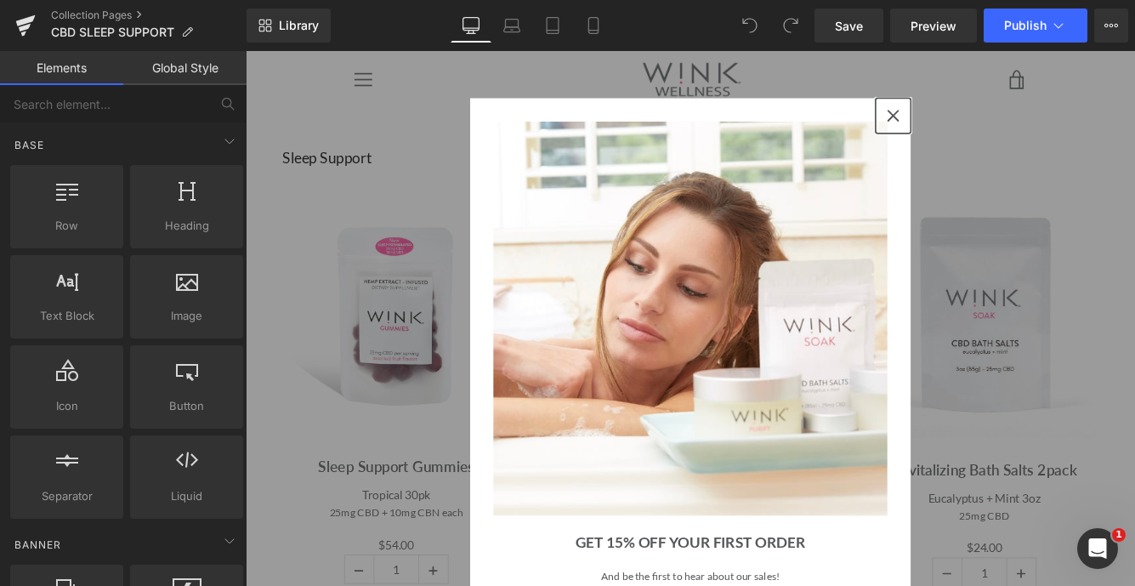
click at [993, 123] on icon "close icon" at bounding box center [995, 126] width 14 height 14
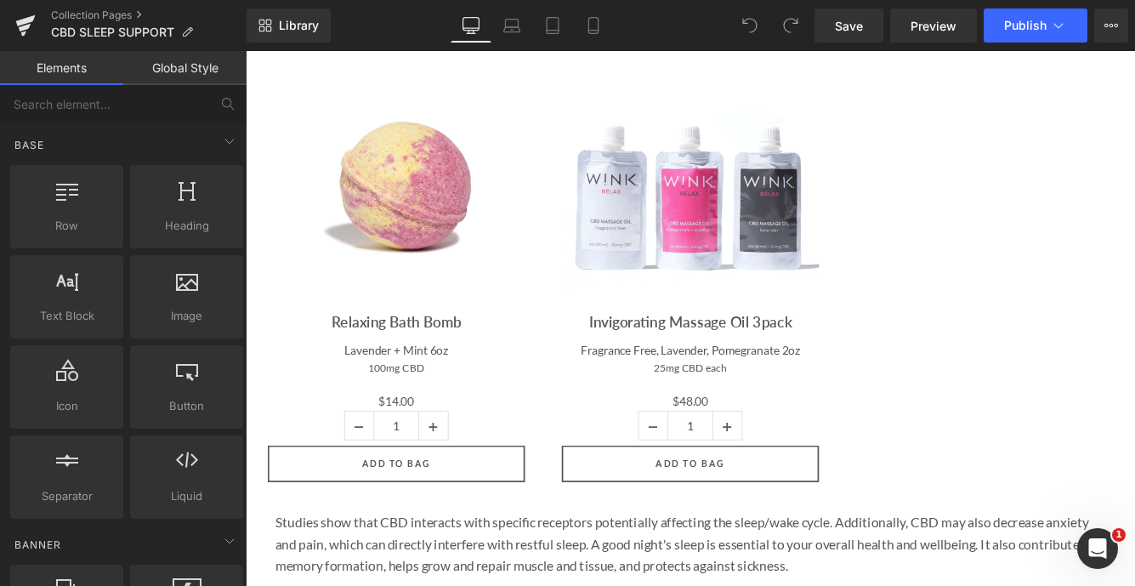
scroll to position [1399, 0]
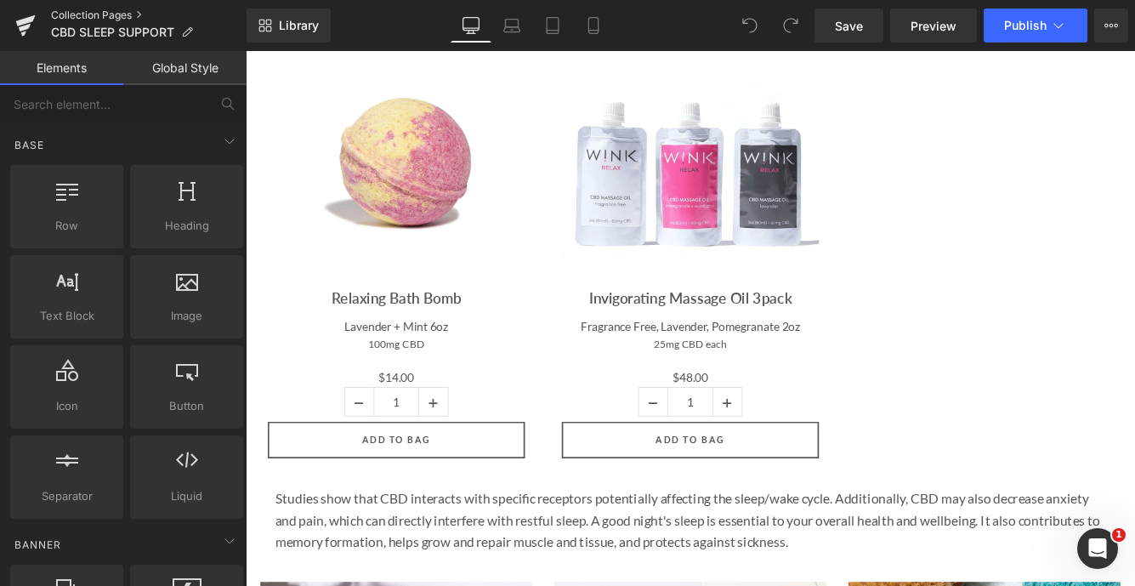
click at [100, 16] on link "Collection Pages" at bounding box center [149, 16] width 196 height 14
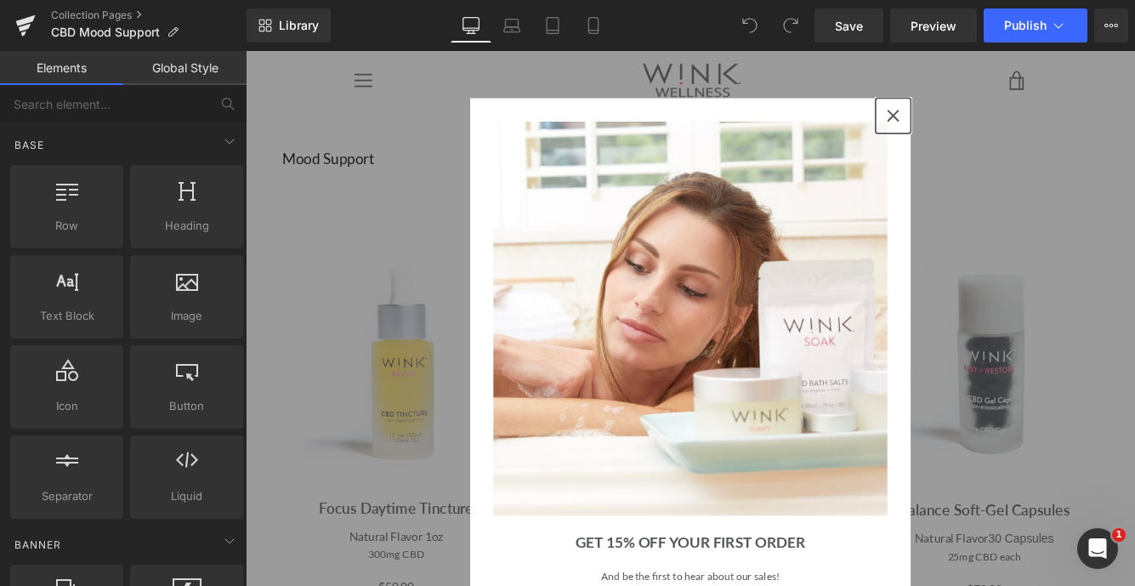
click at [988, 134] on div "Close" at bounding box center [995, 125] width 27 height 27
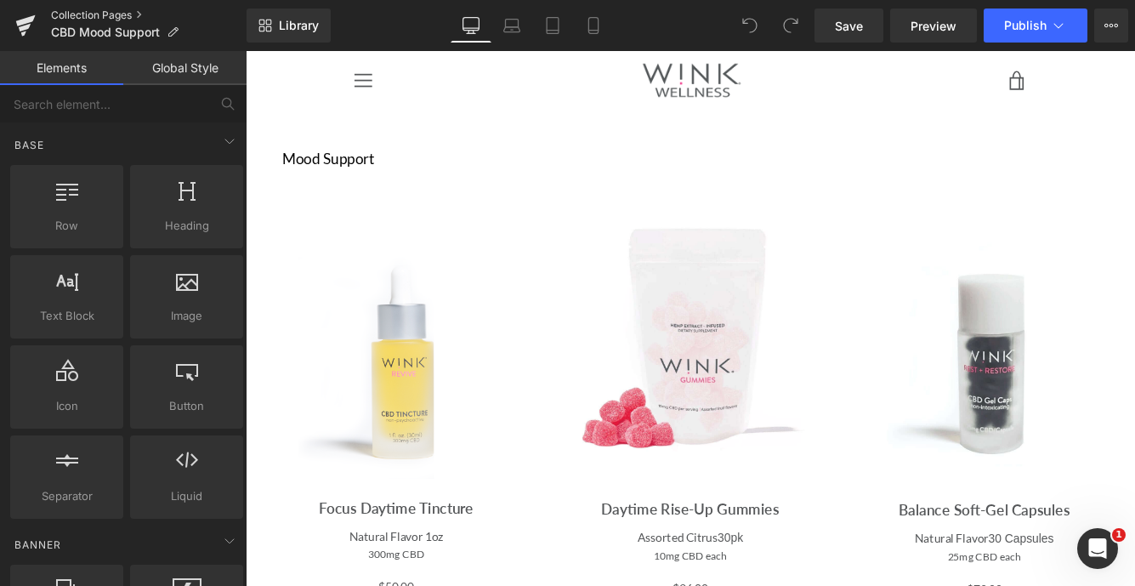
click at [94, 17] on link "Collection Pages" at bounding box center [149, 16] width 196 height 14
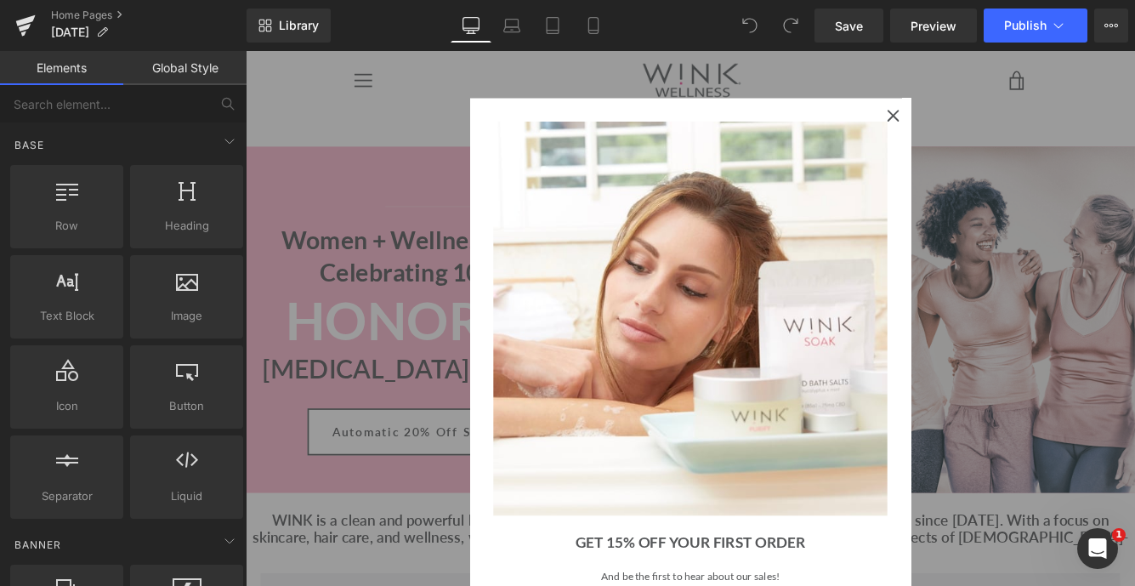
scroll to position [6148, 1029]
click at [418, 273] on div "Marketing offer form" at bounding box center [760, 360] width 1029 height 619
click at [993, 128] on icon "close icon" at bounding box center [995, 126] width 14 height 14
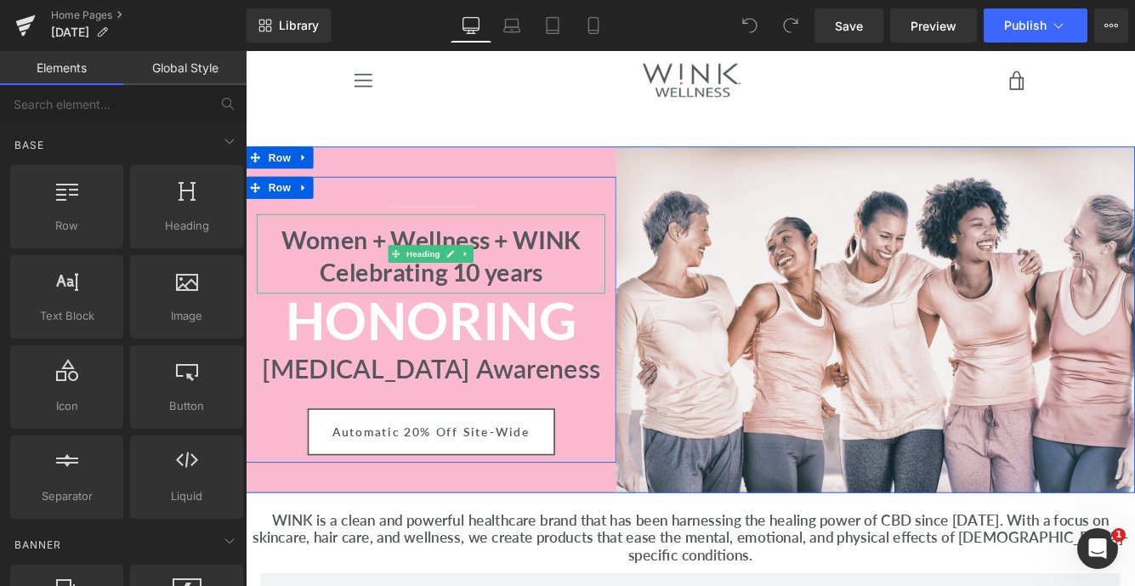
click at [414, 271] on h1 "Women + Wellness + WINK Celebrating 10 years" at bounding box center [460, 288] width 403 height 73
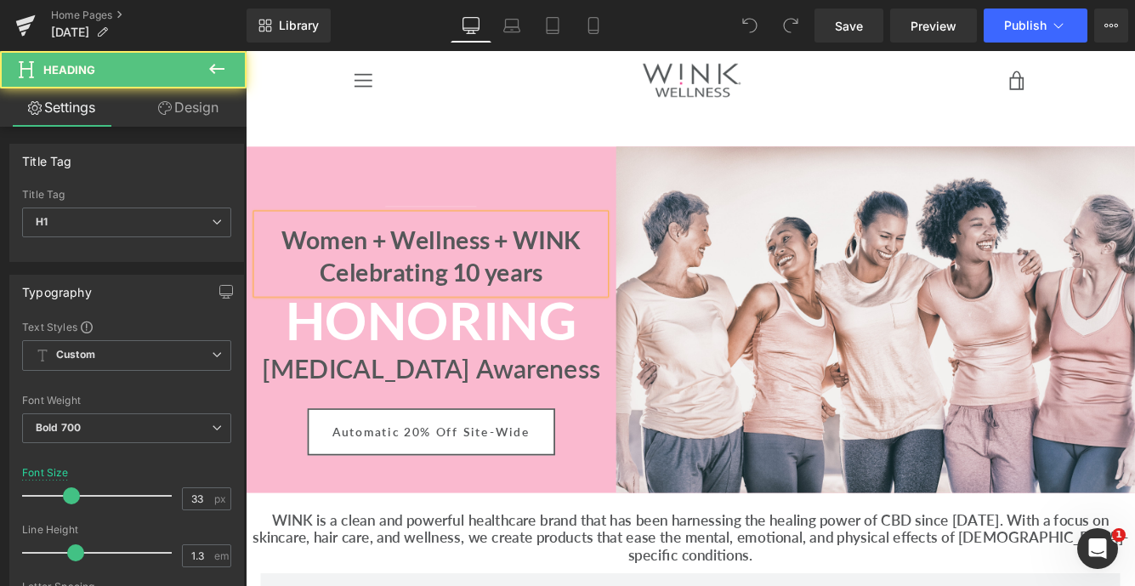
click at [414, 271] on h1 "Women + Wellness + WINK Celebrating 10 years" at bounding box center [460, 288] width 403 height 73
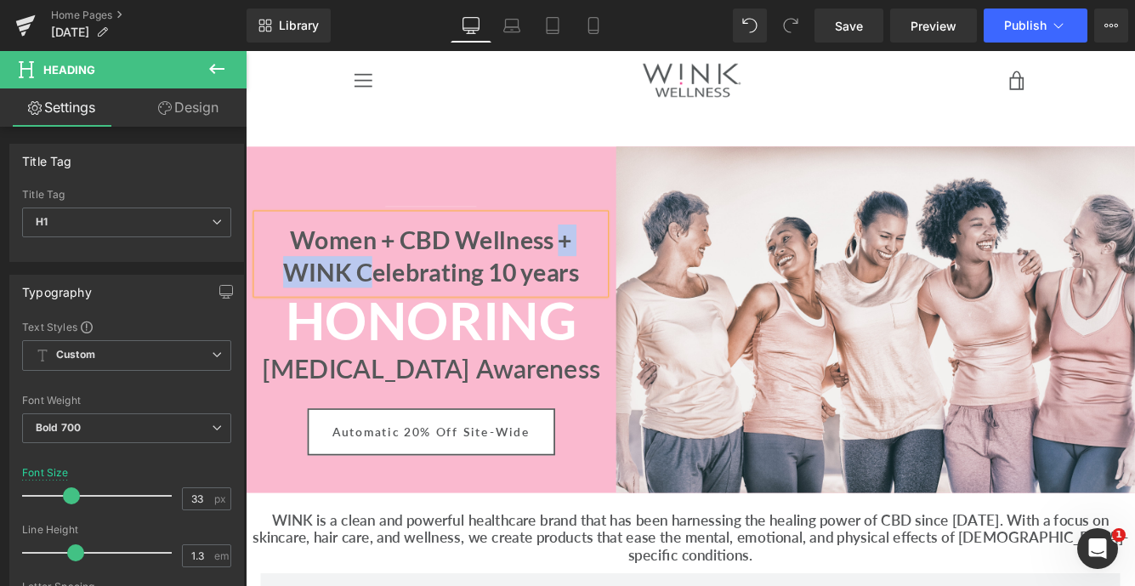
drag, startPoint x: 606, startPoint y: 276, endPoint x: 373, endPoint y: 299, distance: 235.1
click at [373, 299] on h1 "Women + CBD Wellness + WINK Celebrating 10 years" at bounding box center [460, 288] width 403 height 73
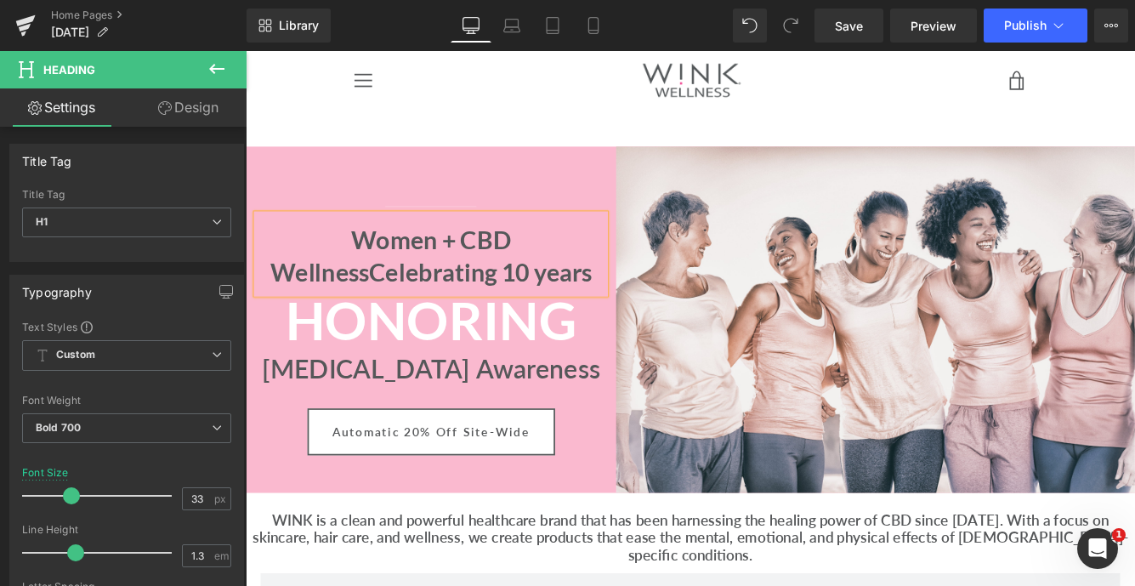
click at [281, 309] on h1 "Women + CBD WellnessCelebrating 10 years" at bounding box center [460, 288] width 403 height 73
click at [571, 268] on h1 "Women + CBD WellnessCelebrating 10 years" at bounding box center [460, 288] width 403 height 73
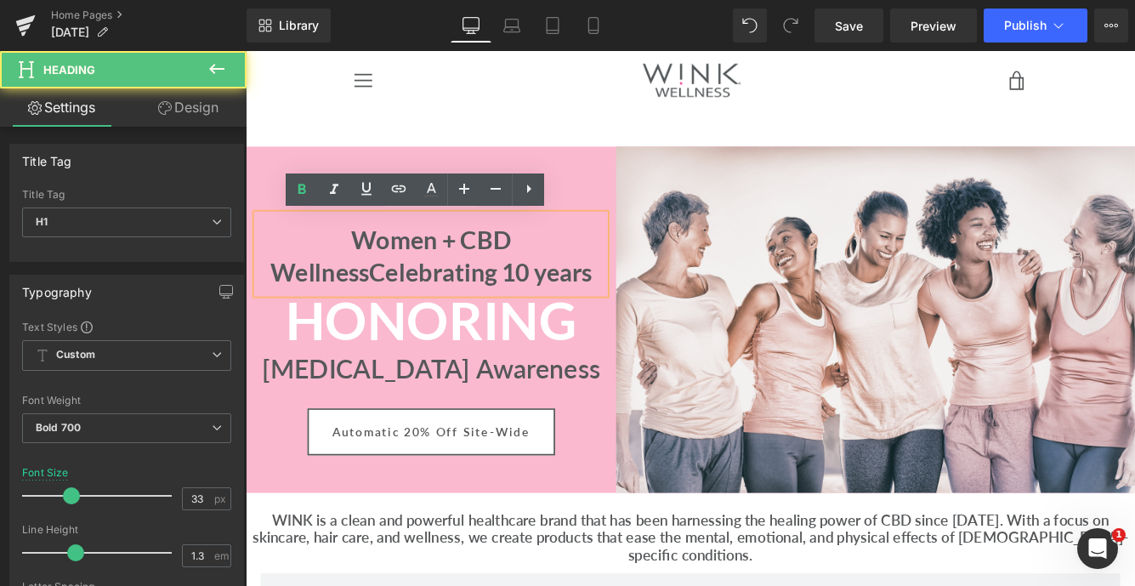
click at [390, 305] on h1 "Women + CBD WellnessCelebrating 10 years" at bounding box center [460, 288] width 403 height 73
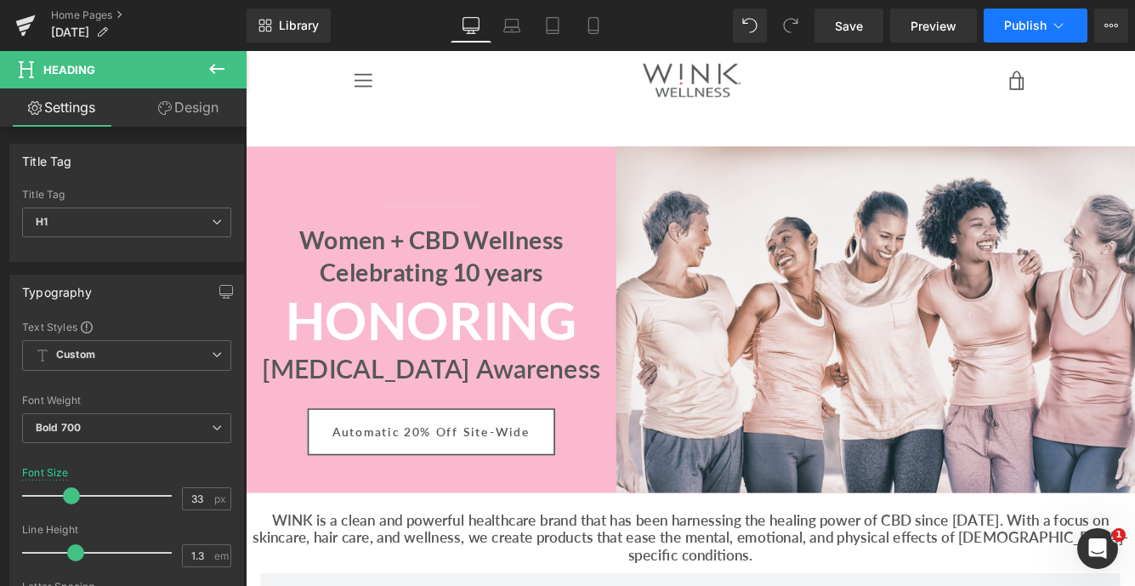
click at [1037, 25] on span "Publish" at bounding box center [1025, 26] width 43 height 14
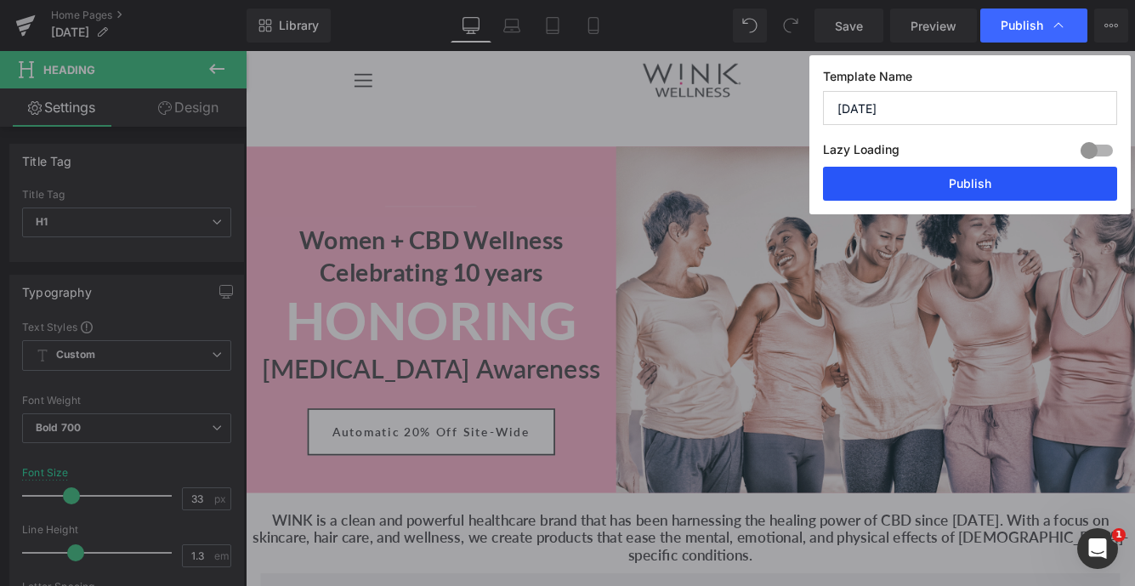
click at [980, 189] on button "Publish" at bounding box center [970, 184] width 294 height 34
